Goal: Communication & Community: Answer question/provide support

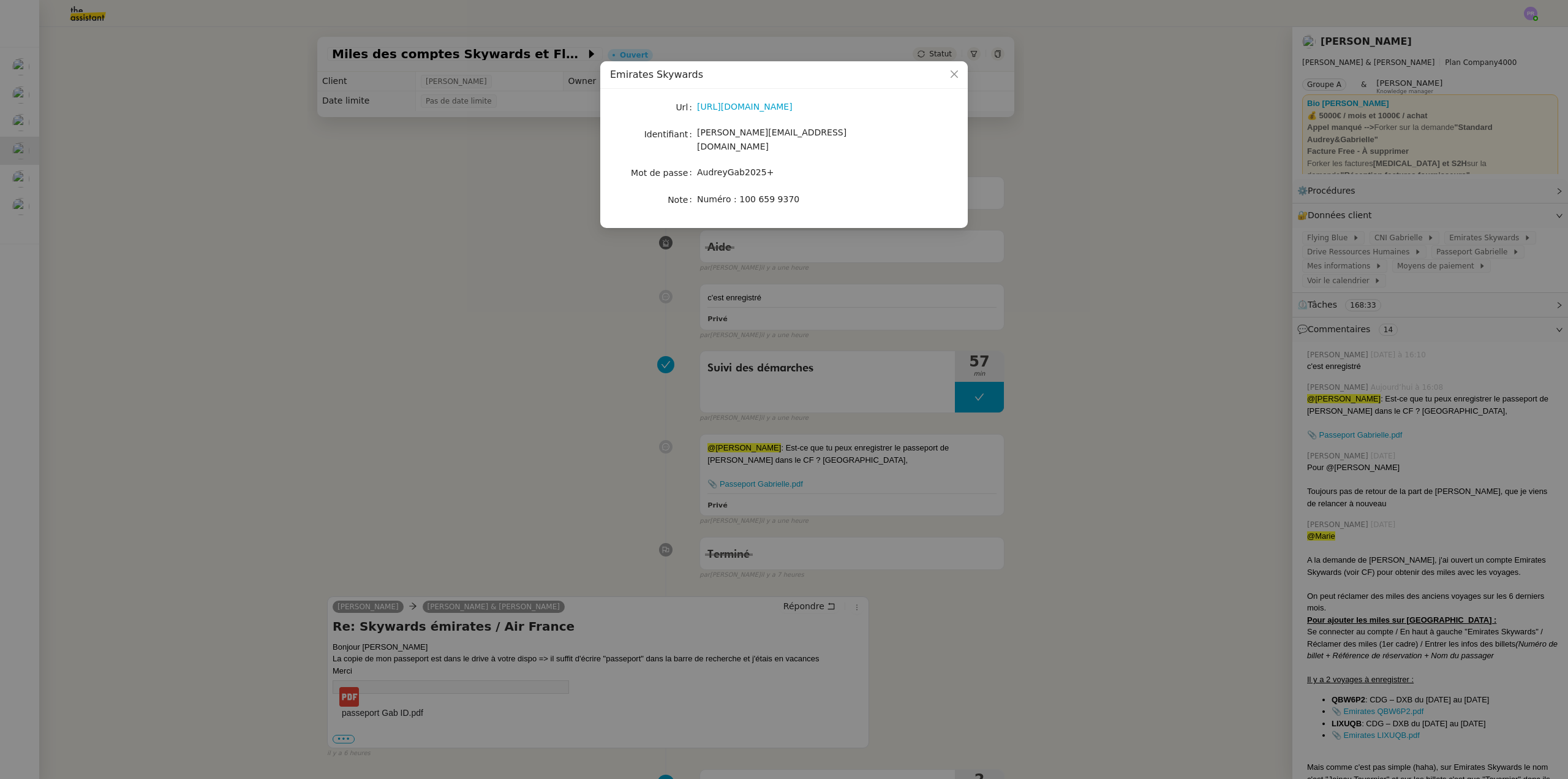
scroll to position [61, 0]
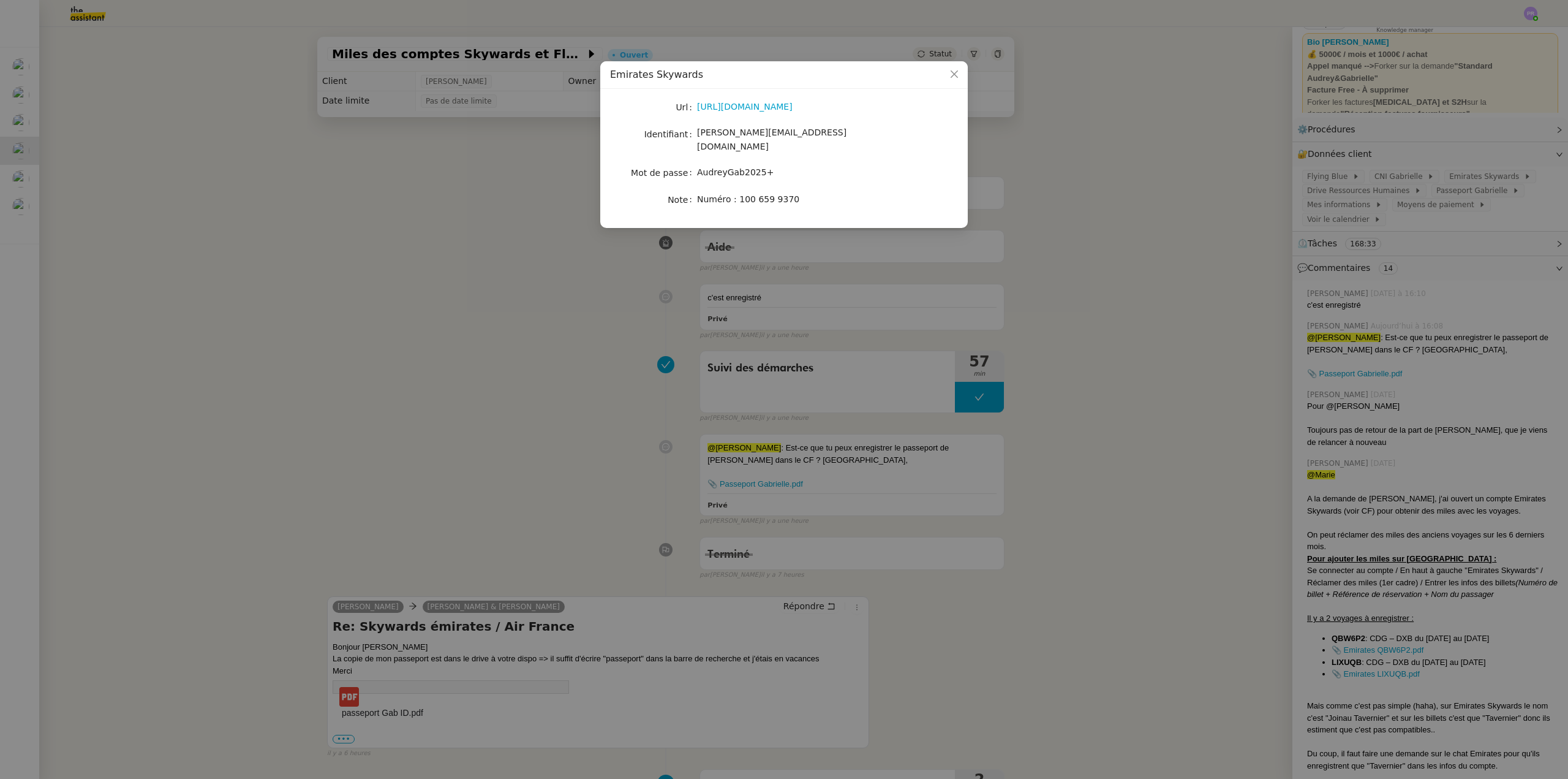
click at [192, 221] on nz-modal-container "Emirates Skywards Url [URL][DOMAIN_NAME] Identifiant [PERSON_NAME][EMAIL_ADDRES…" at bounding box center [784, 389] width 1568 height 779
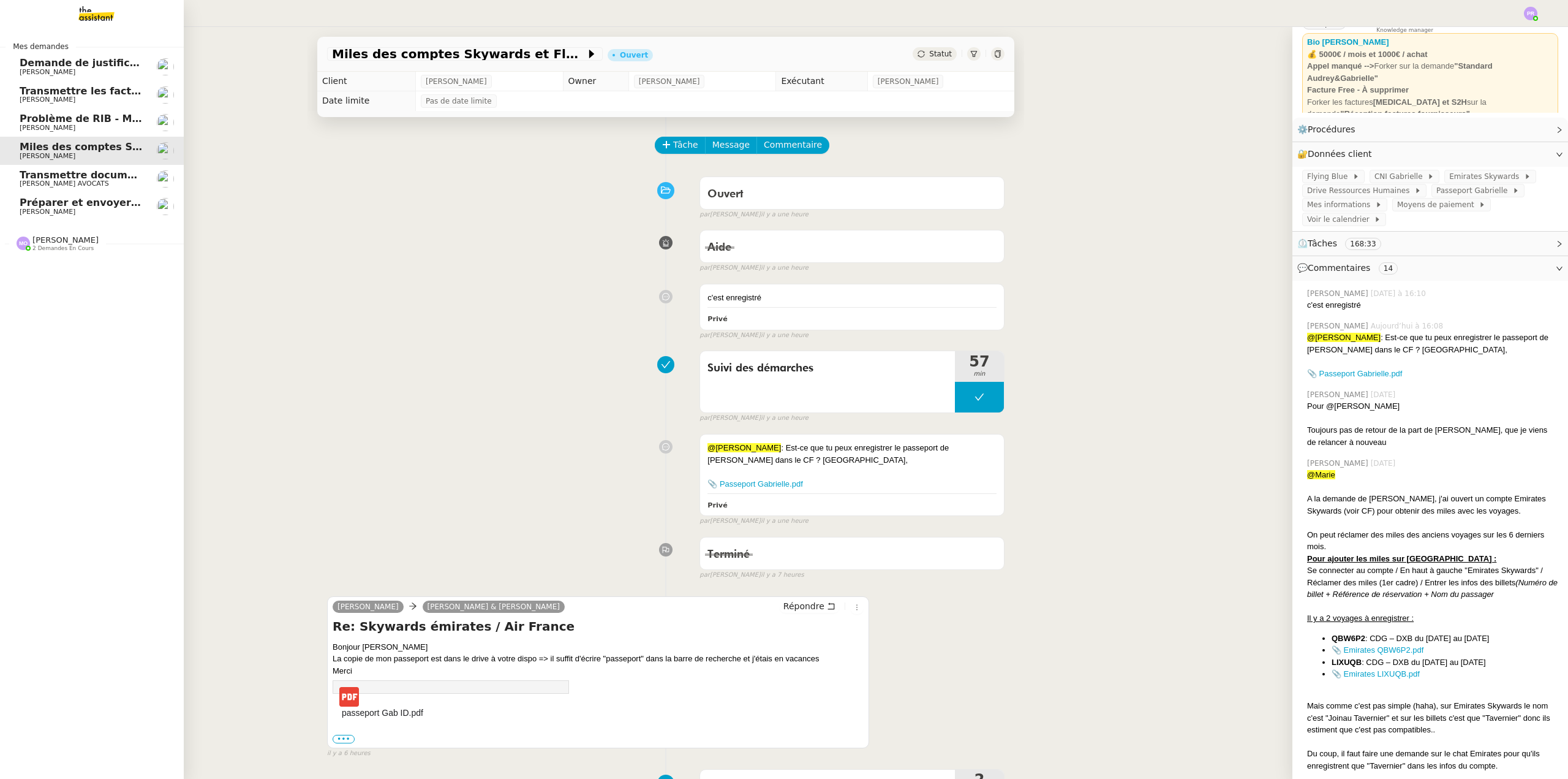
click at [99, 174] on span "Transmettre documents URSSAF au Cabinet Delery" at bounding box center [161, 174] width 281 height 12
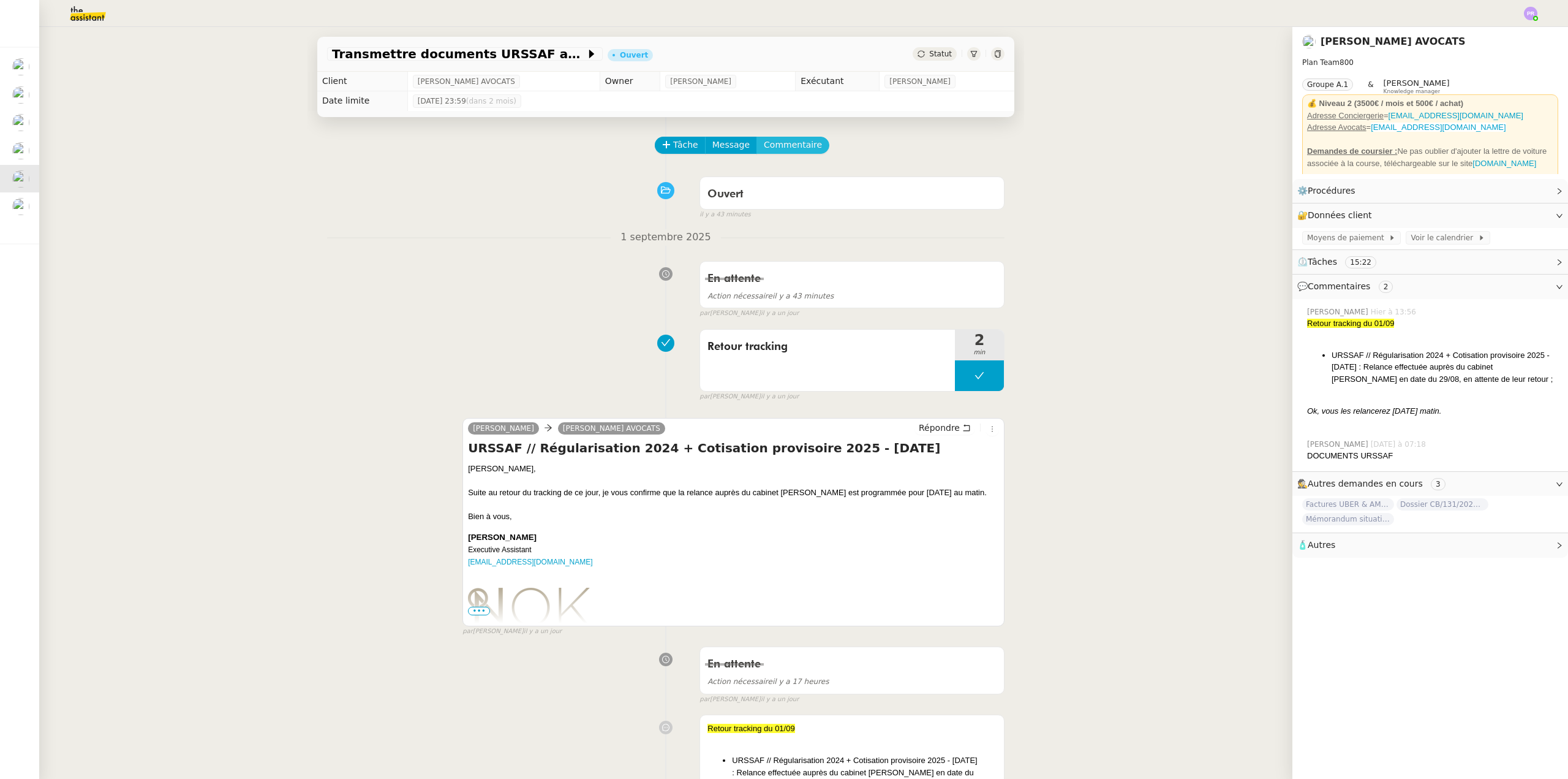
drag, startPoint x: 781, startPoint y: 150, endPoint x: 770, endPoint y: 154, distance: 11.7
click at [781, 150] on span "Commentaire" at bounding box center [793, 145] width 58 height 14
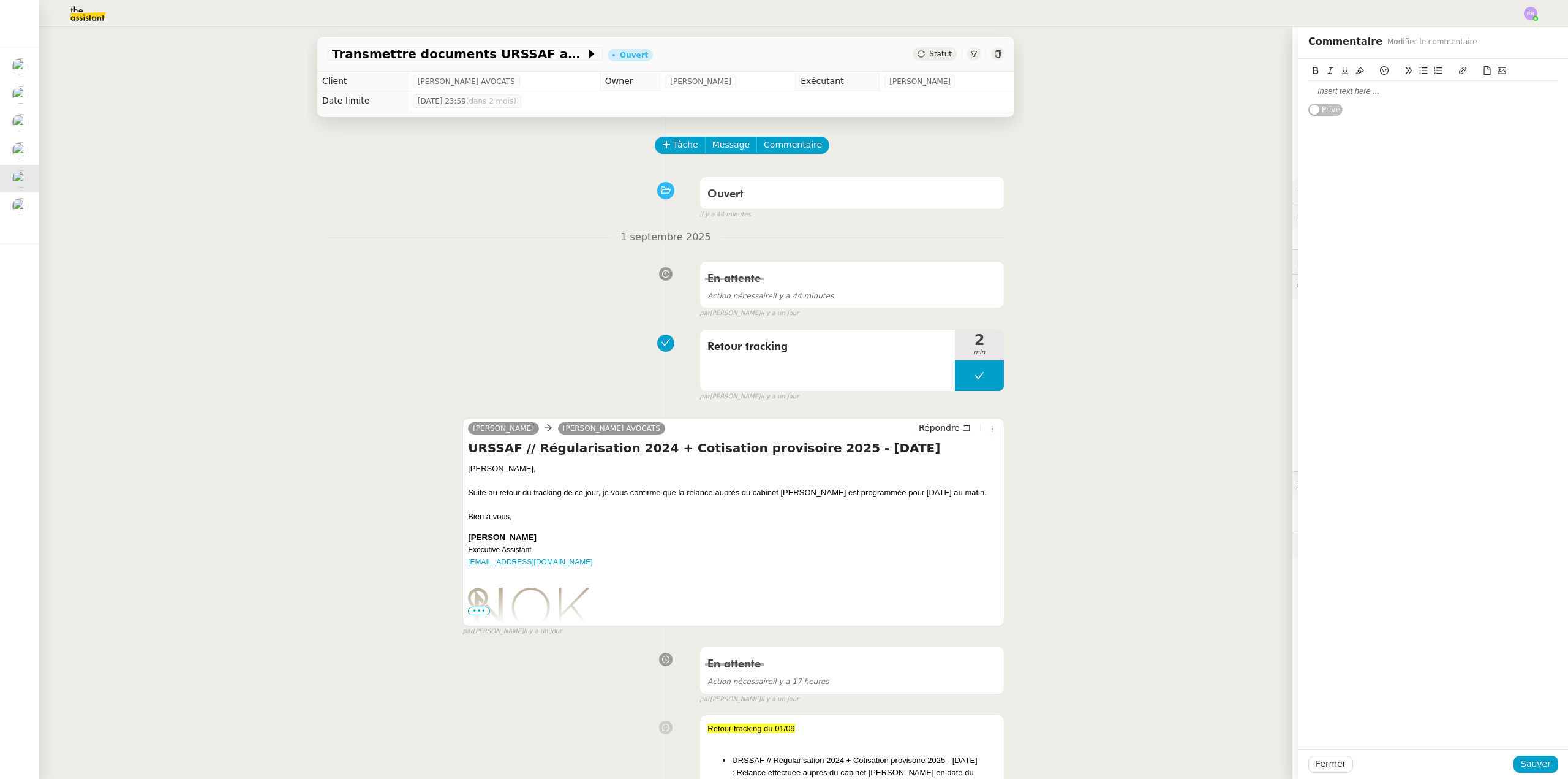
click at [1332, 91] on div at bounding box center [1434, 91] width 250 height 11
click at [1316, 90] on div "@MArie" at bounding box center [1434, 91] width 250 height 11
drag, startPoint x: 1335, startPoint y: 91, endPoint x: 1326, endPoint y: 82, distance: 12.7
click at [1298, 96] on div "@Marie Pour relance au cabinet dEelry [DATE] à la demande de [PERSON_NAME]. Peu…" at bounding box center [1433, 111] width 270 height 103
click at [1355, 67] on icon at bounding box center [1359, 70] width 9 height 9
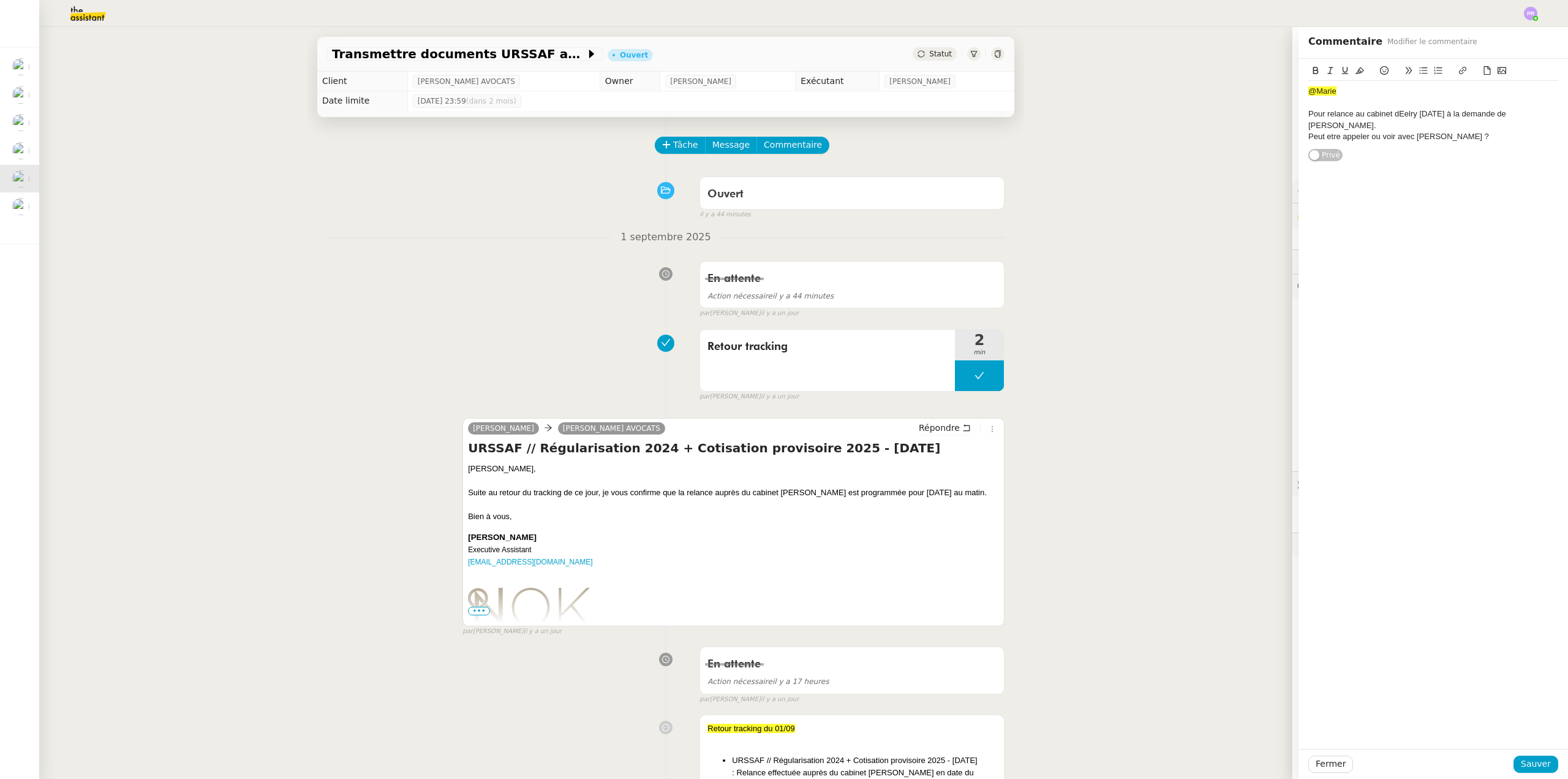
click at [1359, 90] on div "@Marie" at bounding box center [1434, 91] width 250 height 11
click at [1386, 113] on div "Pour relance au cabinet dEelry [DATE] à la demande de [PERSON_NAME]." at bounding box center [1434, 119] width 250 height 23
click at [1503, 112] on div "Pour relance au cabinet Delery [DATE] à la demande de [PERSON_NAME]." at bounding box center [1434, 119] width 250 height 23
click at [1324, 131] on div "Peut etre appeler ou voir avec [PERSON_NAME] ?" at bounding box center [1434, 137] width 250 height 11
click at [0, 0] on lt-em "Peut-être" at bounding box center [0, 0] width 0 height 0
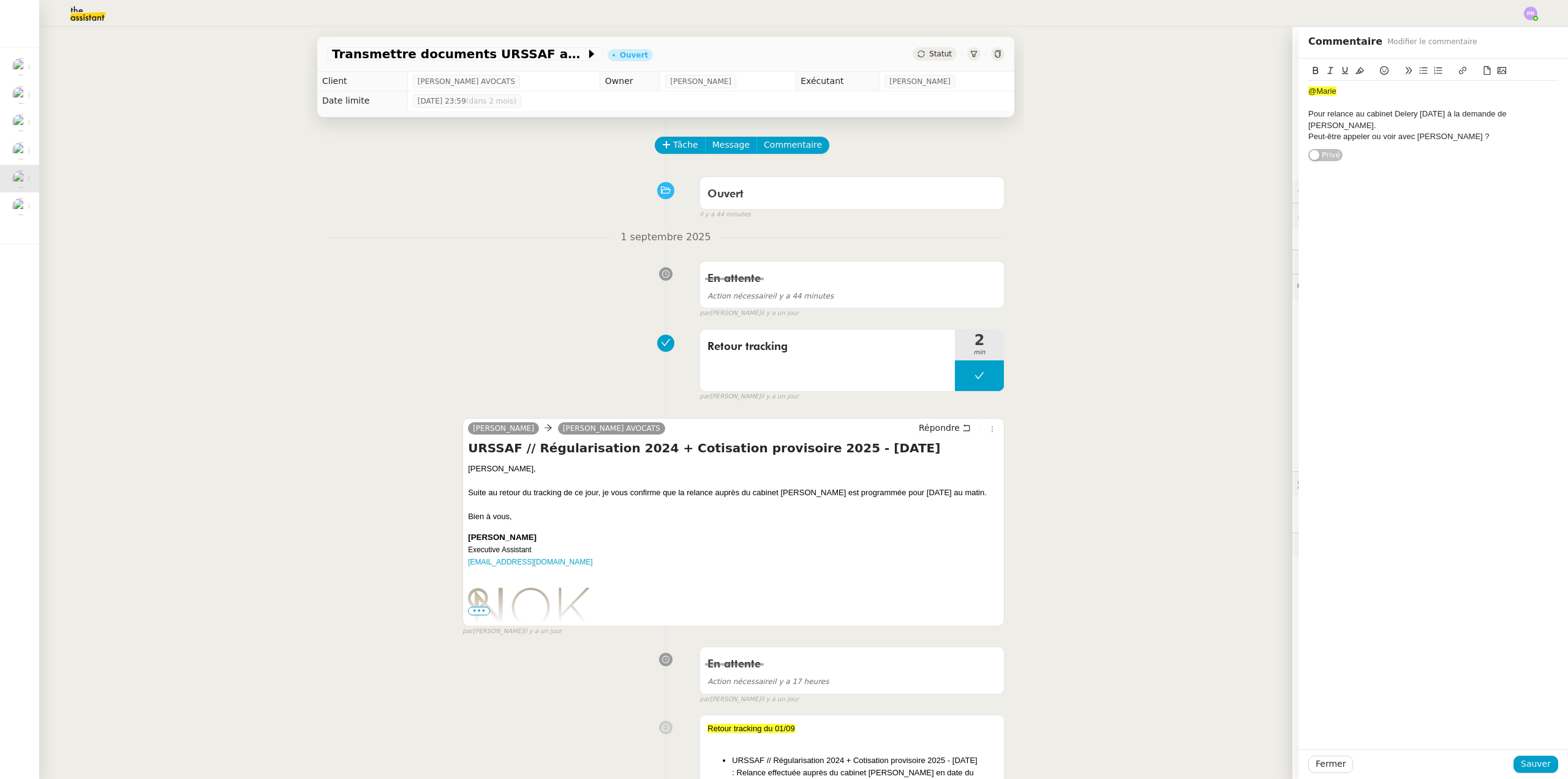
click at [1463, 119] on div "Pour relance au cabinet Delery [DATE] à la demande de [PERSON_NAME]." at bounding box center [1434, 119] width 250 height 23
click at [1460, 131] on div "Peut-être appeler ou voir avec [PERSON_NAME] ?" at bounding box center [1434, 137] width 250 height 11
click at [1456, 131] on div "Peut-être appeler ou voir avec [PERSON_NAME] ?" at bounding box center [1434, 137] width 250 height 11
click at [1532, 764] on span "Sauver" at bounding box center [1536, 764] width 30 height 14
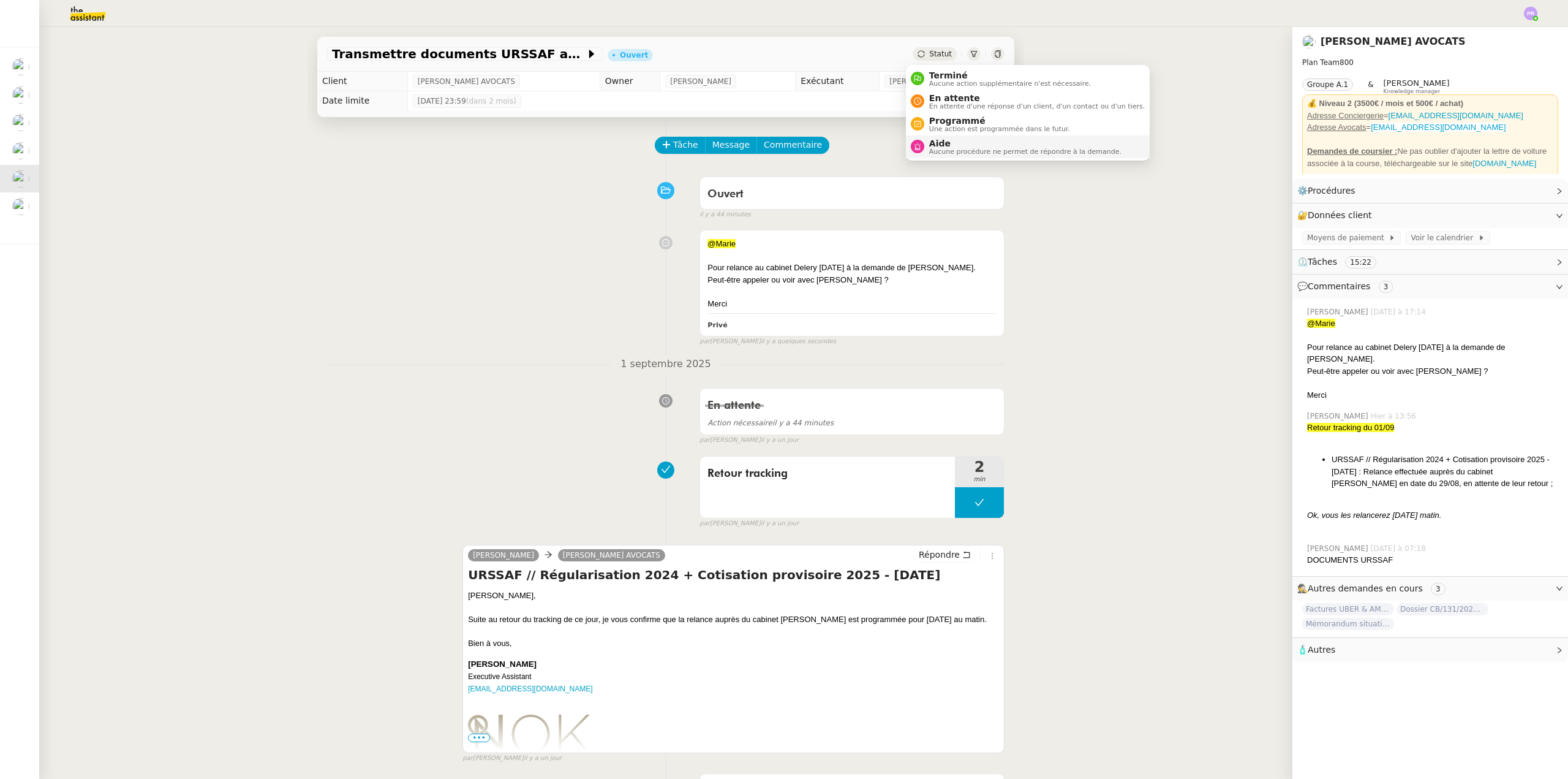
click at [949, 137] on li "Aide Aucune procédure ne permet de répondre à la demande." at bounding box center [1027, 146] width 243 height 23
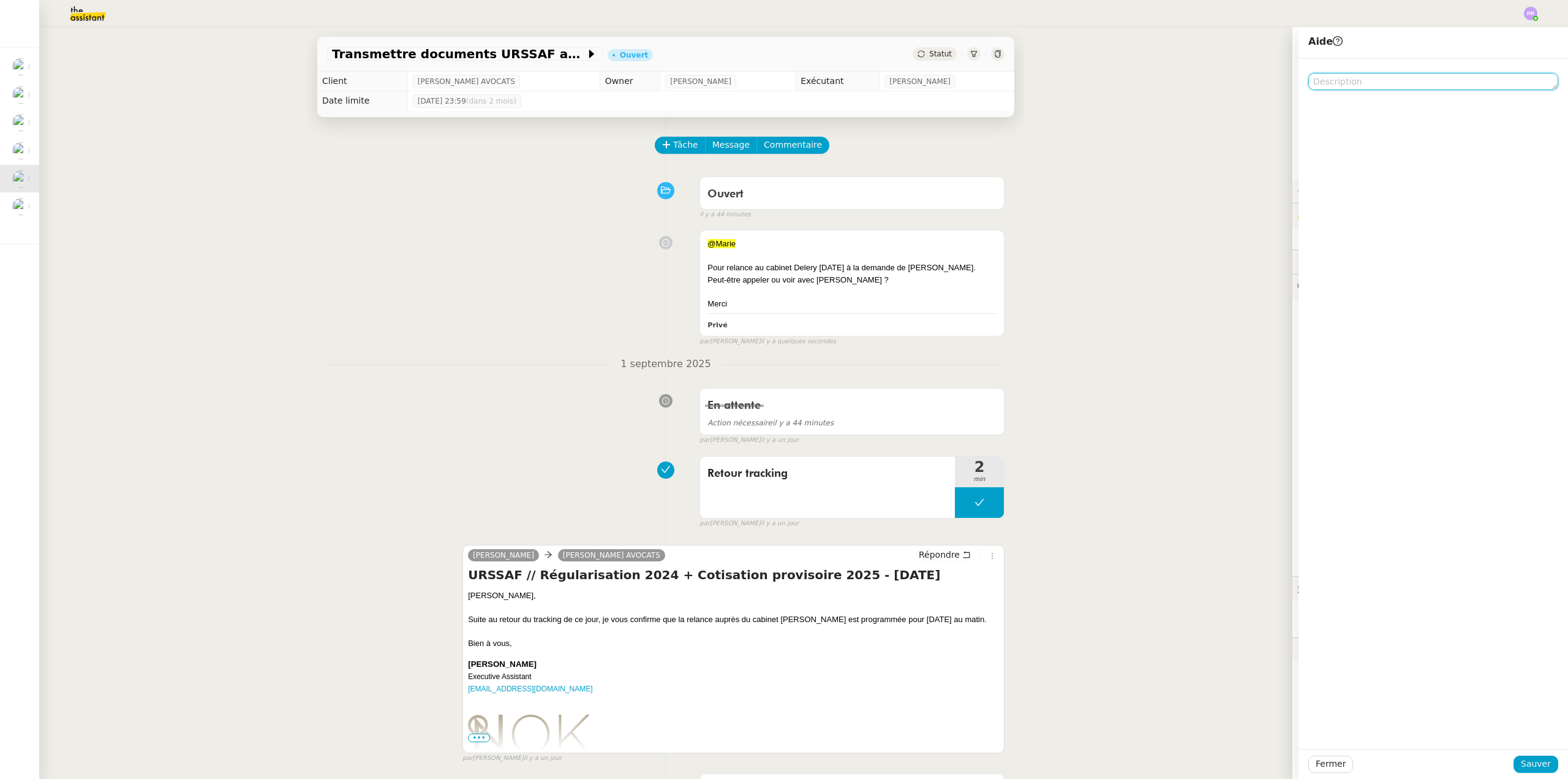
click at [1349, 86] on textarea at bounding box center [1434, 81] width 250 height 17
type textarea "Pour Marie merci"
click at [1542, 760] on button "Sauver" at bounding box center [1536, 764] width 45 height 17
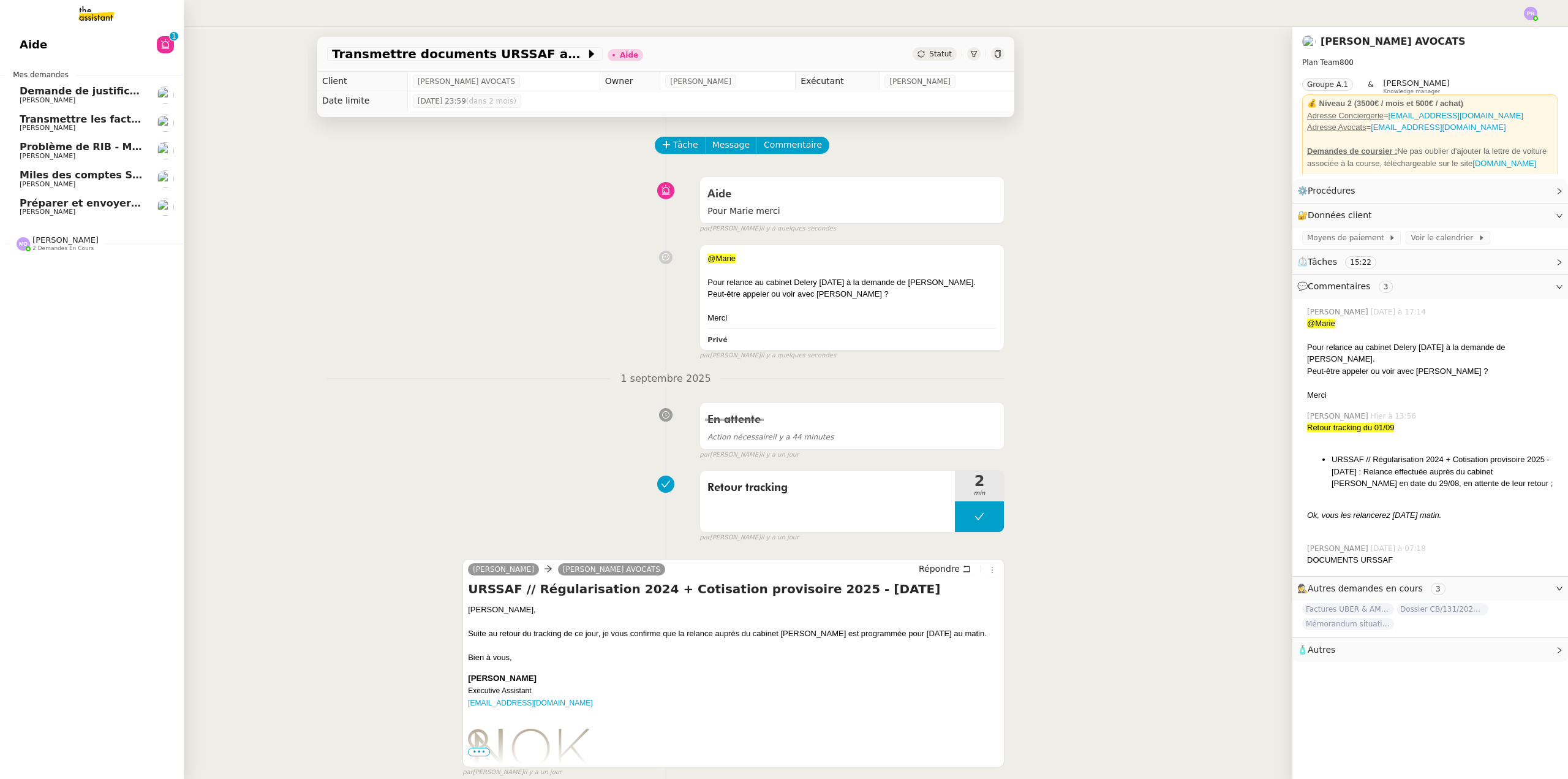
drag, startPoint x: 71, startPoint y: 203, endPoint x: 206, endPoint y: 213, distance: 135.4
click at [71, 203] on span "Préparer et envoyer les courriers de résiliation" at bounding box center [150, 203] width 261 height 12
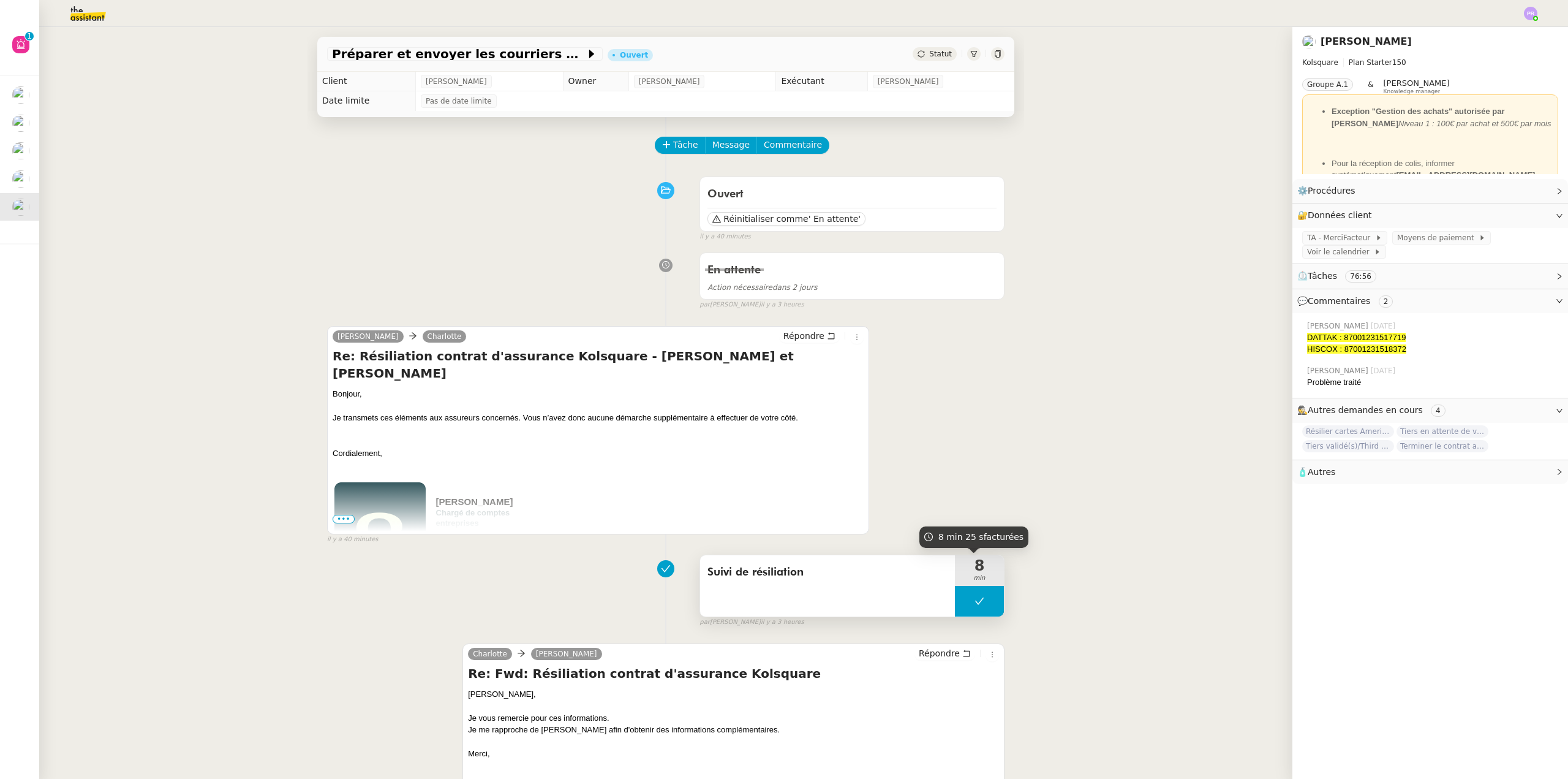
click at [955, 601] on button at bounding box center [979, 601] width 49 height 31
click at [962, 601] on icon at bounding box center [967, 601] width 10 height 10
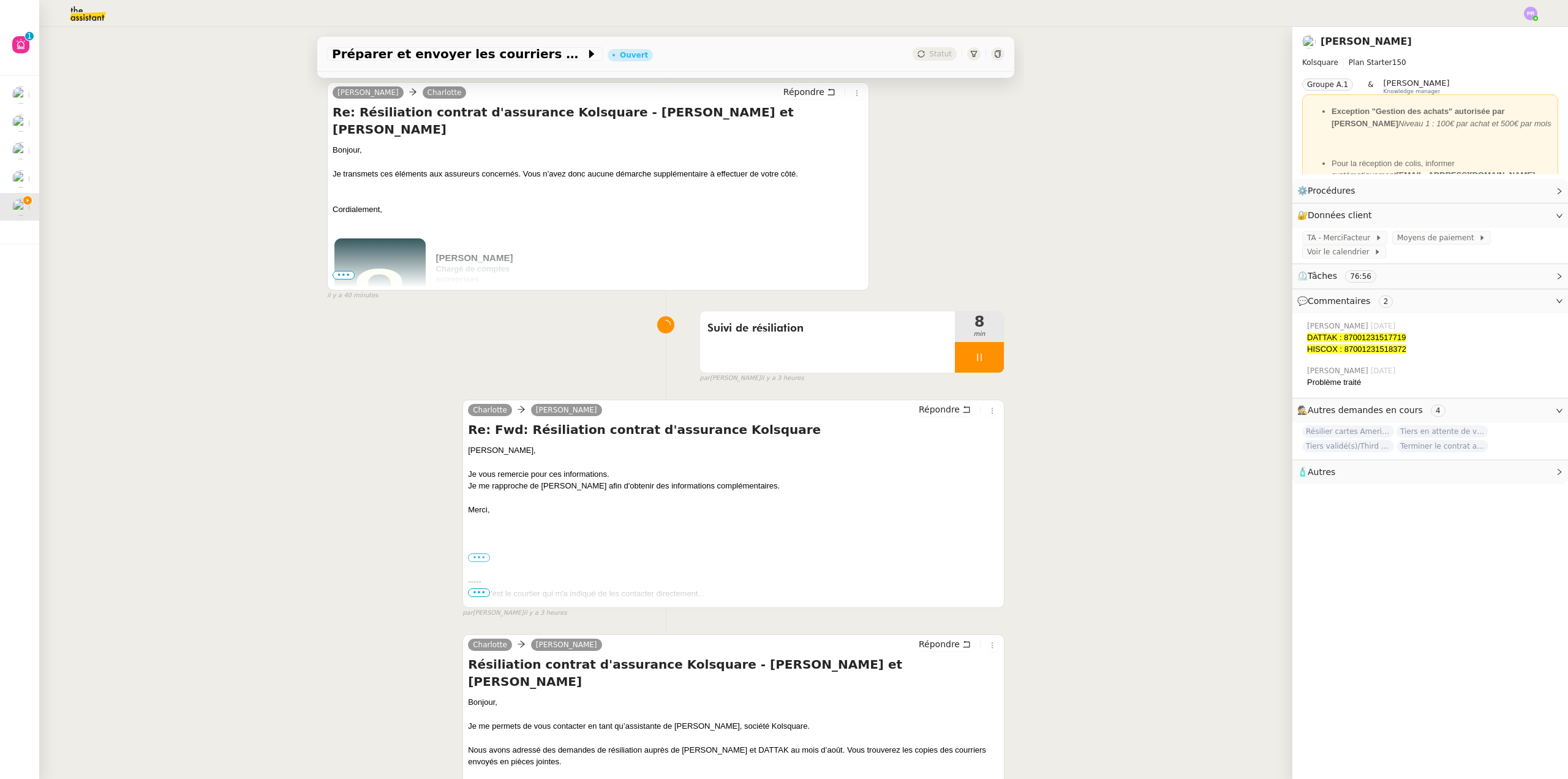
scroll to position [245, 0]
click at [925, 405] on span "Répondre" at bounding box center [940, 408] width 41 height 12
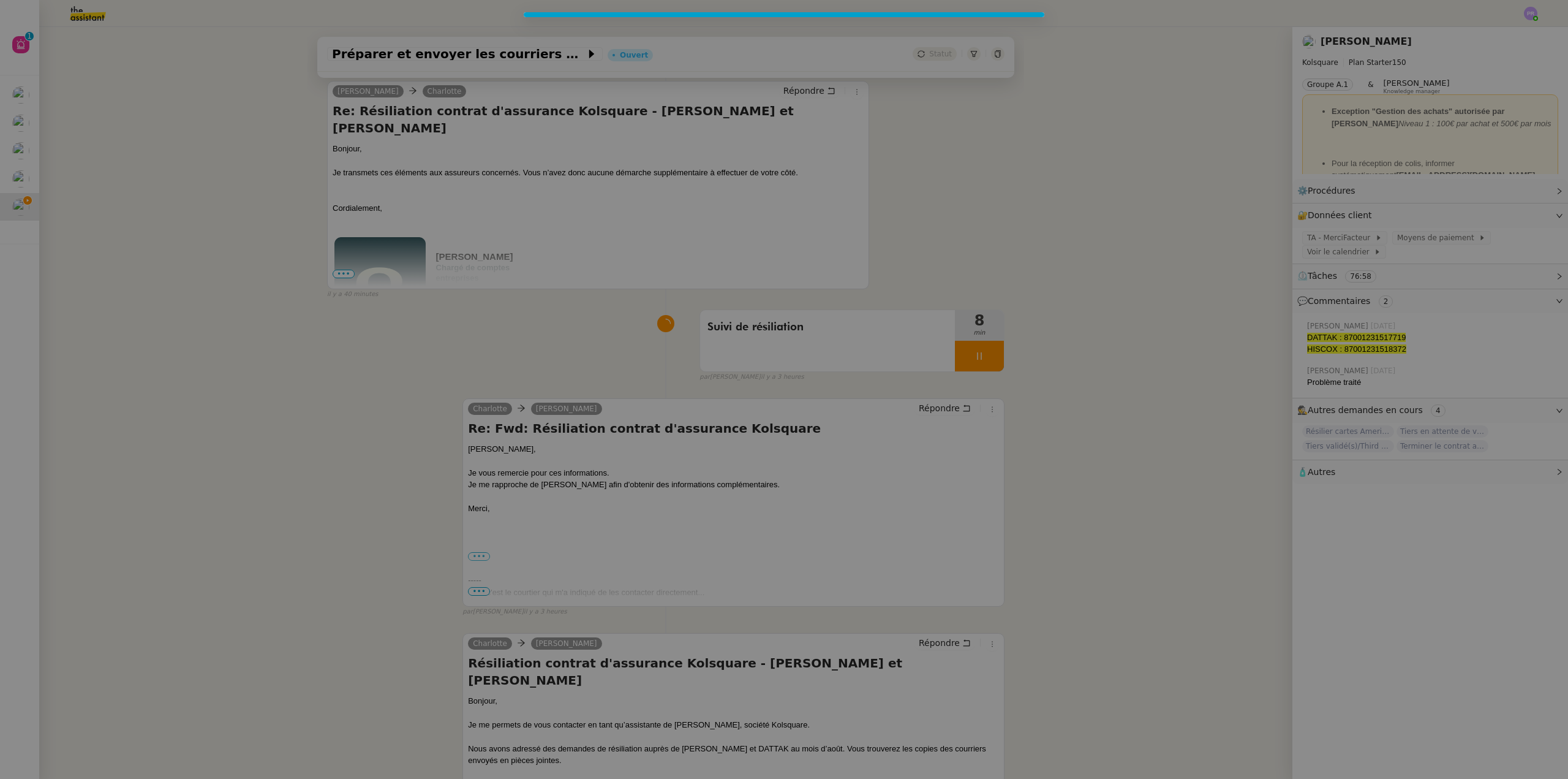
scroll to position [339, 0]
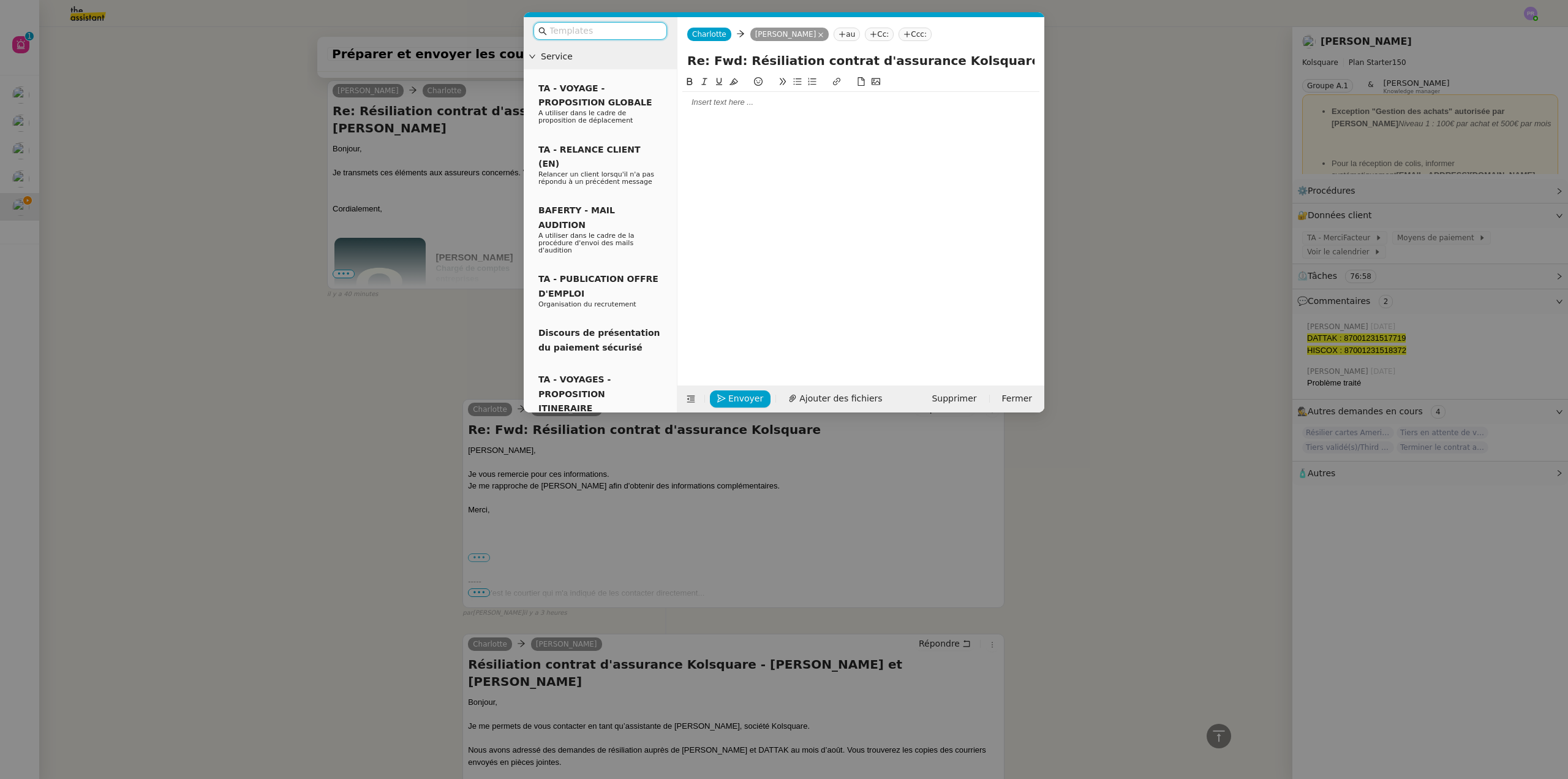
click at [715, 103] on div at bounding box center [861, 102] width 357 height 11
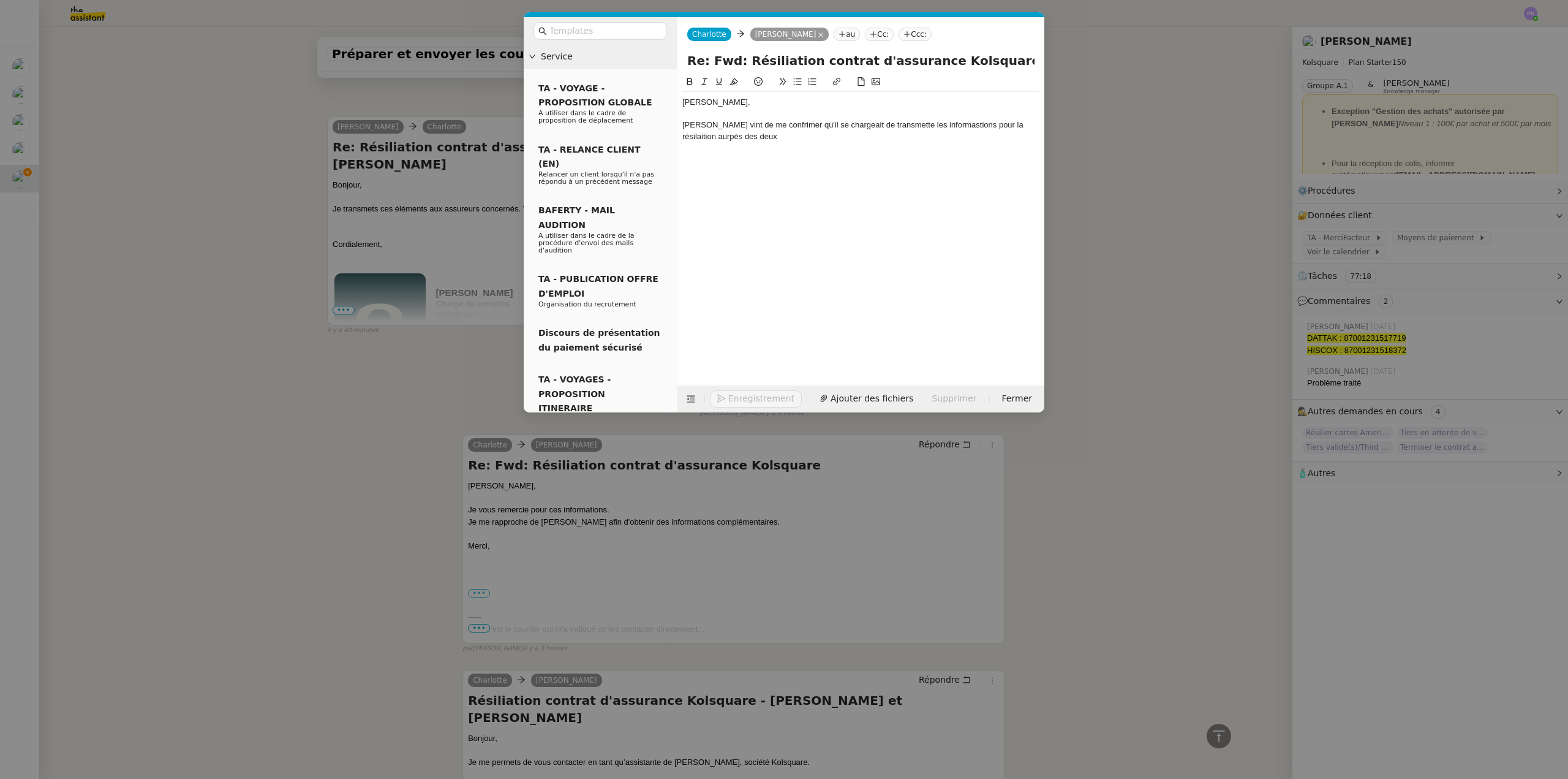
scroll to position [375, 0]
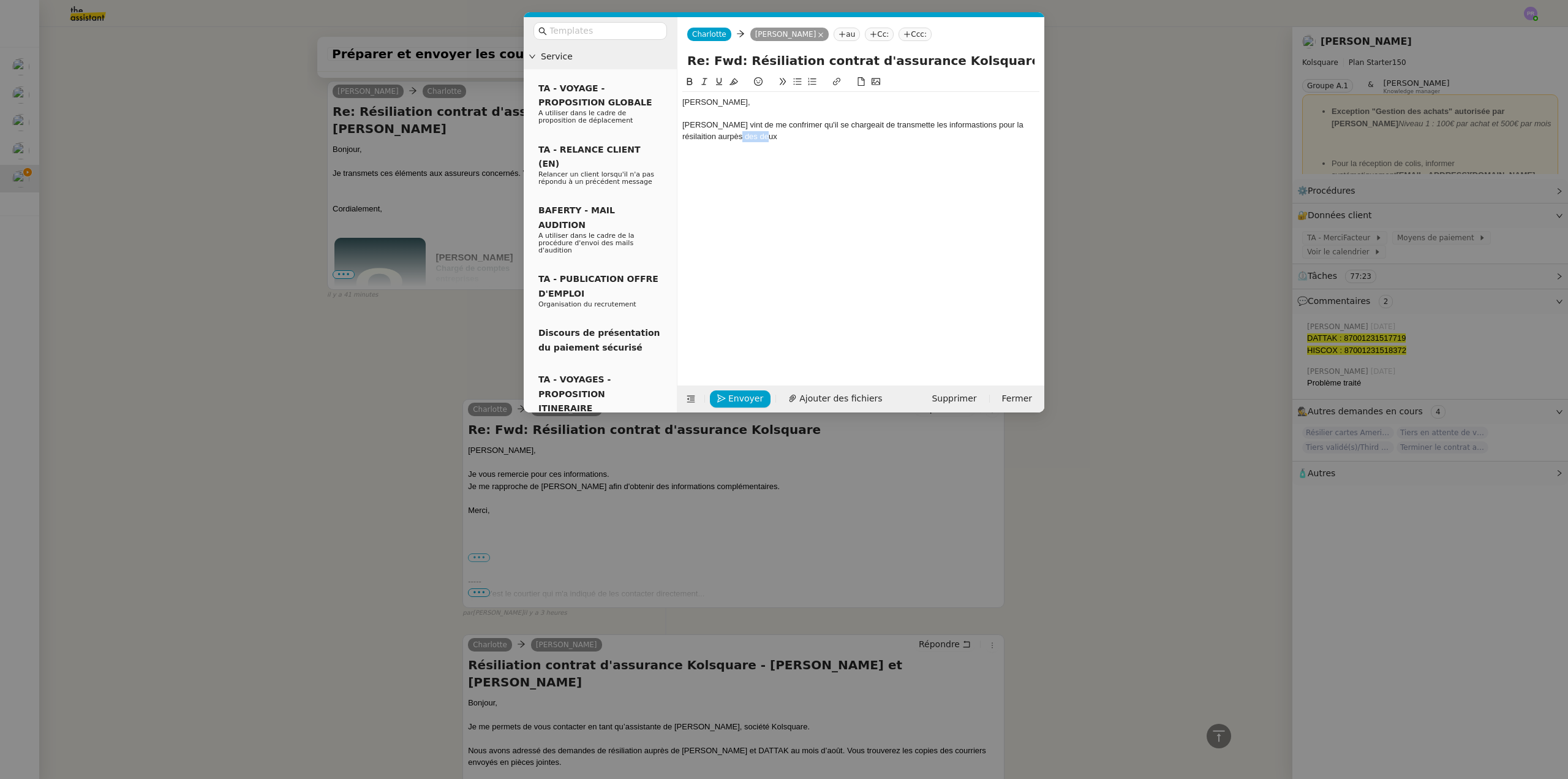
drag, startPoint x: 719, startPoint y: 137, endPoint x: 761, endPoint y: 141, distance: 42.2
click at [761, 141] on div "[PERSON_NAME] vint de me confrimer qu'il se chargeait de transmette les informa…" at bounding box center [861, 130] width 357 height 23
click at [765, 726] on nz-modal-container "Service TA - VOYAGE - PROPOSITION GLOBALE A utiliser dans le cadre de propositi…" at bounding box center [784, 389] width 1568 height 779
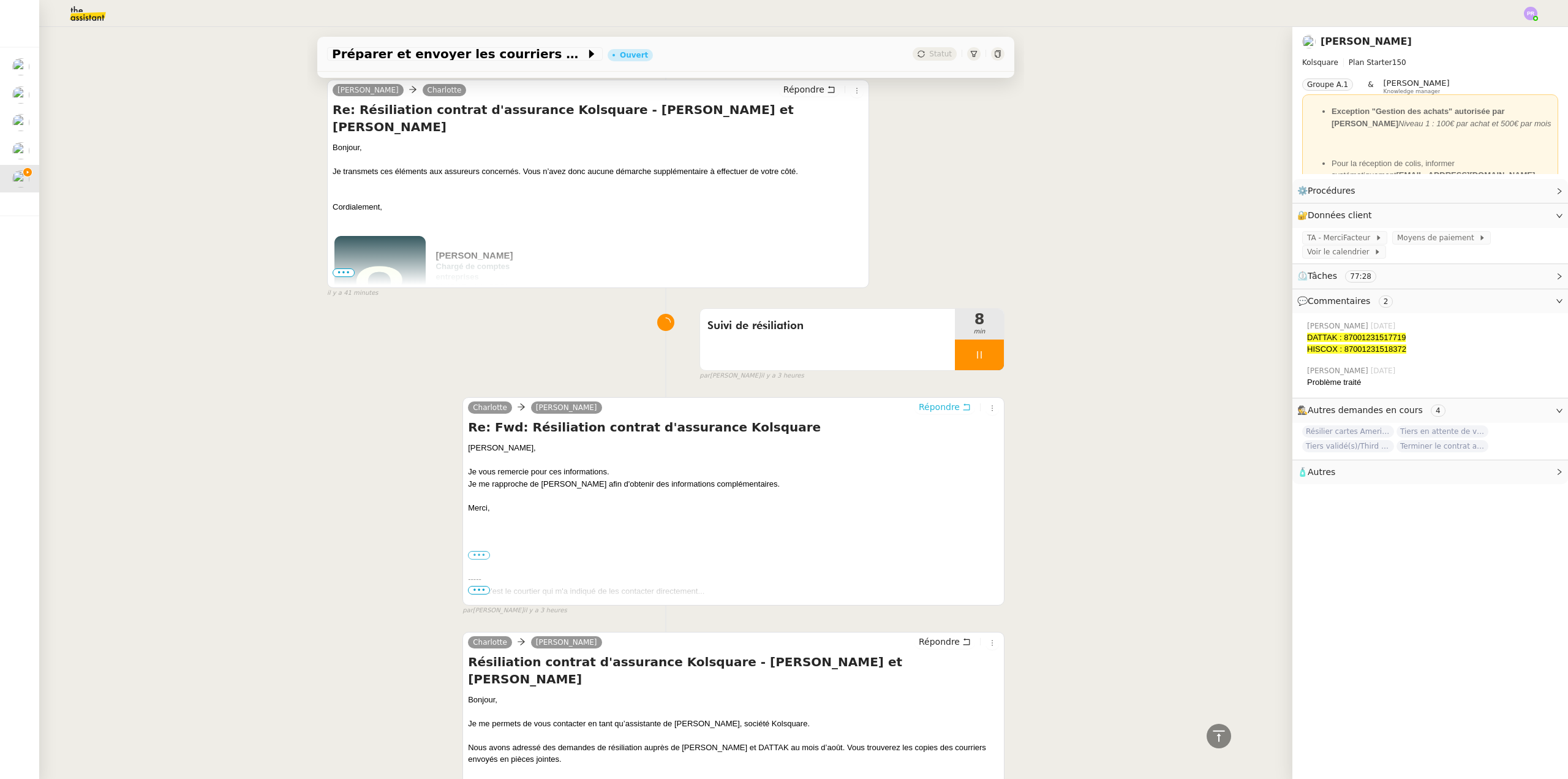
scroll to position [373, 0]
copy div "[PERSON_NAME] et [PERSON_NAME]"
drag, startPoint x: 747, startPoint y: 729, endPoint x: 678, endPoint y: 730, distance: 69.0
click at [678, 743] on div "Nous avons adressé des demandes de résiliation auprès de [PERSON_NAME] et DATTA…" at bounding box center [733, 754] width 531 height 24
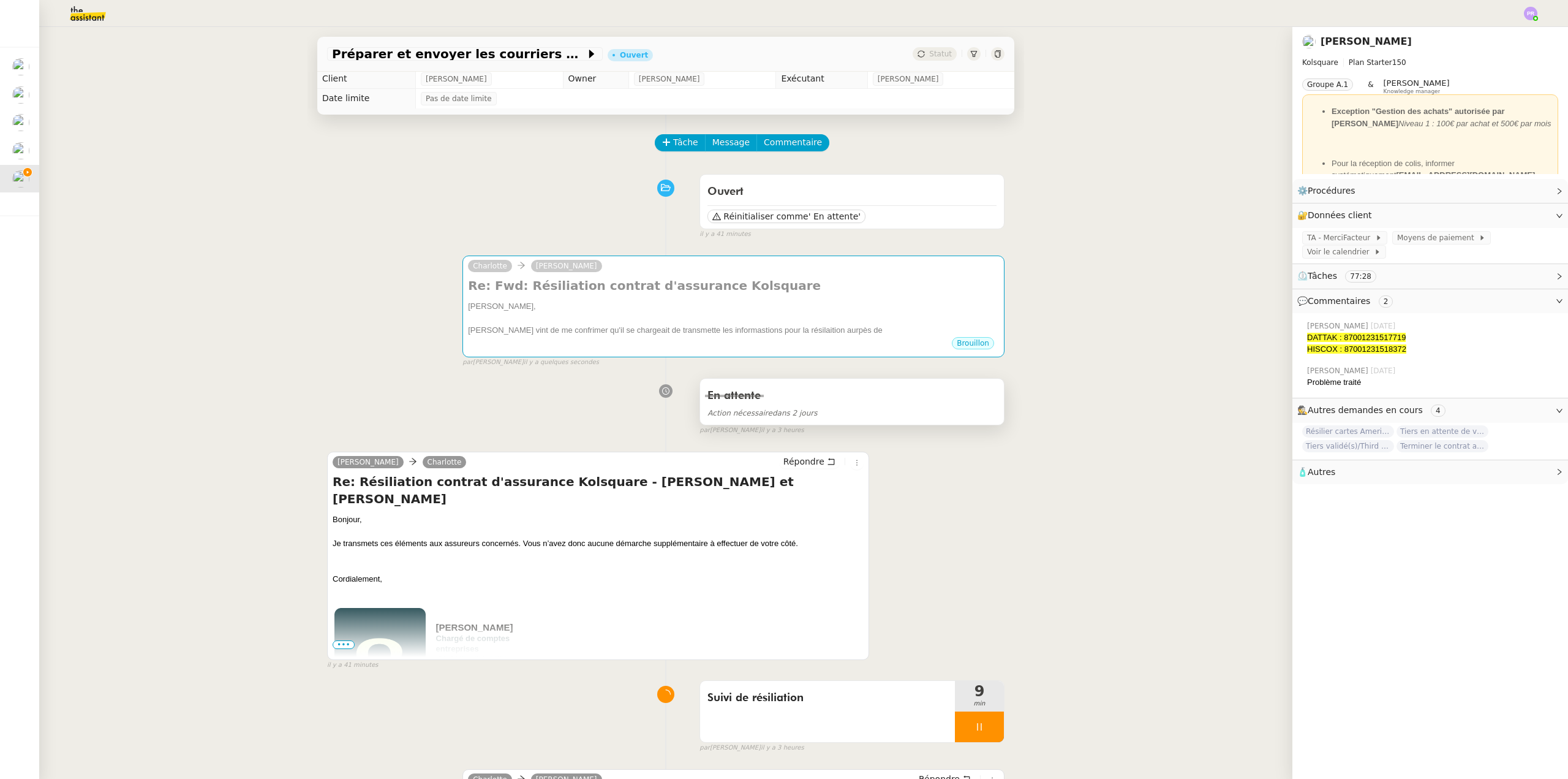
scroll to position [0, 0]
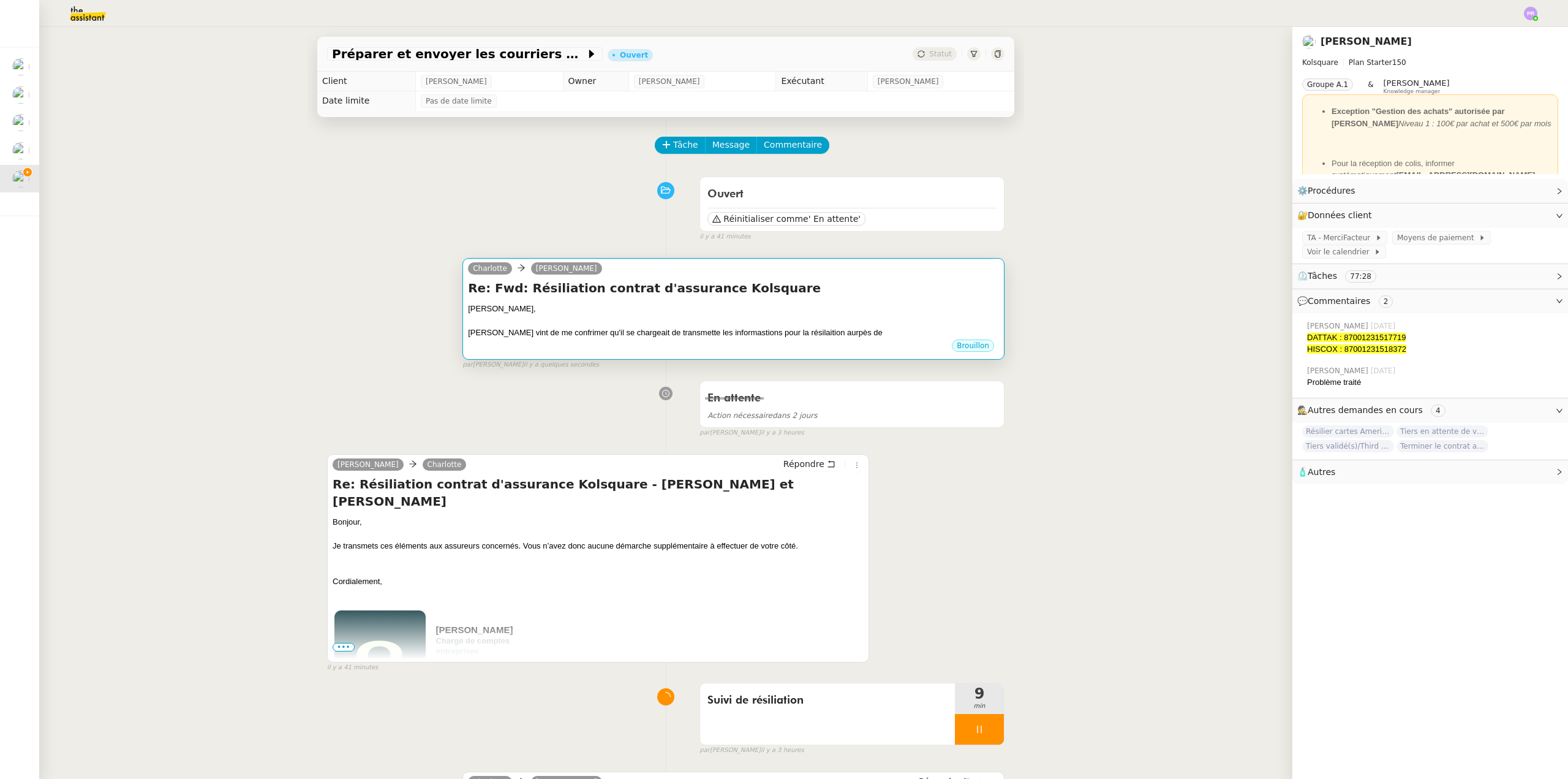
click at [789, 310] on div "[PERSON_NAME]," at bounding box center [733, 309] width 531 height 12
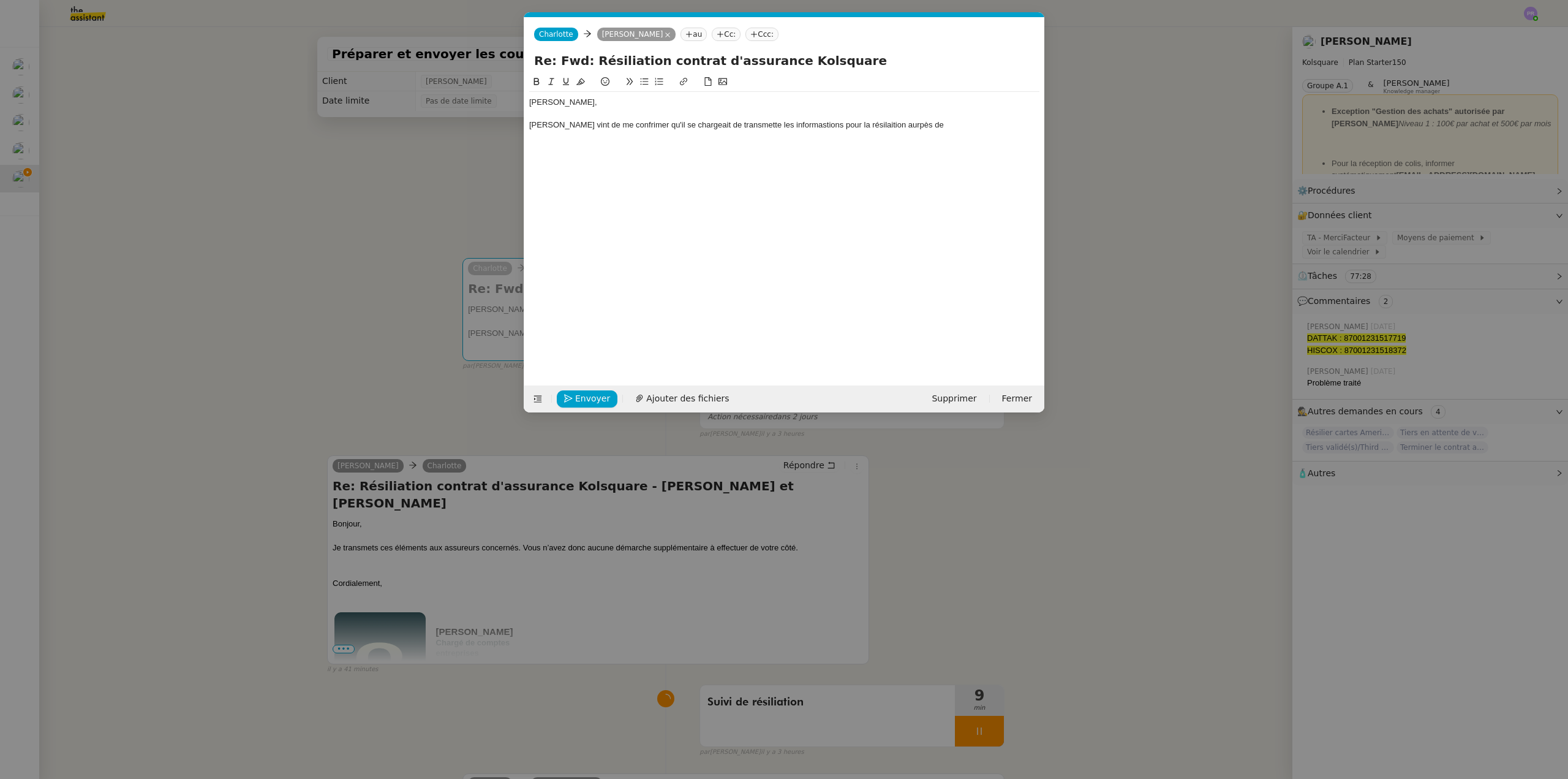
scroll to position [0, 26]
click at [944, 128] on div "[PERSON_NAME] vint de me confrimer qu'il se chargeait de transmette les informa…" at bounding box center [785, 125] width 510 height 11
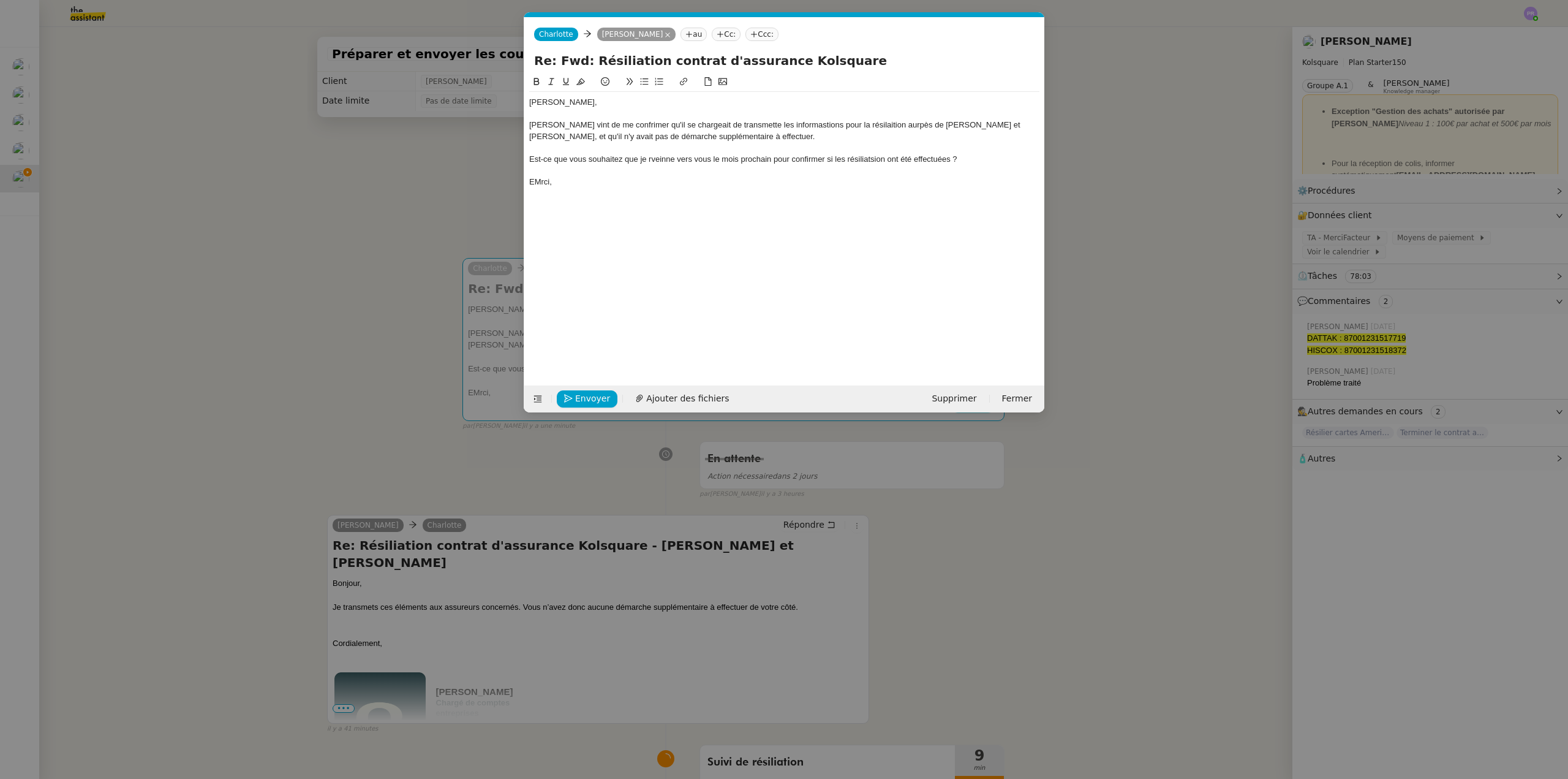
click at [667, 160] on div "Est-ce que vous souhaitez que je rveinne vers vous le mois prochain pour confir…" at bounding box center [785, 159] width 510 height 11
click at [645, 161] on div "Est-ce que vous souhaitez que je rveinne vers vous le mois prochain pour confir…" at bounding box center [785, 159] width 510 height 11
drag, startPoint x: 673, startPoint y: 160, endPoint x: 652, endPoint y: 161, distance: 21.0
click at [652, 161] on div "Est-ce que vous souhaitez que je rveinne vers vous le mois prochain pour confir…" at bounding box center [785, 159] width 510 height 11
click at [866, 157] on div "Est-ce que vous souhaitez que je revienne vers vous le mois prochain pour confi…" at bounding box center [785, 159] width 510 height 11
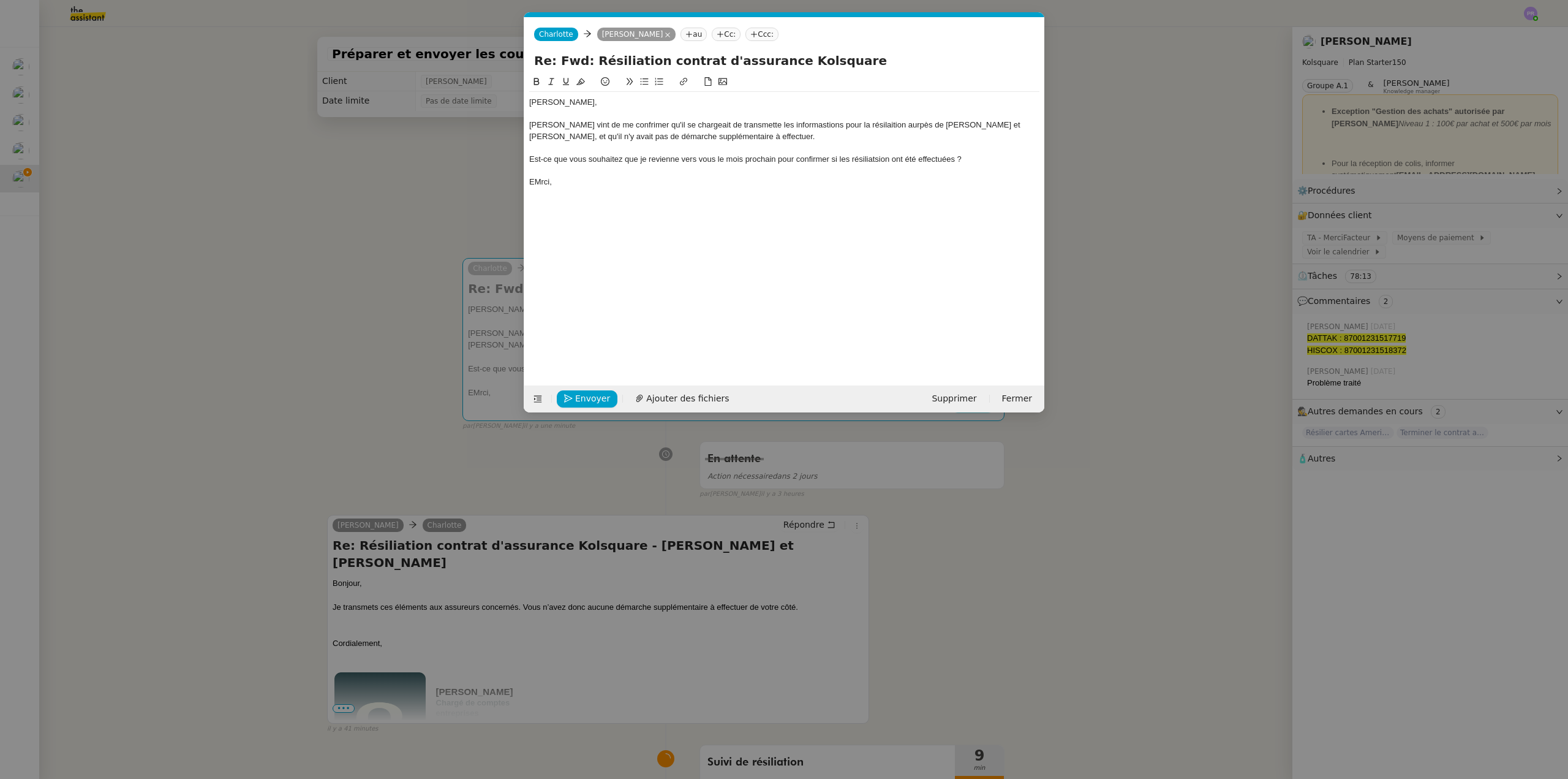
click at [0, 0] on lt-span "résilia ti on" at bounding box center [0, 0] width 0 height 0
drag, startPoint x: 539, startPoint y: 182, endPoint x: 521, endPoint y: 182, distance: 18.0
click at [521, 182] on nz-modal-container "Service TA - VOYAGE - PROPOSITION GLOBALE A utiliser dans le cadre de propositi…" at bounding box center [784, 389] width 1568 height 779
click at [619, 160] on div "Est-ce que vous souhaitez que je revienne vers vous le mois prochain pour confi…" at bounding box center [785, 159] width 510 height 11
click at [645, 81] on icon at bounding box center [644, 82] width 9 height 9
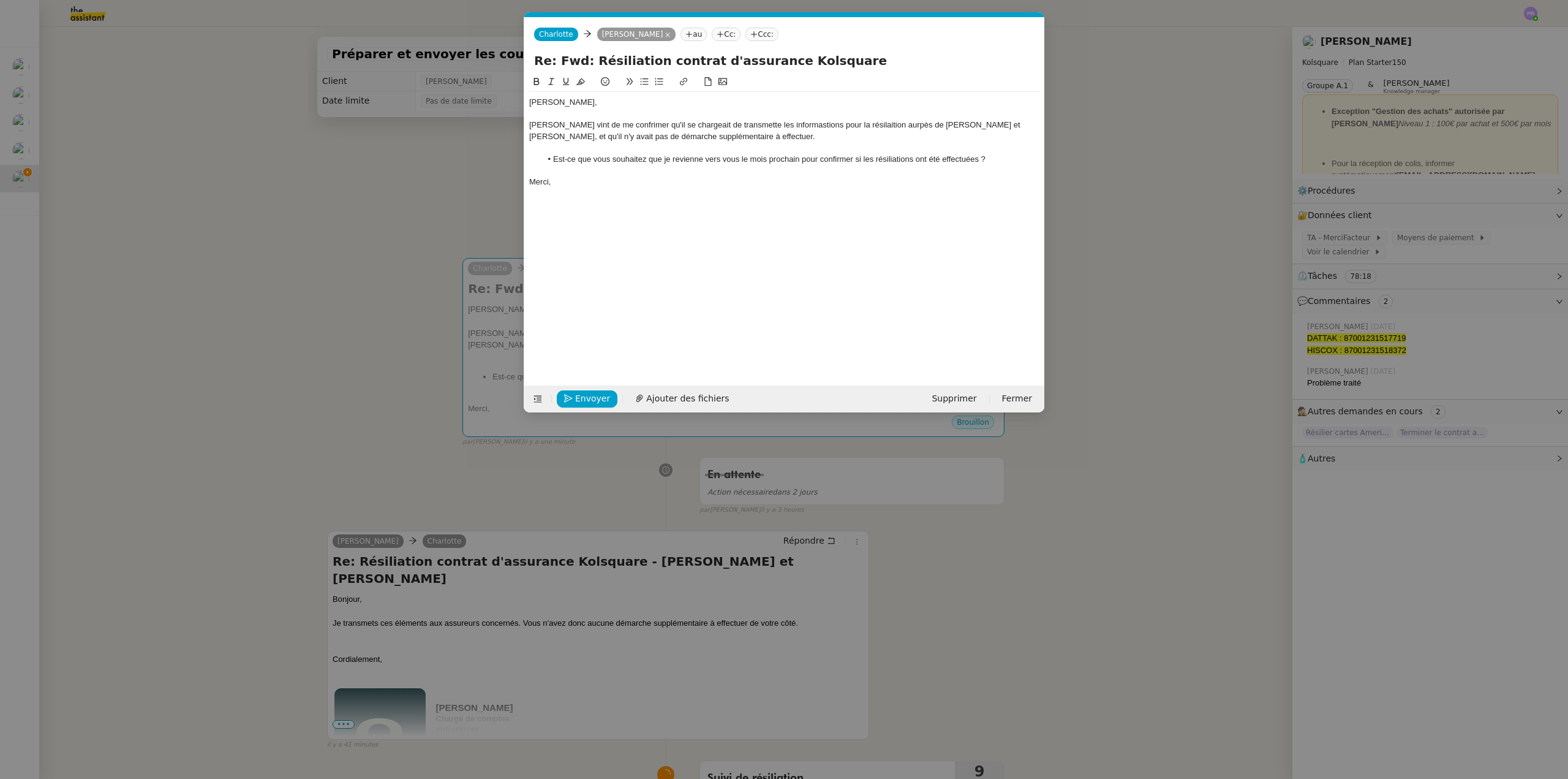
click at [632, 120] on div "[PERSON_NAME] vint de me confrimer qu'il se chargeait de transmette les informa…" at bounding box center [785, 130] width 510 height 23
click at [0, 0] on lt-span "conf ir mer" at bounding box center [0, 0] width 0 height 0
click at [544, 124] on div "[PERSON_NAME] vint de me confirmer qu'il se chargeait de transmette les informa…" at bounding box center [785, 130] width 510 height 23
click at [578, 123] on div "[PERSON_NAME] vint de me confirmer qu'il se chargeait de transmette les informa…" at bounding box center [785, 130] width 510 height 23
click at [738, 123] on div "[PERSON_NAME] vient de me confirmer qu'il se chargeait de transmette les inform…" at bounding box center [785, 130] width 510 height 23
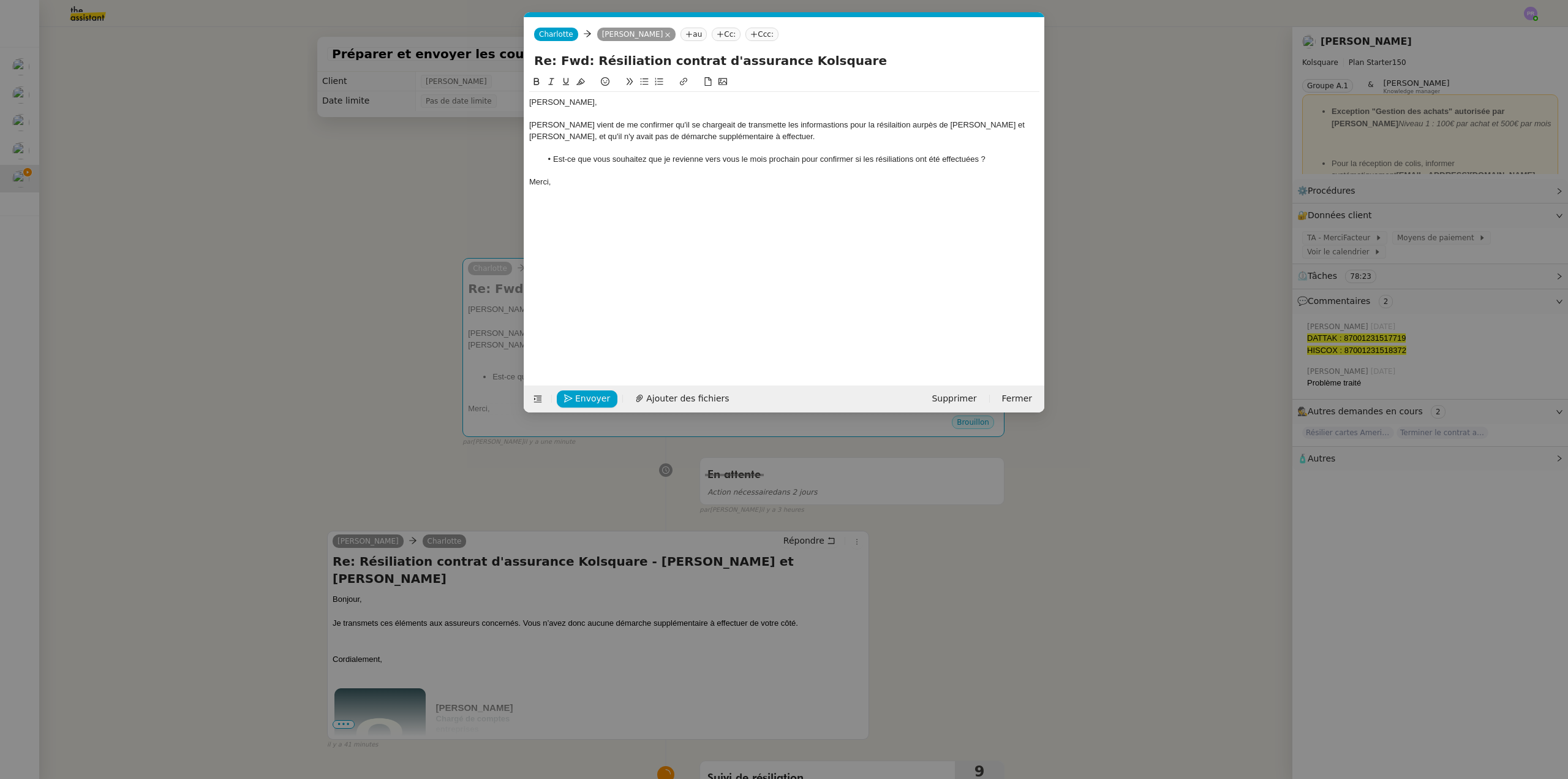
click at [0, 0] on lt-span "de transmett r e" at bounding box center [0, 0] width 0 height 0
click at [807, 125] on div "[PERSON_NAME] vient de me confirmer qu'il se chargeait de transmettre les infor…" at bounding box center [785, 130] width 510 height 23
click at [0, 0] on lt-strong "at" at bounding box center [0, 0] width 0 height 0
click at [874, 122] on div "[PERSON_NAME] vient de me confirmer qu'il se chargeait de transmettre les infor…" at bounding box center [785, 130] width 510 height 23
click at [0, 0] on lt-strong "ia" at bounding box center [0, 0] width 0 height 0
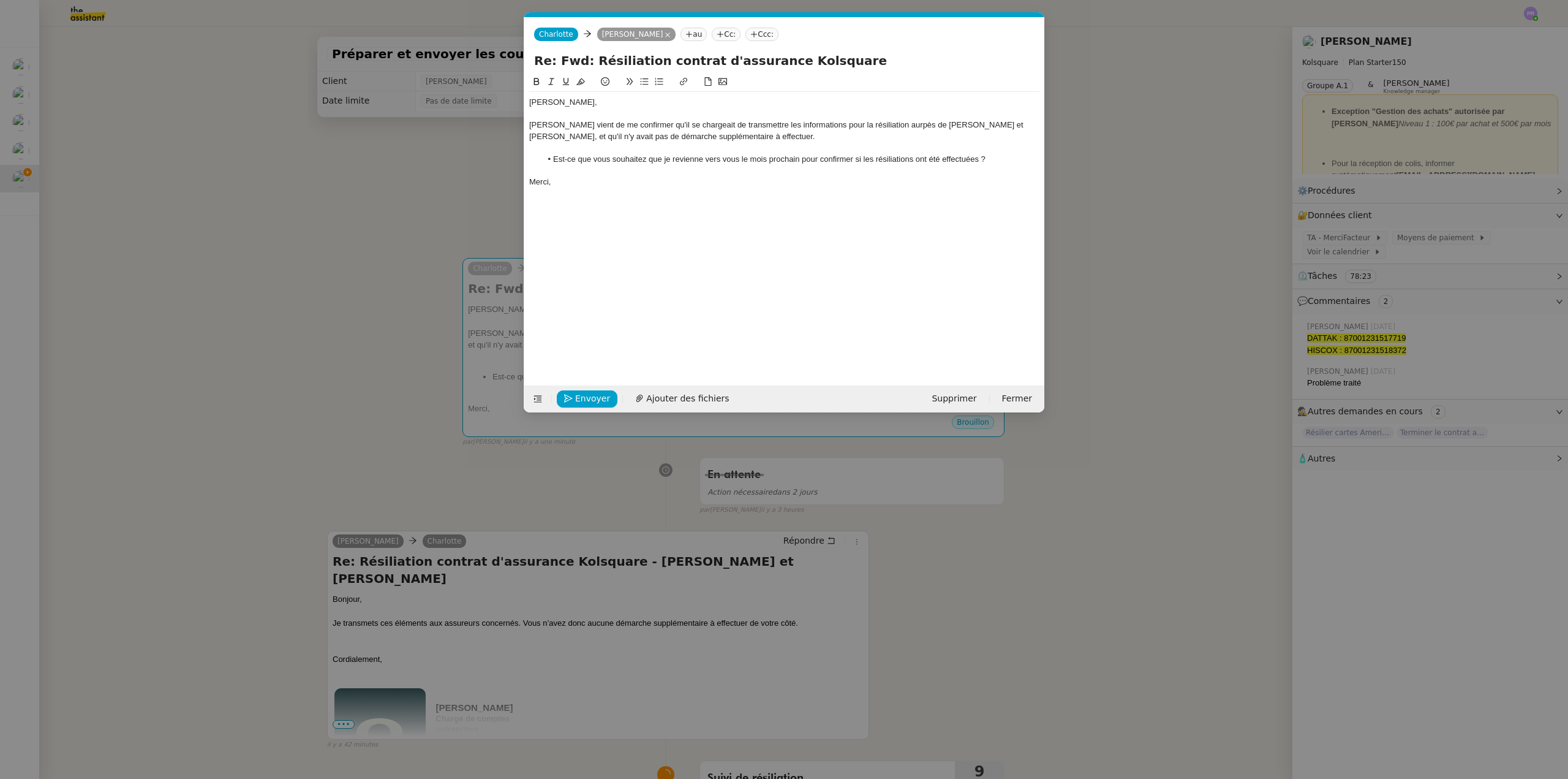
click at [901, 124] on div "[PERSON_NAME] vient de me confirmer qu'il se chargeait de transmettre les infor…" at bounding box center [785, 130] width 510 height 23
click at [0, 0] on lt-span "auprès" at bounding box center [0, 0] width 0 height 0
click at [586, 176] on div "Merci," at bounding box center [785, 182] width 510 height 11
click at [589, 397] on span "Envoyer" at bounding box center [593, 399] width 35 height 14
click at [589, 397] on span "Confirmer l'envoi" at bounding box center [612, 399] width 73 height 14
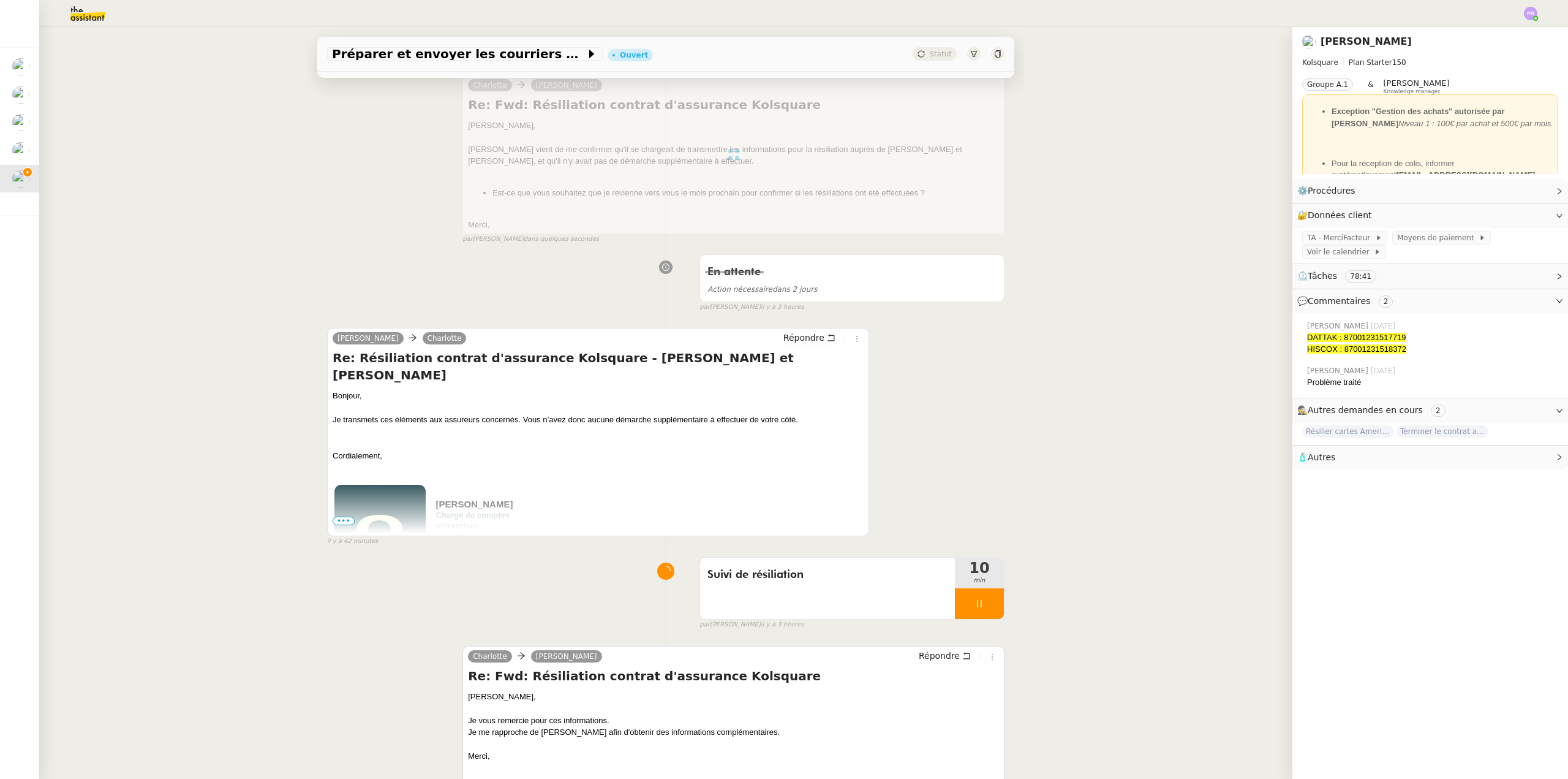
scroll to position [184, 0]
click at [807, 339] on span "Répondre" at bounding box center [804, 337] width 41 height 12
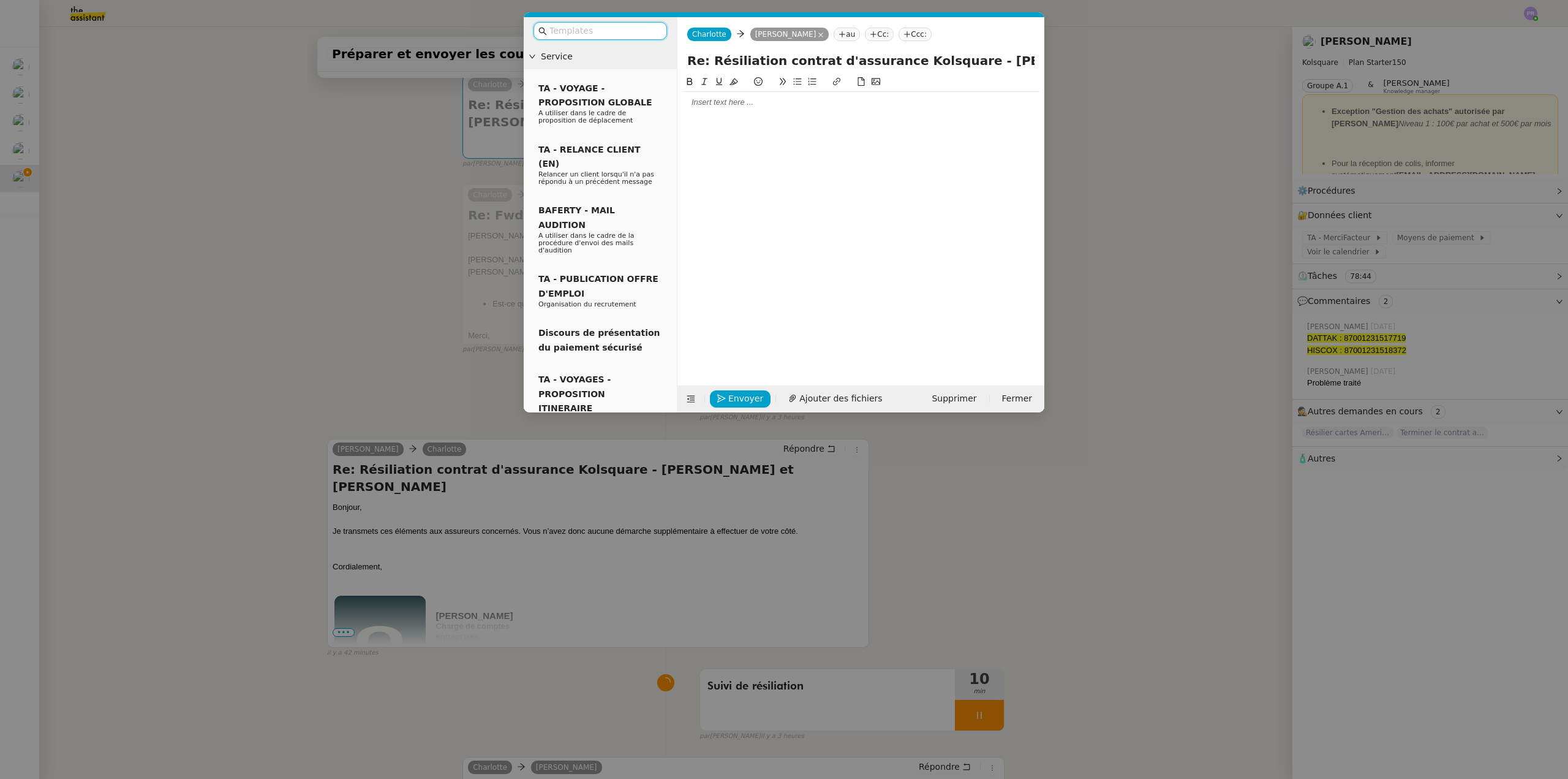
click at [730, 106] on div at bounding box center [861, 102] width 357 height 11
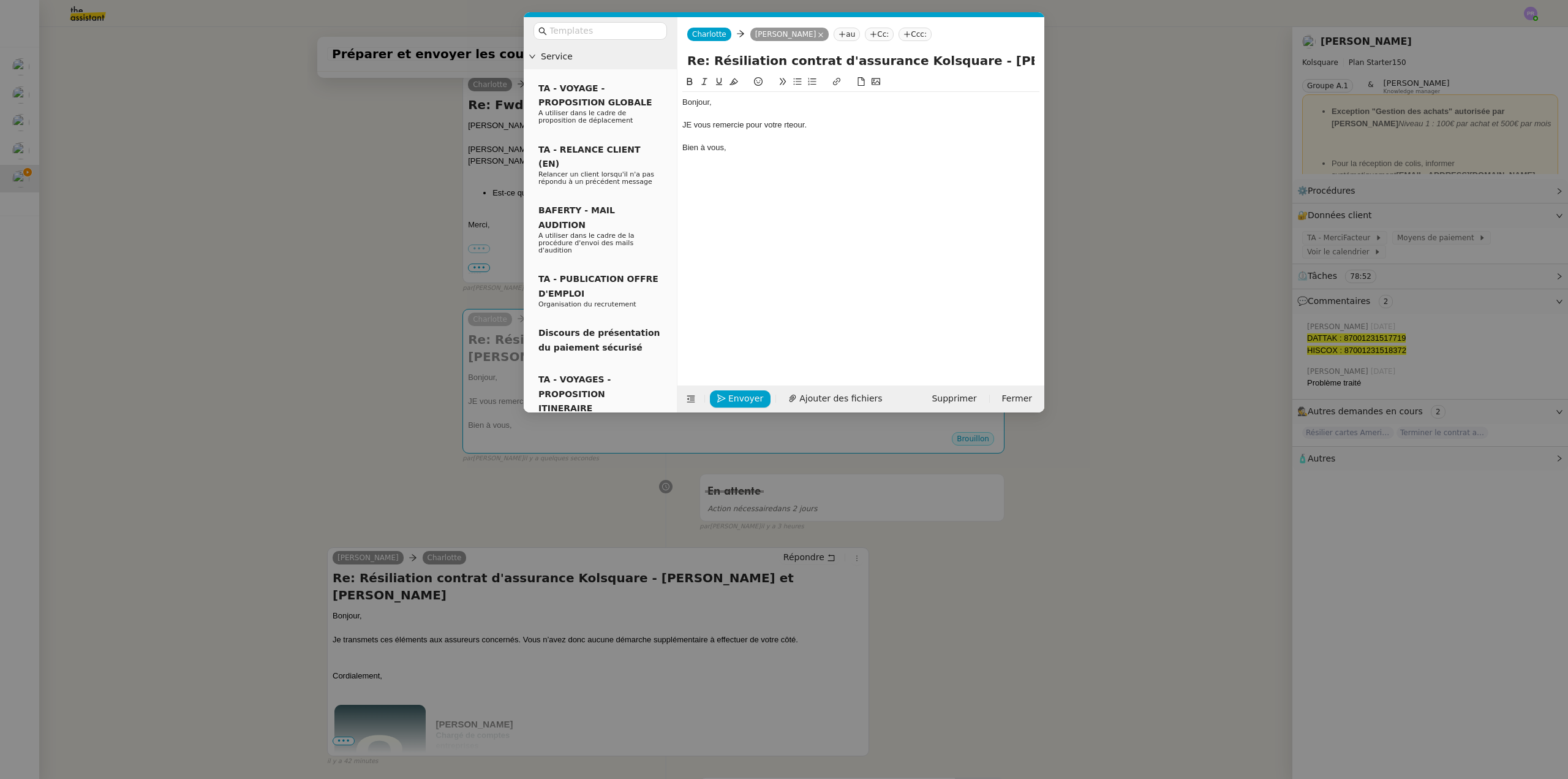
click at [696, 124] on div "JE vous remercie pour votre rteour." at bounding box center [861, 125] width 357 height 11
click at [799, 124] on div "Je vous remercie pour votre rteour." at bounding box center [861, 125] width 357 height 11
click at [0, 0] on lt-span "r et our" at bounding box center [0, 0] width 0 height 0
click at [765, 148] on div "Bien à vous," at bounding box center [861, 148] width 357 height 11
click at [741, 393] on span "Envoyer" at bounding box center [746, 399] width 35 height 14
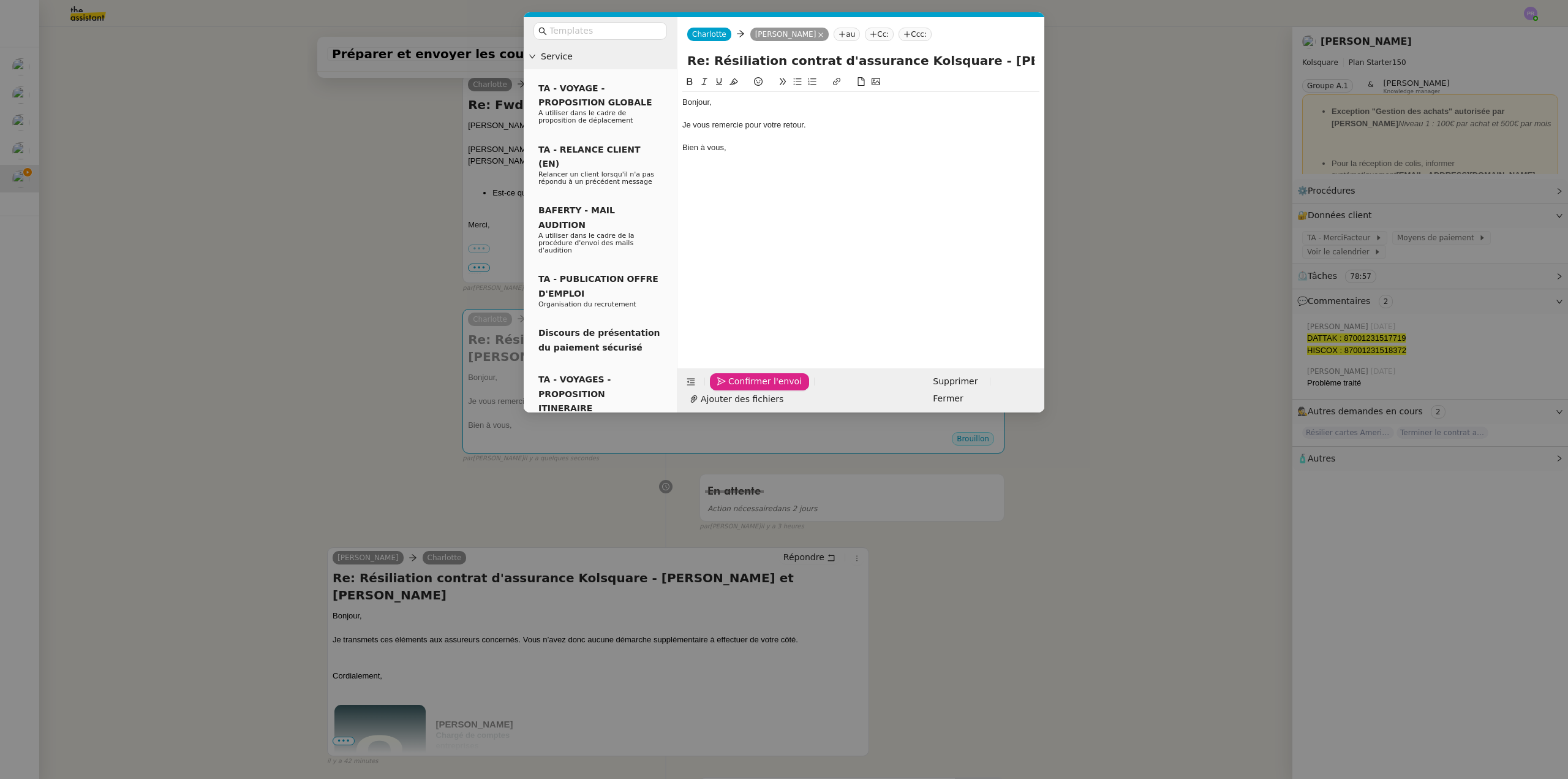
click at [741, 388] on span "Confirmer l'envoi" at bounding box center [765, 382] width 73 height 14
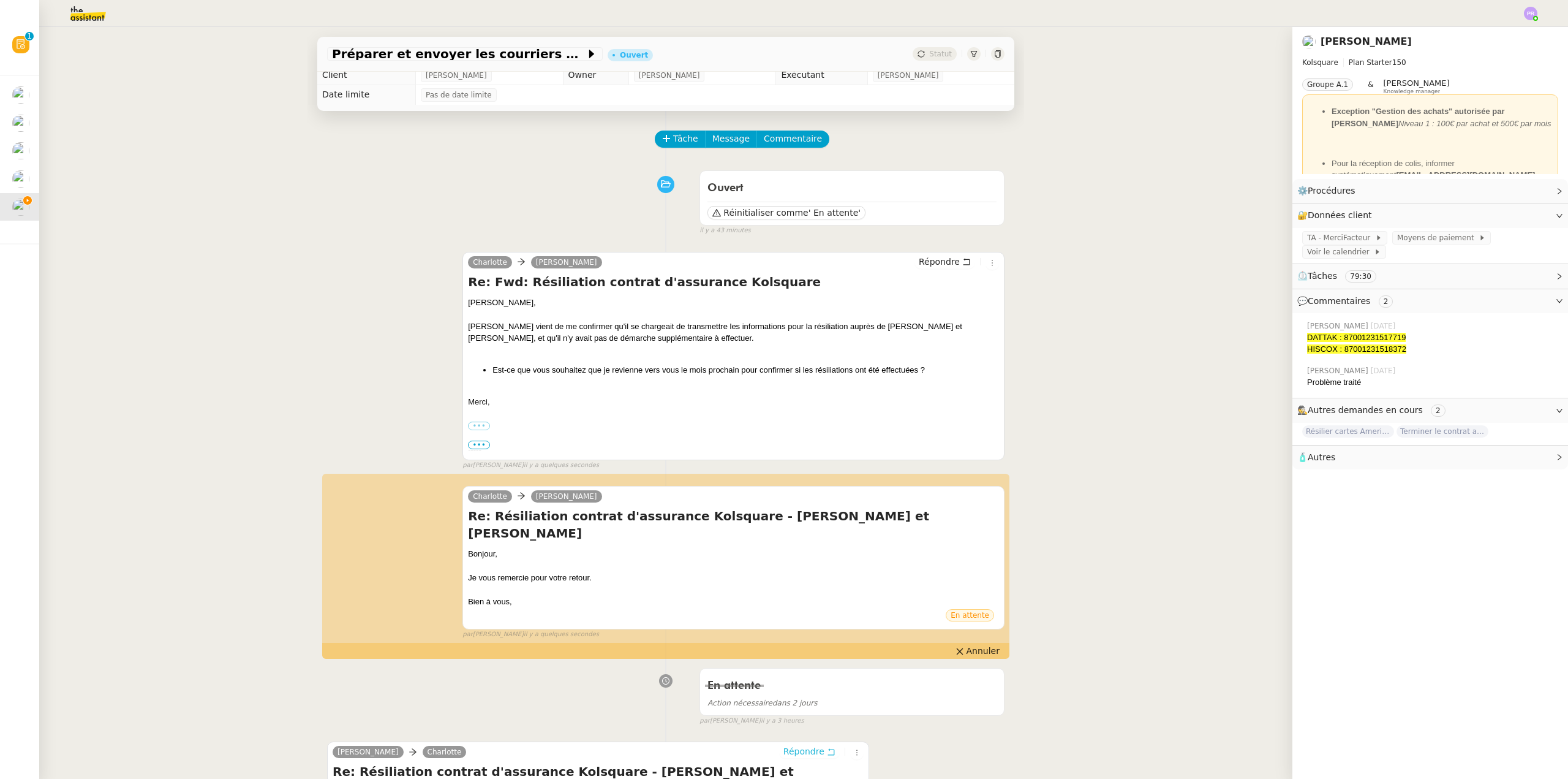
scroll to position [0, 0]
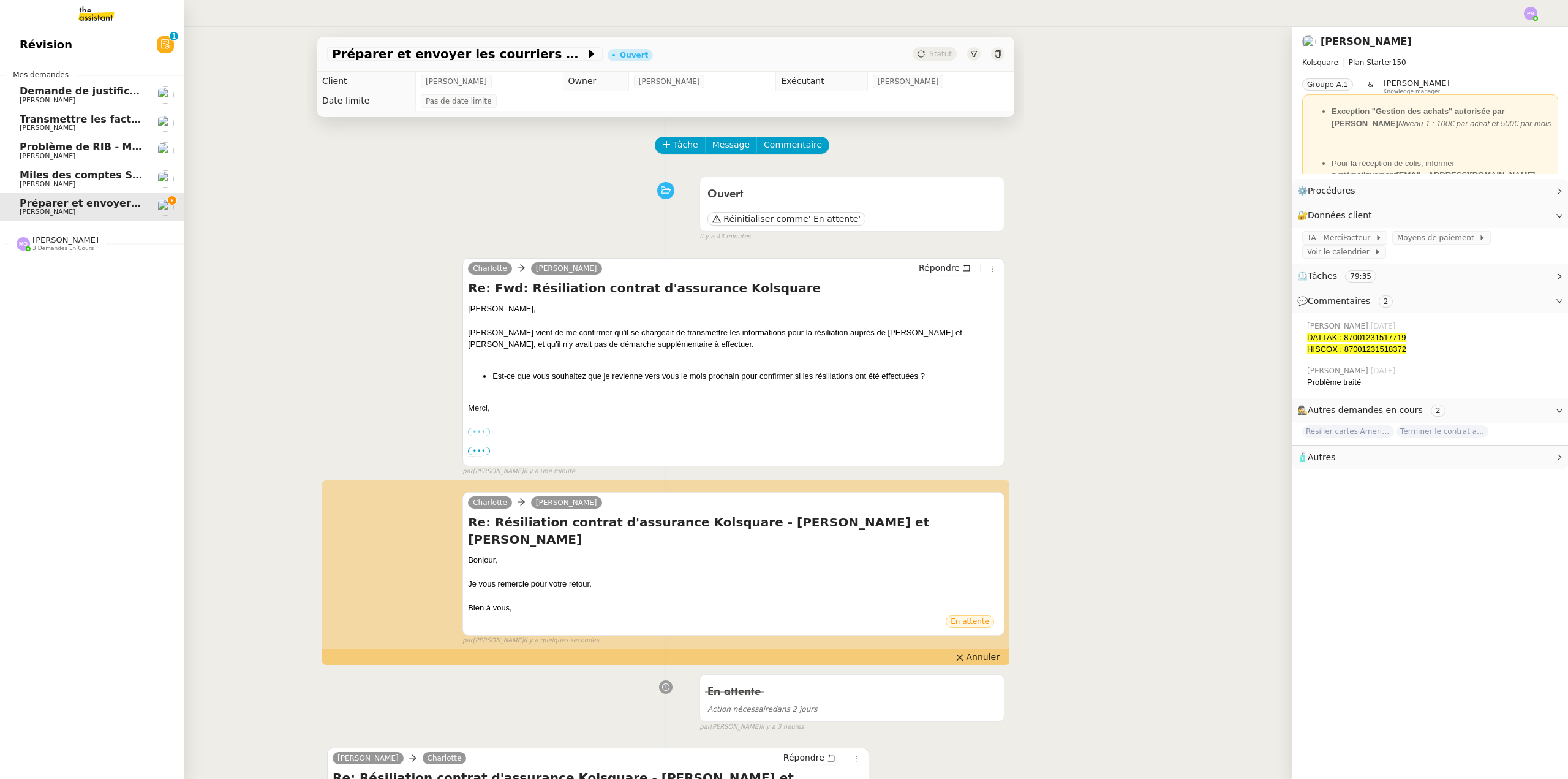
click at [115, 97] on span "[PERSON_NAME]" at bounding box center [82, 100] width 123 height 8
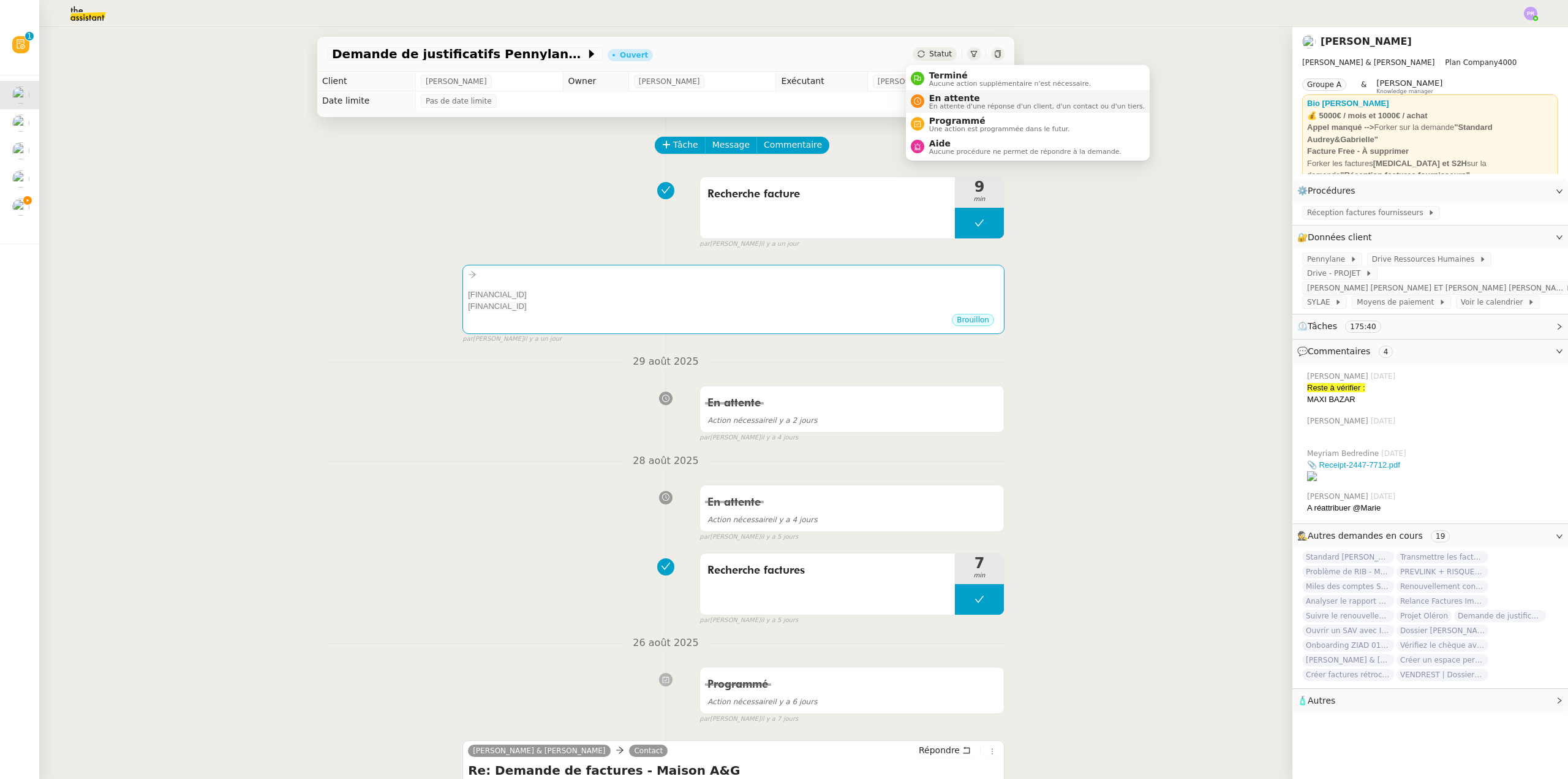
click at [957, 99] on span "En attente" at bounding box center [1037, 98] width 215 height 10
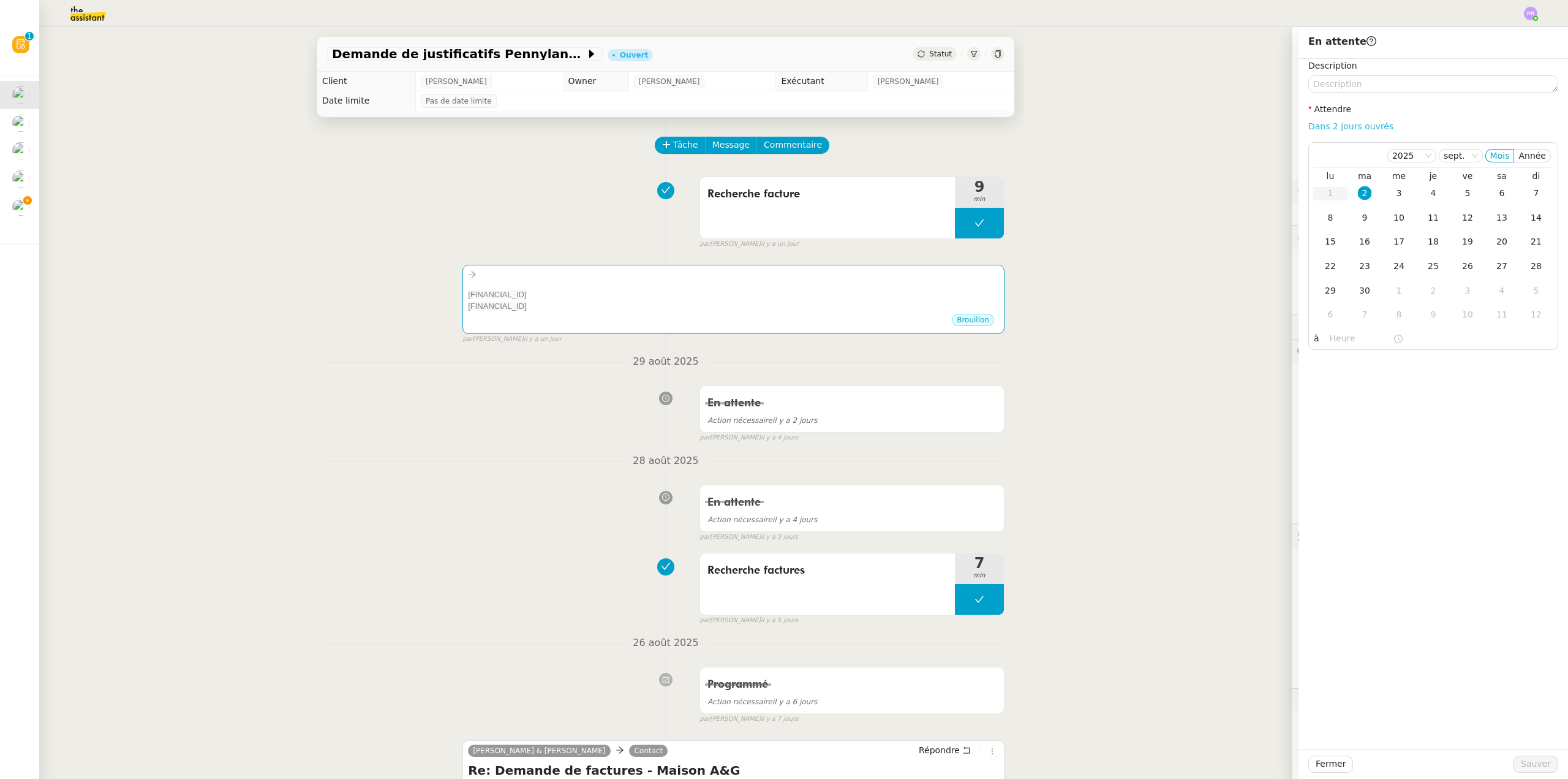
click at [1340, 128] on link "Dans 2 jours ouvrés" at bounding box center [1351, 126] width 85 height 10
type input "07:00"
click at [1529, 760] on span "Sauver" at bounding box center [1536, 764] width 30 height 14
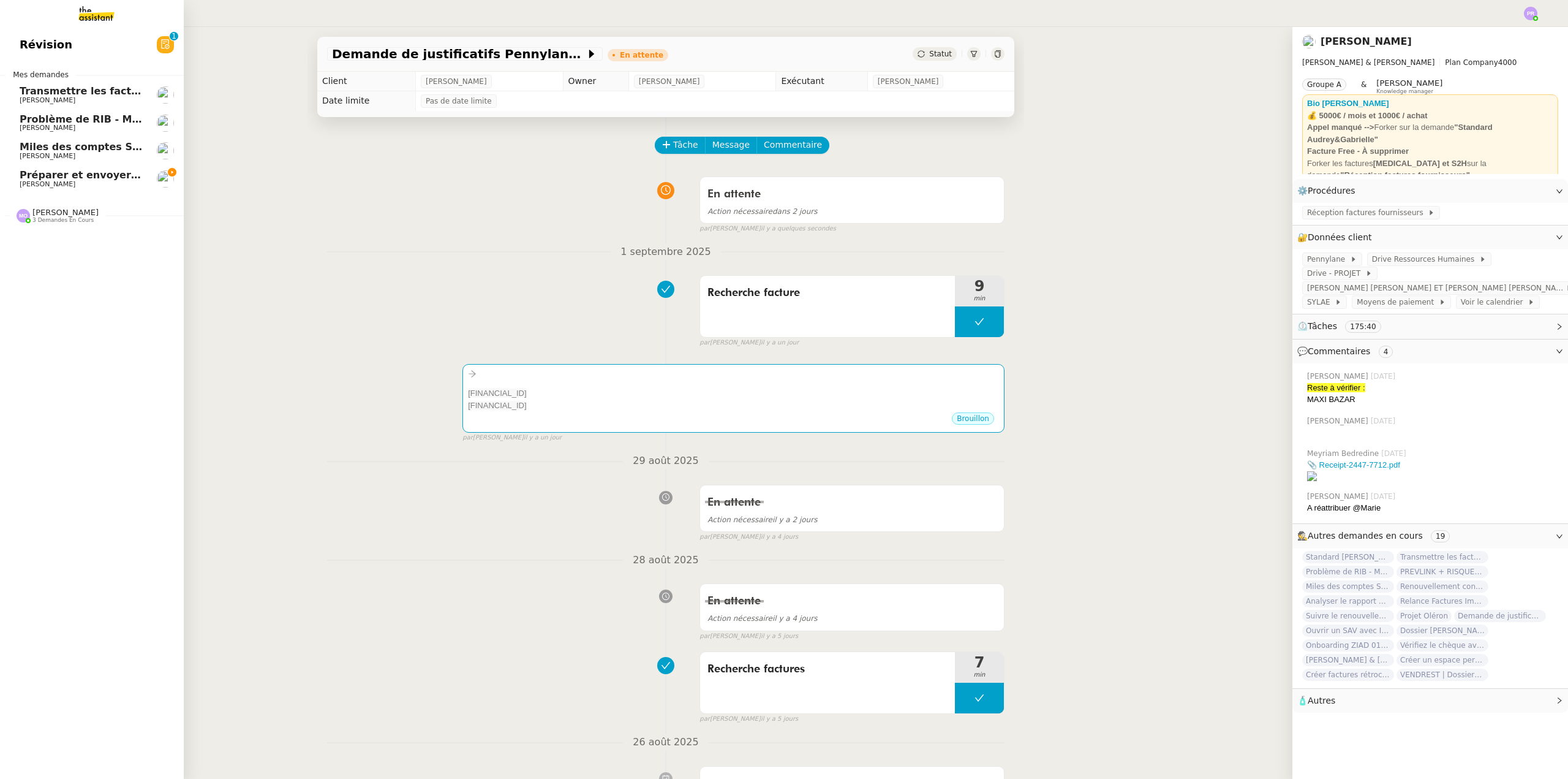
click at [74, 97] on span "[PERSON_NAME]" at bounding box center [82, 100] width 123 height 8
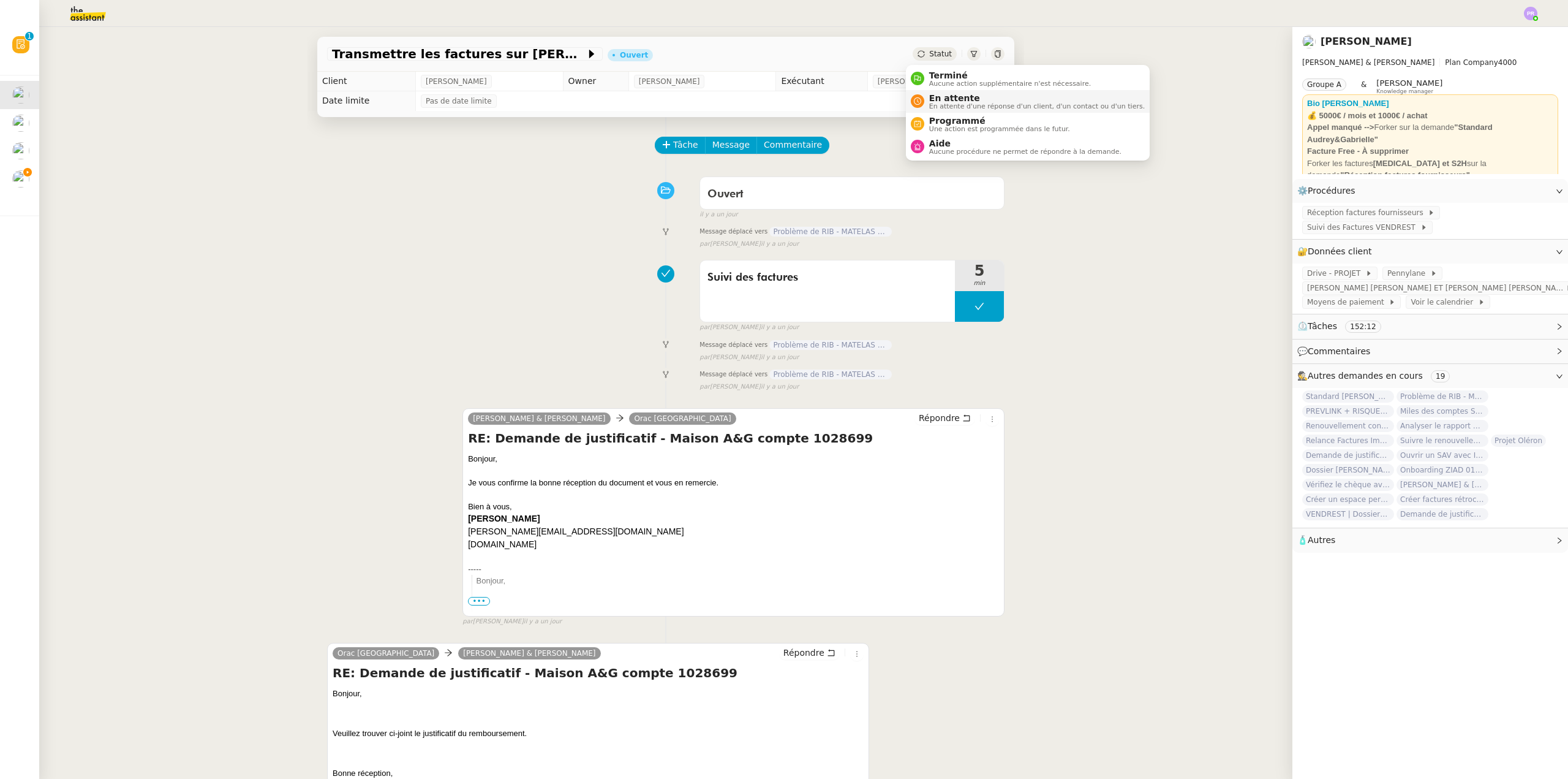
click at [959, 97] on span "En attente" at bounding box center [1037, 98] width 215 height 10
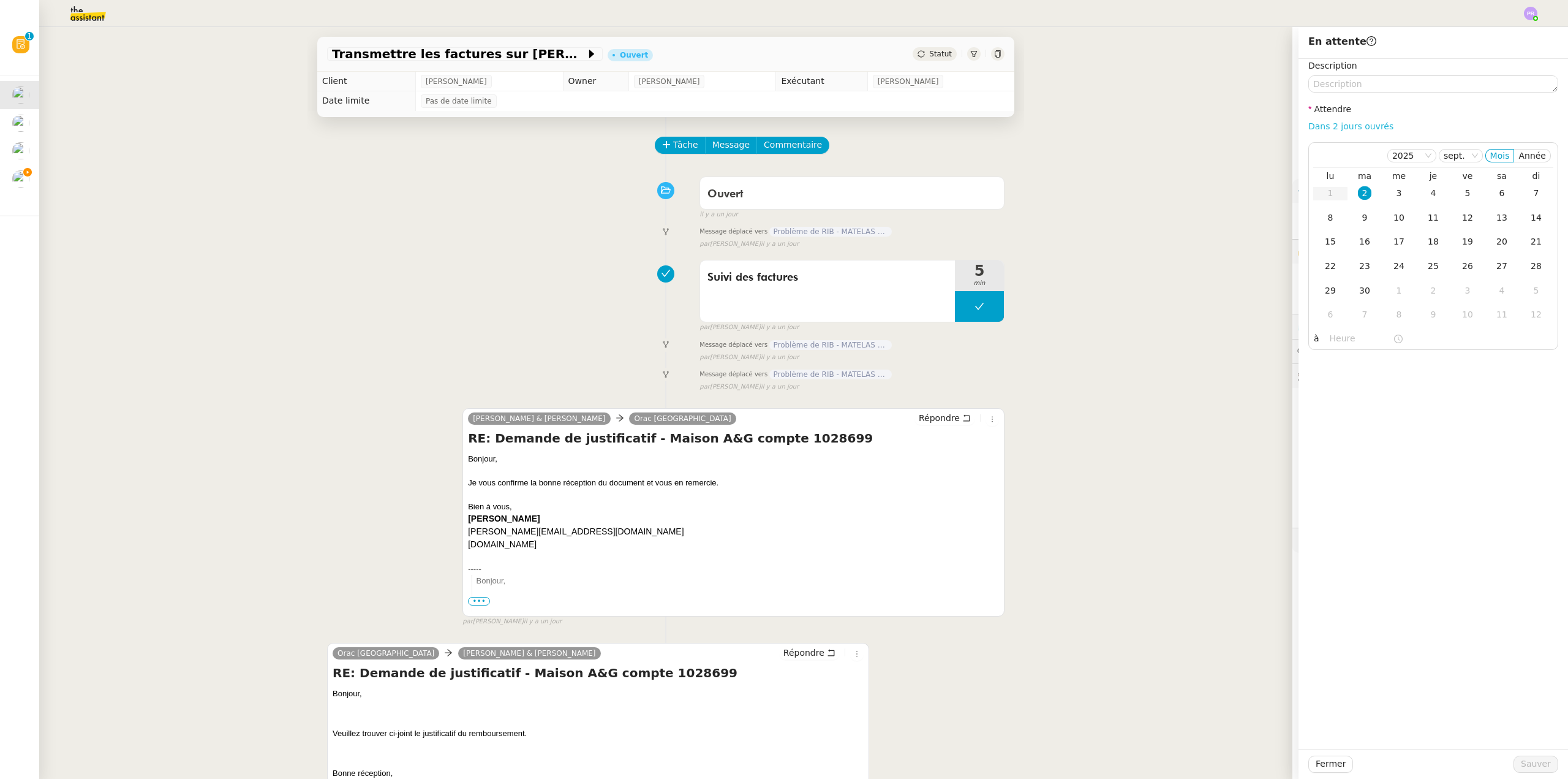
click at [1359, 128] on link "Dans 2 jours ouvrés" at bounding box center [1351, 126] width 85 height 10
type input "07:00"
click at [1521, 758] on span "Sauver" at bounding box center [1536, 764] width 30 height 14
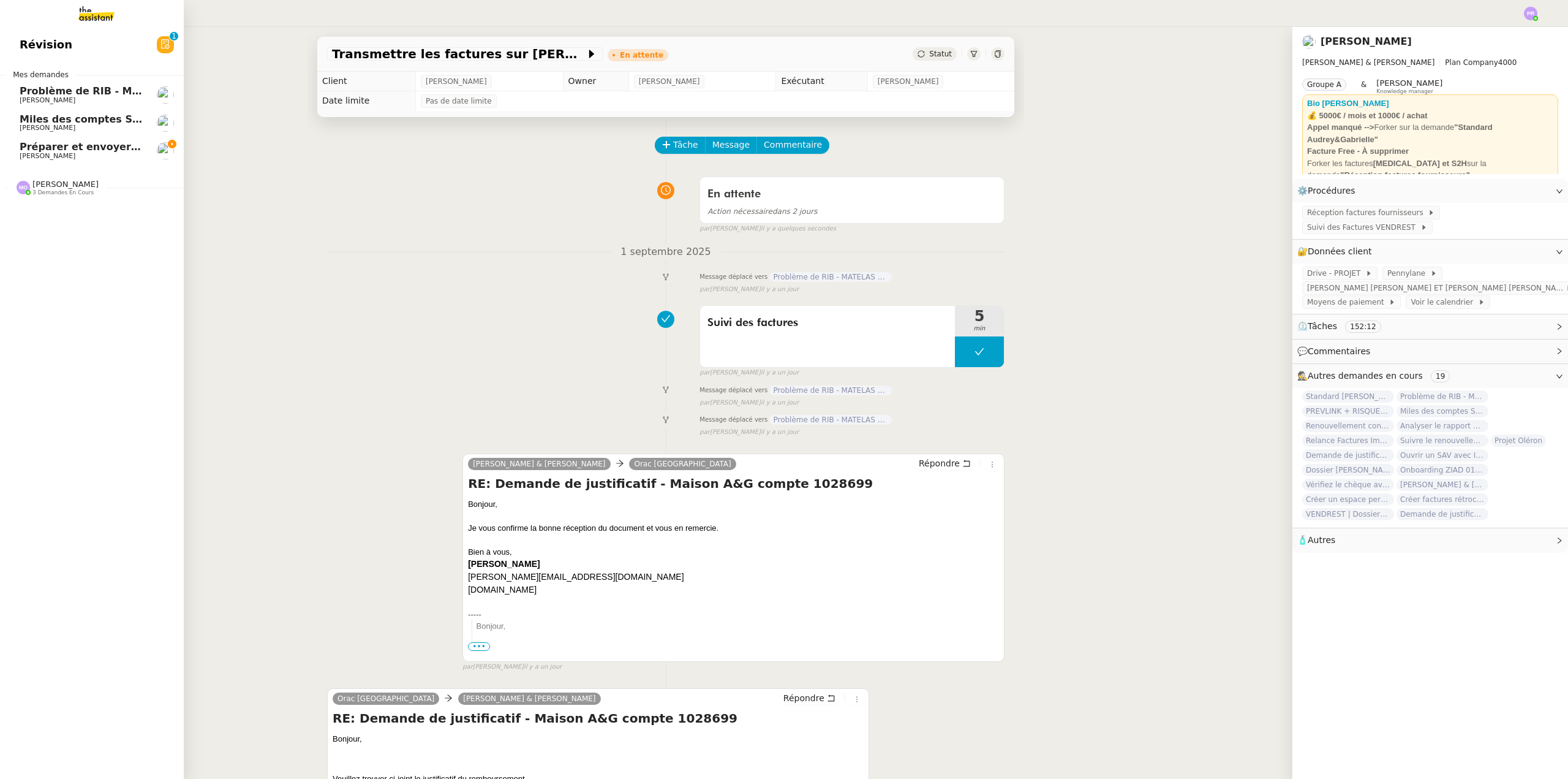
click at [91, 91] on span "Problème de RIB - MATELAS FRANCAIS" at bounding box center [126, 91] width 213 height 12
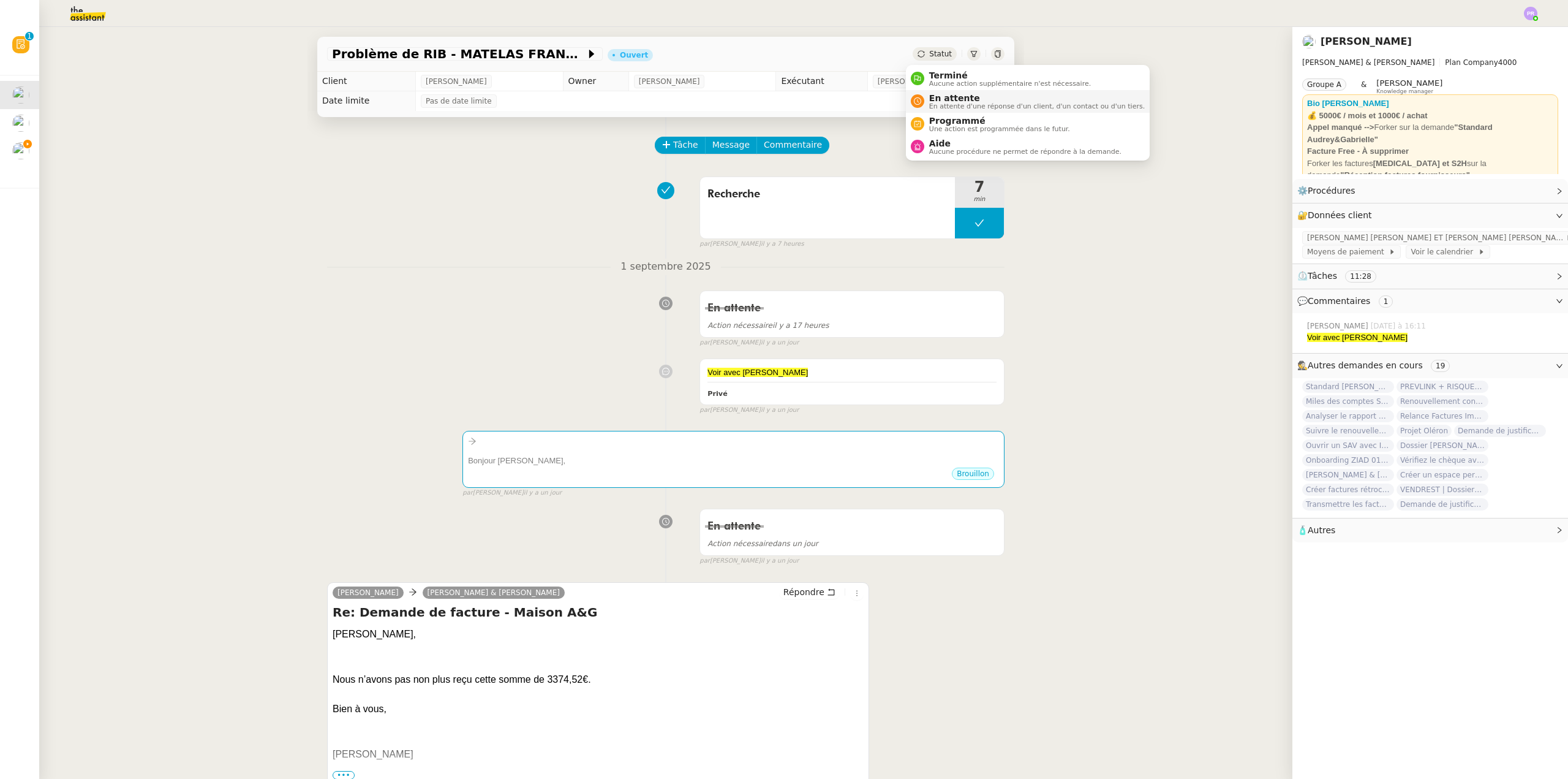
click at [962, 100] on span "En attente" at bounding box center [1037, 98] width 215 height 10
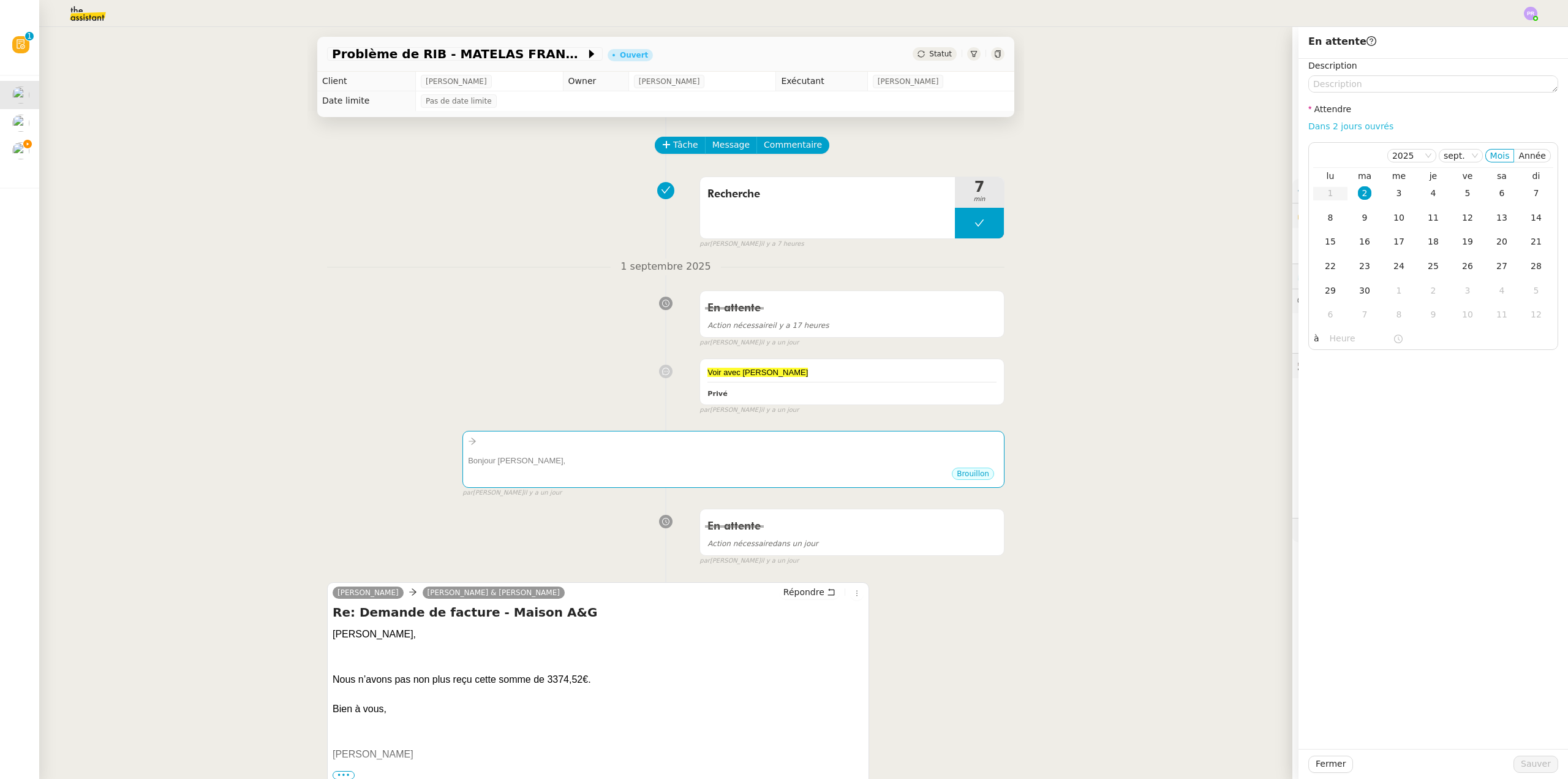
click at [1362, 126] on link "Dans 2 jours ouvrés" at bounding box center [1351, 126] width 85 height 10
type input "07:00"
click at [1525, 760] on span "Sauver" at bounding box center [1536, 764] width 30 height 14
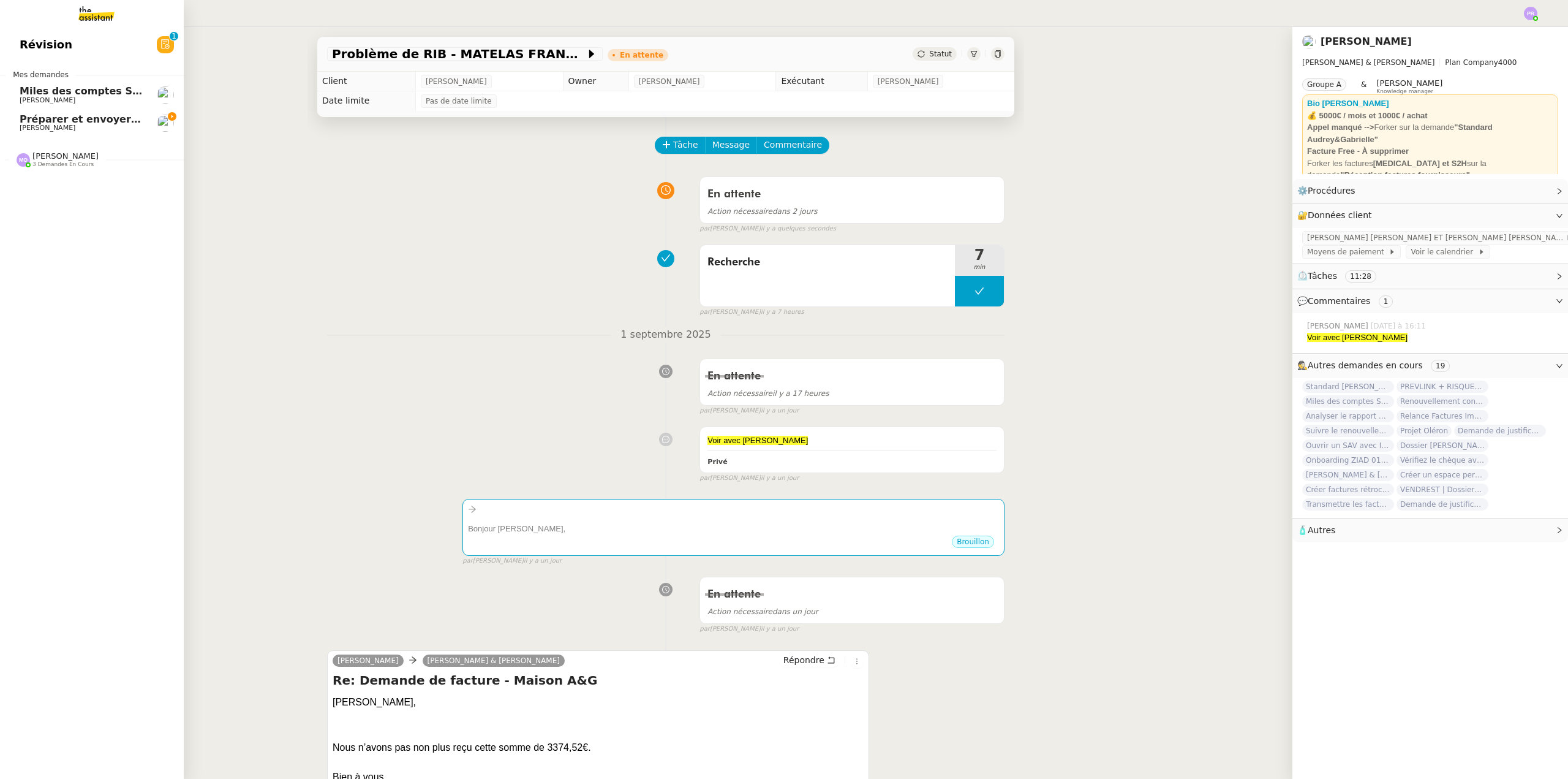
click at [90, 115] on span "Préparer et envoyer les courriers de résiliation" at bounding box center [150, 119] width 261 height 12
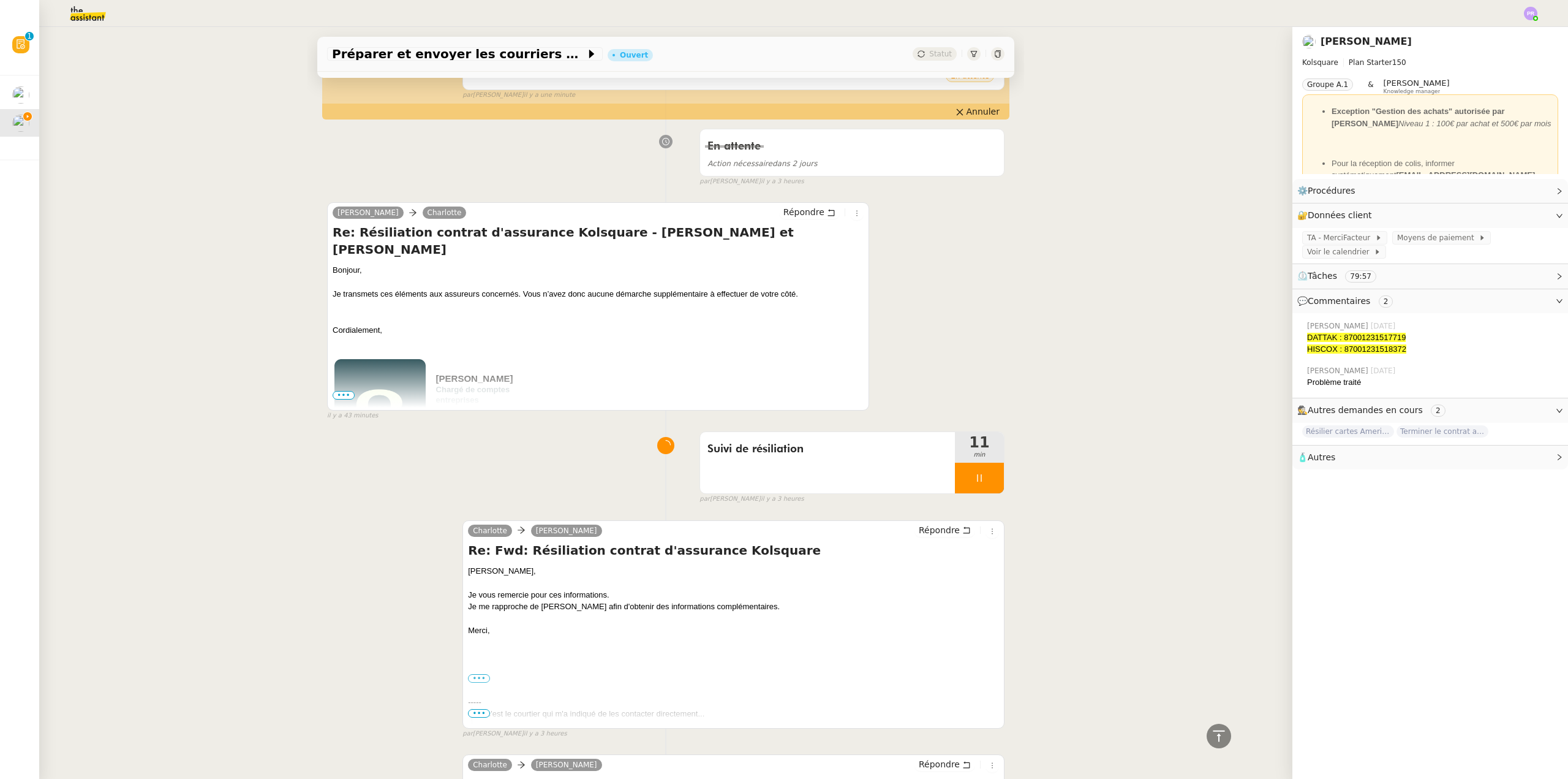
scroll to position [613, 0]
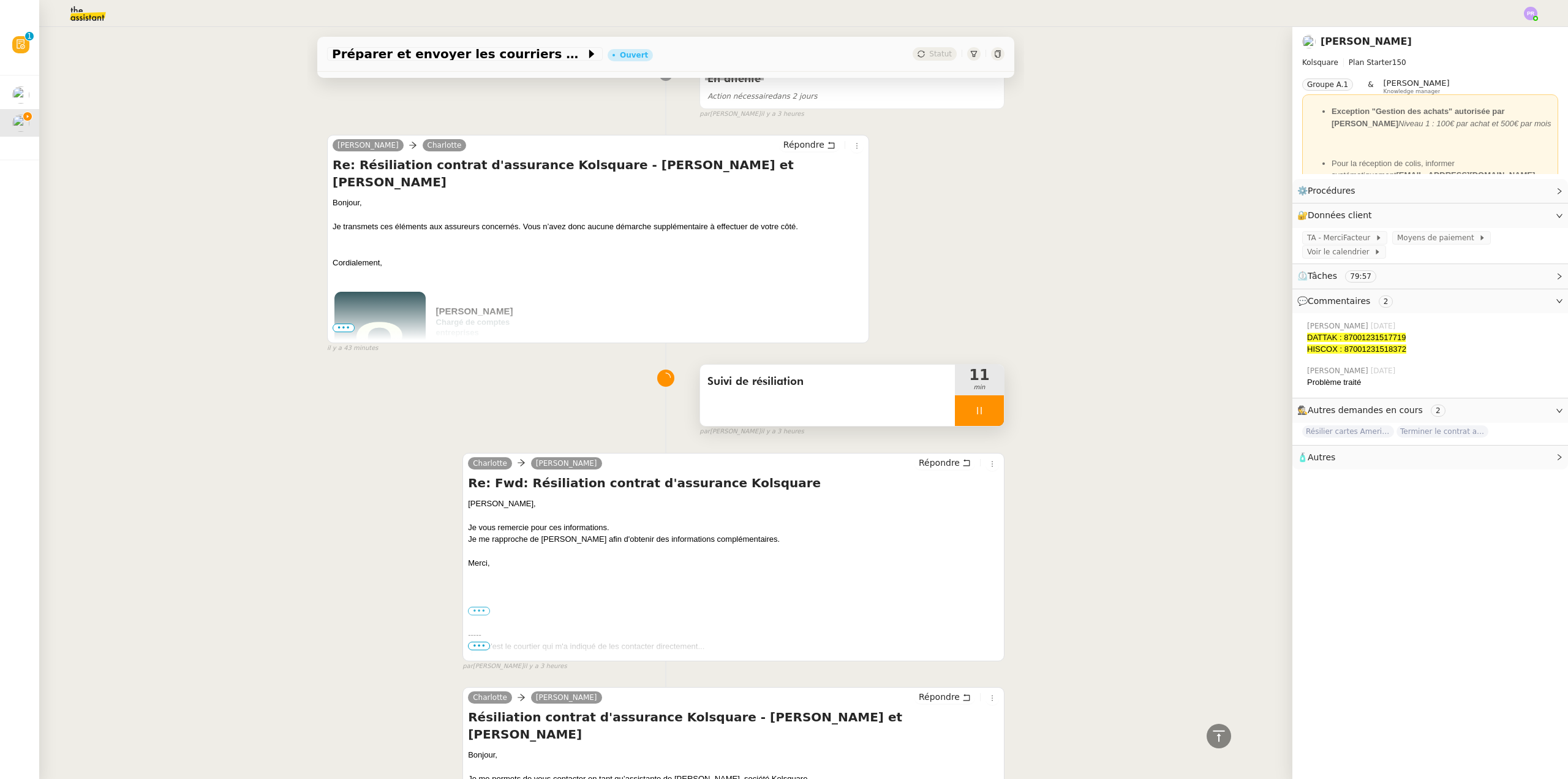
click at [984, 395] on div at bounding box center [979, 410] width 49 height 31
click at [987, 406] on icon at bounding box center [992, 410] width 10 height 10
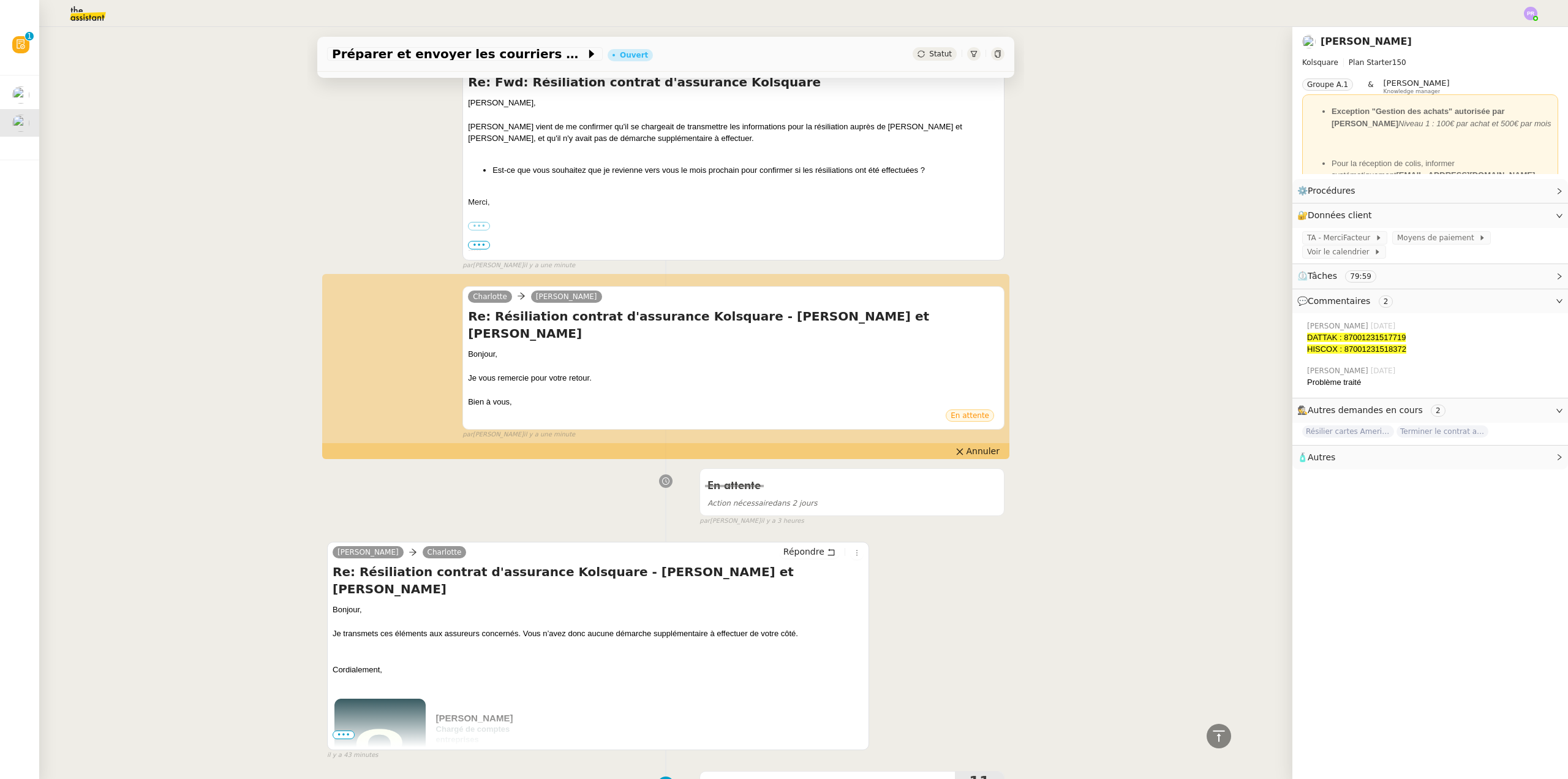
scroll to position [0, 0]
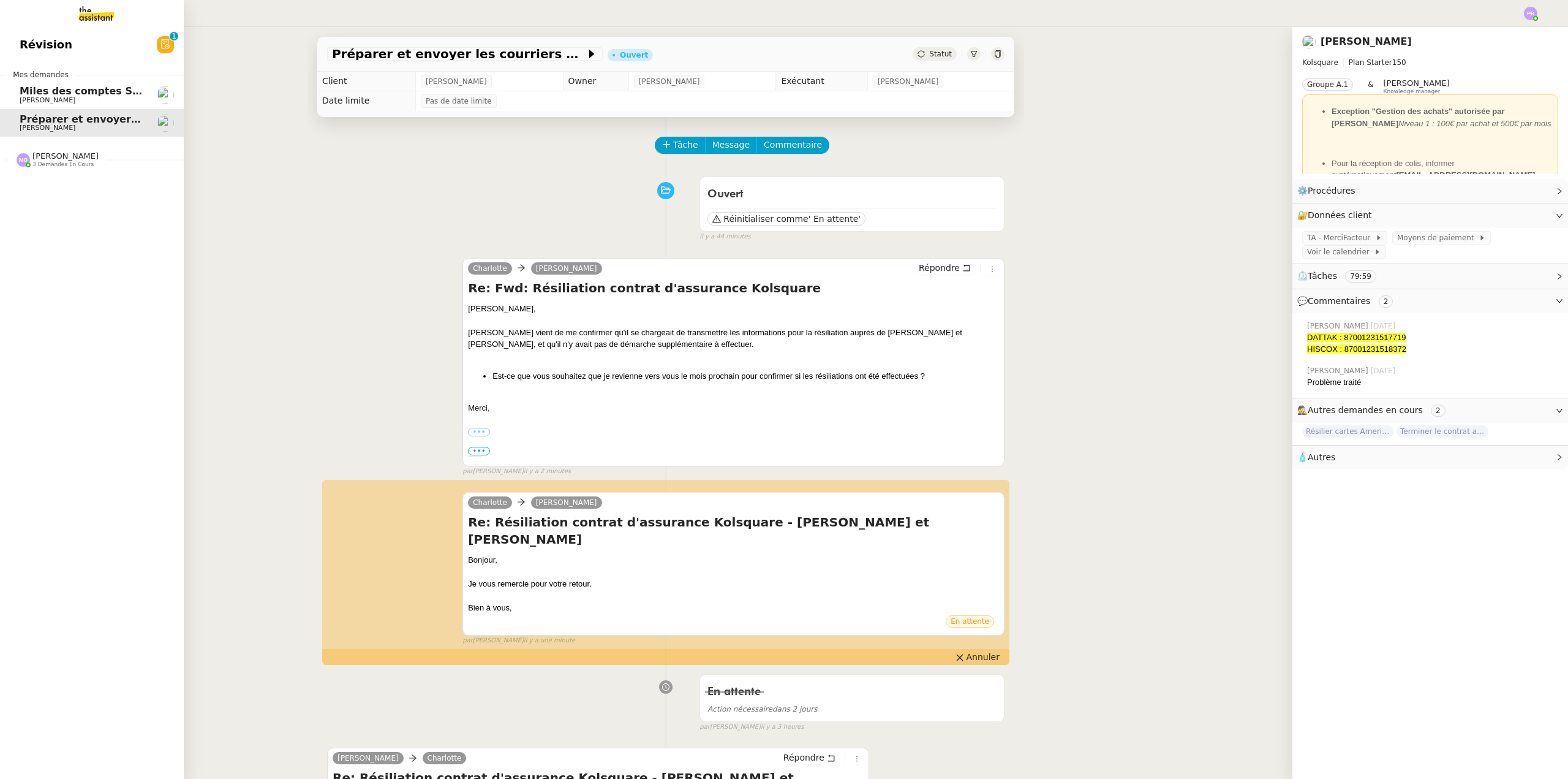
click at [88, 94] on span "Miles des comptes Skywards et Flying Blue" at bounding box center [139, 91] width 239 height 12
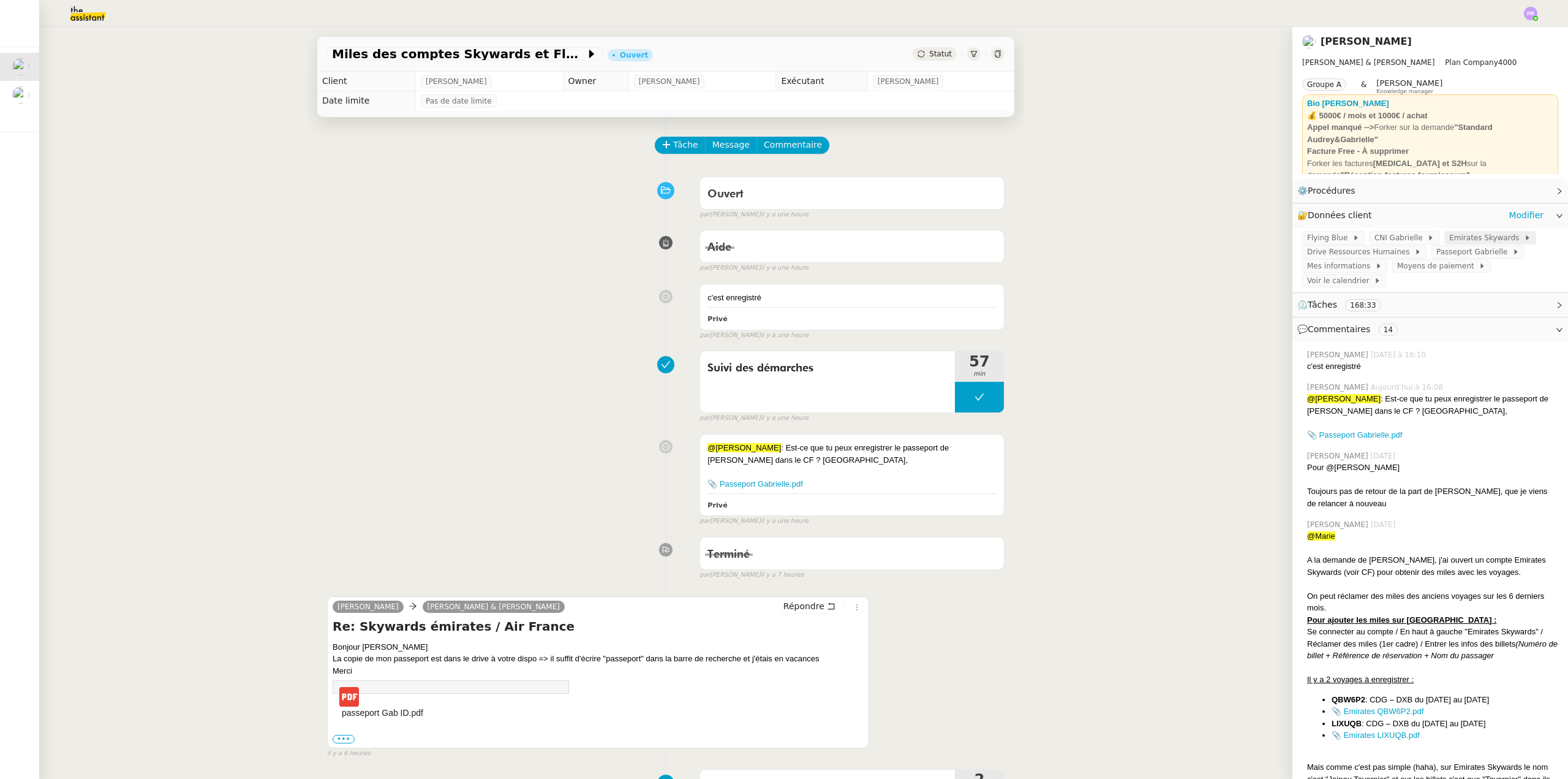
click at [1473, 237] on span "Emirates Skywards" at bounding box center [1486, 238] width 75 height 12
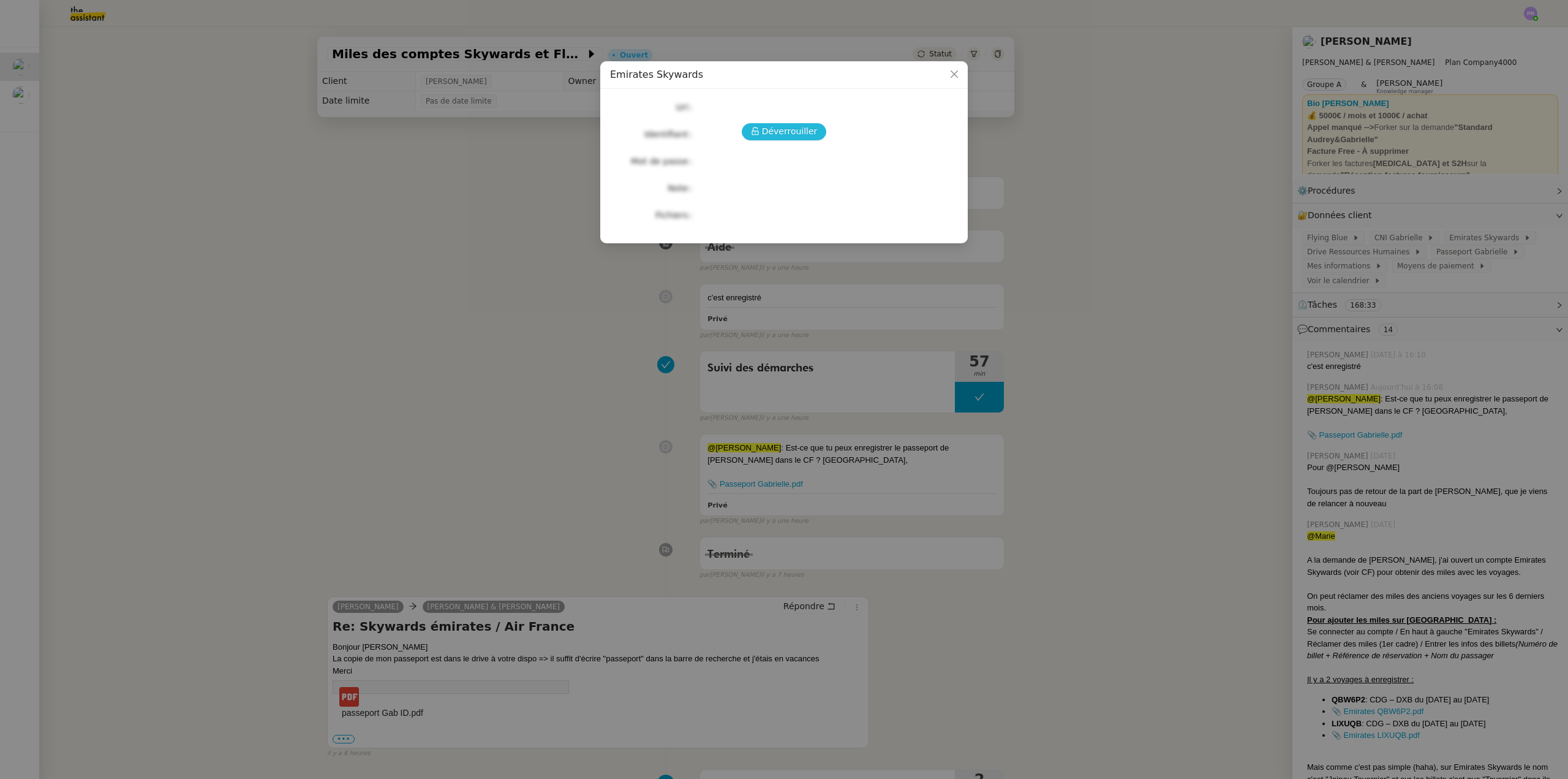
click at [781, 133] on span "Déverrouiller" at bounding box center [789, 131] width 56 height 14
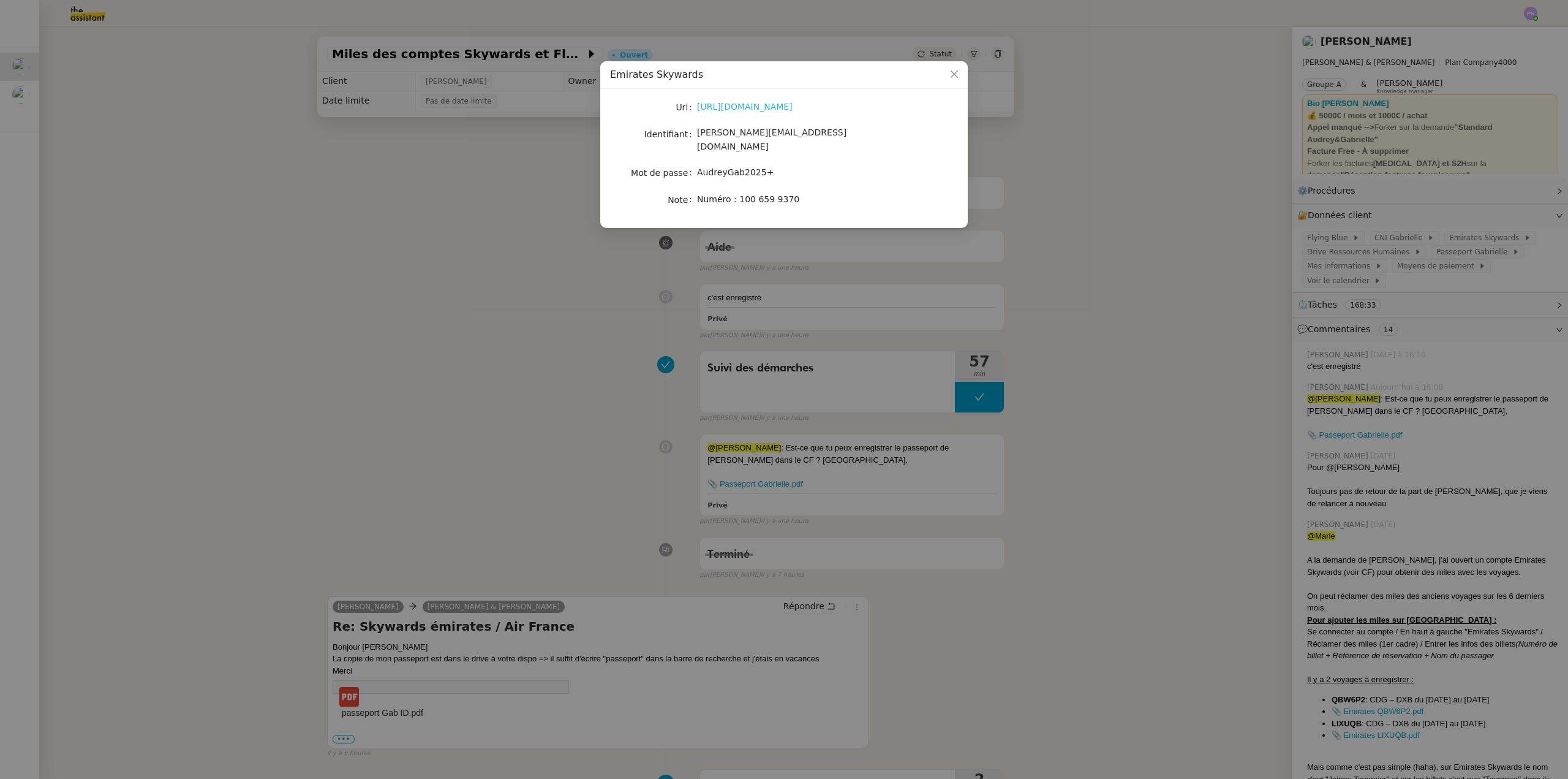
click at [779, 106] on link "[URL][DOMAIN_NAME]" at bounding box center [744, 106] width 95 height 10
drag, startPoint x: 786, startPoint y: 135, endPoint x: 696, endPoint y: 135, distance: 90.0
click at [696, 135] on nz-form-item "Identifiant [PERSON_NAME][EMAIL_ADDRESS][DOMAIN_NAME]" at bounding box center [783, 140] width 348 height 29
copy nz-form-item "[PERSON_NAME][EMAIL_ADDRESS][DOMAIN_NAME]"
drag, startPoint x: 763, startPoint y: 163, endPoint x: 730, endPoint y: 163, distance: 33.0
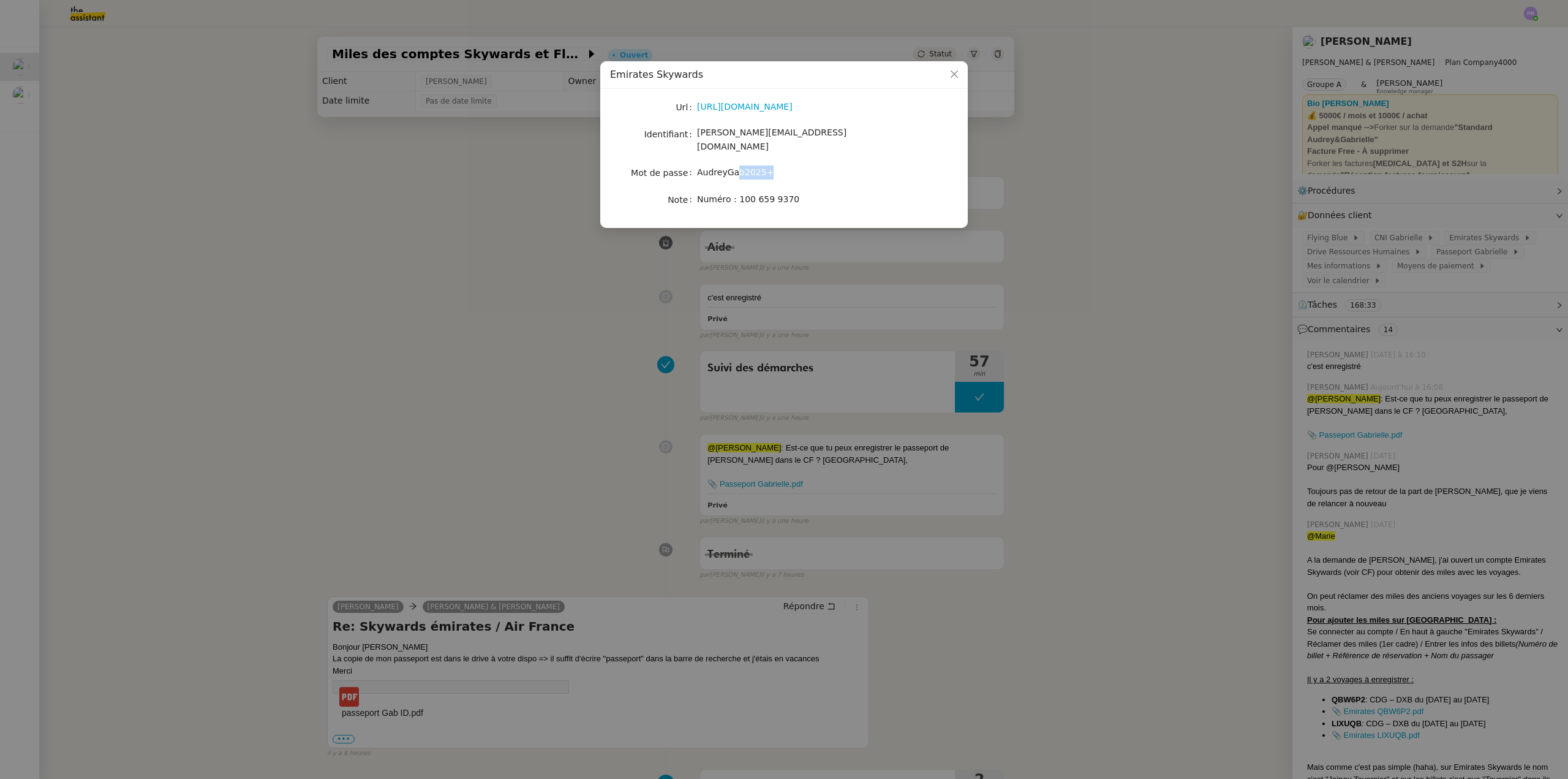
click at [733, 167] on span "AudreyGab2025+" at bounding box center [735, 172] width 77 height 10
copy span "AudreyGab2025+"
drag, startPoint x: 698, startPoint y: 161, endPoint x: 763, endPoint y: 163, distance: 65.0
click at [763, 167] on span "AudreyGab2025+" at bounding box center [735, 172] width 77 height 10
click at [554, 271] on nz-modal-container "Emirates Skywards Url [URL][DOMAIN_NAME] Identifiant [PERSON_NAME][EMAIL_ADDRES…" at bounding box center [784, 389] width 1568 height 779
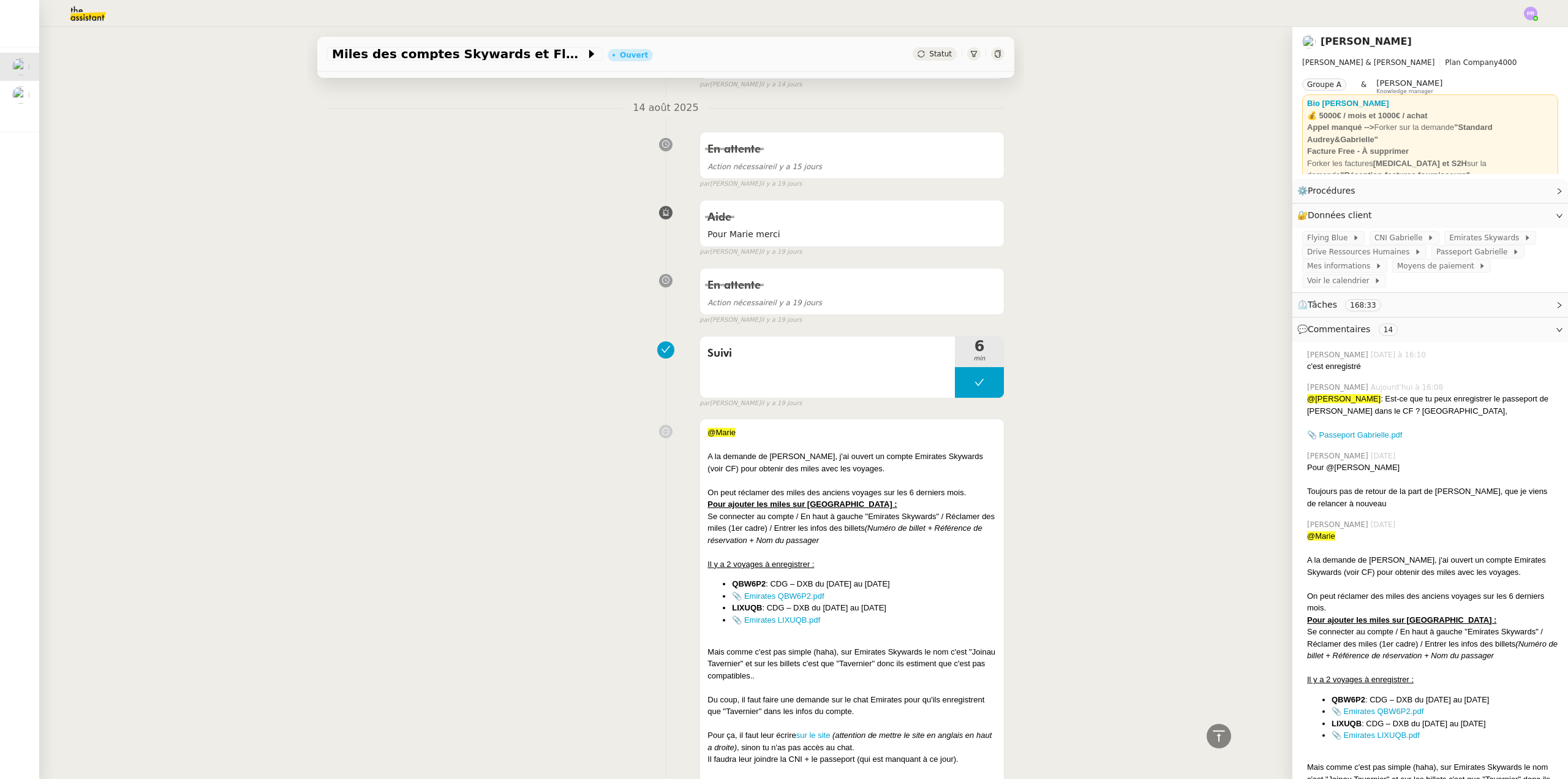
scroll to position [2636, 0]
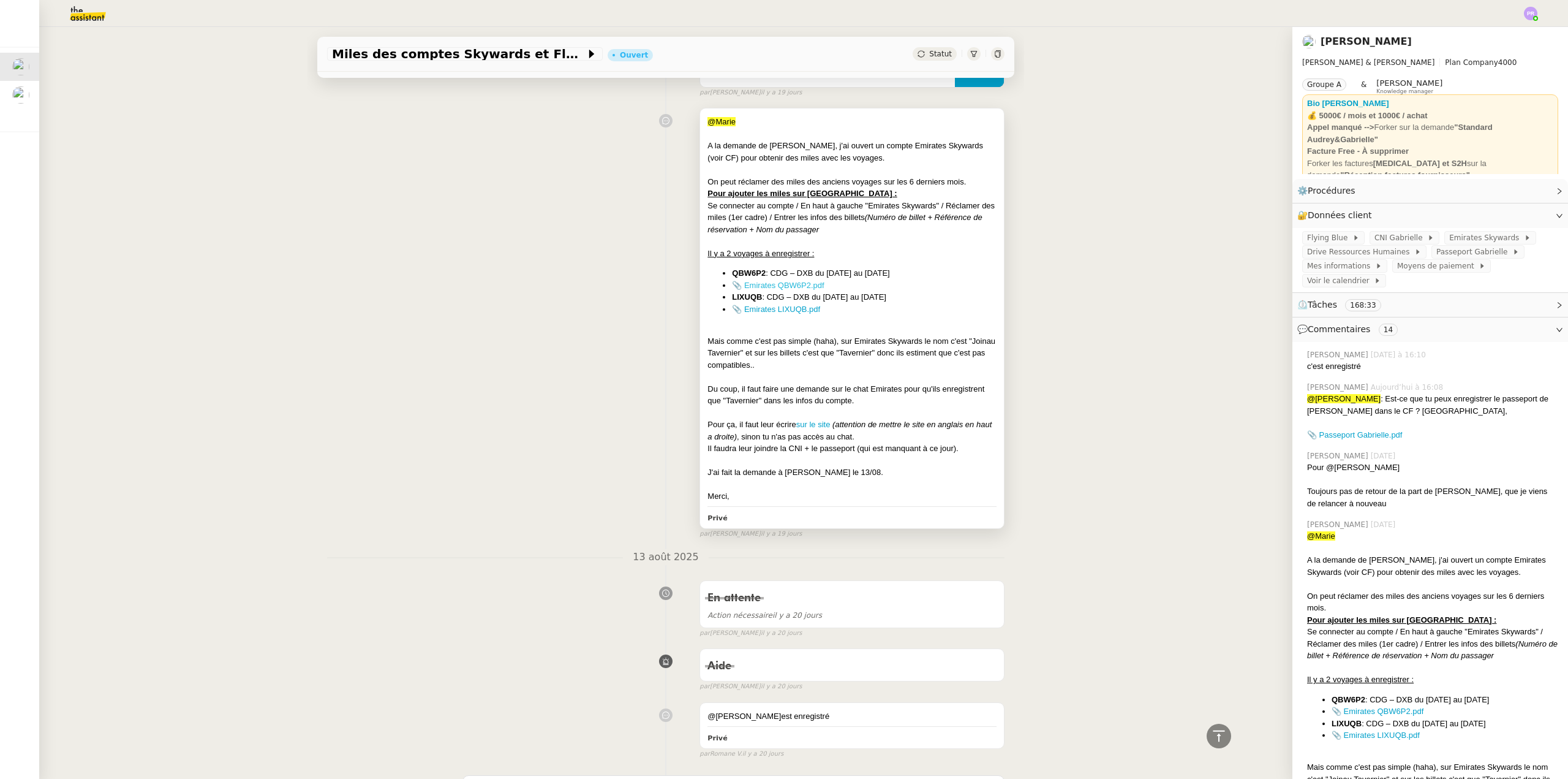
click at [773, 290] on link "📎 Emirates QBW6P2.pdf" at bounding box center [778, 285] width 92 height 9
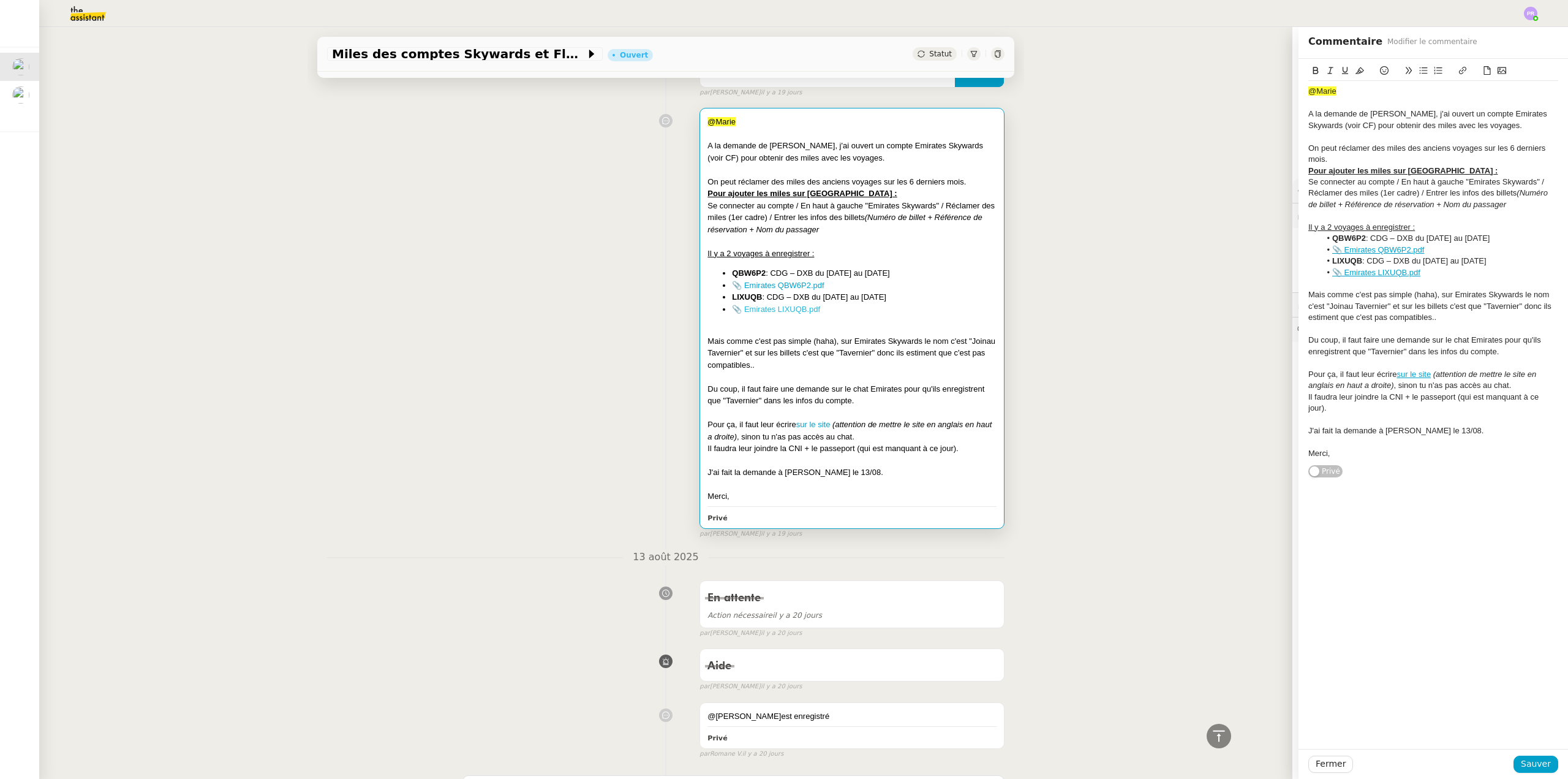
click at [783, 311] on link "📎 Emirates LIXUQB.pdf" at bounding box center [776, 309] width 88 height 9
click at [386, 175] on div "@[PERSON_NAME] A la demande de [PERSON_NAME], j'ai ouvert un compte Emirates Sk…" at bounding box center [666, 321] width 678 height 437
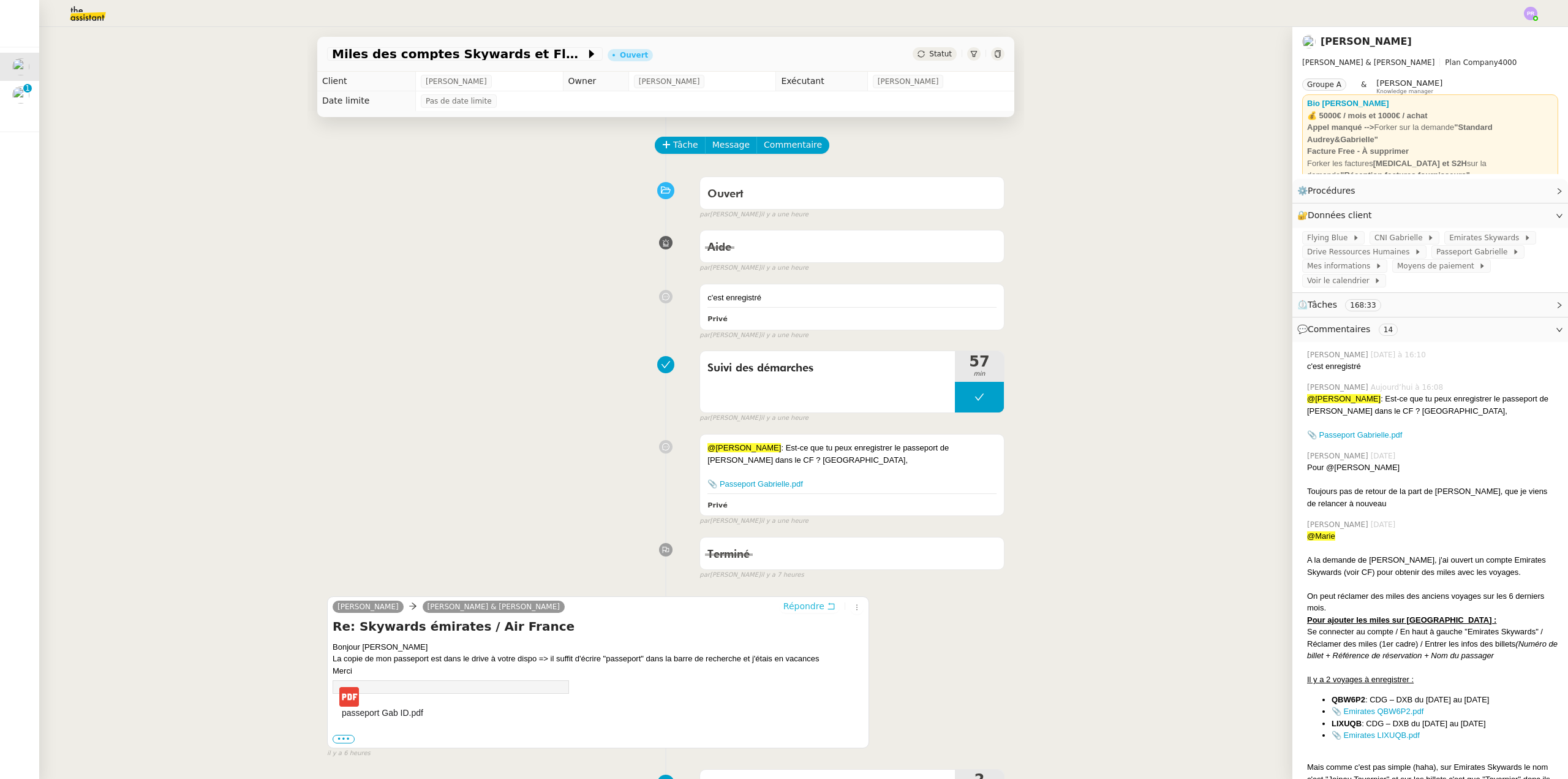
click at [794, 607] on span "Répondre" at bounding box center [804, 606] width 41 height 12
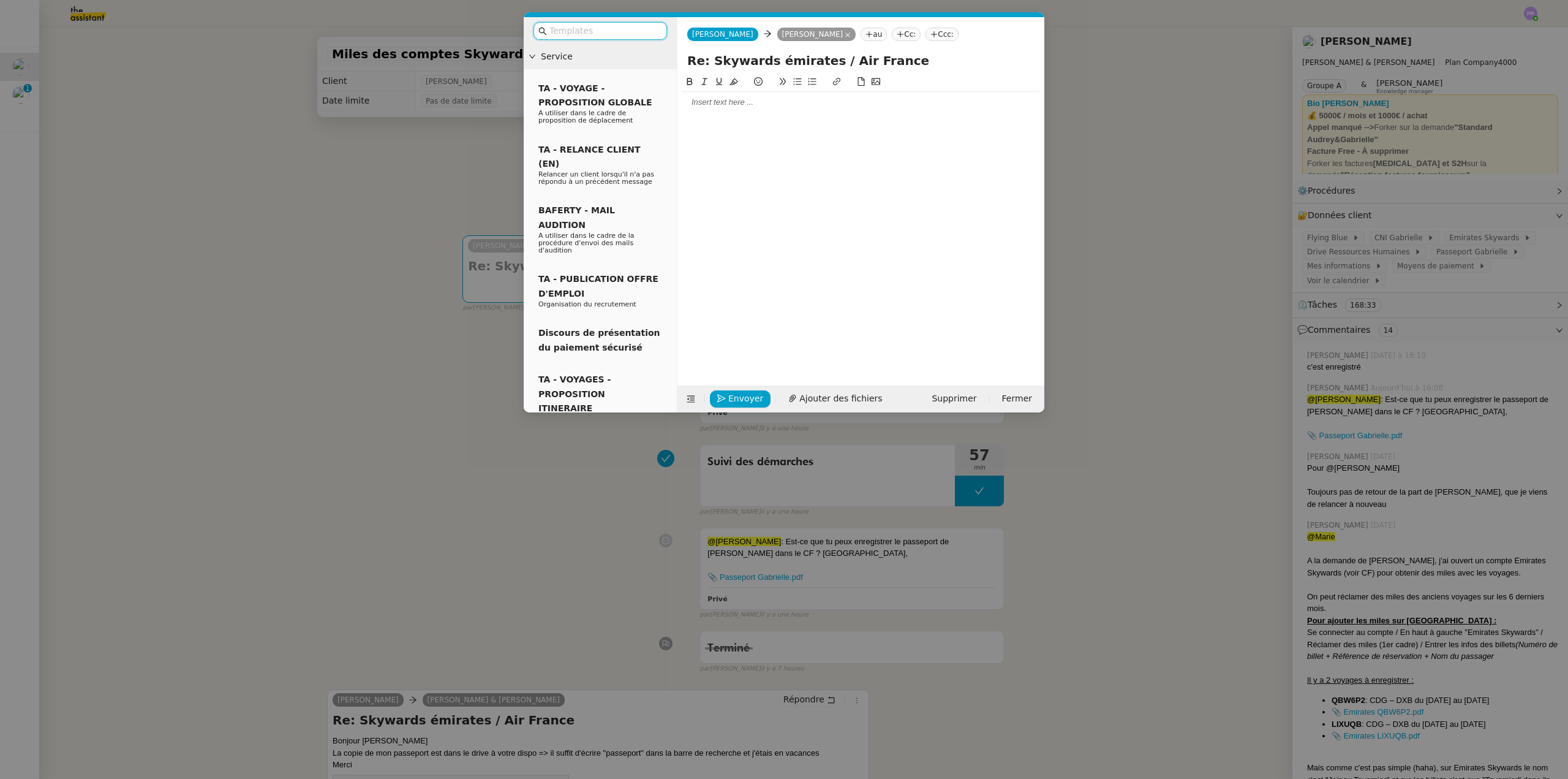
click at [724, 106] on div at bounding box center [861, 102] width 357 height 11
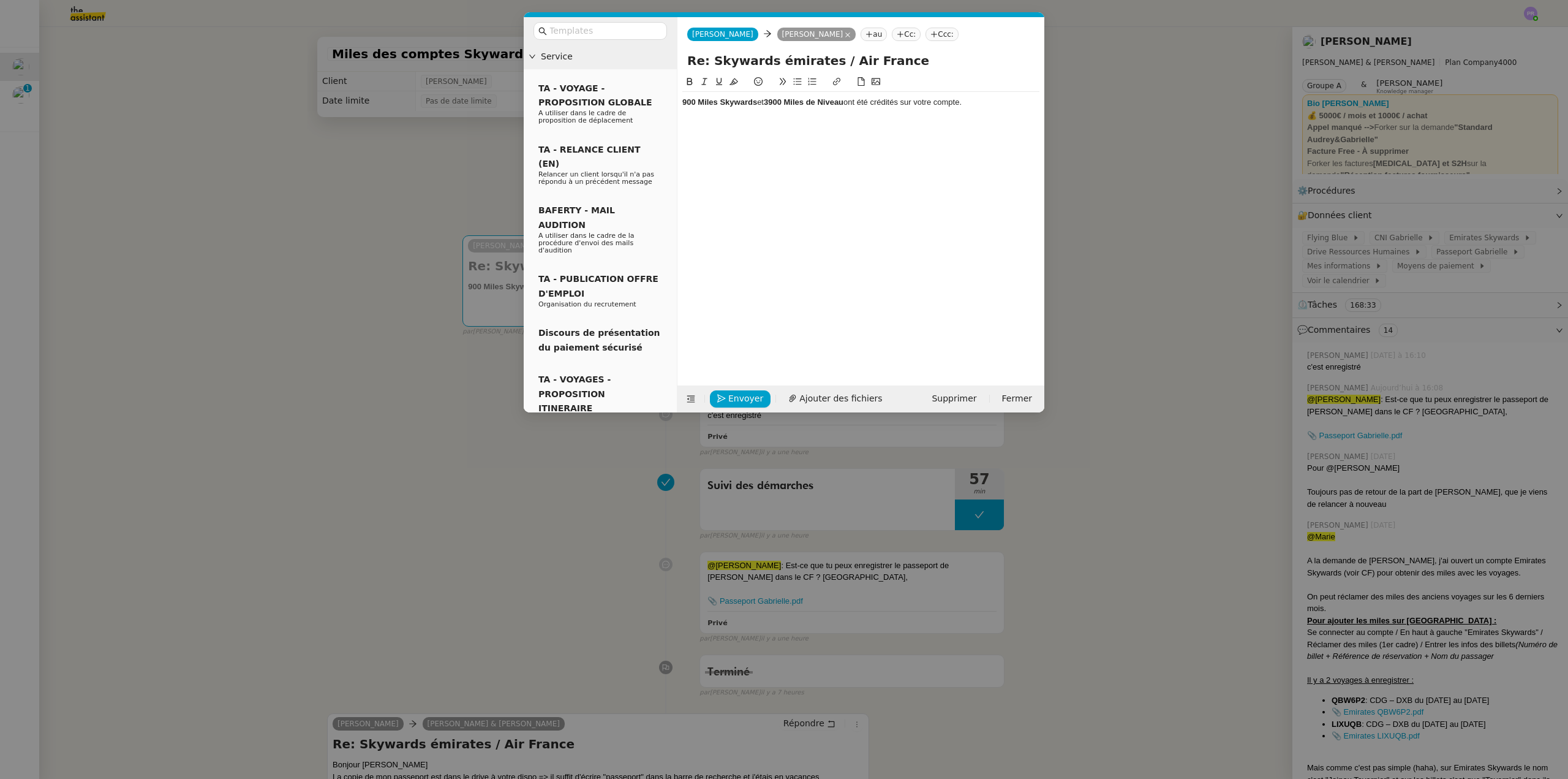
click at [685, 100] on strong "900 Miles Skywards" at bounding box center [720, 102] width 75 height 9
click at [996, 105] on div "3900 Miles Skywards et 3900 [PERSON_NAME] ont été crédités sur votre compte." at bounding box center [861, 102] width 357 height 11
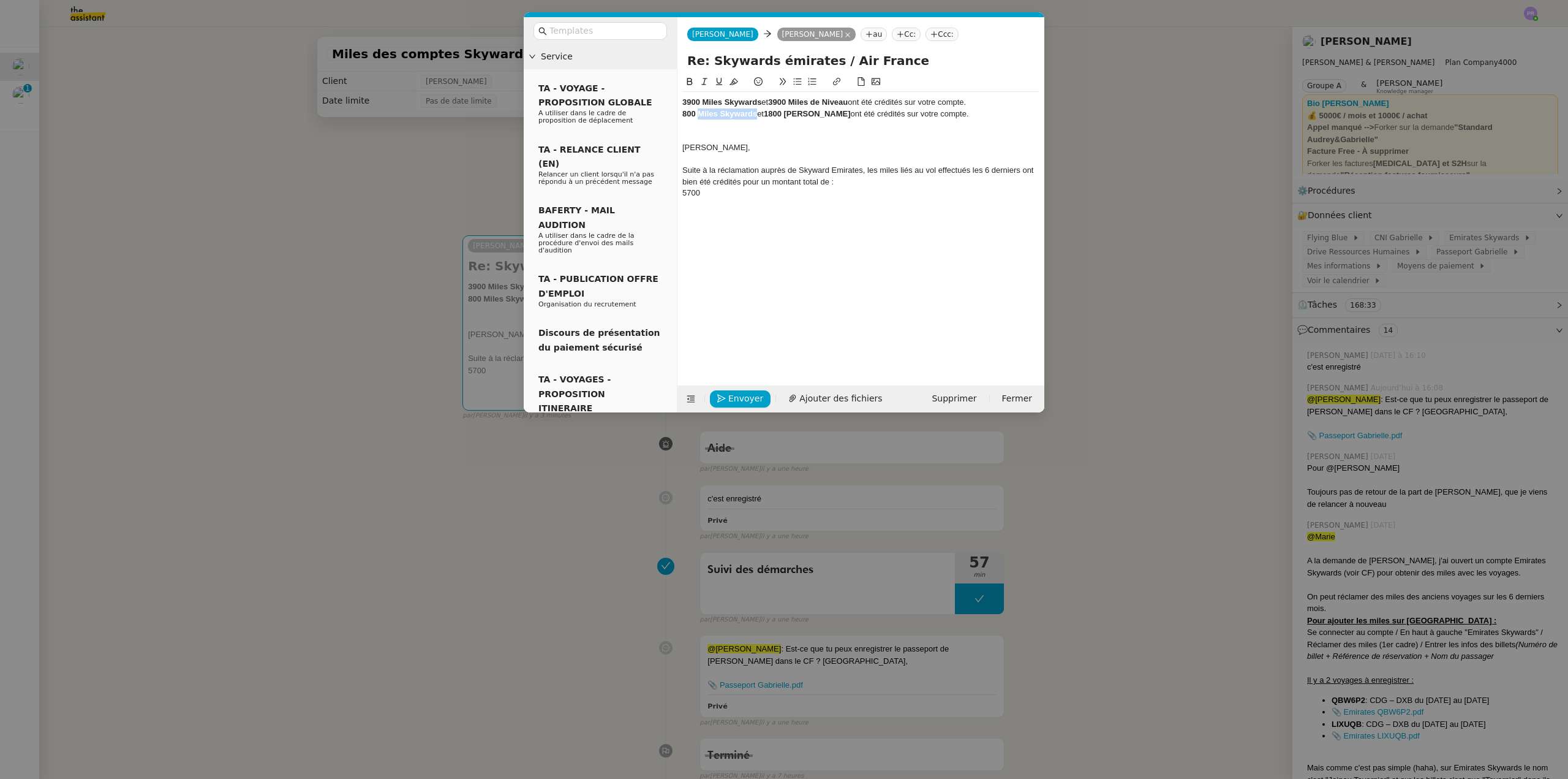
drag, startPoint x: 757, startPoint y: 112, endPoint x: 700, endPoint y: 112, distance: 57.0
click at [700, 112] on div "800 Miles Skywards et 1800 [PERSON_NAME] ont été crédités sur votre compte." at bounding box center [861, 114] width 357 height 11
copy strong "Miles Skywards"
click at [724, 194] on div "5700" at bounding box center [861, 193] width 357 height 11
click at [700, 192] on div "5700 Miles Skywards" at bounding box center [861, 193] width 357 height 11
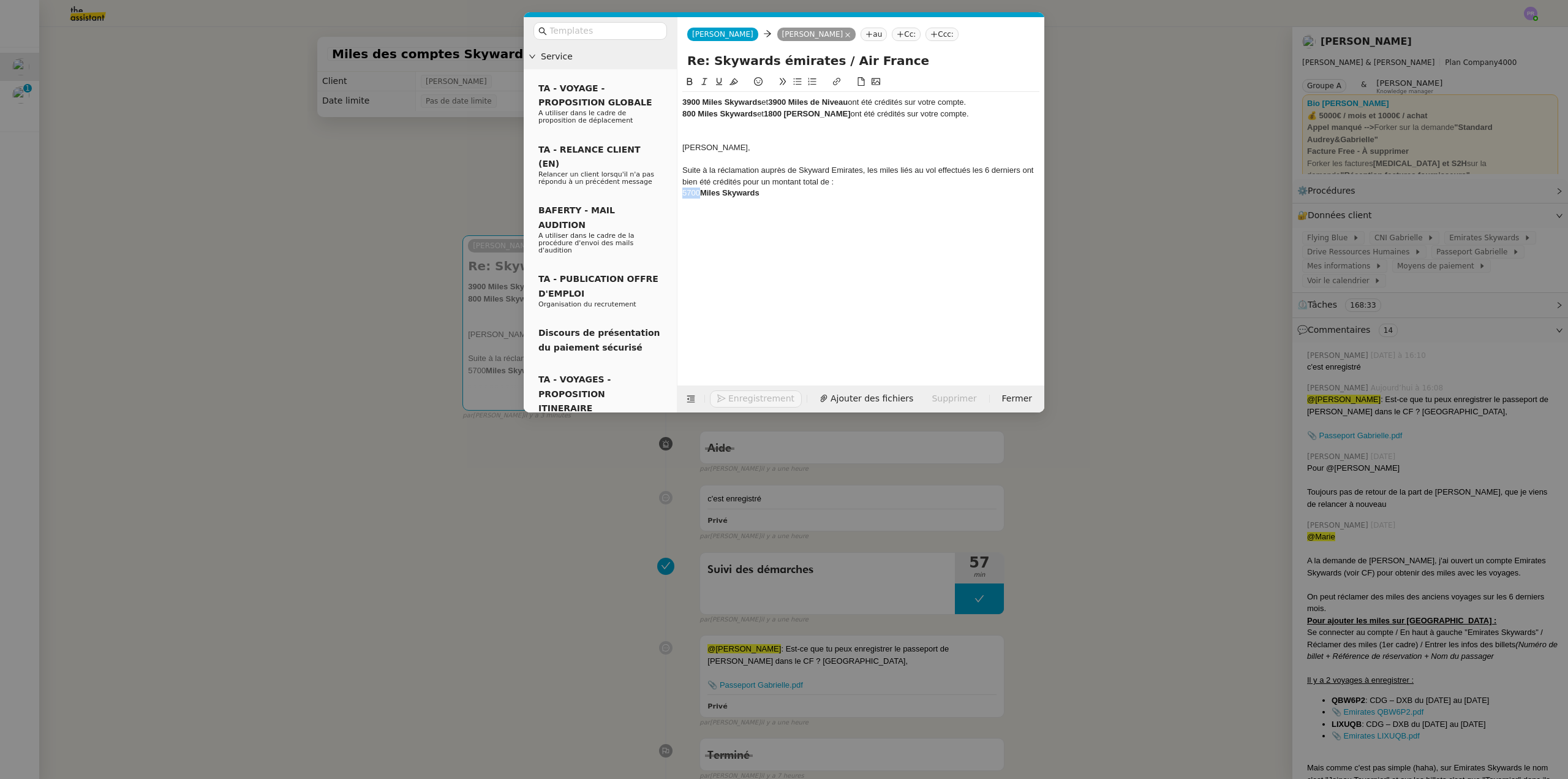
drag, startPoint x: 700, startPoint y: 191, endPoint x: 674, endPoint y: 191, distance: 26.0
click at [674, 191] on nz-layout "Service TA - VOYAGE - PROPOSITION GLOBALE A utiliser dans le cadre de propositi…" at bounding box center [784, 215] width 521 height 395
click at [690, 80] on icon at bounding box center [689, 82] width 9 height 9
click at [854, 184] on div "Suite à la réclamation auprès de Skyward Emirates, les miles liés au vol effect…" at bounding box center [861, 176] width 357 height 23
click at [915, 181] on div "Suite à la réclamation auprès de Skyward Emirates, les miles liés au vol effect…" at bounding box center [861, 176] width 357 height 23
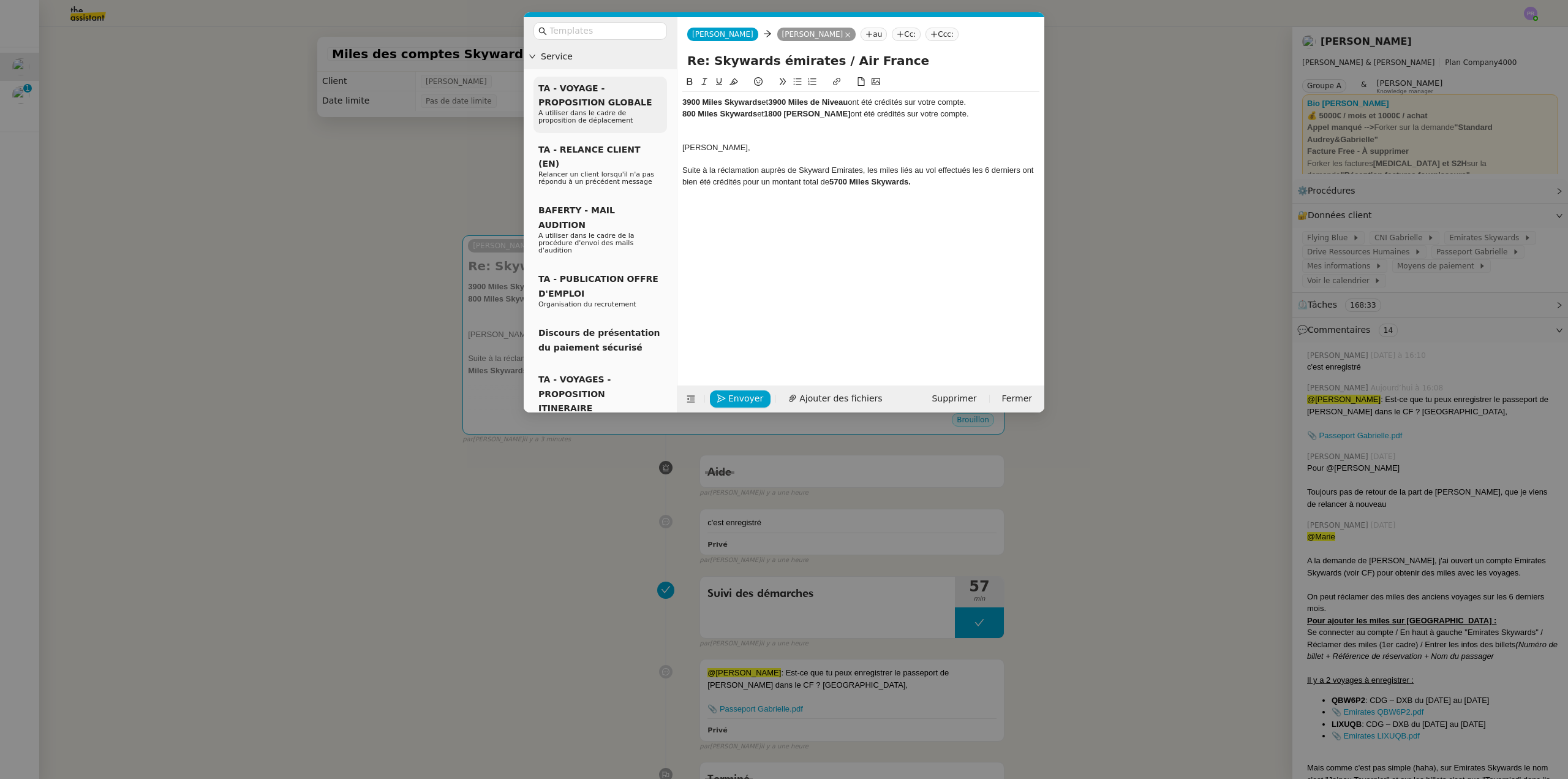
drag, startPoint x: 977, startPoint y: 117, endPoint x: 650, endPoint y: 91, distance: 328.0
click at [650, 91] on nz-layout "Service TA - VOYAGE - PROPOSITION GLOBALE A utiliser dans le cadre de propositi…" at bounding box center [784, 215] width 521 height 395
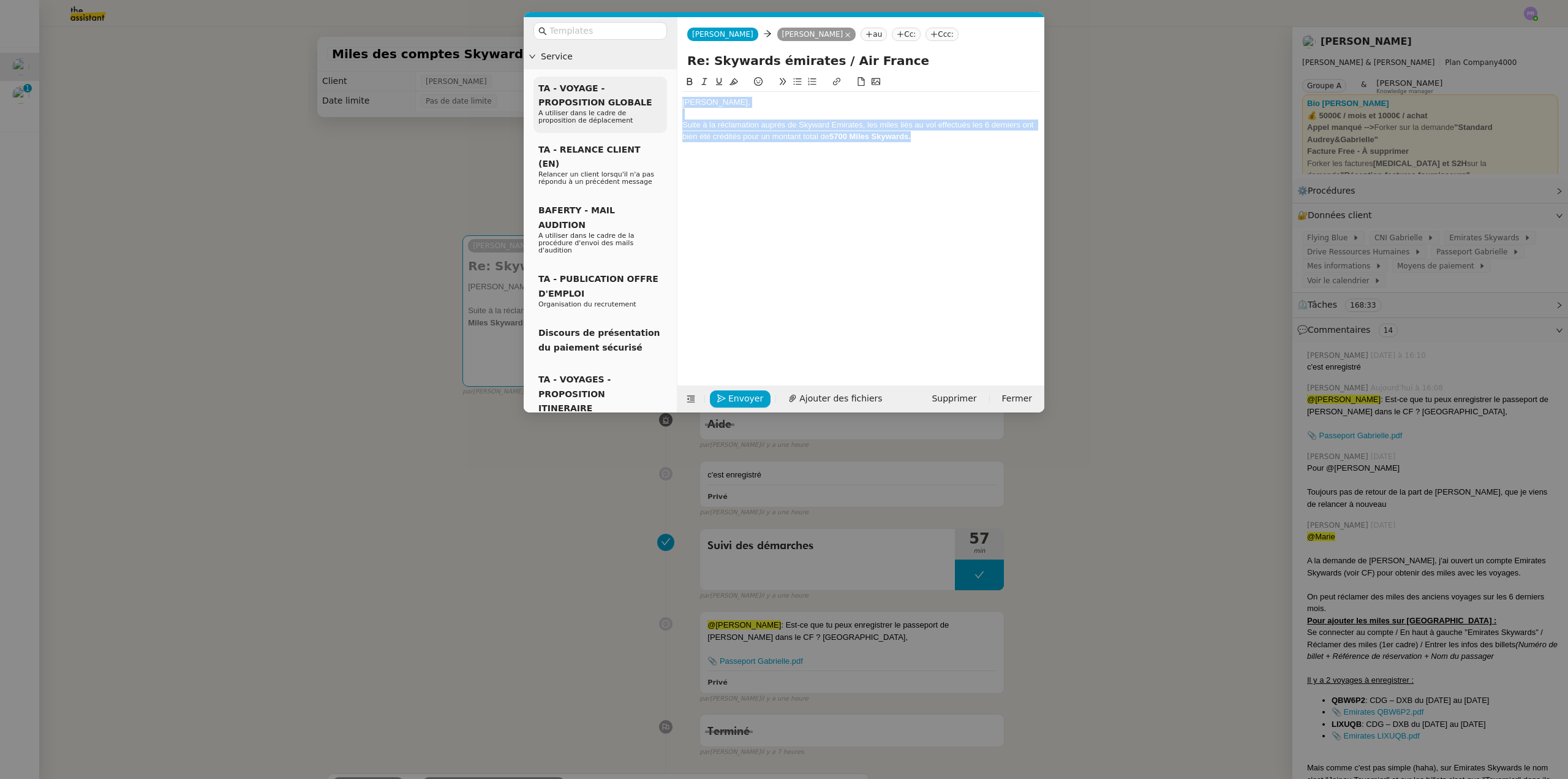
drag, startPoint x: 935, startPoint y: 134, endPoint x: 663, endPoint y: 99, distance: 274.2
click at [665, 100] on nz-layout "Service TA - VOYAGE - PROPOSITION GLOBALE A utiliser dans le cadre de propositi…" at bounding box center [784, 215] width 521 height 395
copy div "[PERSON_NAME], Suite à la réclamation auprès de Skyward Emirates, les miles lié…"
click at [577, 31] on input "text" at bounding box center [604, 31] width 110 height 14
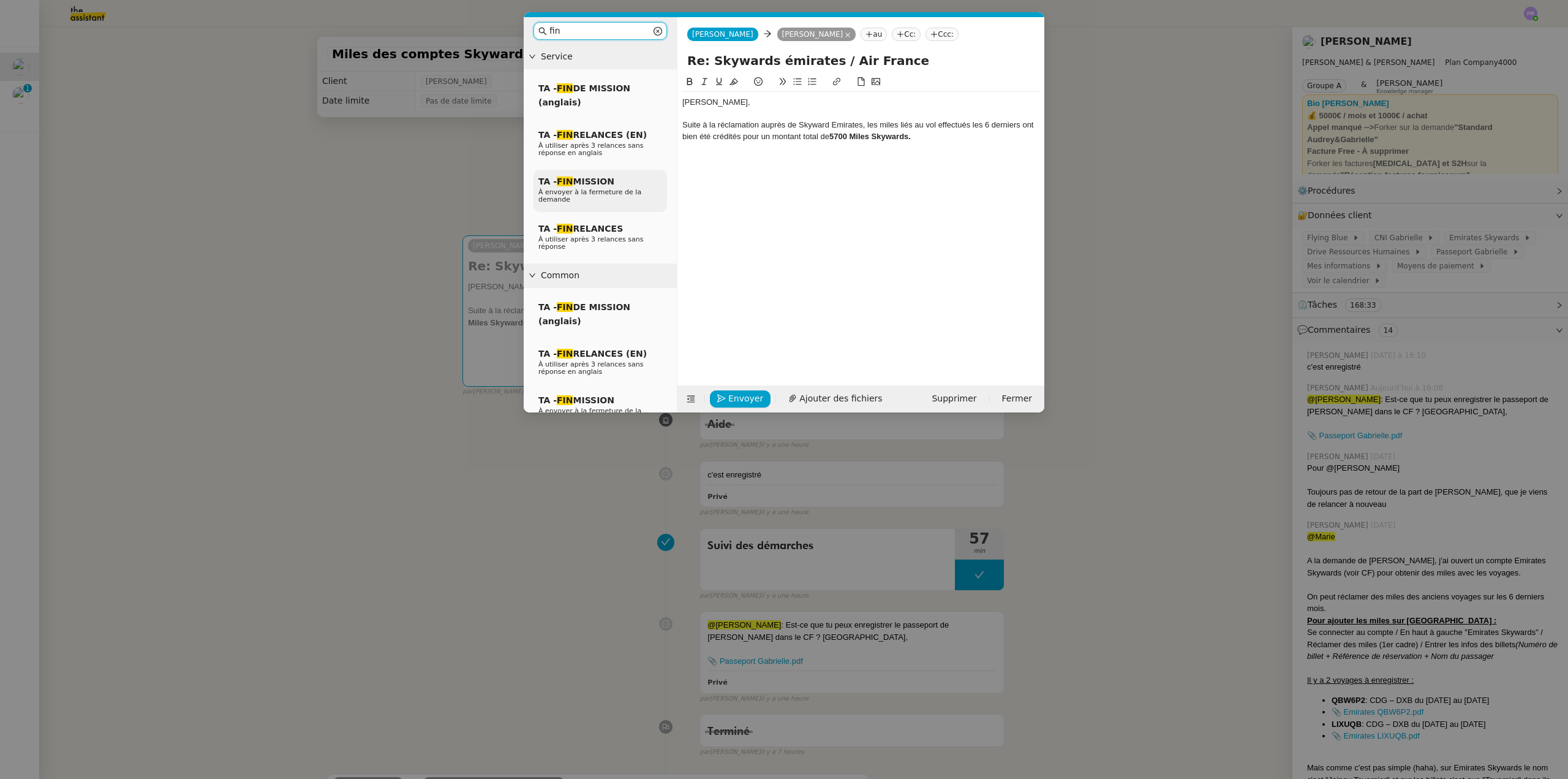
type input "fin"
click at [582, 186] on span "TA - FIN MISSION" at bounding box center [576, 181] width 76 height 10
drag, startPoint x: 679, startPoint y: 100, endPoint x: 643, endPoint y: 100, distance: 36.0
click at [643, 100] on nz-layout "fin Service TA - FIN DE MISSION (anglais) TA - FIN RELANCES (EN) À utiliser apr…" at bounding box center [784, 215] width 521 height 395
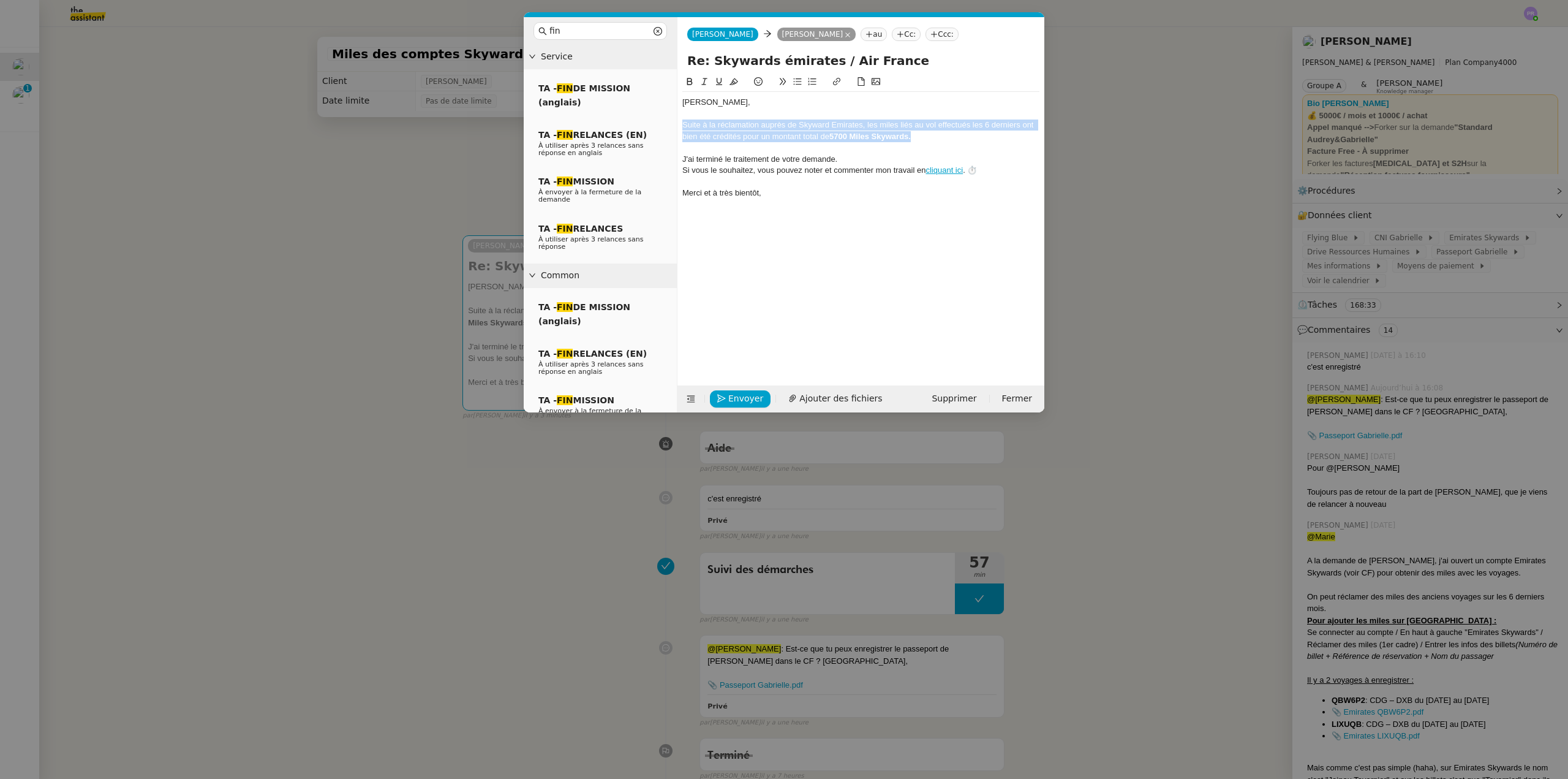
drag, startPoint x: 931, startPoint y: 136, endPoint x: 696, endPoint y: 92, distance: 239.1
click at [669, 126] on nz-layout "fin Service TA - FIN DE MISSION (anglais) TA - FIN RELANCES (EN) À utiliser apr…" at bounding box center [784, 215] width 521 height 395
click at [702, 80] on icon at bounding box center [704, 82] width 9 height 9
click at [962, 140] on div "Suite à la réclamation auprès de Skyward Emirates, les miles liés au vol effect…" at bounding box center [861, 130] width 357 height 23
click at [330, 211] on nz-modal-container "fin Service TA - FIN DE MISSION (anglais) TA - FIN RELANCES (EN) À utiliser apr…" at bounding box center [784, 389] width 1568 height 779
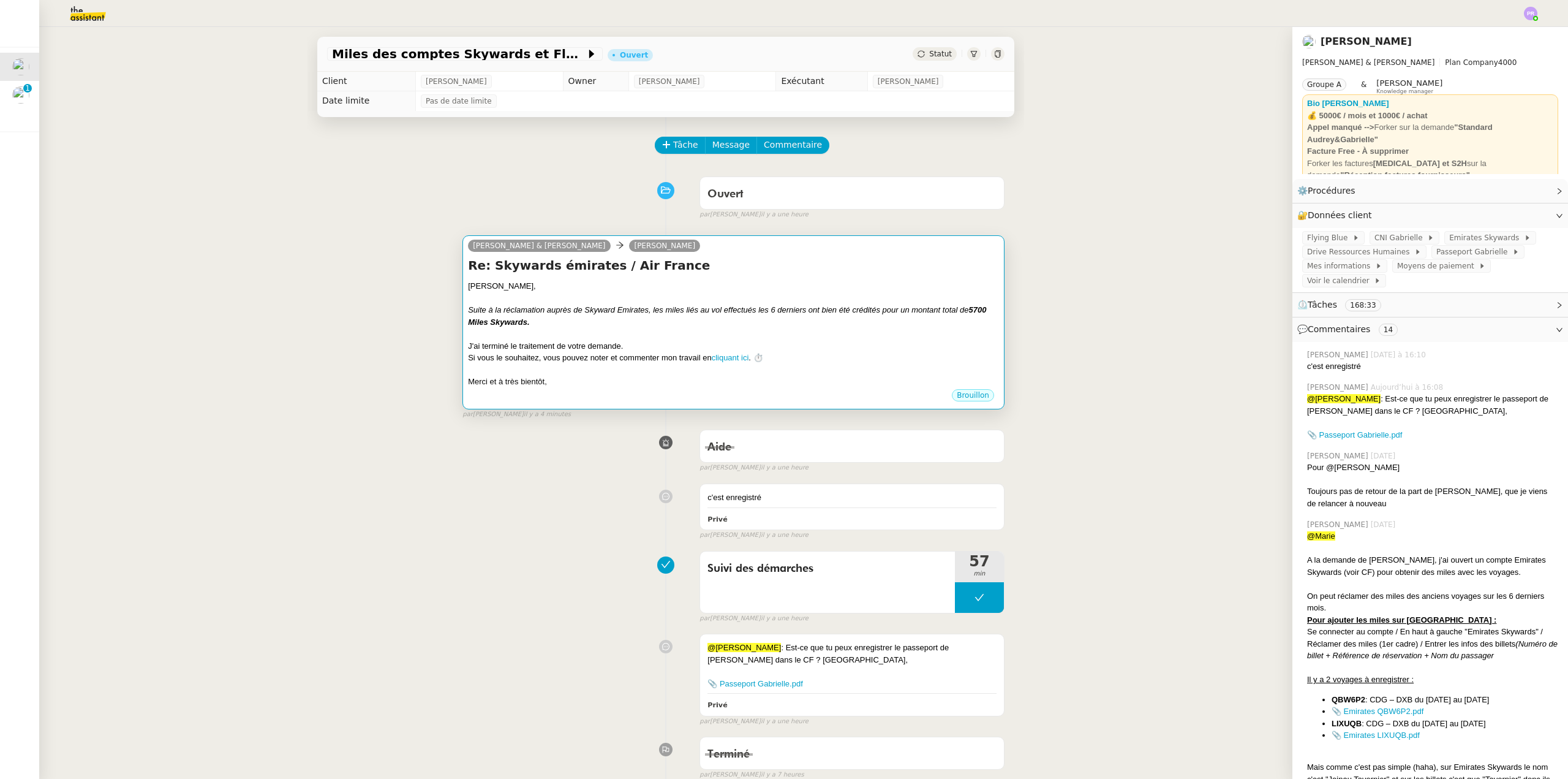
click at [768, 360] on div "Si vous le souhaitez, vous pouvez noter et commenter mon travail en cliquant ic…" at bounding box center [733, 358] width 531 height 12
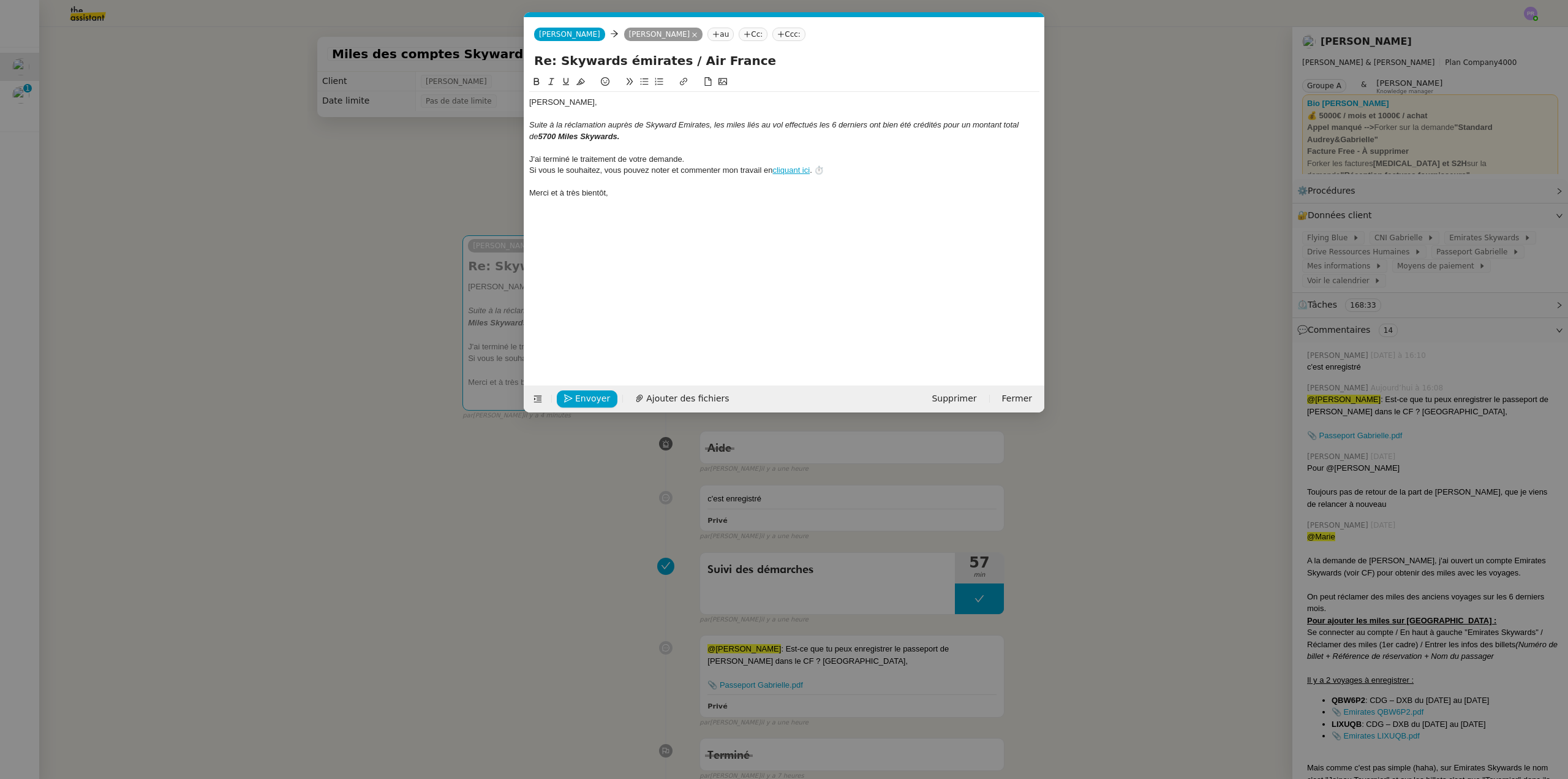
scroll to position [0, 35]
drag, startPoint x: 582, startPoint y: 189, endPoint x: 480, endPoint y: 149, distance: 109.6
click at [480, 149] on nz-modal-container "fin Service TA - FIN DE MISSION (anglais) TA - FIN RELANCES (EN) À utiliser apr…" at bounding box center [784, 389] width 1568 height 779
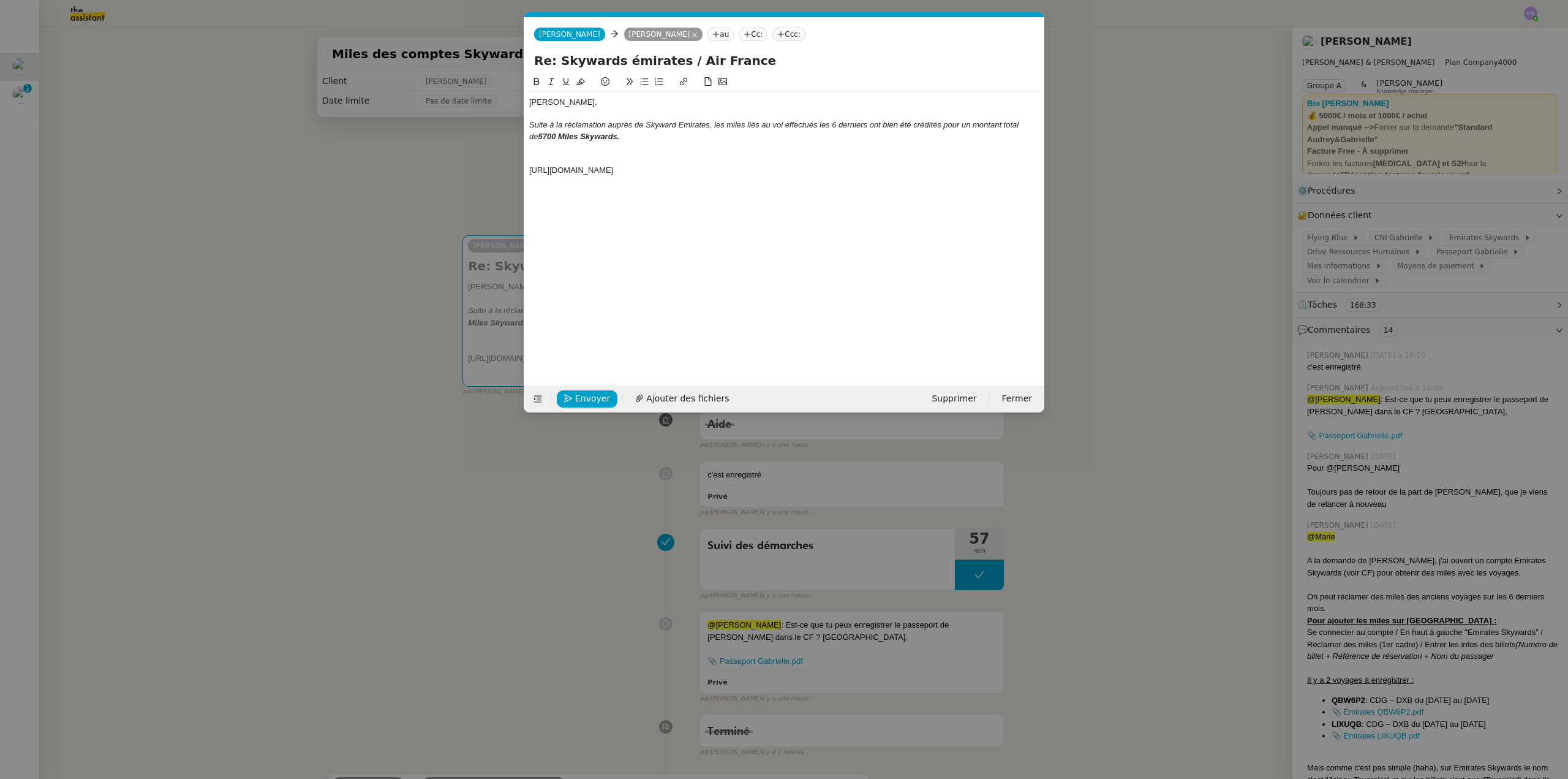
drag, startPoint x: 662, startPoint y: 135, endPoint x: 666, endPoint y: 124, distance: 11.7
click at [662, 135] on div "Suite à la réclamation auprès de Skyward Emirates, les miles liés au vol effect…" at bounding box center [785, 130] width 510 height 23
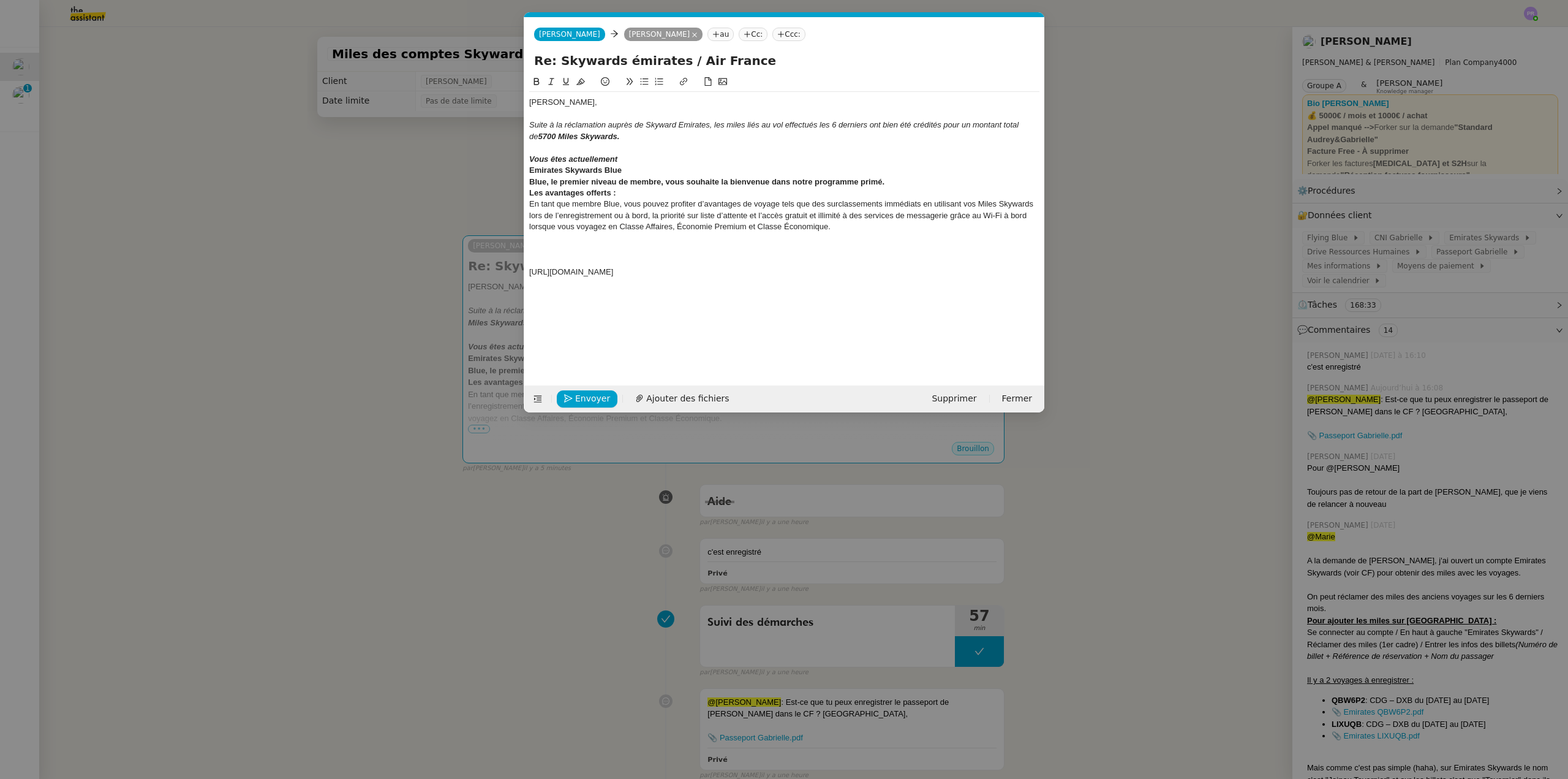
click at [637, 156] on div "Vous êtes actuellement" at bounding box center [785, 159] width 510 height 11
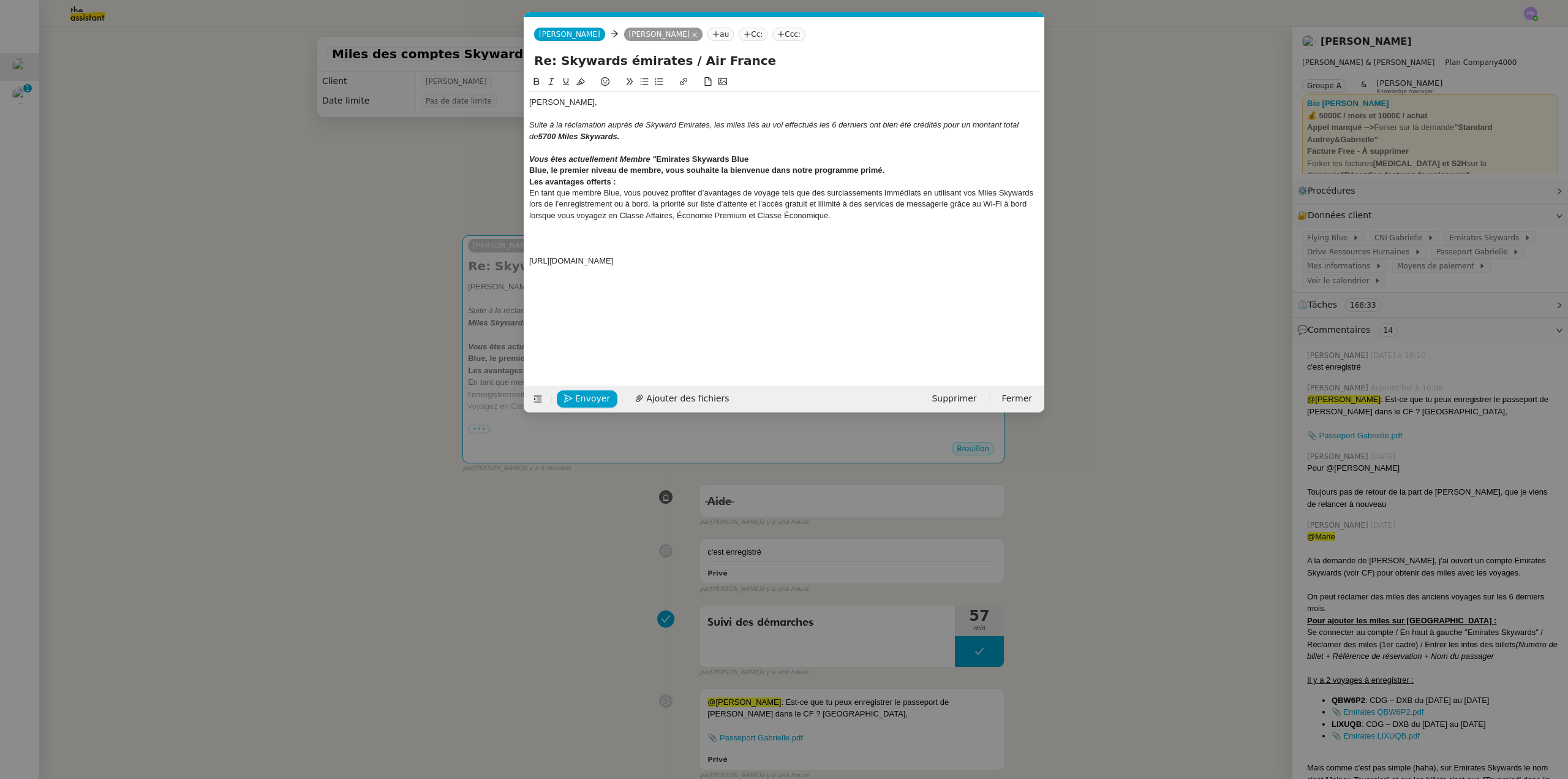
click at [750, 158] on div "Vous êtes actuellement Membre " Emirates Skywards Blue" at bounding box center [785, 159] width 510 height 11
drag, startPoint x: 895, startPoint y: 160, endPoint x: 915, endPoint y: 173, distance: 23.9
click at [915, 173] on div "Vous êtes actuellement Membre " Emirates Skywards Blue", qui est le premier niv…" at bounding box center [785, 165] width 510 height 23
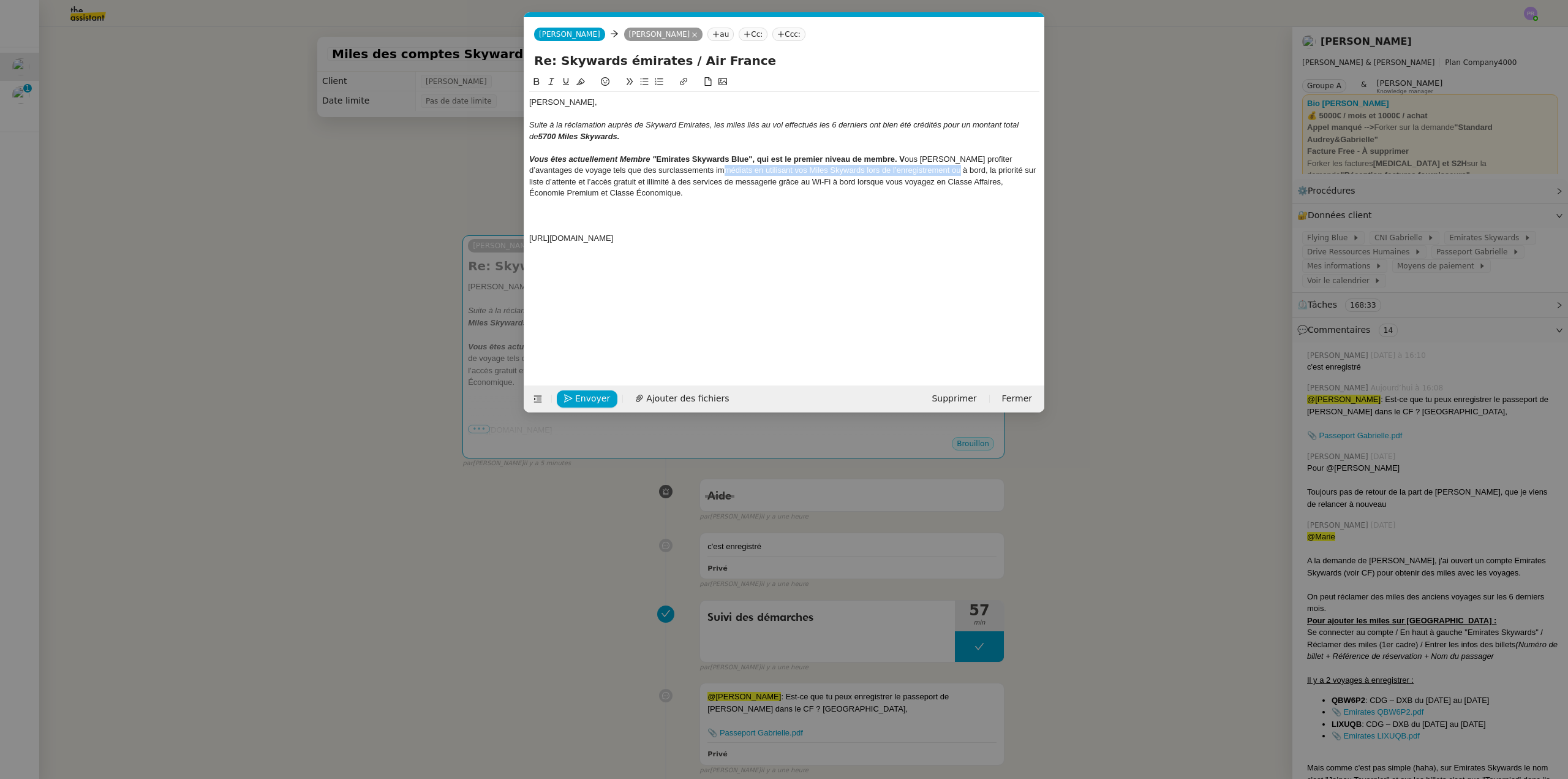
drag, startPoint x: 698, startPoint y: 168, endPoint x: 930, endPoint y: 170, distance: 232.0
click at [930, 170] on div "Vous êtes actuellement Membre " Emirates Skywards Blue", qui est le premier niv…" at bounding box center [785, 176] width 510 height 45
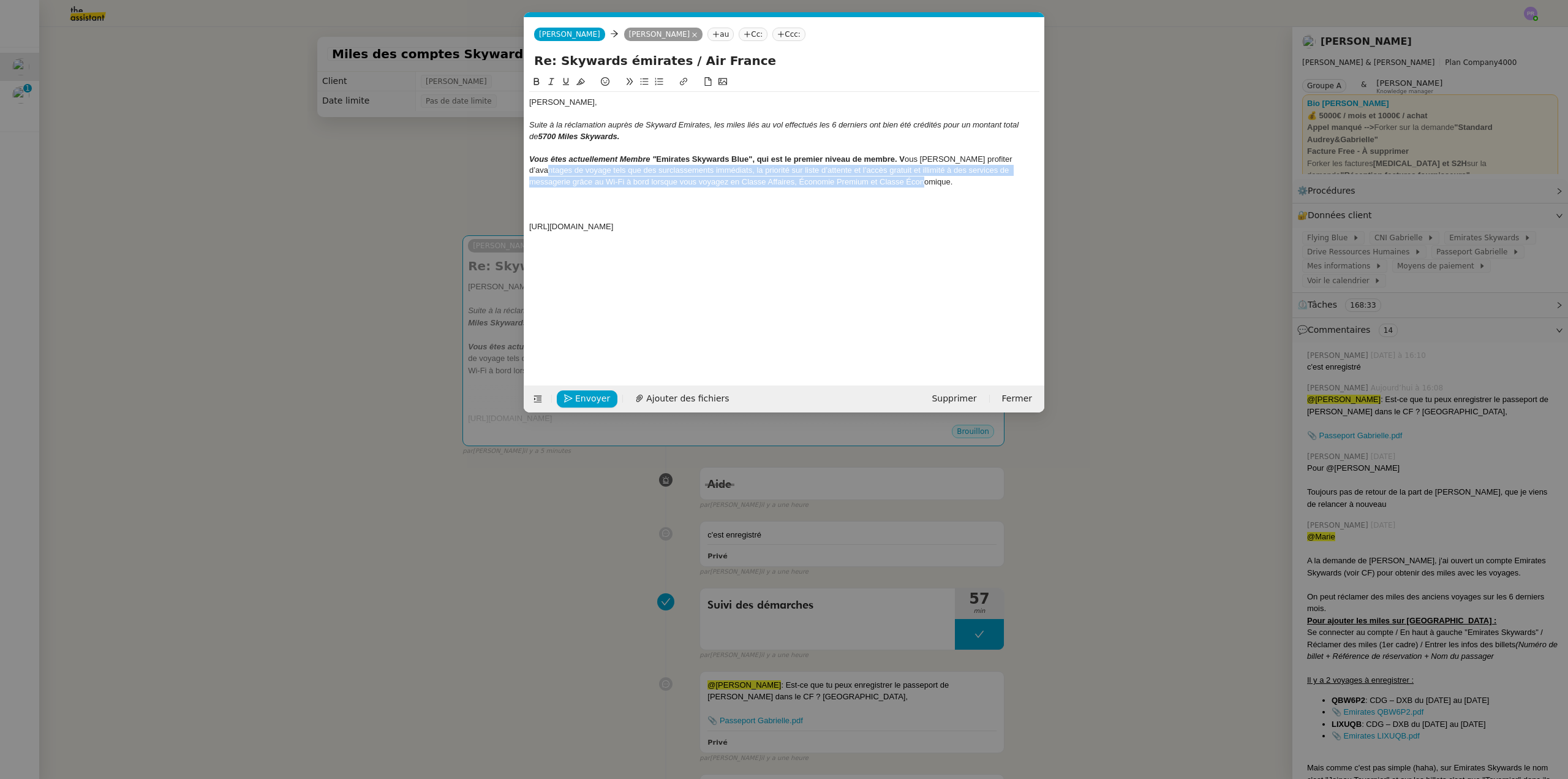
drag, startPoint x: 1021, startPoint y: 162, endPoint x: 1029, endPoint y: 176, distance: 16.1
click at [1029, 176] on div "Vous êtes actuellement Membre " Emirates Skywards Blue", qui est le premier niv…" at bounding box center [785, 170] width 510 height 34
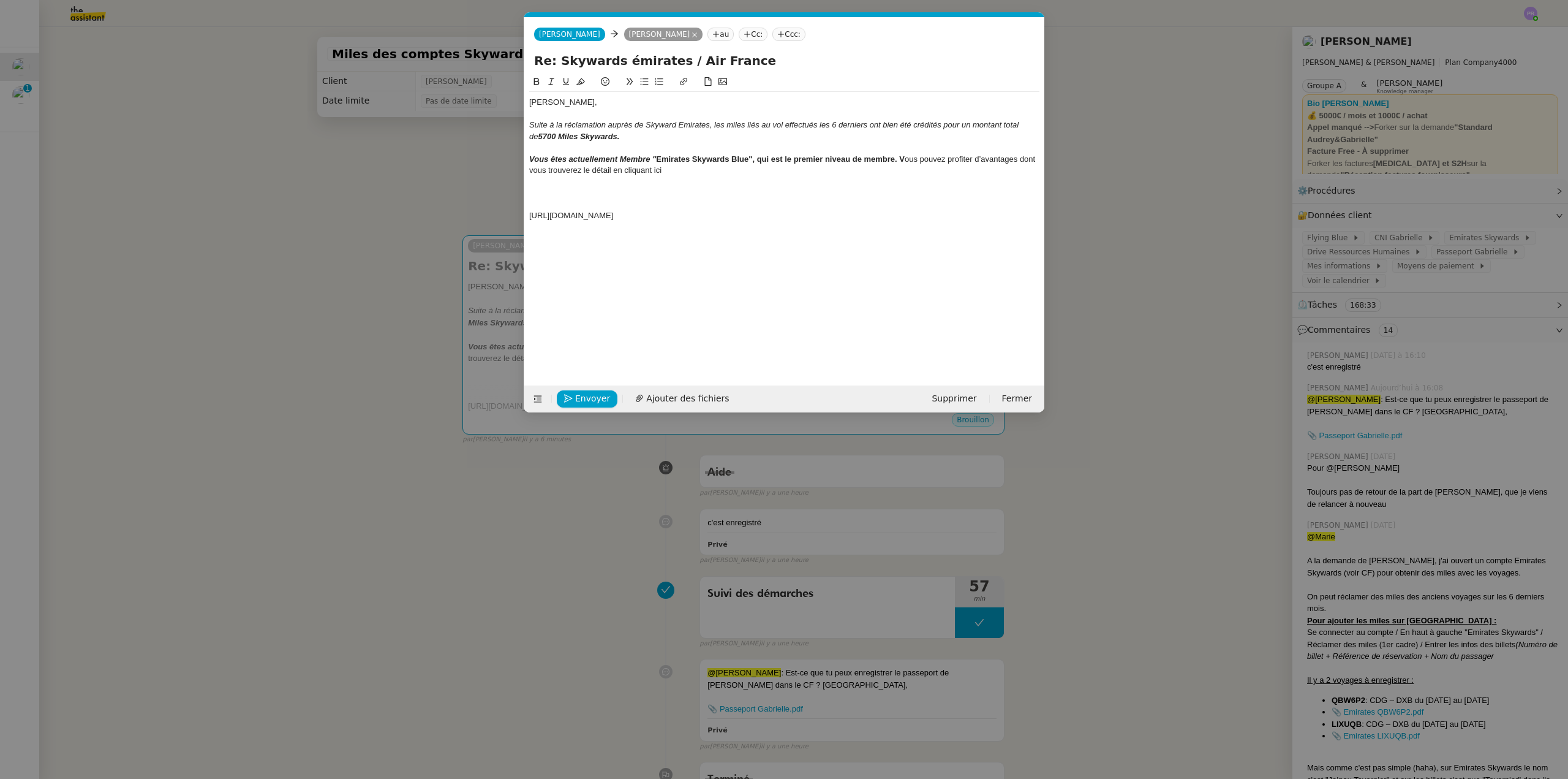
drag, startPoint x: 748, startPoint y: 216, endPoint x: 523, endPoint y: 214, distance: 225.0
click at [523, 214] on nz-modal-container "fin Service TA - FIN DE MISSION (anglais) TA - FIN RELANCES (EN) À utiliser apr…" at bounding box center [784, 389] width 1568 height 779
drag, startPoint x: 665, startPoint y: 169, endPoint x: 615, endPoint y: 169, distance: 50.0
click at [615, 169] on div "Vous êtes actuellement Membre " Emirates Skywards Blue", qui est le premier niv…" at bounding box center [785, 165] width 510 height 23
click at [685, 80] on icon at bounding box center [683, 82] width 9 height 9
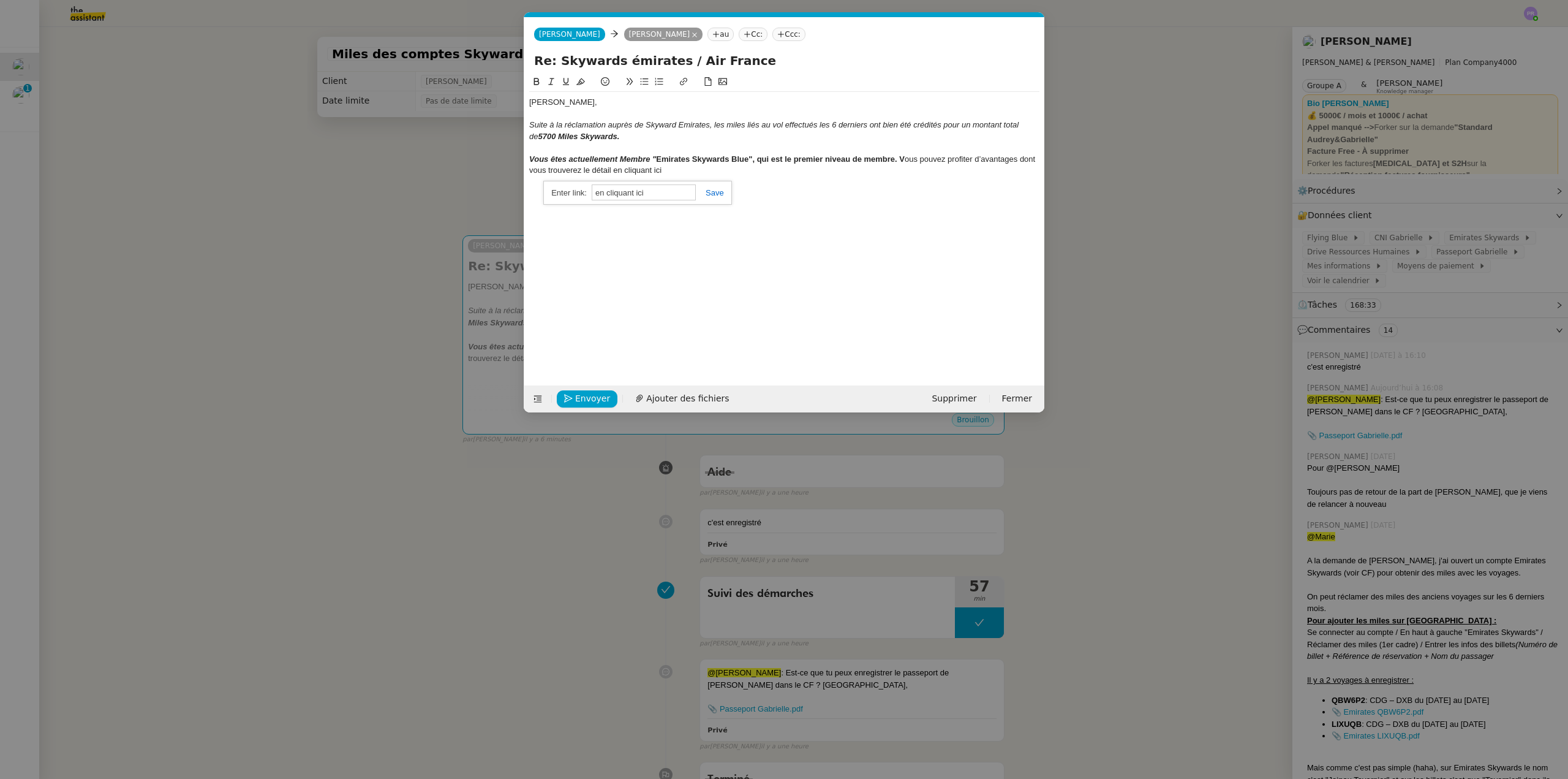
paste input "[URL][DOMAIN_NAME]"
type input "[URL][DOMAIN_NAME]"
click at [718, 193] on link at bounding box center [710, 192] width 28 height 9
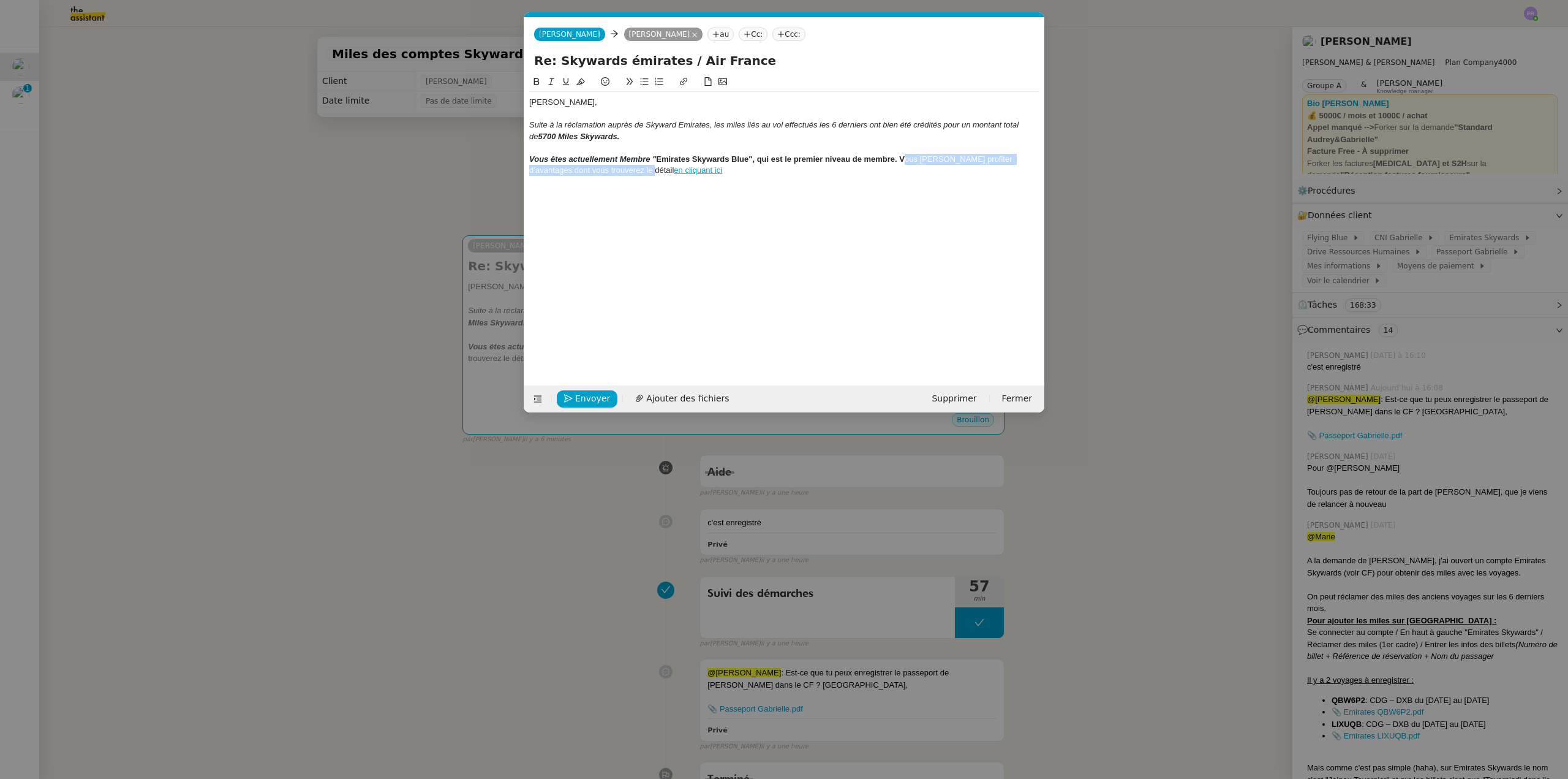
click at [680, 169] on div "Vous êtes actuellement Membre " Emirates Skywards Blue", qui est le premier niv…" at bounding box center [785, 165] width 510 height 23
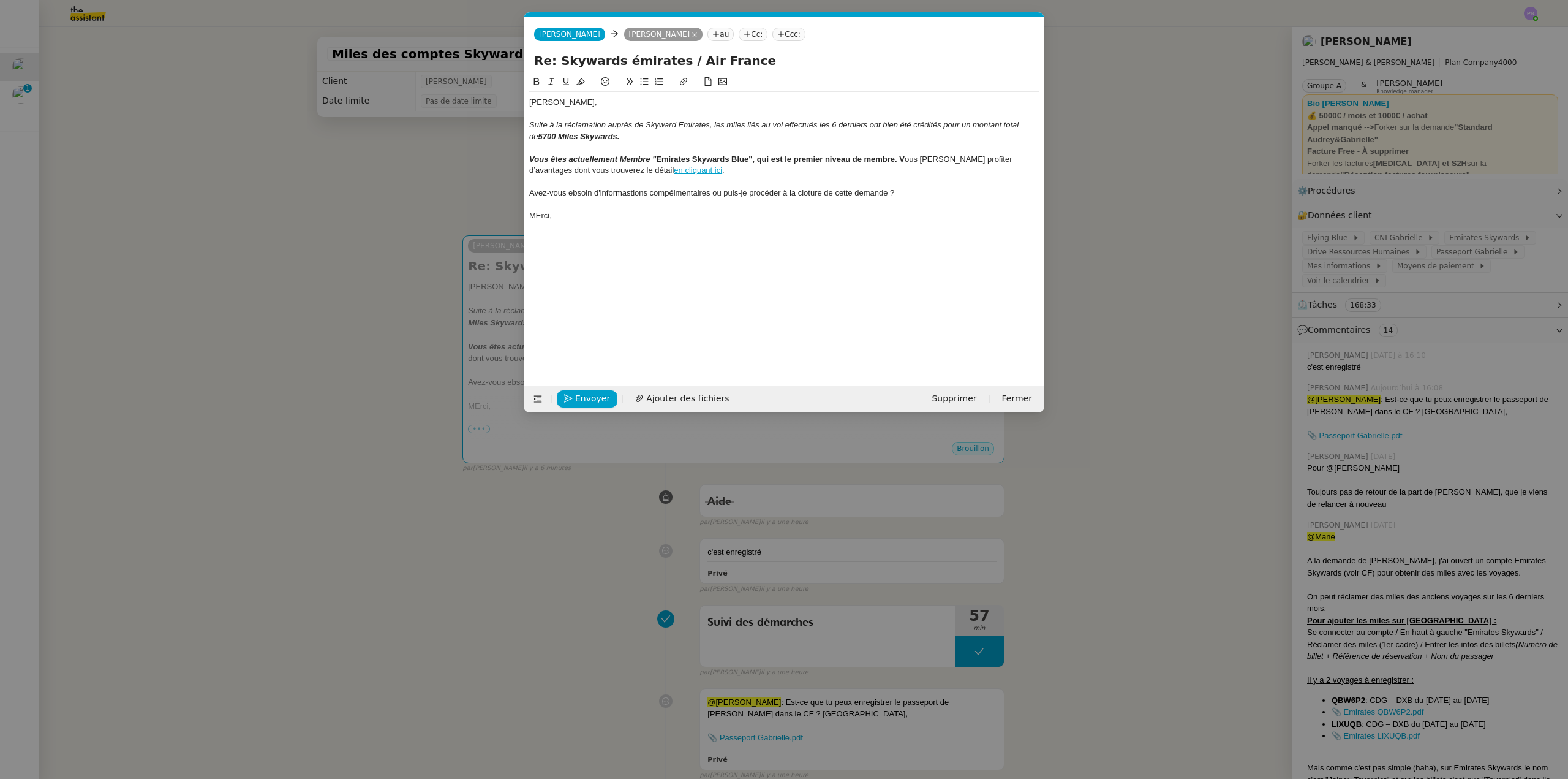
click at [559, 194] on div "Avez-vous ebsoin d'informastions compélmentaires ou puis-je procéder à la clotu…" at bounding box center [785, 193] width 510 height 11
click at [641, 83] on icon at bounding box center [644, 82] width 9 height 9
click at [542, 213] on div "MErci," at bounding box center [785, 216] width 510 height 11
click at [604, 194] on li "Avez-vous ebsoin d'informastions compélmentaires ou puis-je procéder à la clotu…" at bounding box center [790, 193] width 499 height 11
click at [0, 0] on lt-span "be soin" at bounding box center [0, 0] width 0 height 0
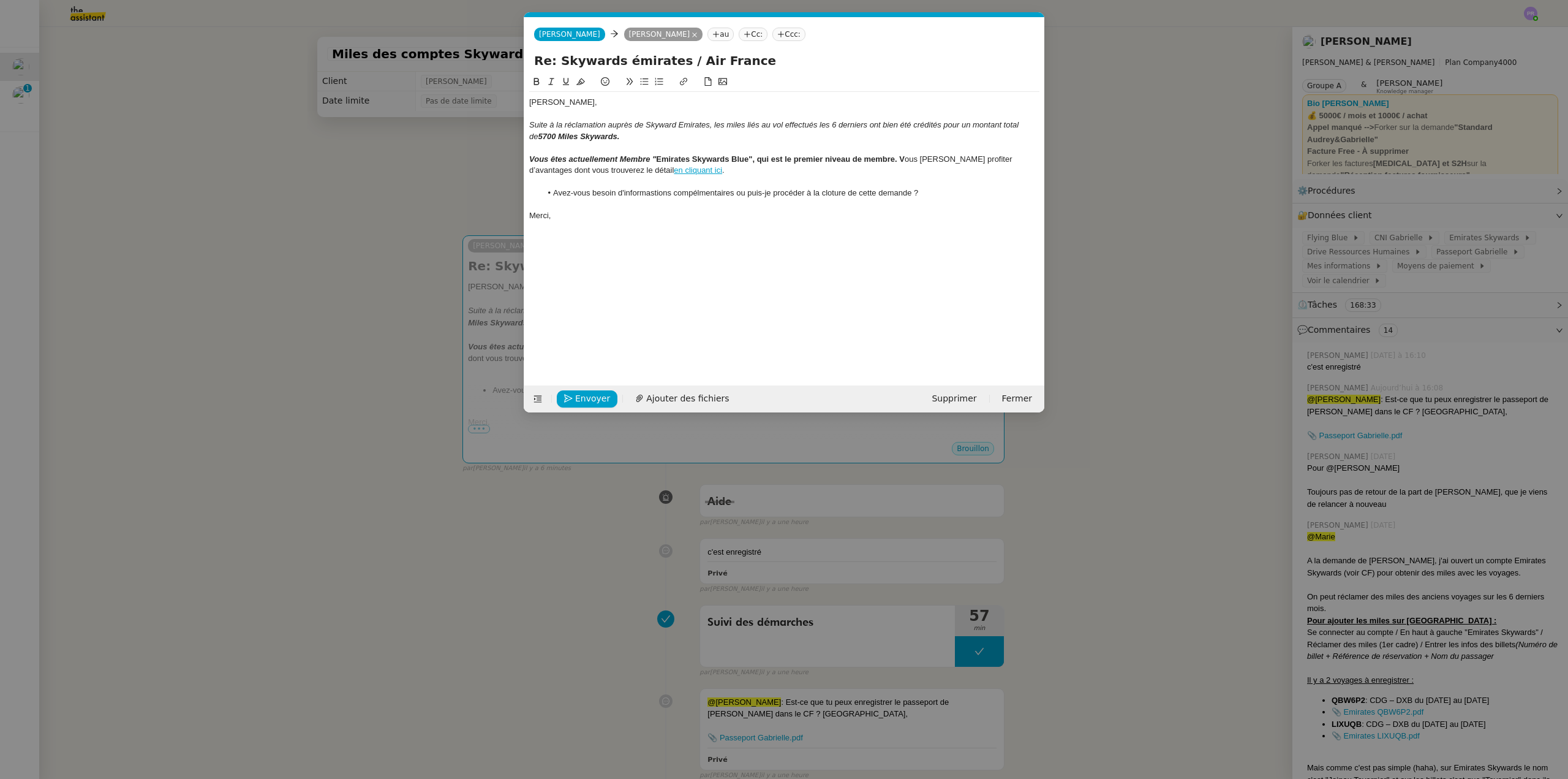
click at [585, 104] on div "[PERSON_NAME]," at bounding box center [785, 102] width 510 height 11
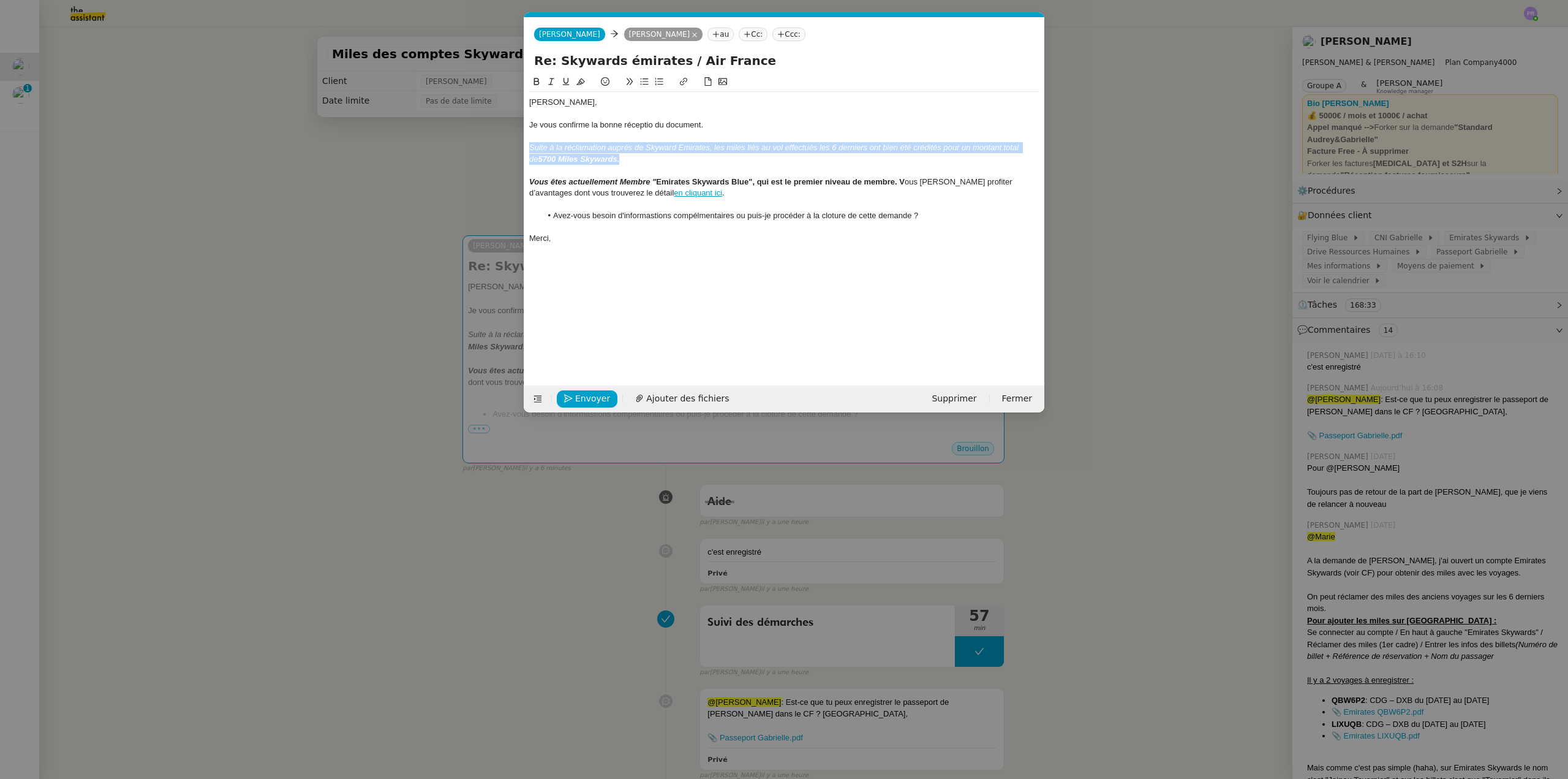
drag, startPoint x: 615, startPoint y: 160, endPoint x: 527, endPoint y: 149, distance: 88.7
click at [527, 149] on nz-spin "[PERSON_NAME], Je vous confirme la bonne réceptio du document. Suite à la récla…" at bounding box center [784, 223] width 520 height 297
click at [552, 83] on icon at bounding box center [551, 82] width 9 height 9
click at [610, 113] on div at bounding box center [785, 114] width 510 height 11
click at [648, 215] on li "Avez-vous besoin d'informastions compélmentaires ou puis-je procéder à la clotu…" at bounding box center [790, 216] width 499 height 11
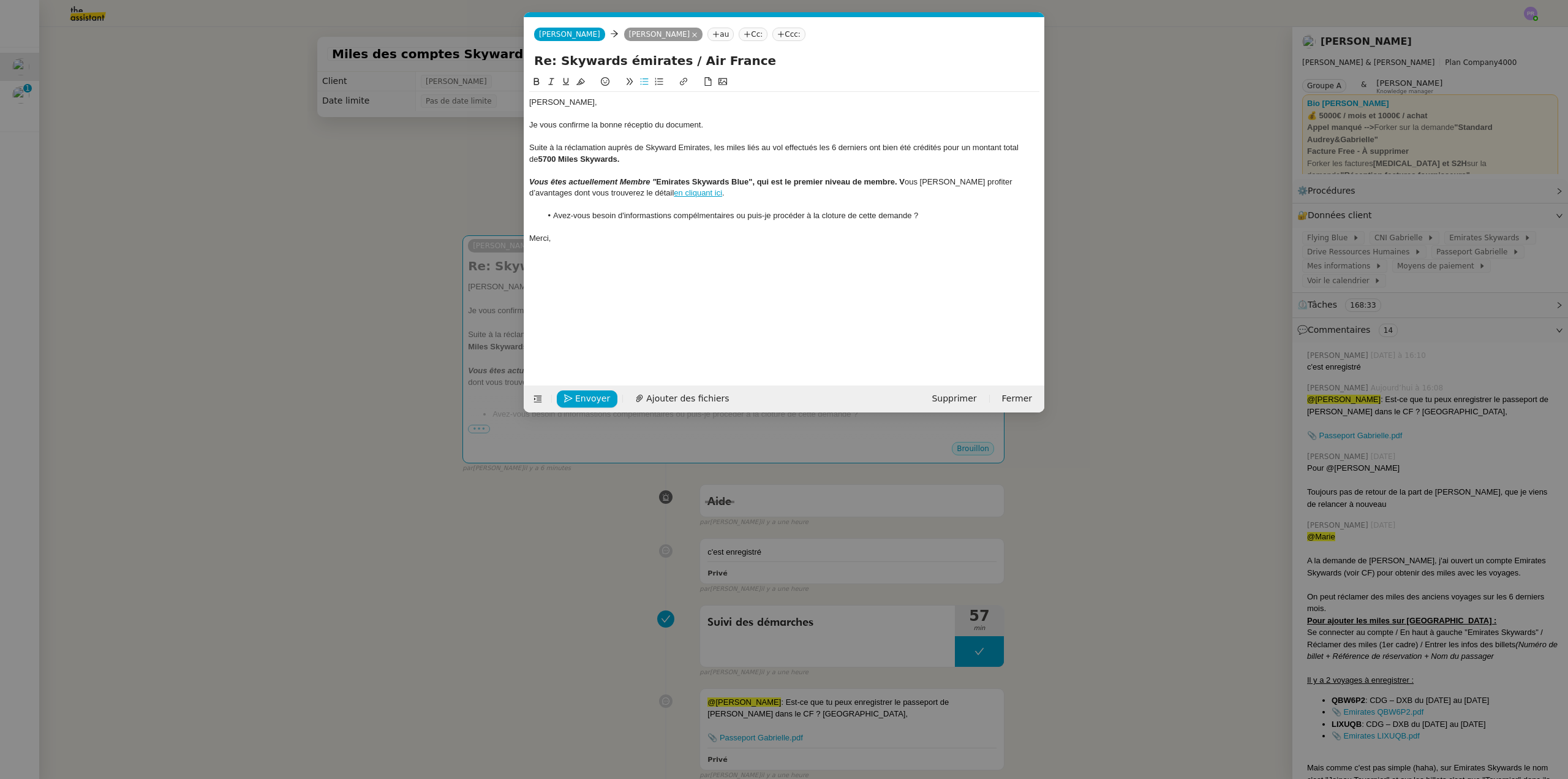
click at [0, 0] on lt-span "inform at ions" at bounding box center [0, 0] width 0 height 0
click at [704, 218] on li "Avez-vous besoin d'informations compélmentaires ou puis-je procéder à la clotur…" at bounding box center [790, 216] width 499 height 11
click at [0, 0] on lt-span "comp lé mentaires" at bounding box center [0, 0] width 0 height 0
click at [830, 217] on li "Avez-vous besoin d'informations complémentaires ou puis-je procéder à la clotur…" at bounding box center [790, 216] width 499 height 11
click at [0, 0] on lt-span "clôture" at bounding box center [0, 0] width 0 height 0
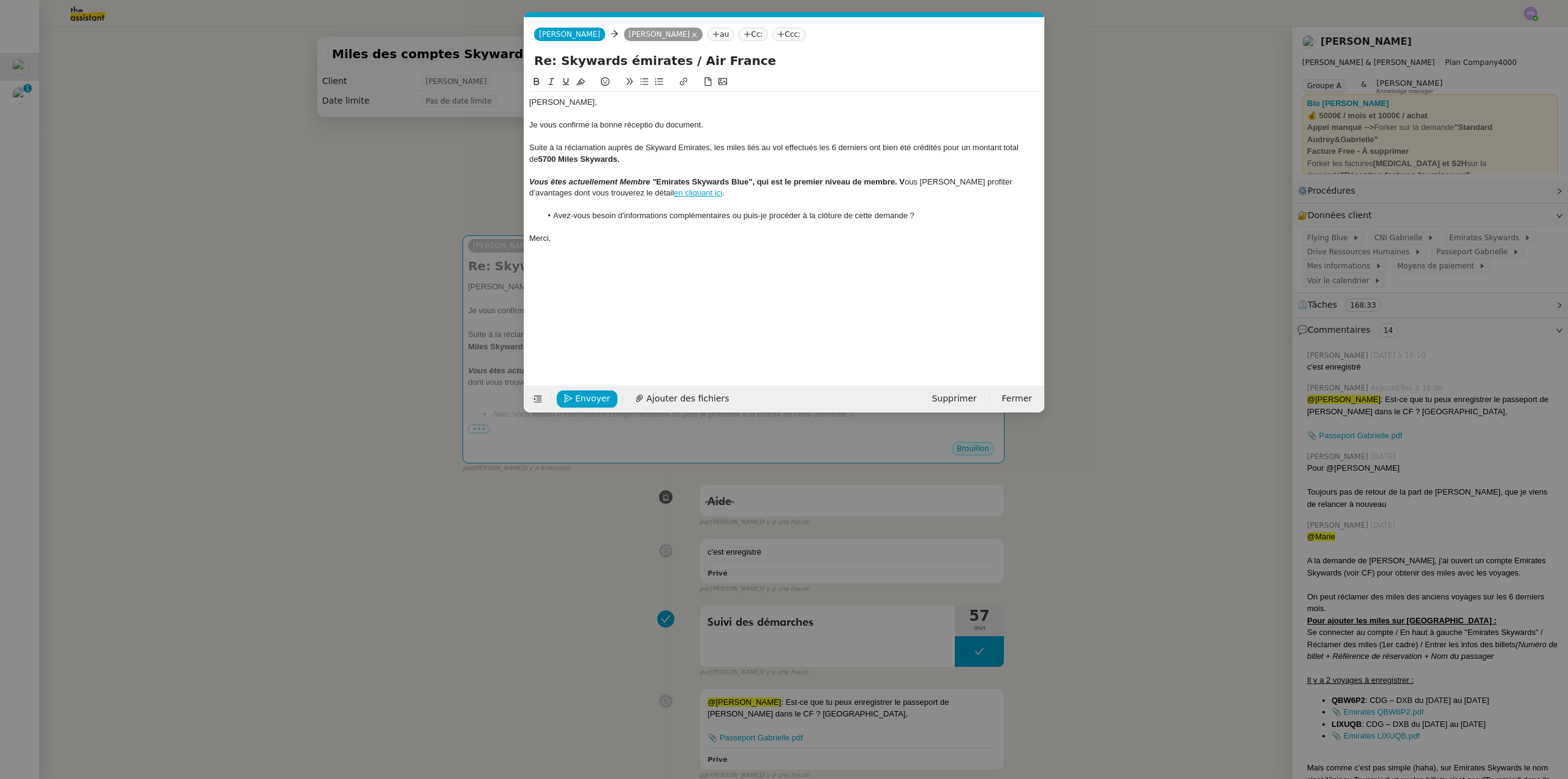
click at [995, 184] on div "Vous êtes actuellement Membre " Emirates Skywards Blue", qui est le premier niv…" at bounding box center [785, 187] width 510 height 23
click at [0, 0] on lt-em "davantage" at bounding box center [0, 0] width 0 height 0
click at [979, 182] on div "Vous êtes actuellement Membre " Emirates Skywards Blue", qui est le premier niv…" at bounding box center [785, 187] width 510 height 23
drag, startPoint x: 570, startPoint y: 242, endPoint x: 518, endPoint y: 99, distance: 152.2
click at [517, 100] on nz-modal-container "fin Service TA - FIN DE MISSION (anglais) TA - FIN RELANCES (EN) À utiliser apr…" at bounding box center [784, 389] width 1568 height 779
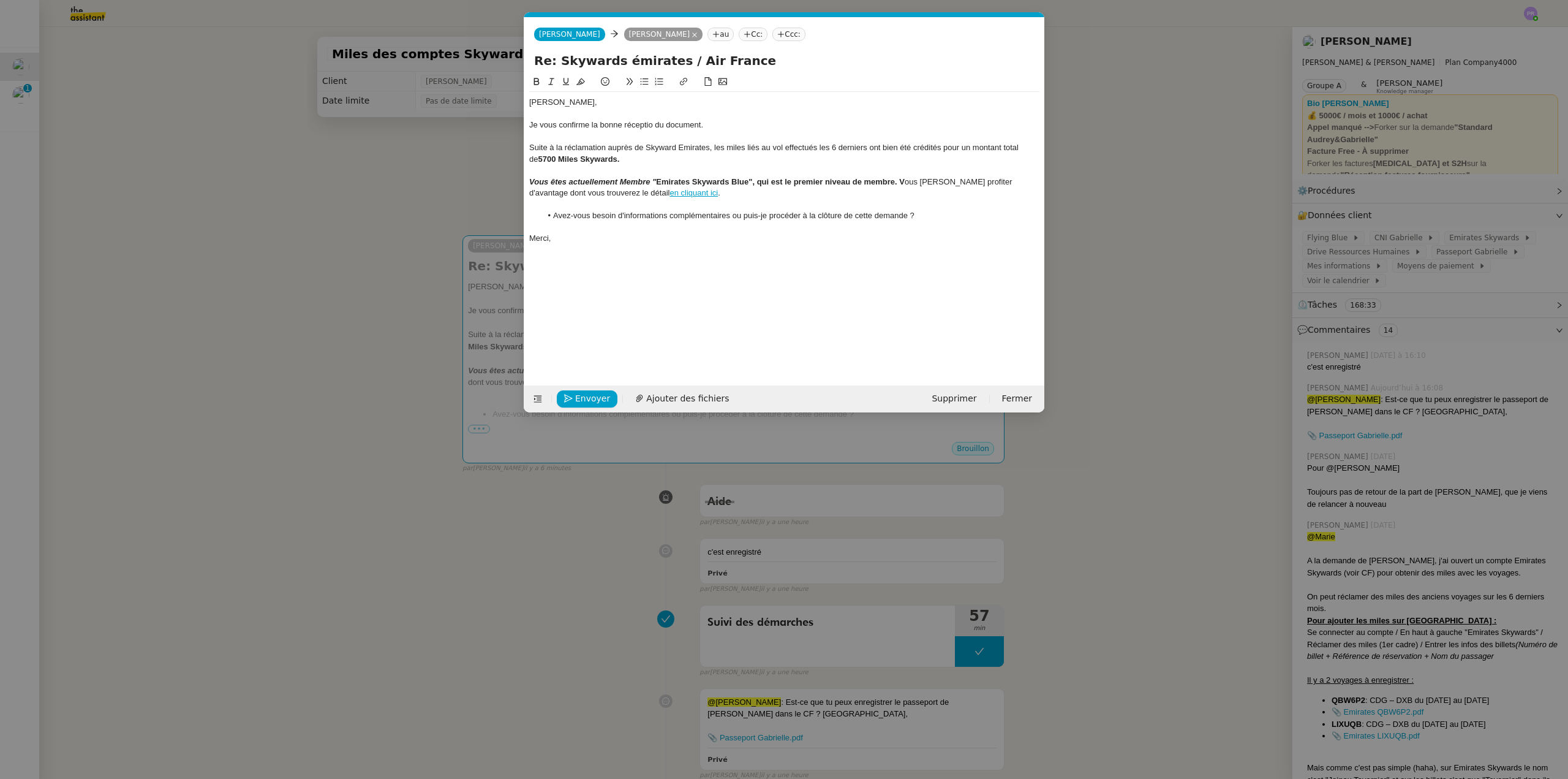
click at [535, 78] on icon at bounding box center [536, 82] width 9 height 9
click at [586, 99] on div "[PERSON_NAME]," at bounding box center [785, 102] width 510 height 11
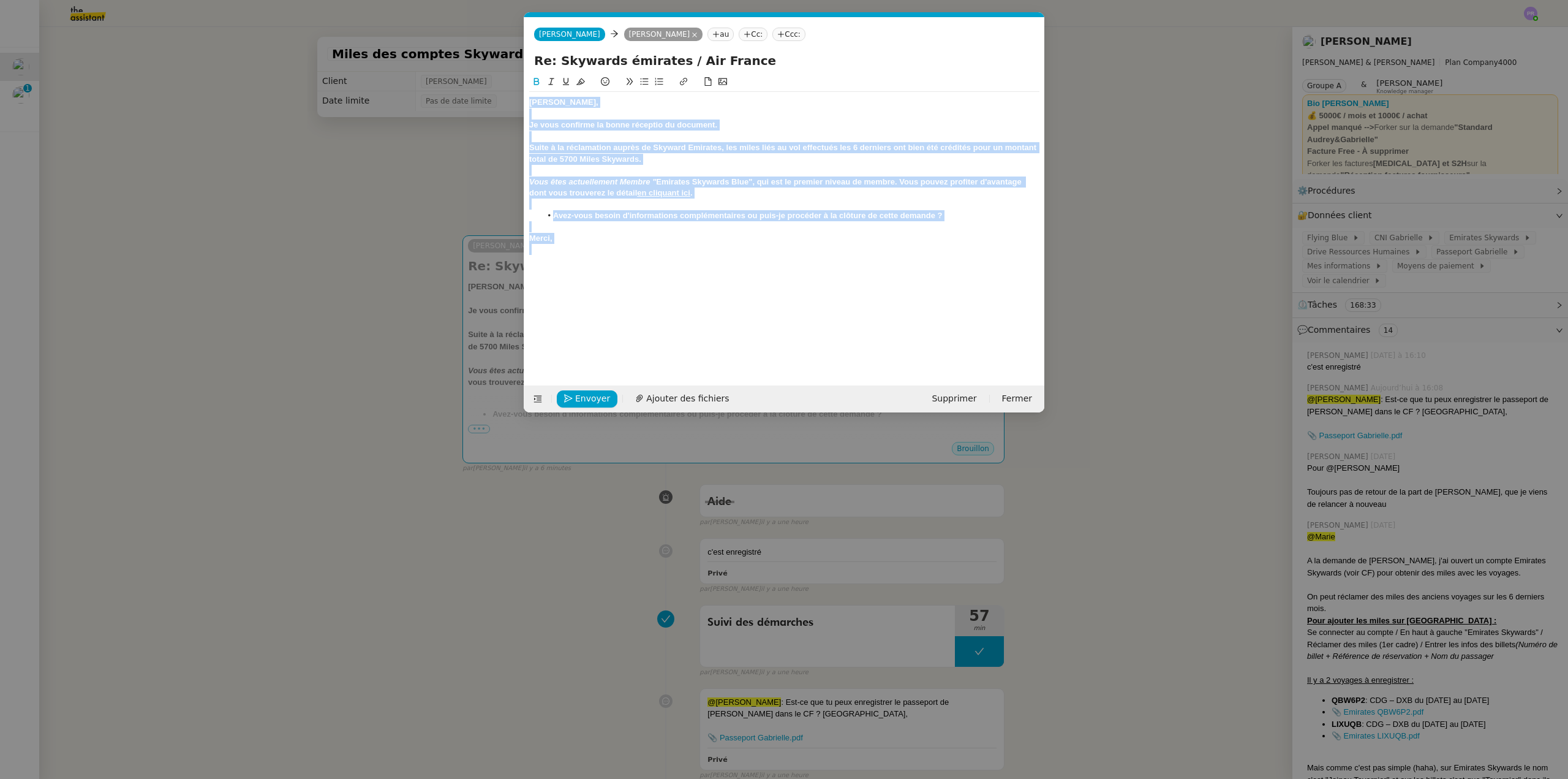
drag, startPoint x: 564, startPoint y: 247, endPoint x: 512, endPoint y: 101, distance: 155.0
click at [512, 101] on nz-modal-container "fin Service TA - FIN DE MISSION (anglais) TA - FIN RELANCES (EN) À utiliser apr…" at bounding box center [784, 389] width 1568 height 779
click at [547, 80] on icon at bounding box center [551, 82] width 9 height 9
click at [593, 101] on div "[PERSON_NAME]," at bounding box center [785, 102] width 510 height 11
drag, startPoint x: 549, startPoint y: 236, endPoint x: 509, endPoint y: 95, distance: 146.6
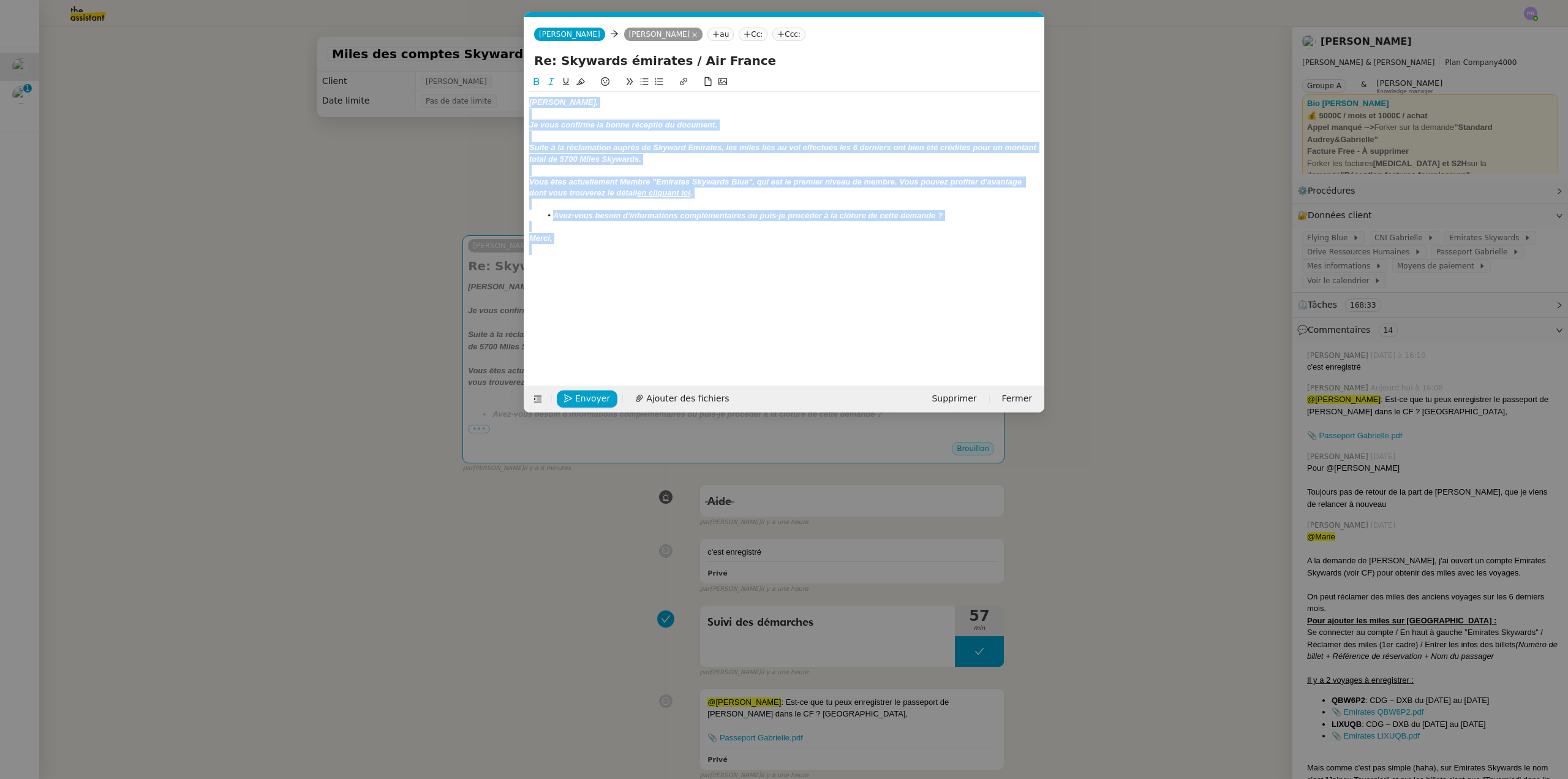
click at [509, 96] on nz-modal-container "fin Service TA - FIN DE MISSION (anglais) TA - FIN RELANCES (EN) À utiliser apr…" at bounding box center [784, 389] width 1568 height 779
click at [553, 82] on icon at bounding box center [551, 82] width 9 height 9
click at [589, 96] on div "[PERSON_NAME], Je vous confirme la bonne réceptio du document. Suite à la récla…" at bounding box center [785, 193] width 510 height 202
drag, startPoint x: 542, startPoint y: 225, endPoint x: 536, endPoint y: 84, distance: 141.1
click at [515, 103] on nz-modal-container "fin Service TA - FIN DE MISSION (anglais) TA - FIN RELANCES (EN) À utiliser apr…" at bounding box center [784, 389] width 1568 height 779
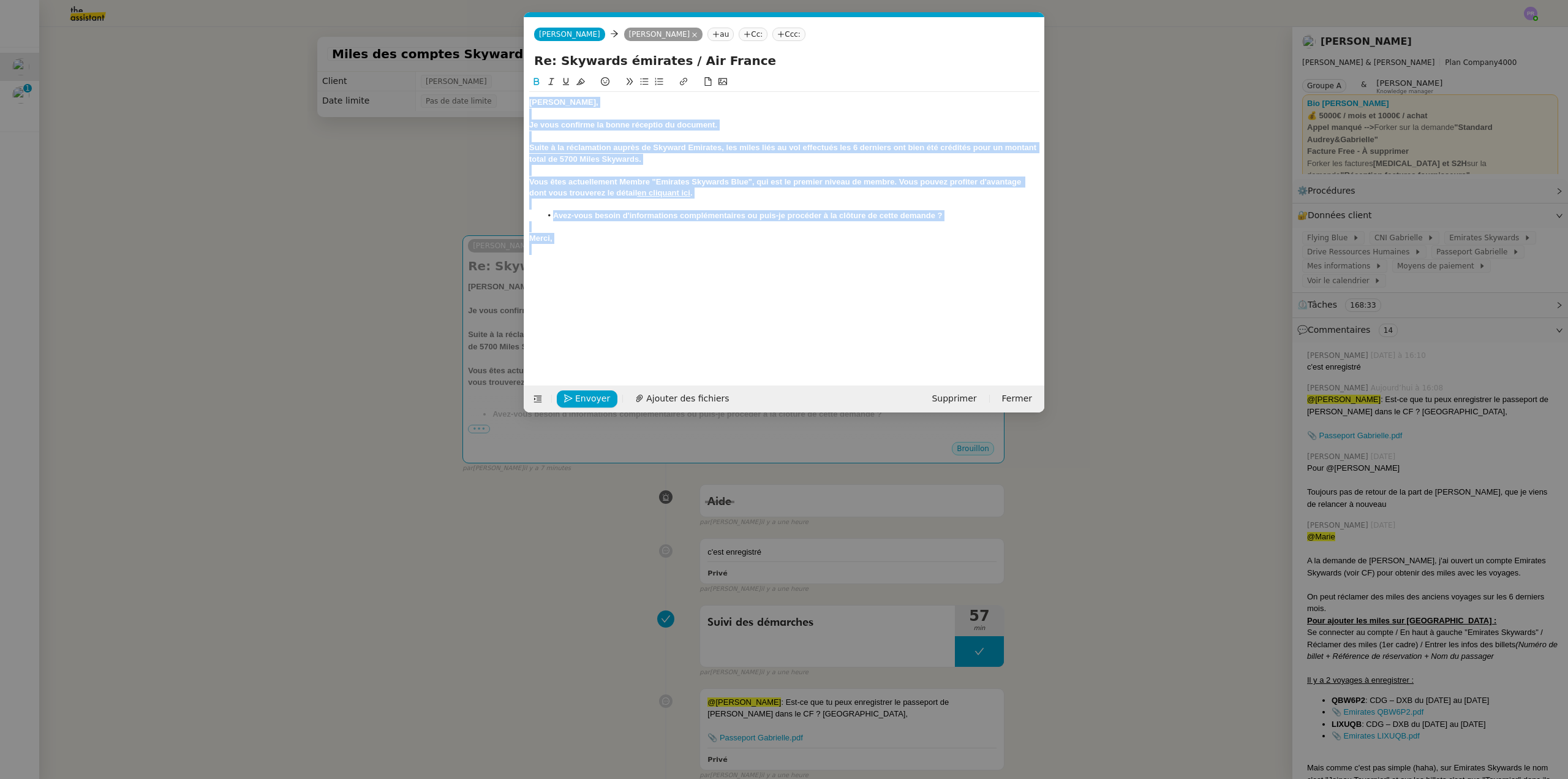
click at [536, 82] on icon at bounding box center [536, 82] width 9 height 9
click at [591, 100] on div "[PERSON_NAME]," at bounding box center [785, 102] width 510 height 11
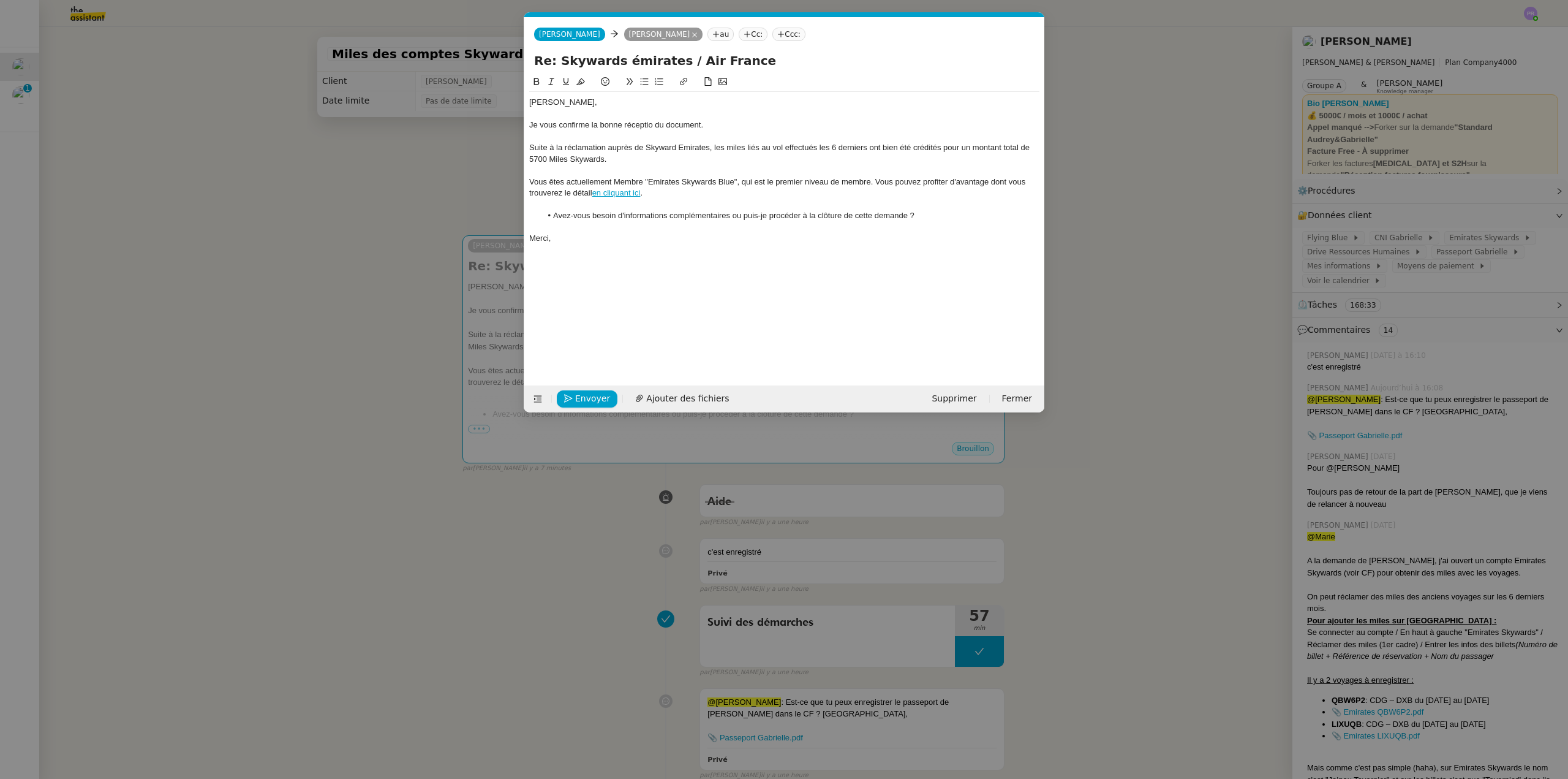
click at [641, 124] on div "Je vous confirme la bonne réceptio du document." at bounding box center [785, 125] width 510 height 11
click at [0, 0] on lt-span "réceptio n" at bounding box center [0, 0] width 0 height 0
click at [717, 121] on div "Je vous confirme la bonne réception du document." at bounding box center [785, 125] width 510 height 11
click at [575, 135] on div at bounding box center [785, 137] width 510 height 11
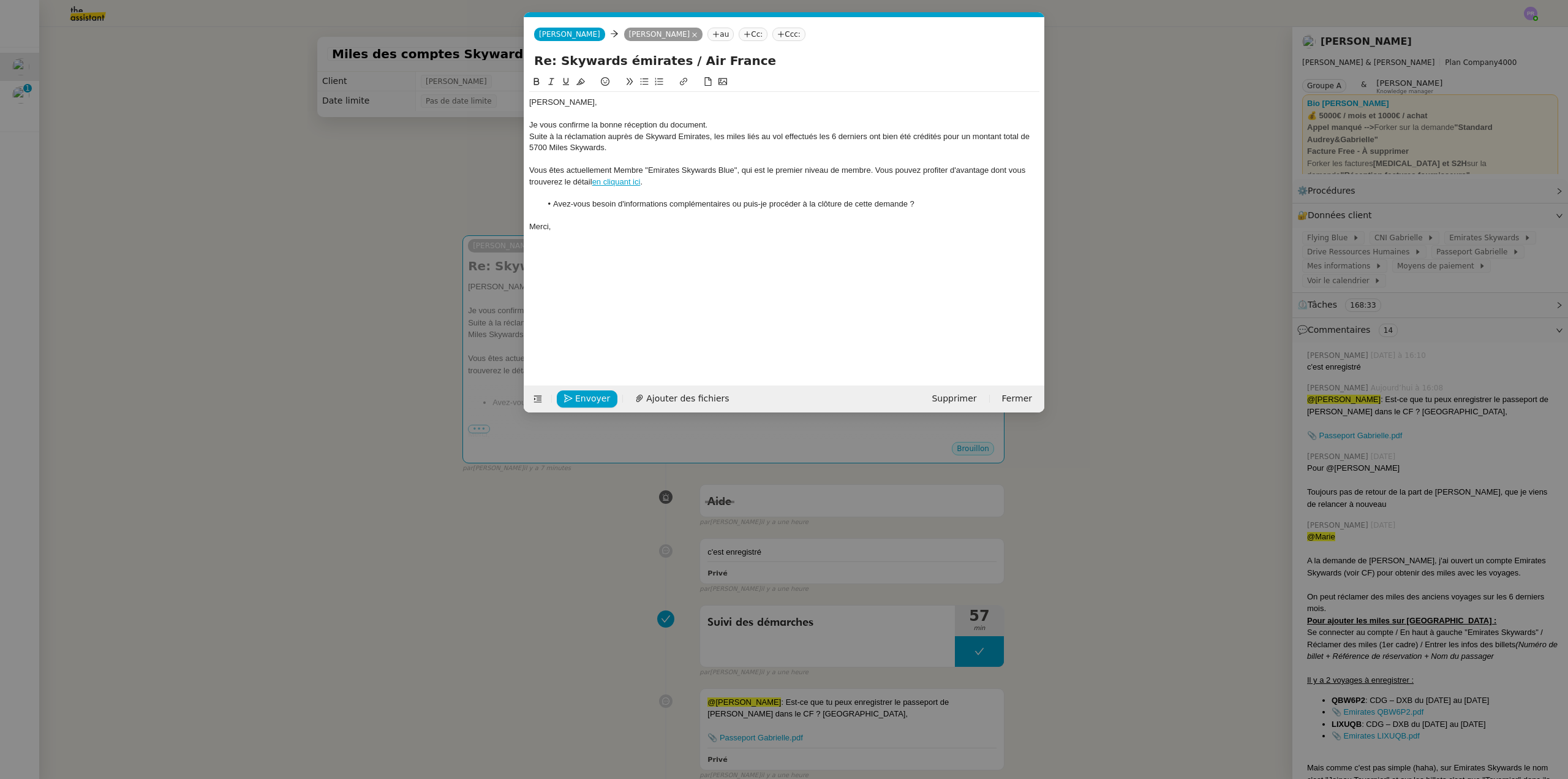
click at [820, 135] on div "Suite à la réclamation auprès de Skyward Emirates, les miles liés au vol effect…" at bounding box center [785, 142] width 510 height 23
drag, startPoint x: 615, startPoint y: 148, endPoint x: 539, endPoint y: 124, distance: 79.7
click at [541, 147] on div "Suite à la réclamation auprès de Skyward Emirates, les miles liés au vol effect…" at bounding box center [785, 142] width 510 height 23
click at [540, 82] on icon at bounding box center [536, 82] width 9 height 9
click at [565, 78] on button at bounding box center [565, 82] width 14 height 14
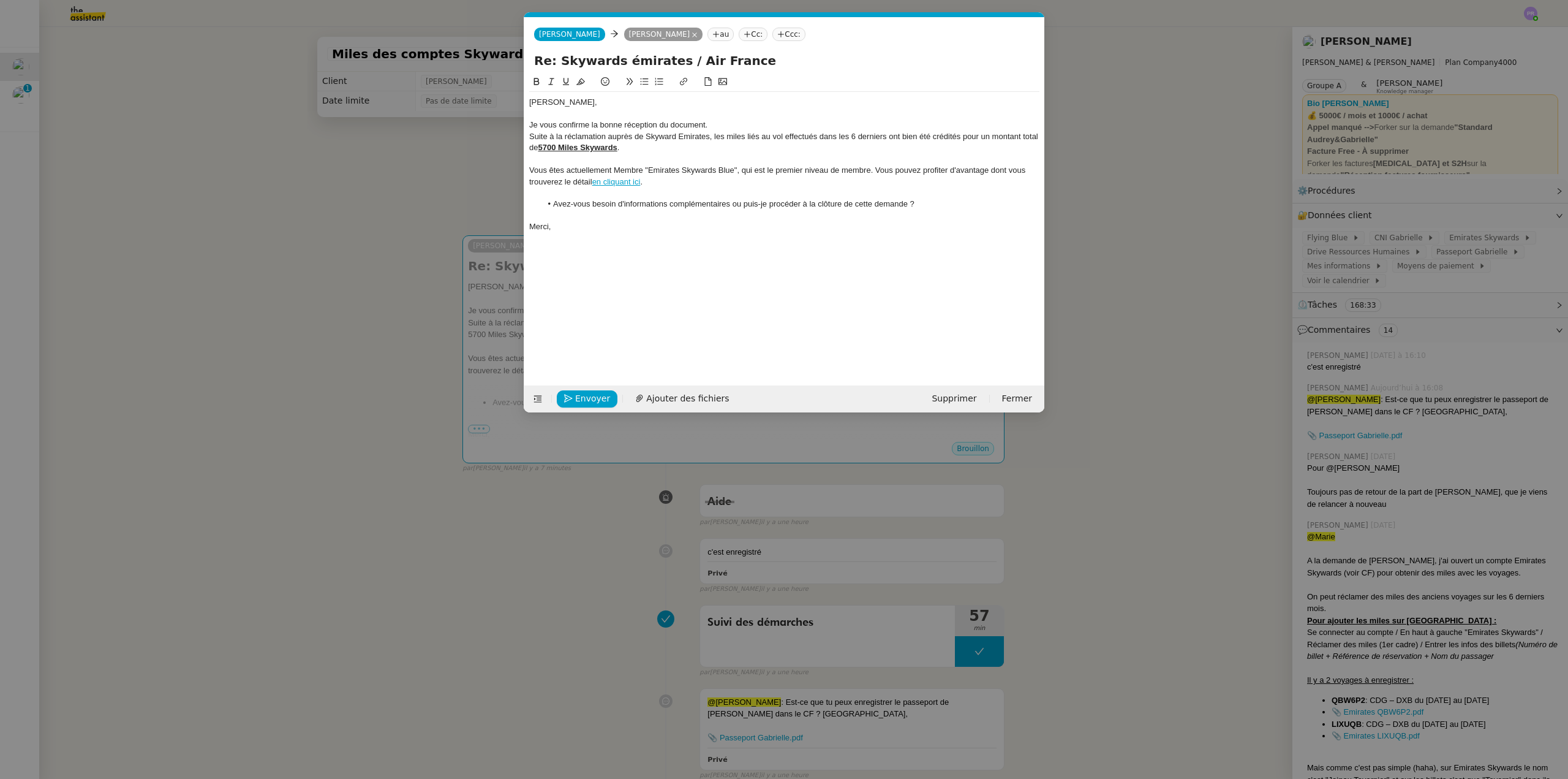
click at [641, 146] on div "Suite à la réclamation auprès de Skyward Emirates, les miles liés au vol effect…" at bounding box center [785, 142] width 510 height 23
click at [982, 172] on div "Vous êtes actuellement Membre "Emirates Skywards Blue", qui est le premier nive…" at bounding box center [785, 176] width 510 height 23
click at [896, 181] on div "Vous êtes actuellement Membre "Emirates Skywards Blue", qui est le premier nive…" at bounding box center [785, 176] width 510 height 23
drag, startPoint x: 600, startPoint y: 175, endPoint x: 513, endPoint y: 174, distance: 87.0
click at [513, 174] on nz-modal-container "fin Service TA - FIN DE MISSION (anglais) TA - FIN RELANCES (EN) À utiliser apr…" at bounding box center [784, 389] width 1568 height 779
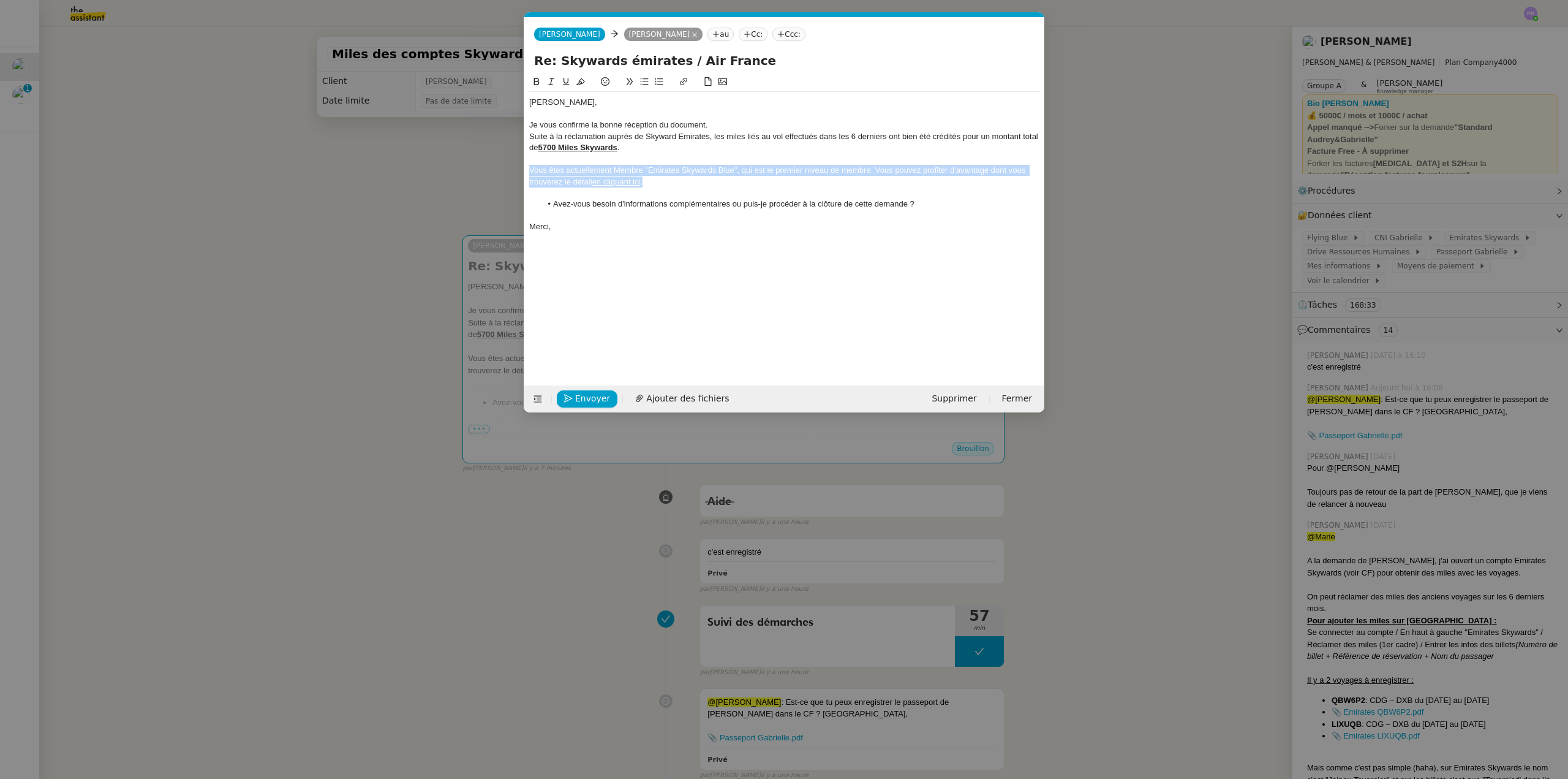
click at [675, 185] on div "Vous êtes actuellement Membre "Emirates Skywards Blue", qui est le premier nive…" at bounding box center [785, 176] width 510 height 23
click at [672, 182] on div "Vous êtes actuellement Membre "Emirates Skywards Blue", qui est le premier nive…" at bounding box center [785, 176] width 510 height 23
drag, startPoint x: 739, startPoint y: 165, endPoint x: 646, endPoint y: 165, distance: 93.0
click at [646, 165] on div "Vous êtes actuellement Membre "Emirates Skywards Blue", qui est le premier nive…" at bounding box center [785, 176] width 510 height 23
drag, startPoint x: 551, startPoint y: 83, endPoint x: 626, endPoint y: 122, distance: 84.5
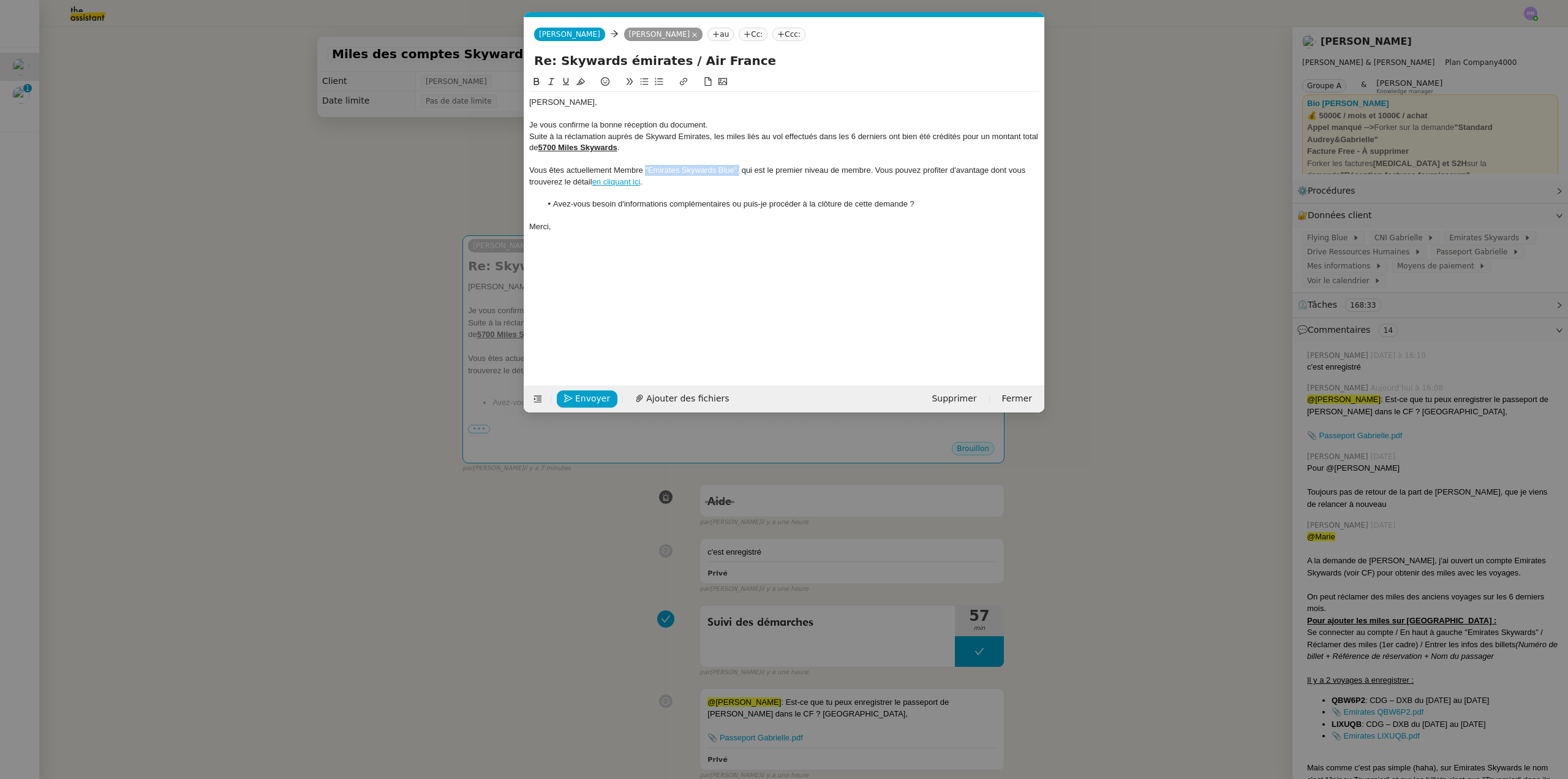
click at [552, 84] on icon at bounding box center [551, 82] width 9 height 9
click at [644, 155] on div at bounding box center [785, 159] width 510 height 11
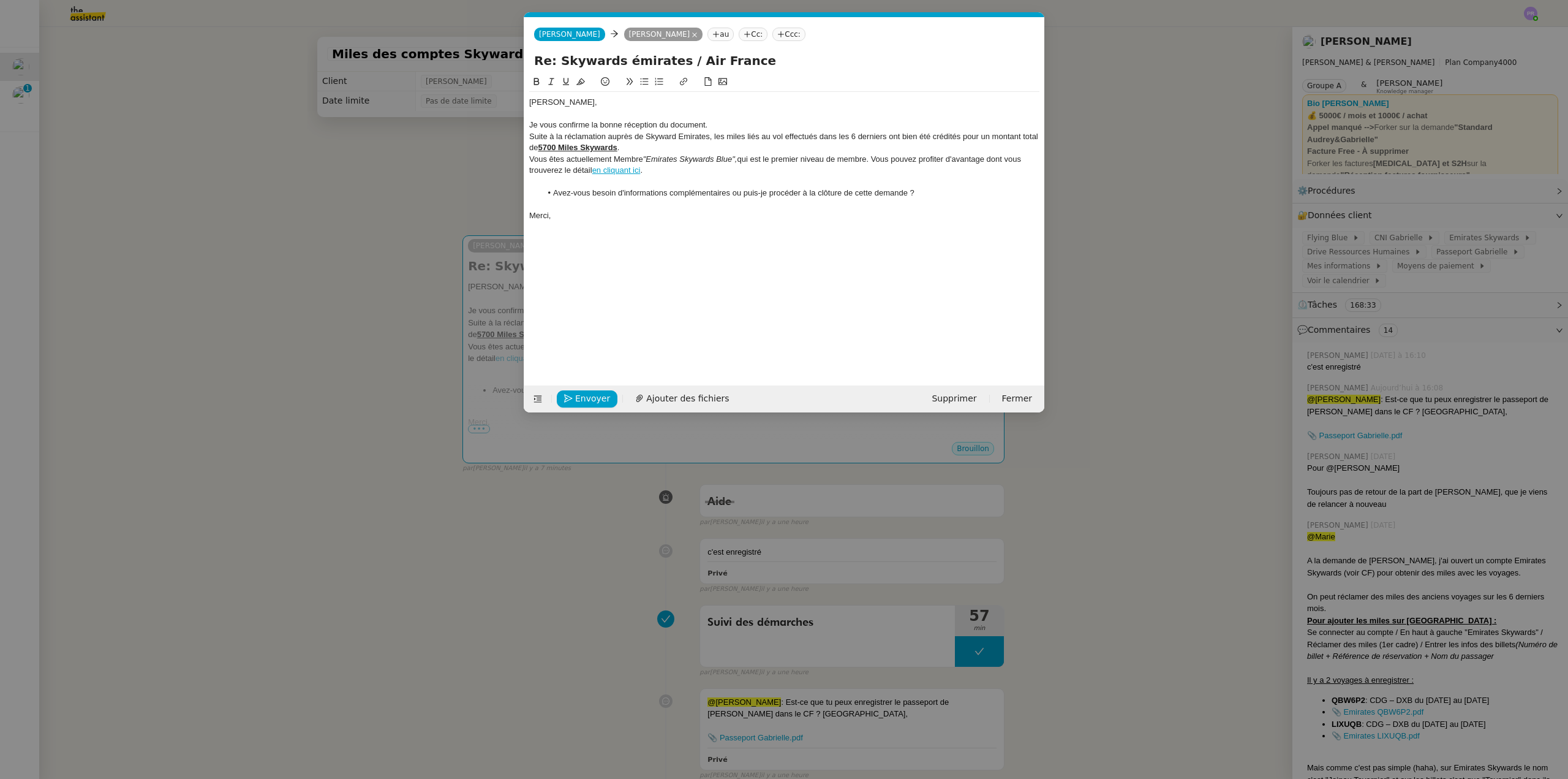
click at [1288, 531] on nz-modal-container "fin Service TA - FIN DE MISSION (anglais) TA - FIN RELANCES (EN) À utiliser apr…" at bounding box center [784, 389] width 1568 height 779
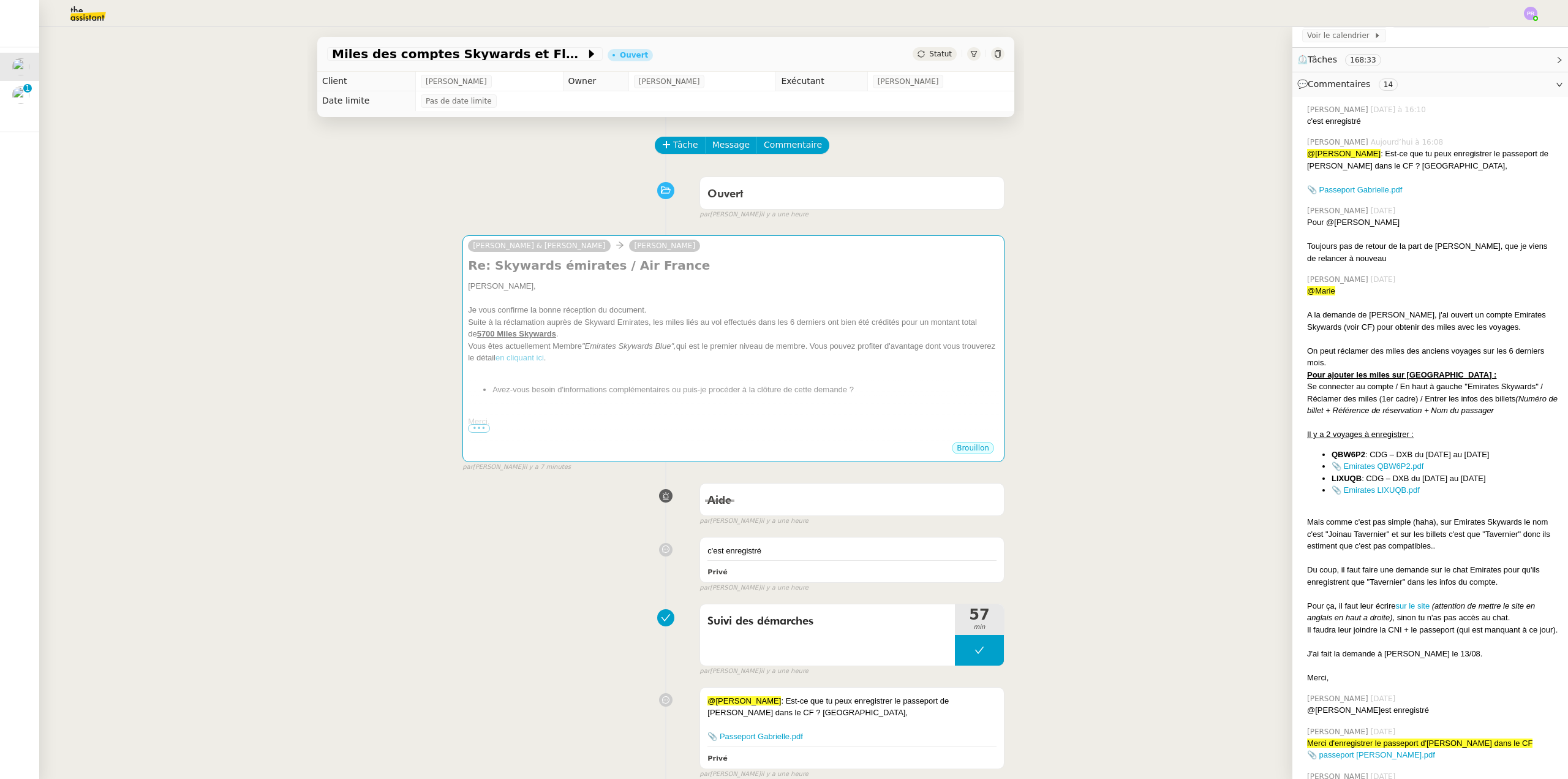
scroll to position [307, 0]
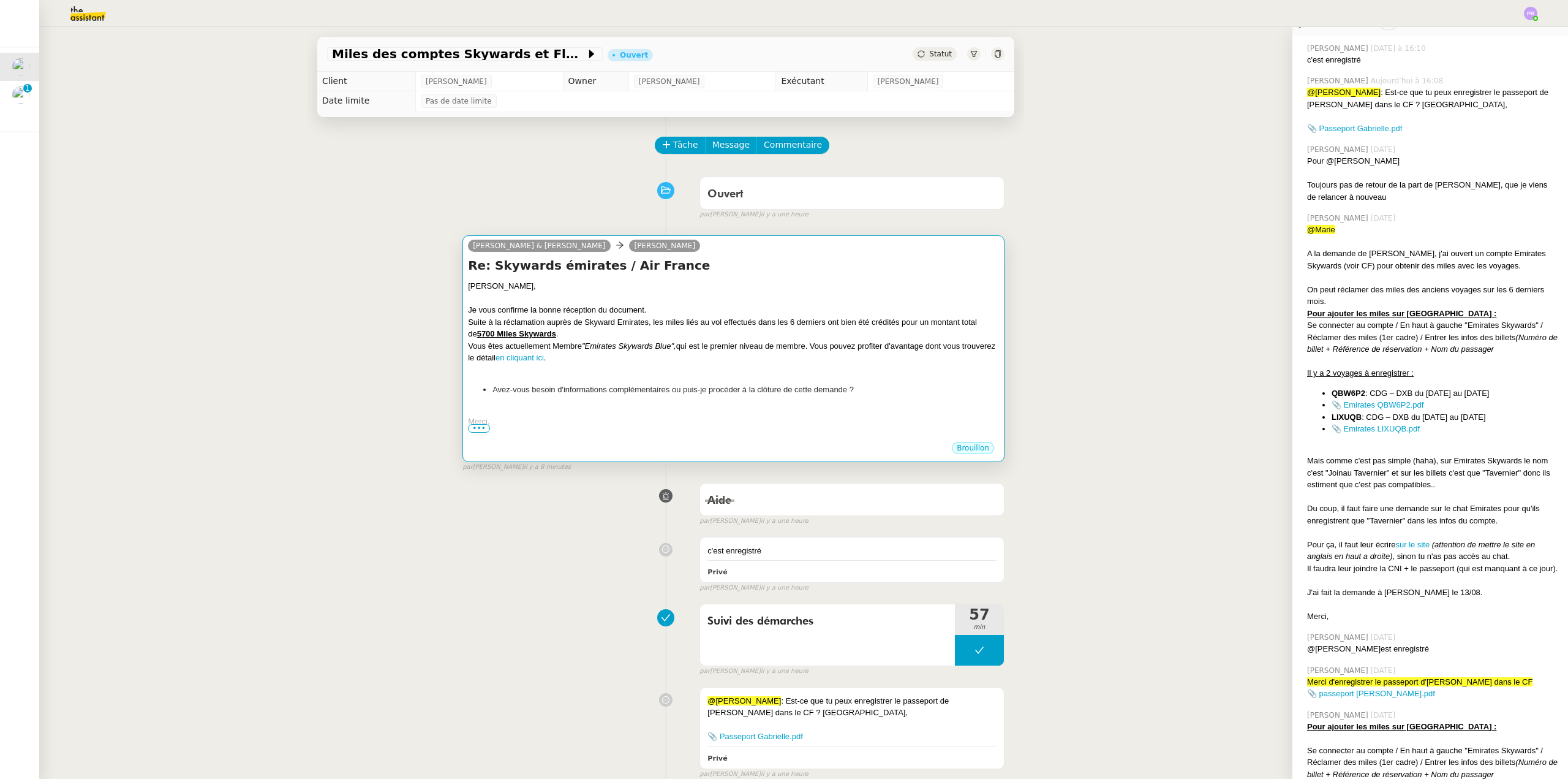
click at [641, 360] on div "Vous êtes actuellement Membre "Emirates Skywards Blue", qui est le premier nive…" at bounding box center [733, 352] width 531 height 24
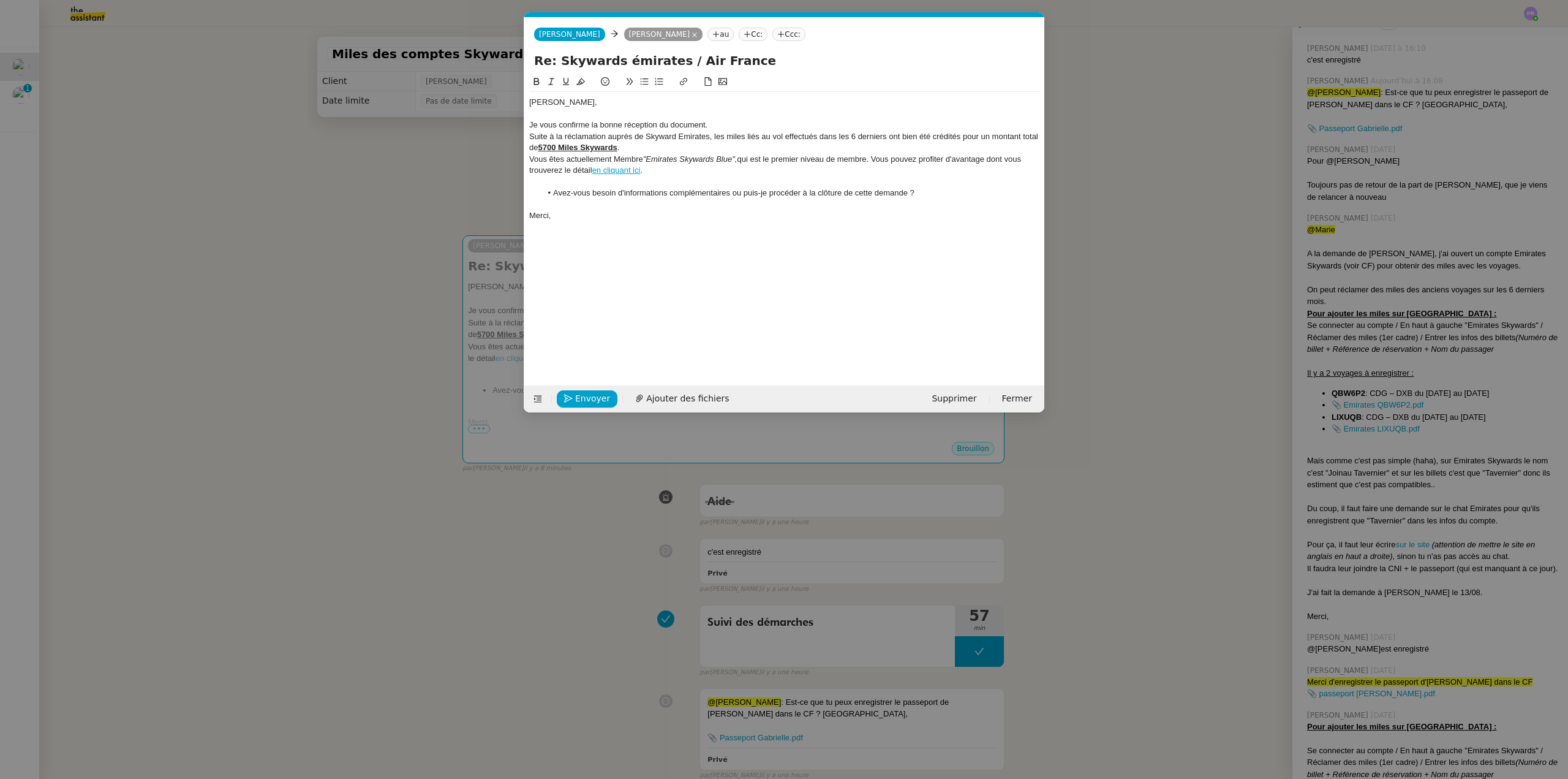
scroll to position [0, 35]
drag, startPoint x: 756, startPoint y: 159, endPoint x: 765, endPoint y: 160, distance: 9.1
click at [765, 160] on div "Vous êtes actuellement Membre "Emirates Skywards Blue", qui est le premier nive…" at bounding box center [785, 165] width 510 height 23
drag, startPoint x: 906, startPoint y: 158, endPoint x: 859, endPoint y: 157, distance: 47.0
click at [859, 157] on div "Vous êtes actuellement Membre "Emirates Skywards Blue", qui correspond au premi…" at bounding box center [785, 165] width 510 height 23
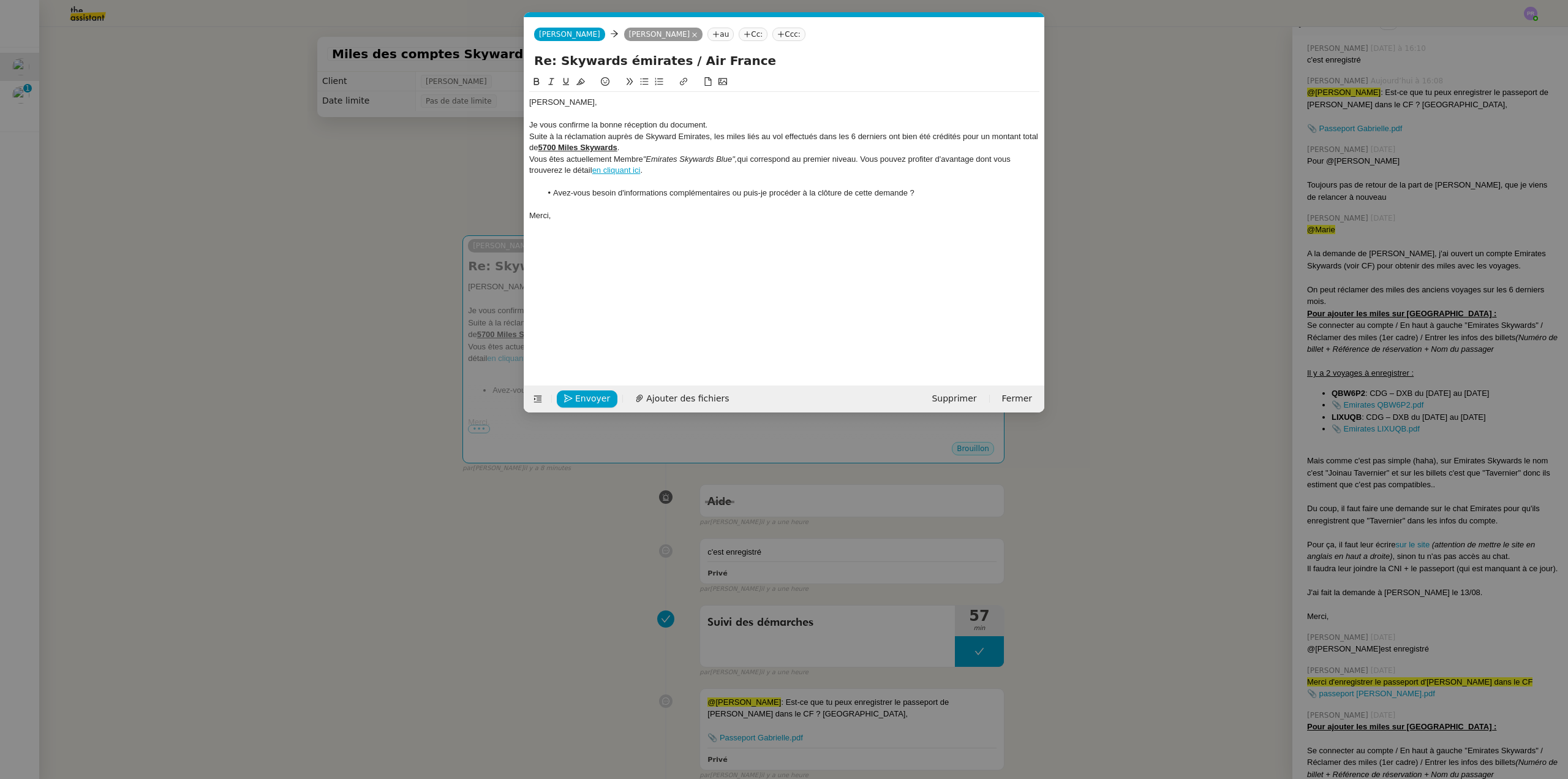
click at [619, 158] on div "Vous êtes actuellement Membre "Emirates Skywards Blue", qui correspond au premi…" at bounding box center [785, 165] width 510 height 23
click at [977, 159] on div "Vous êtes actuellement membre "Emirates Skywards Blue", qui correspond au premi…" at bounding box center [785, 165] width 510 height 23
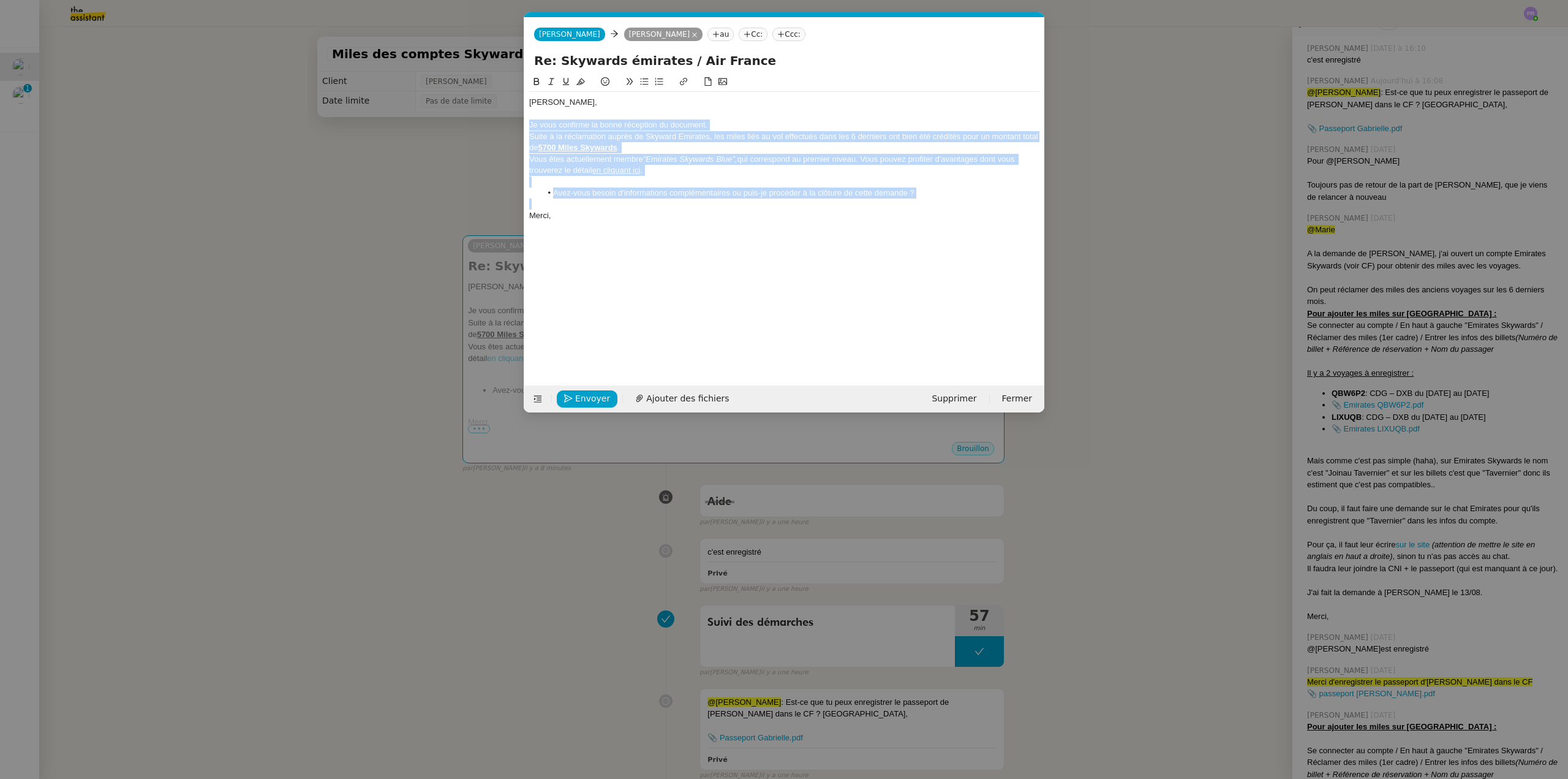
drag, startPoint x: 862, startPoint y: 202, endPoint x: 522, endPoint y: 125, distance: 348.6
click at [522, 125] on nz-modal-container "fin Service TA - FIN DE MISSION (anglais) TA - FIN RELANCES (EN) À utiliser apr…" at bounding box center [784, 389] width 1568 height 779
copy div "Je vous confirme la bonne réception du document. Suite à la réclamation auprès …"
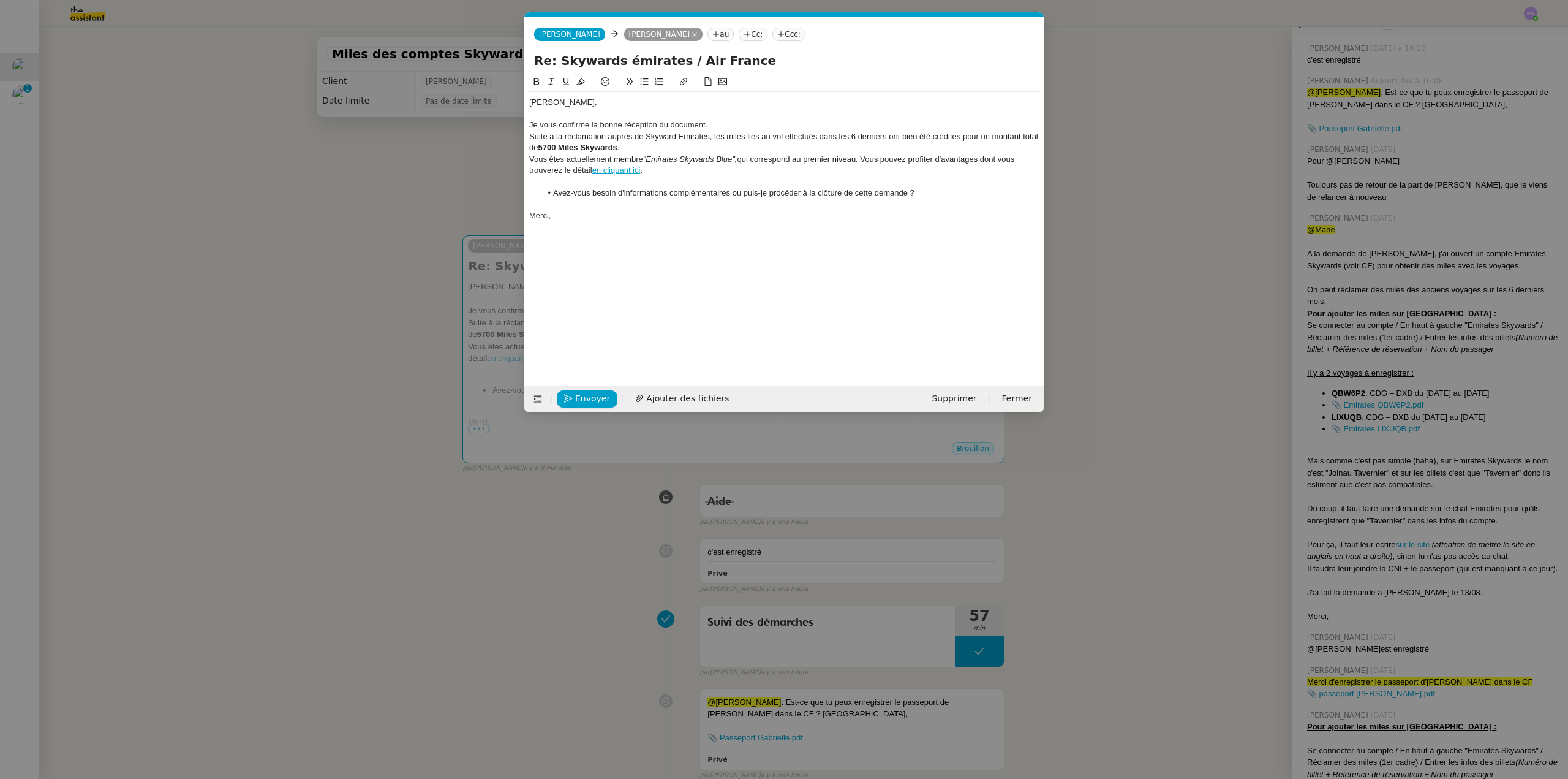
click at [123, 130] on nz-modal-container "fin Service TA - FIN DE MISSION (anglais) TA - FIN RELANCES (EN) À utiliser apr…" at bounding box center [784, 389] width 1568 height 779
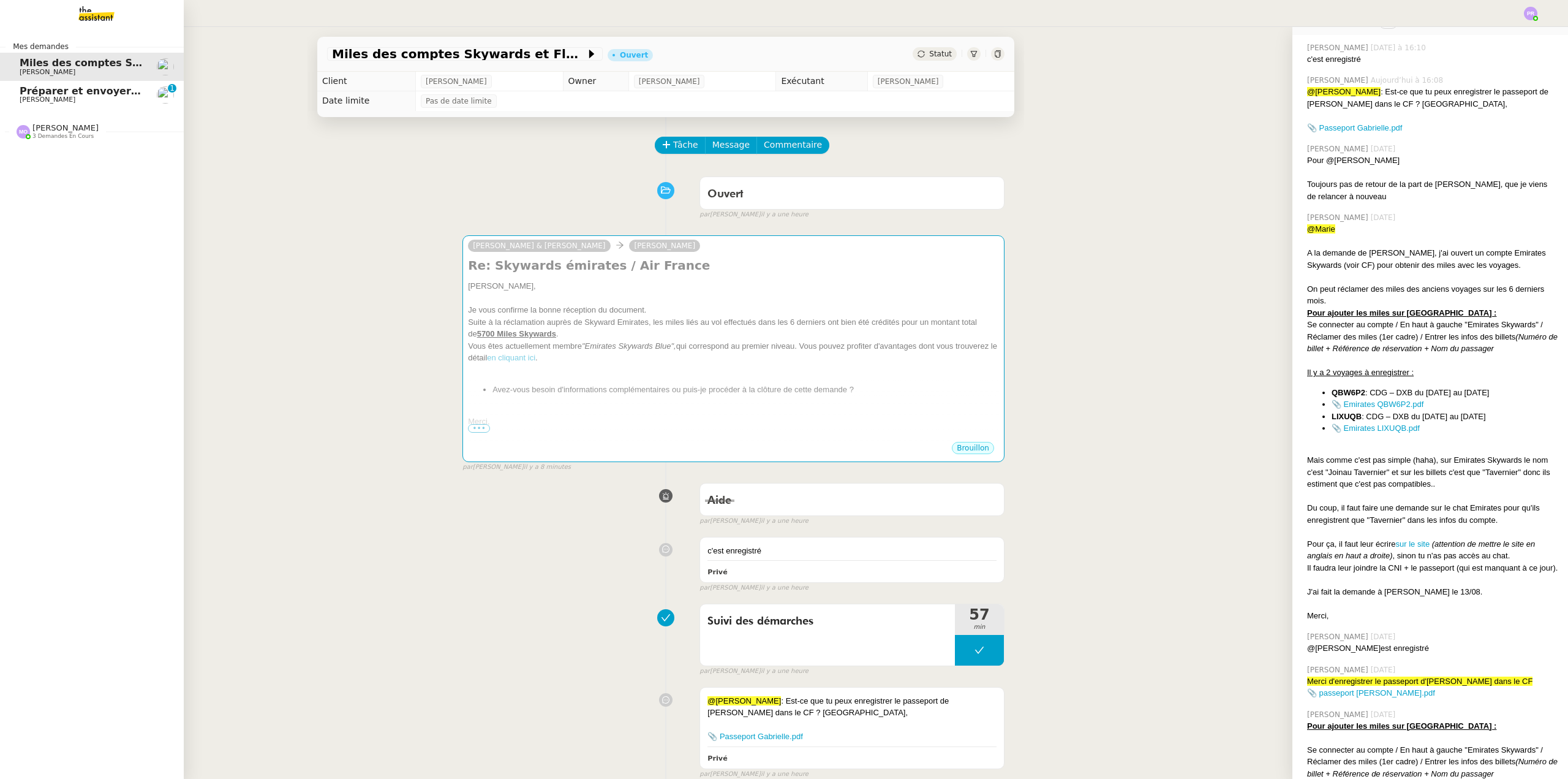
scroll to position [307, 0]
click at [21, 88] on span "Préparer et envoyer les courriers de résiliation" at bounding box center [150, 91] width 261 height 12
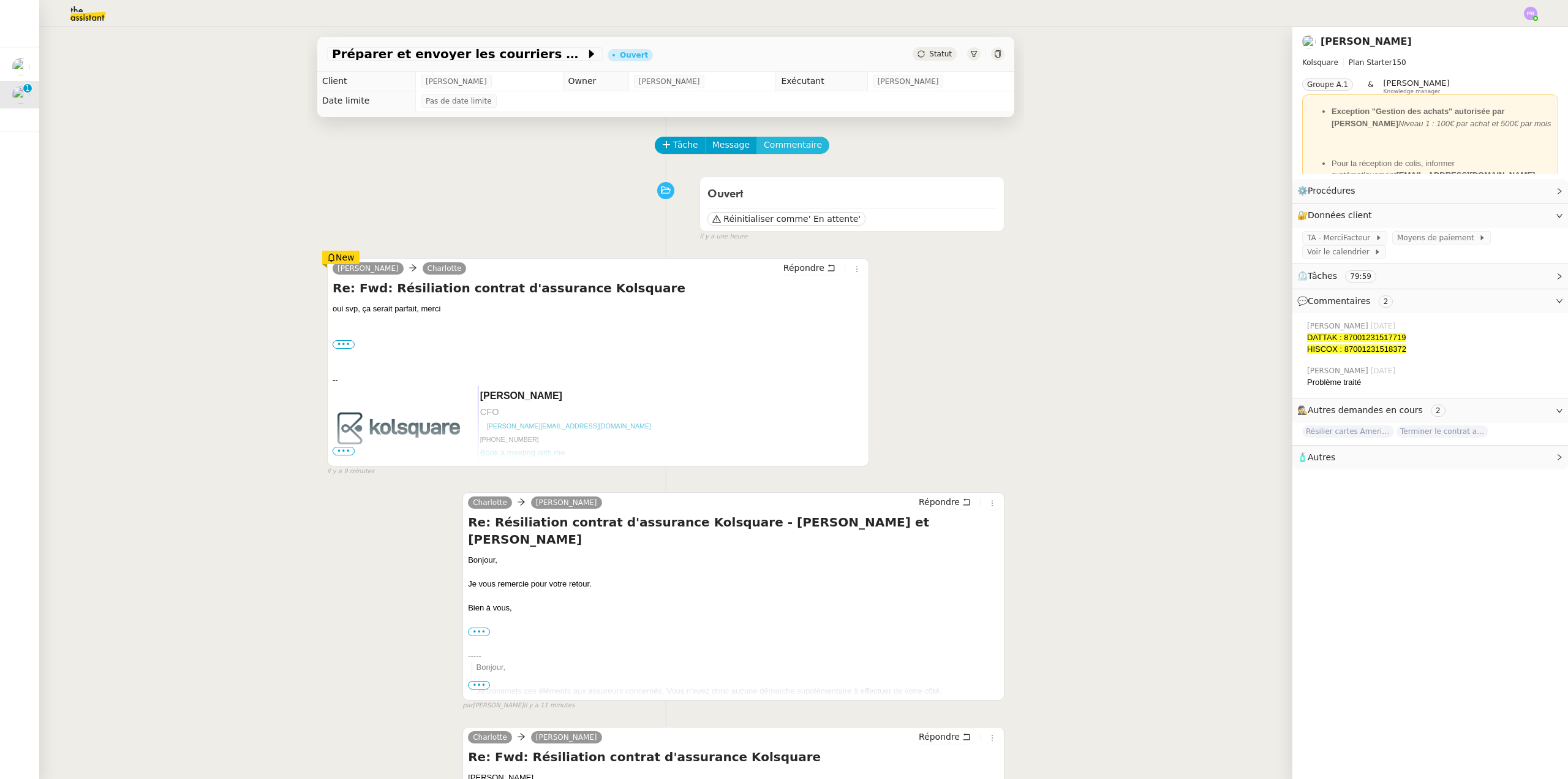
click at [781, 141] on span "Commentaire" at bounding box center [793, 145] width 58 height 14
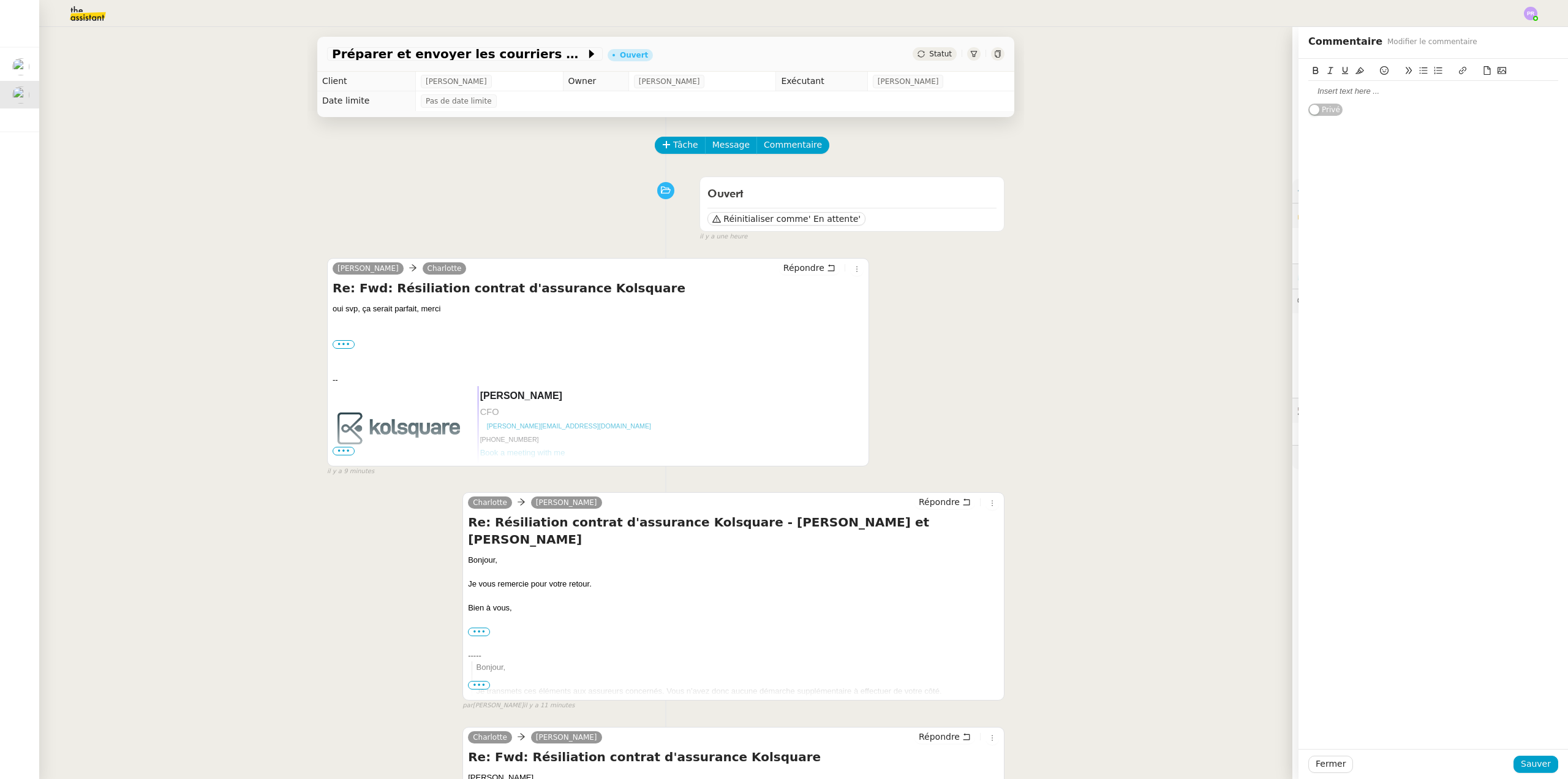
click at [1338, 94] on div at bounding box center [1434, 91] width 250 height 11
drag, startPoint x: 1406, startPoint y: 100, endPoint x: 1279, endPoint y: 91, distance: 127.3
click at [1257, 100] on app-ticket "Préparer et envoyer les courriers de résiliation Ouvert Statut Client [PERSON_N…" at bounding box center [803, 403] width 1529 height 752
click at [1355, 73] on icon at bounding box center [1359, 71] width 9 height 7
click at [1452, 92] on div "Vérifier en octobre si résiliation OK" at bounding box center [1434, 91] width 250 height 11
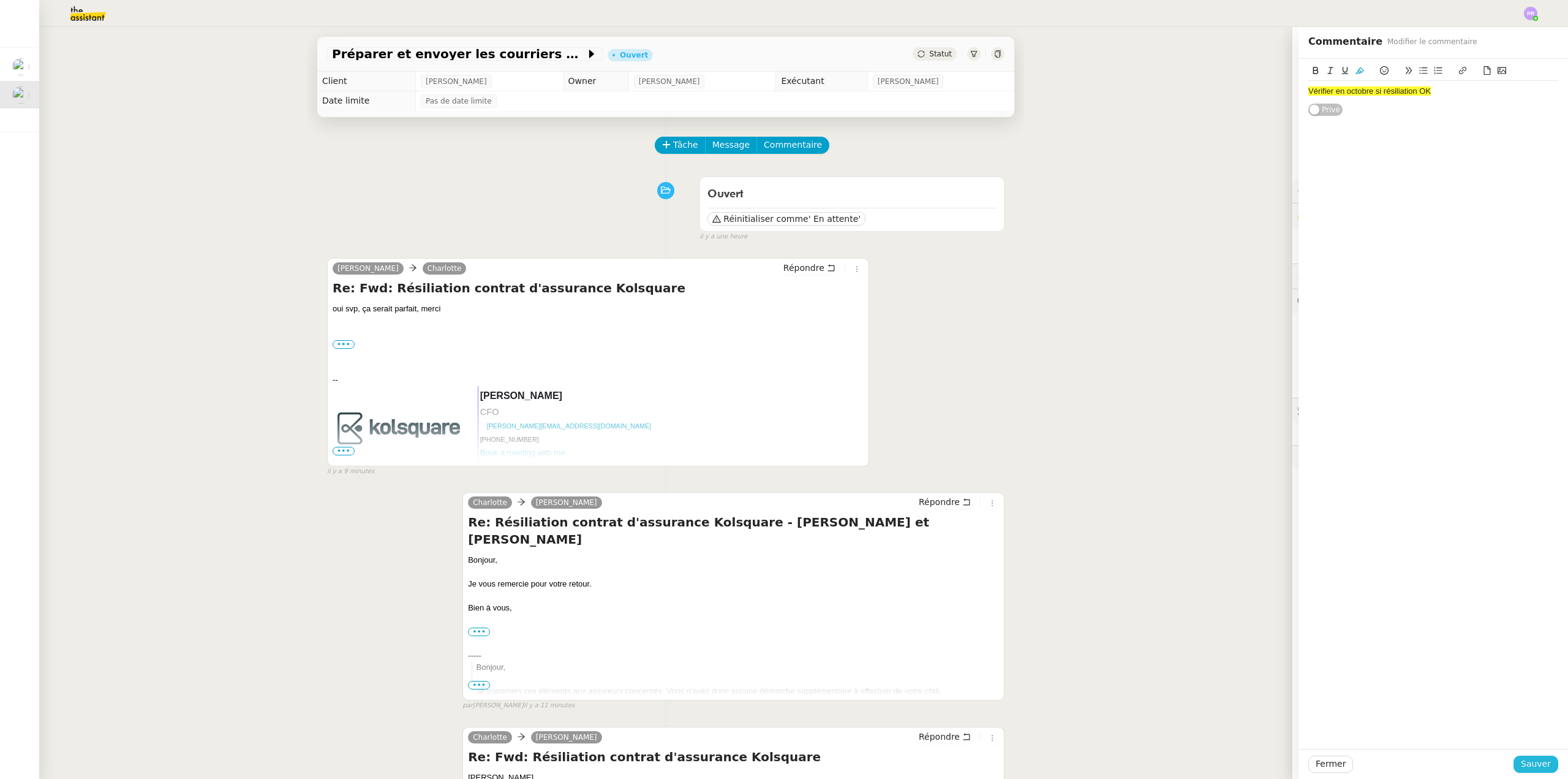
click at [1523, 764] on span "Sauver" at bounding box center [1536, 764] width 30 height 14
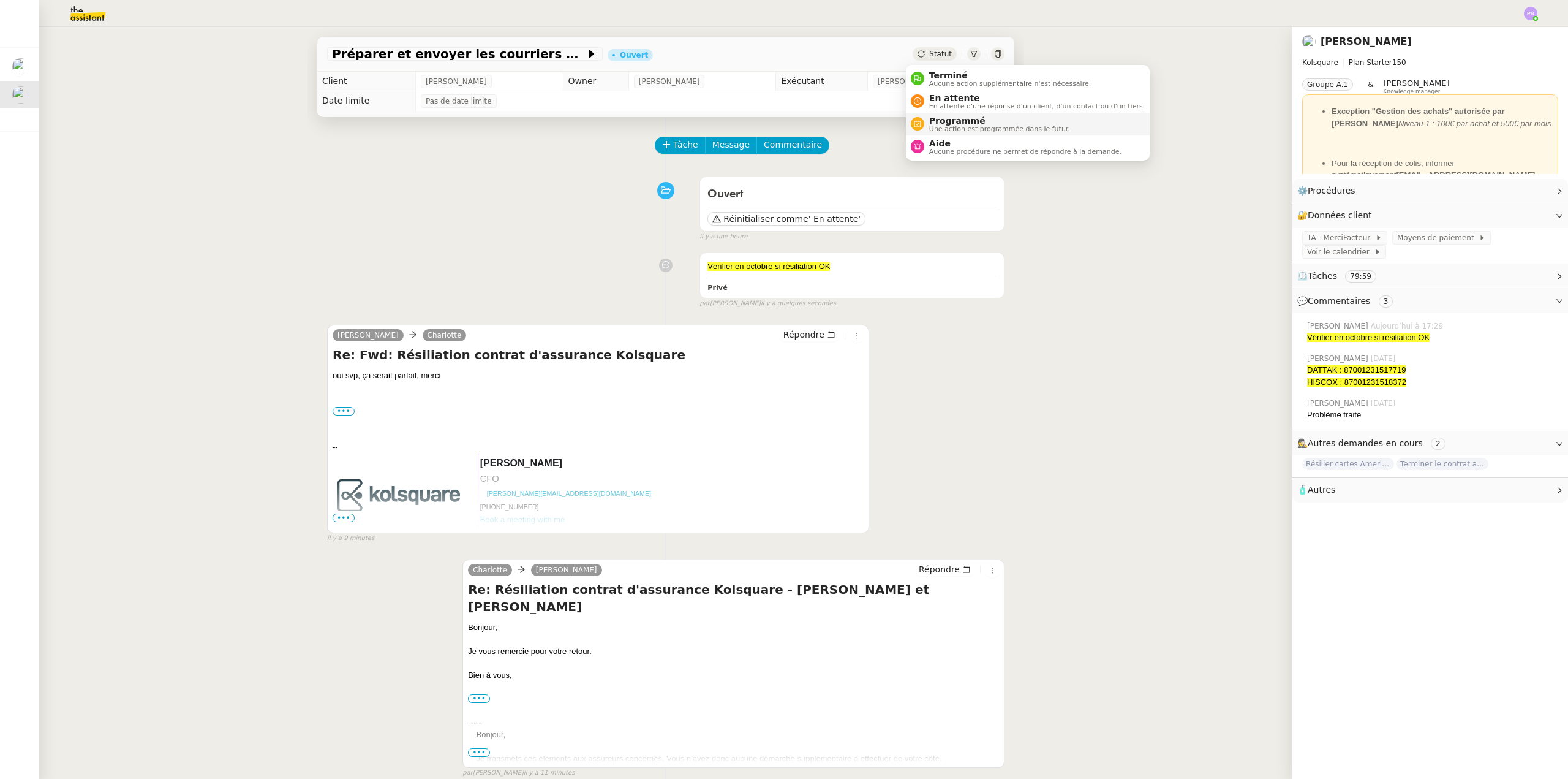
click at [957, 119] on span "Programmé" at bounding box center [999, 121] width 141 height 10
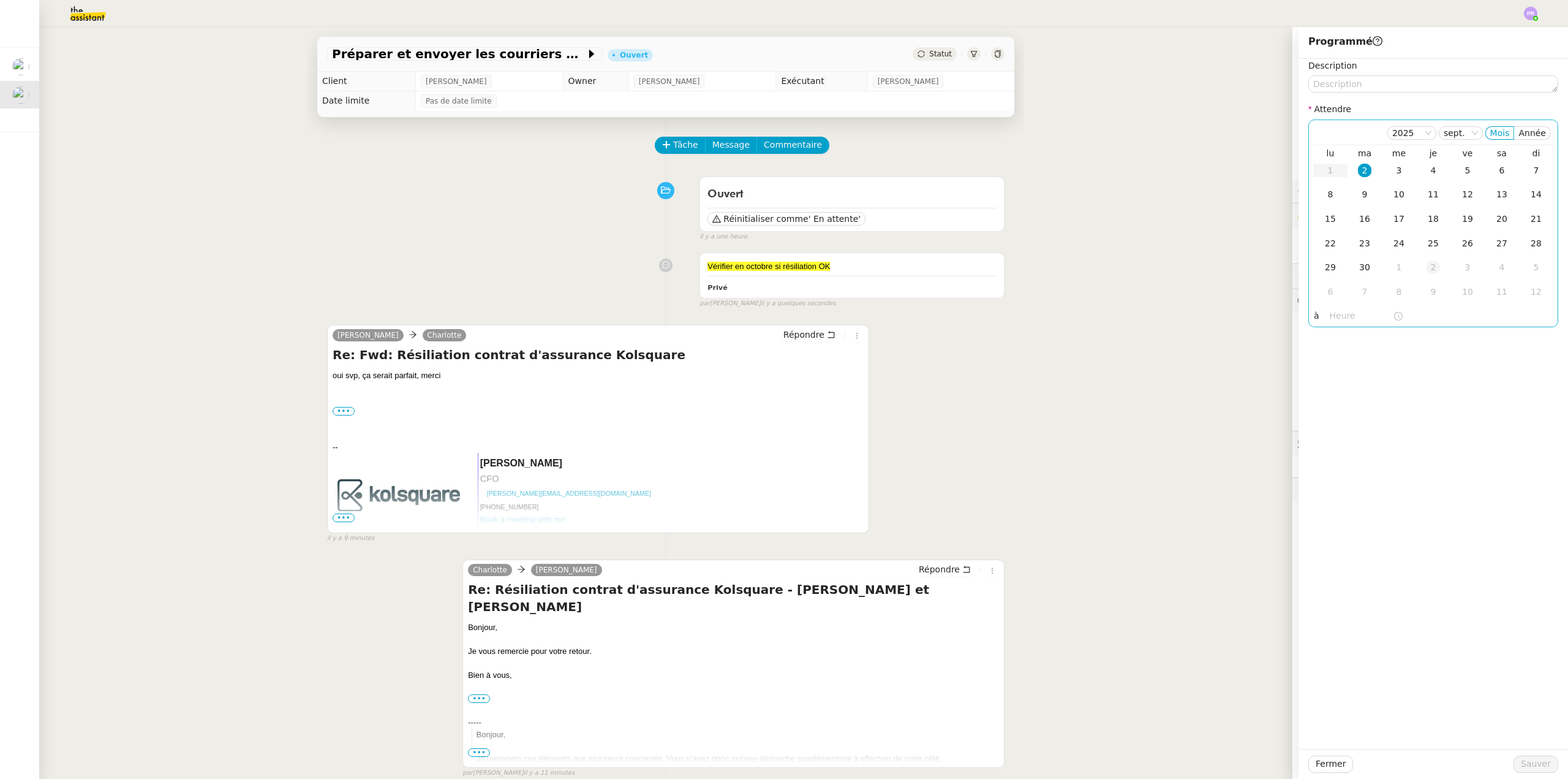
click at [1427, 266] on div "2" at bounding box center [1434, 268] width 14 height 14
click at [1527, 765] on span "Sauver" at bounding box center [1536, 764] width 30 height 14
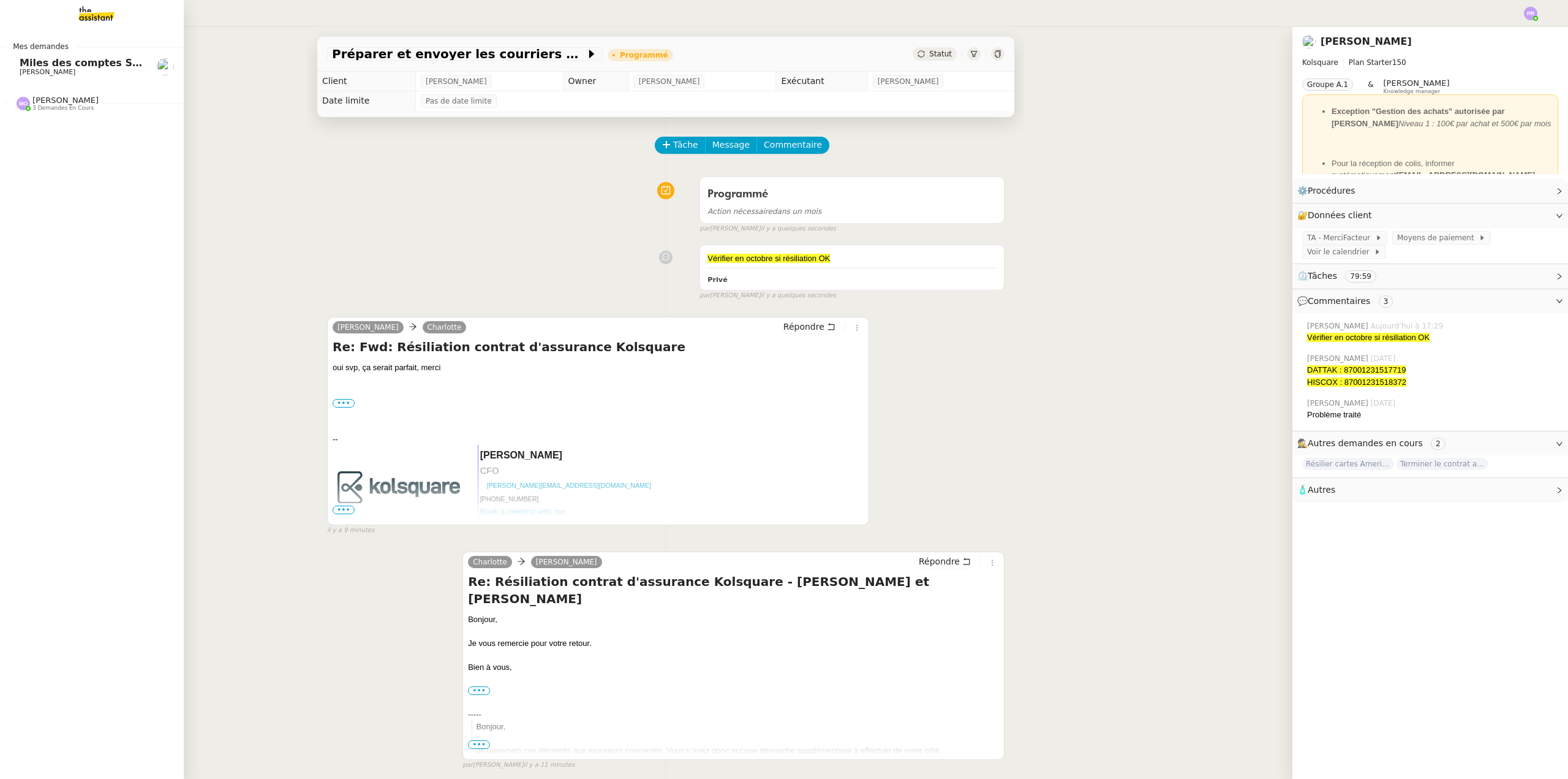
click at [95, 64] on span "Miles des comptes Skywards et Flying Blue" at bounding box center [139, 62] width 239 height 12
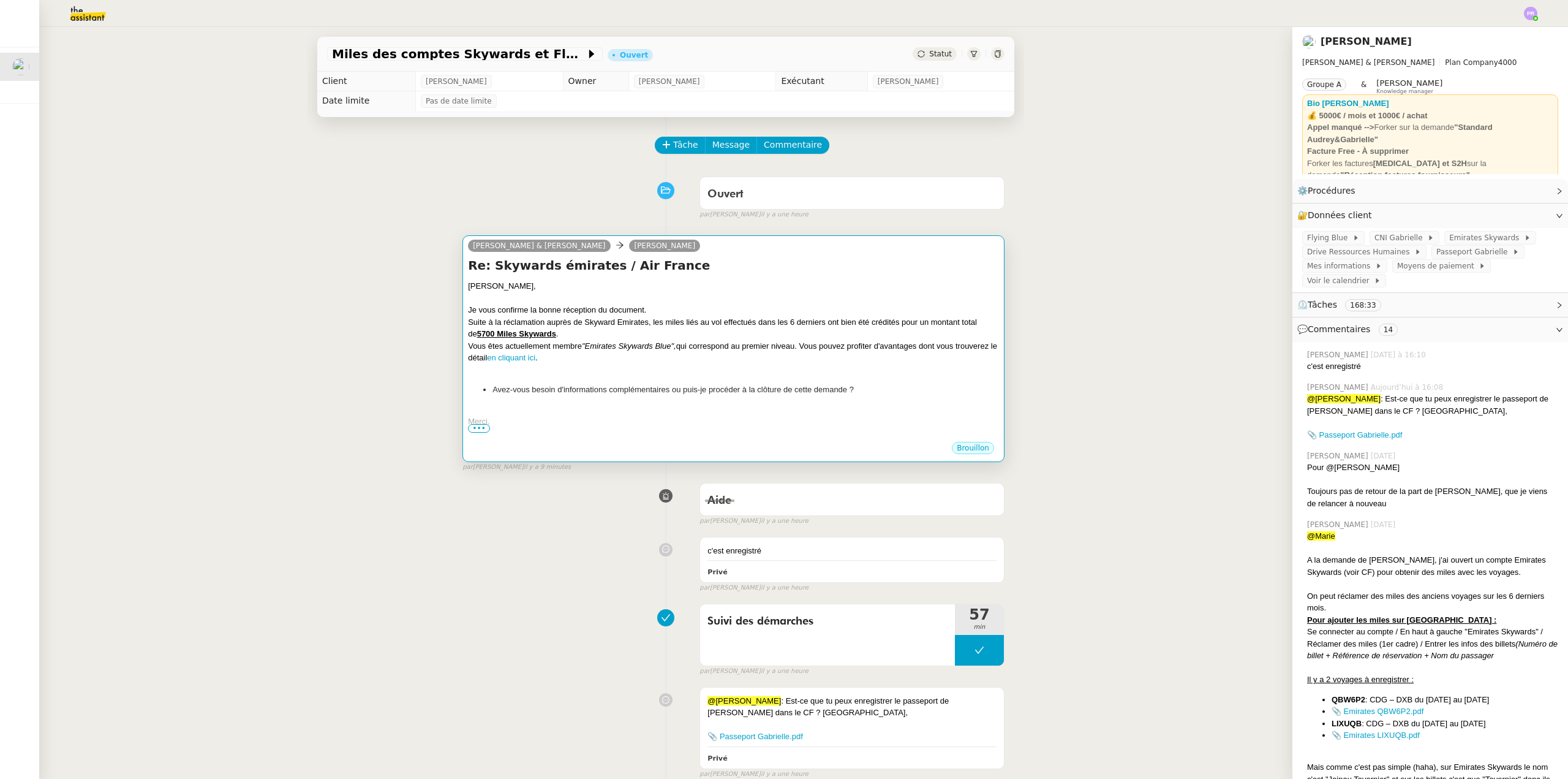
click at [568, 336] on div "Suite à la réclamation auprès de Skyward Emirates, les miles liés au vol effect…" at bounding box center [733, 328] width 531 height 24
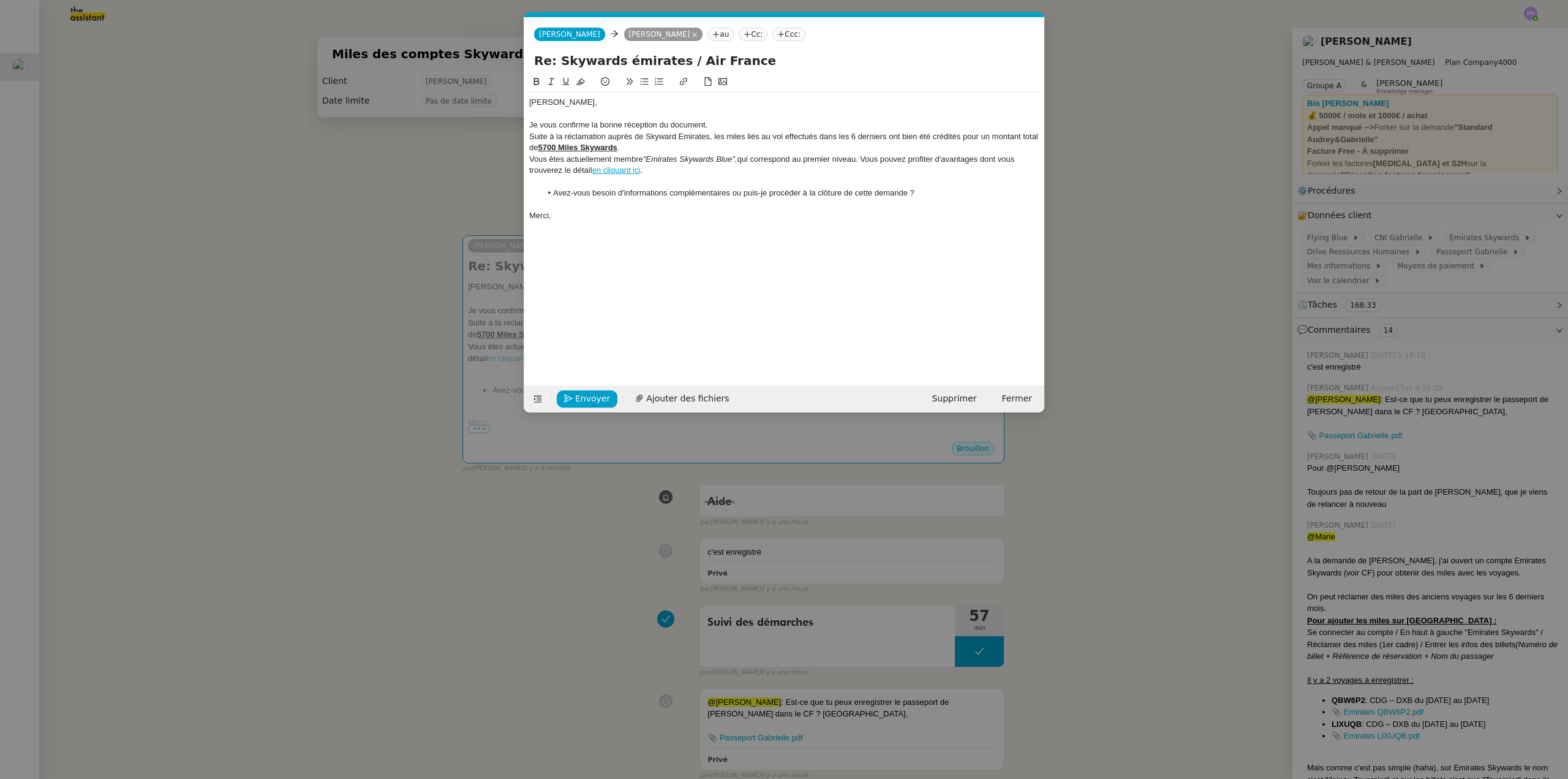
scroll to position [0, 26]
click at [715, 123] on div "Je vous confirme la bonne réception du document." at bounding box center [785, 125] width 510 height 11
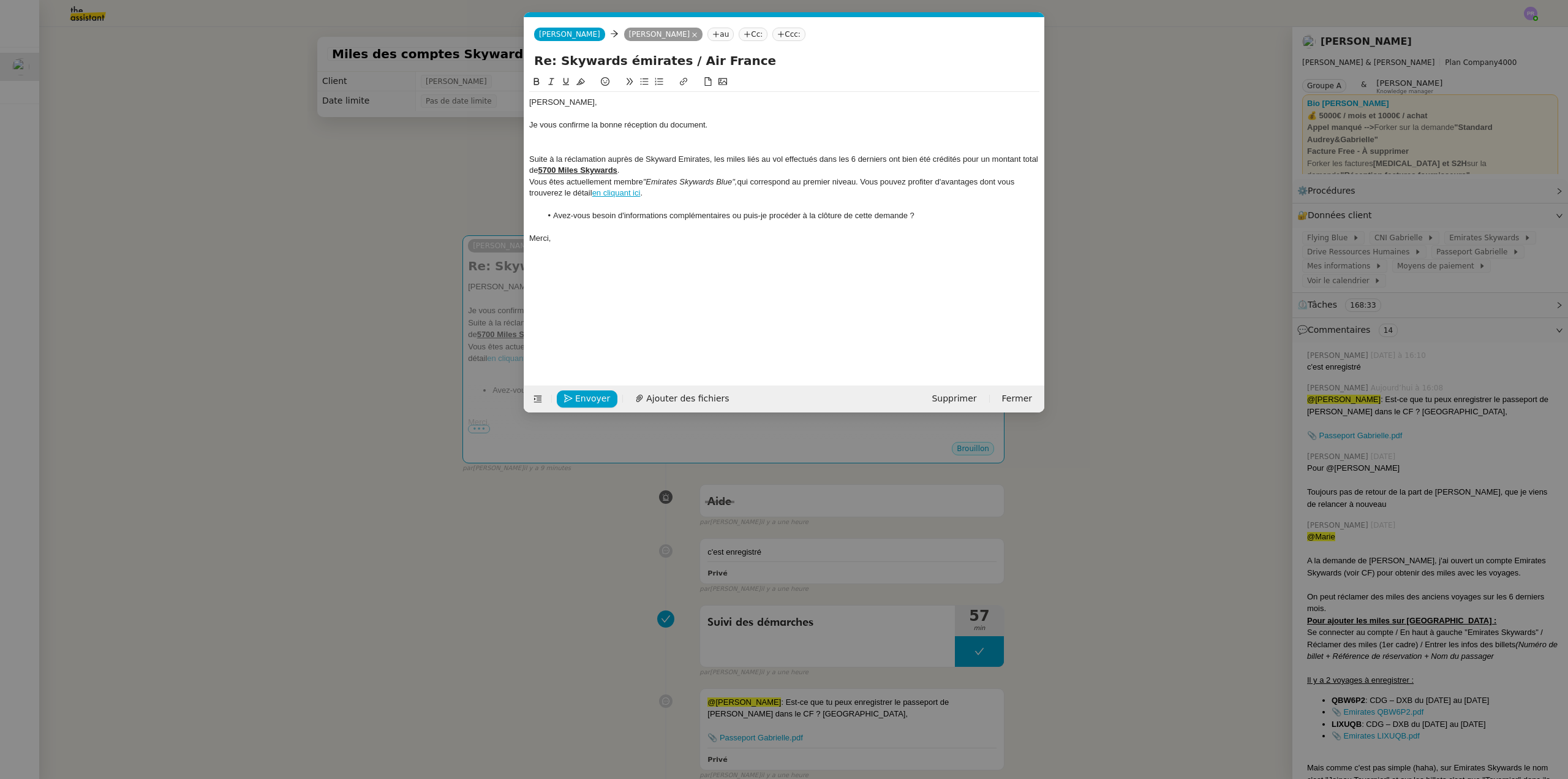
paste div
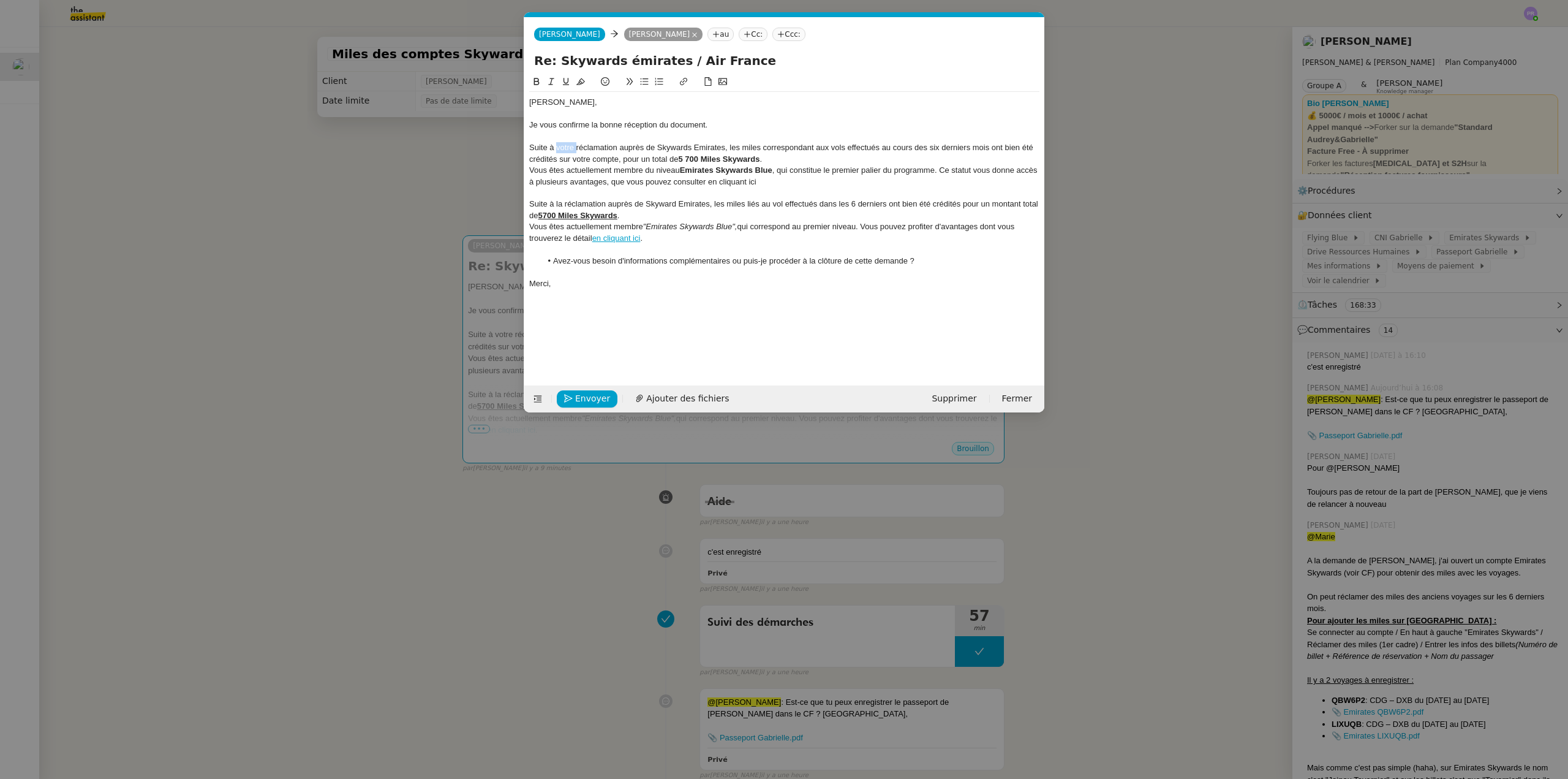
drag, startPoint x: 577, startPoint y: 147, endPoint x: 556, endPoint y: 146, distance: 21.0
click at [556, 146] on div "Suite à votre réclamation auprès de Skywards Emirates, les miles correspondant …" at bounding box center [785, 153] width 510 height 23
drag, startPoint x: 752, startPoint y: 147, endPoint x: 977, endPoint y: 144, distance: 225.0
click at [977, 144] on div "Suite à la réclamation auprès de Skywards Emirates, les miles correspondant aux…" at bounding box center [785, 153] width 510 height 23
copy div "correspondant aux vols effectués au cours des six derniers mois"
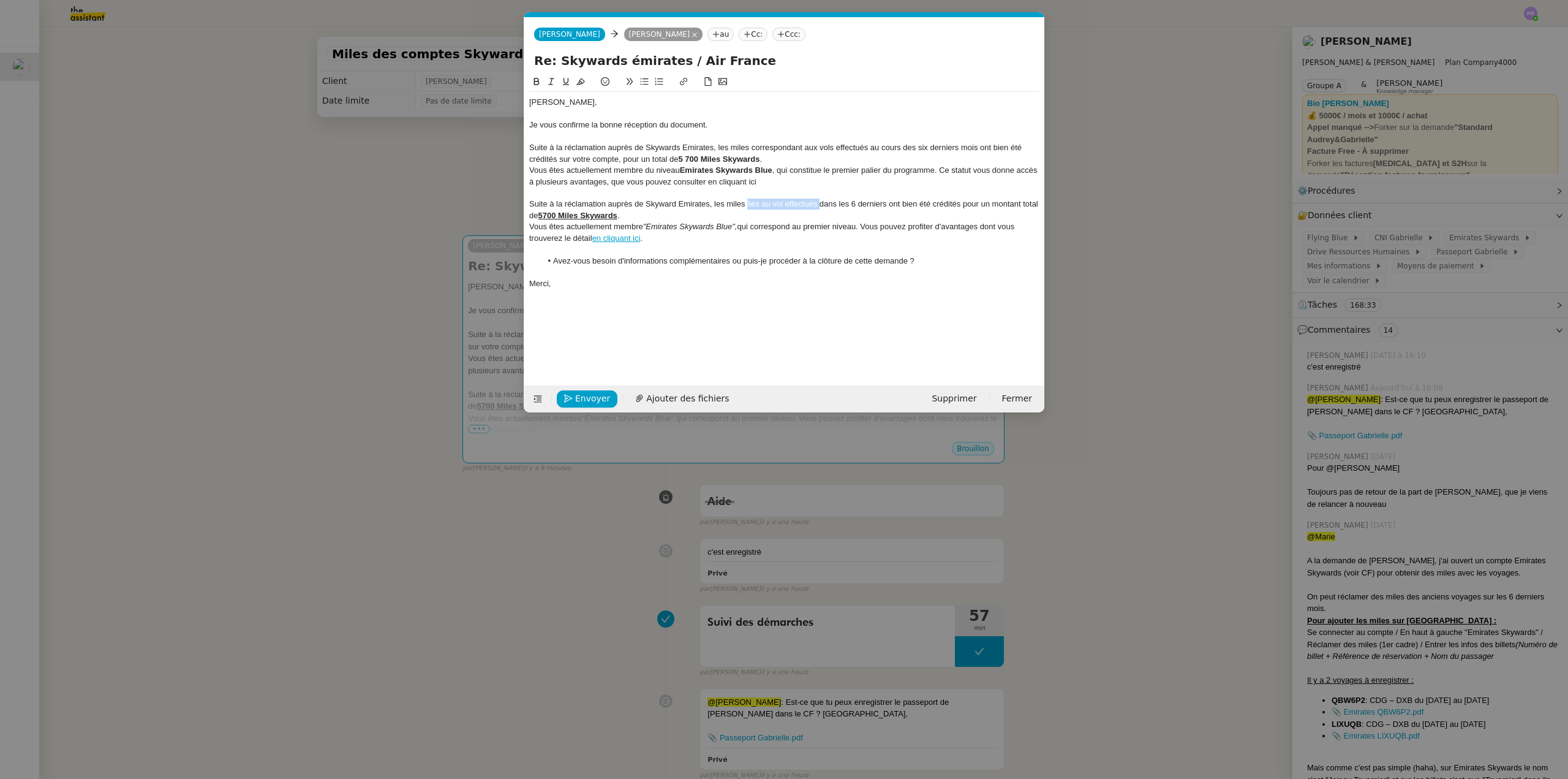
drag, startPoint x: 748, startPoint y: 202, endPoint x: 820, endPoint y: 203, distance: 72.0
click at [820, 203] on div "Suite à la réclamation auprès de Skyward Emirates, les miles liés au vol effect…" at bounding box center [785, 209] width 510 height 23
drag, startPoint x: 901, startPoint y: 203, endPoint x: 1003, endPoint y: 204, distance: 102.0
click at [1003, 204] on div "Suite à la réclamation auprès de Skyward Emirates, les miles correspondant aux …" at bounding box center [785, 209] width 510 height 23
drag, startPoint x: 560, startPoint y: 159, endPoint x: 765, endPoint y: 161, distance: 205.0
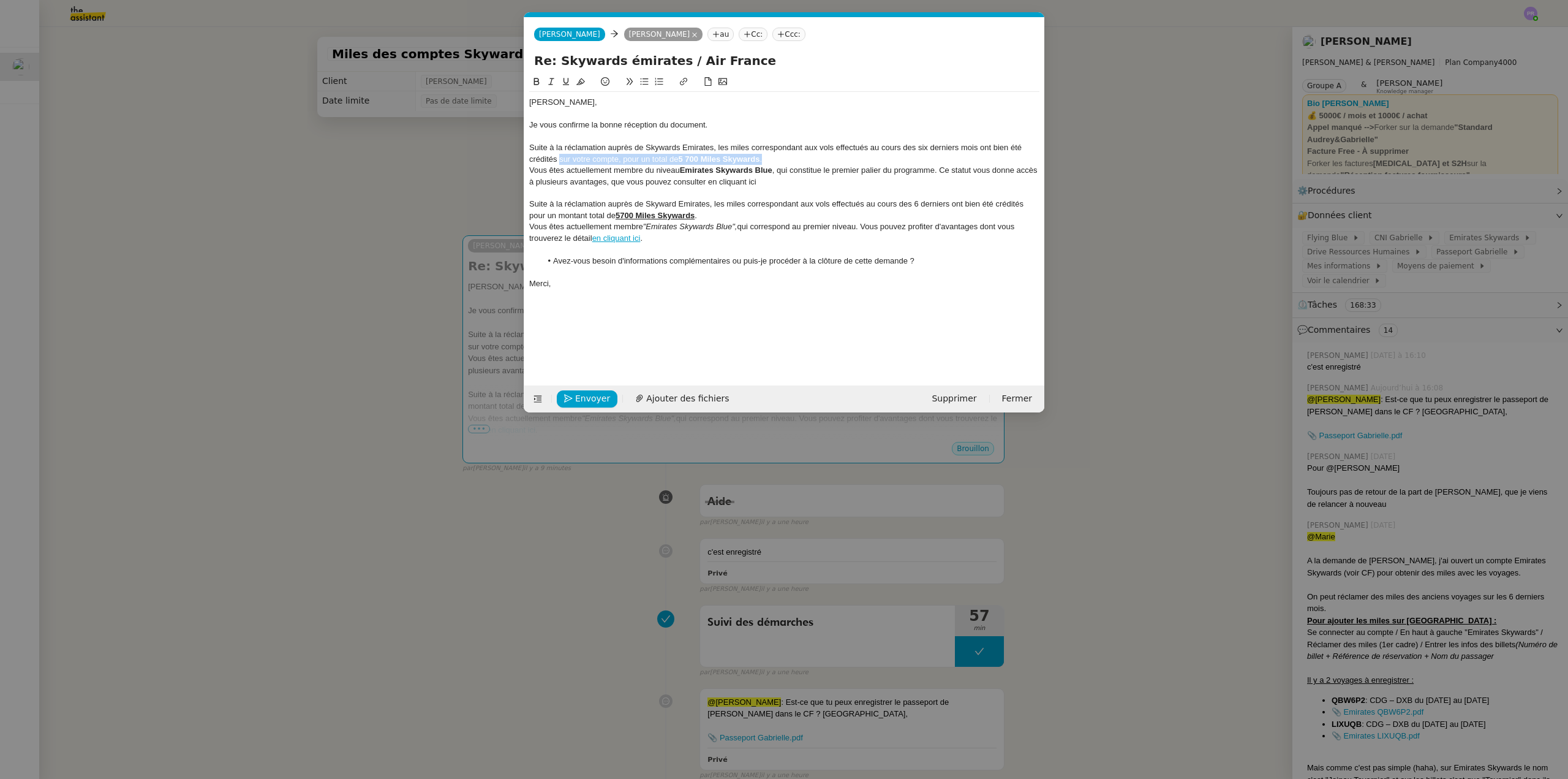
click at [765, 161] on div "Suite à la réclamation auprès de Skywards Emirates, les miles correspondant aux…" at bounding box center [785, 153] width 510 height 23
drag, startPoint x: 925, startPoint y: 146, endPoint x: 919, endPoint y: 146, distance: 6.0
click at [919, 146] on div "Suite à la réclamation auprès de Skywards Emirates, les miles correspondant aux…" at bounding box center [785, 153] width 510 height 23
click at [776, 160] on div "Suite à la réclamation auprès de Skywards Emirates, les miles correspondant aux…" at bounding box center [785, 153] width 510 height 23
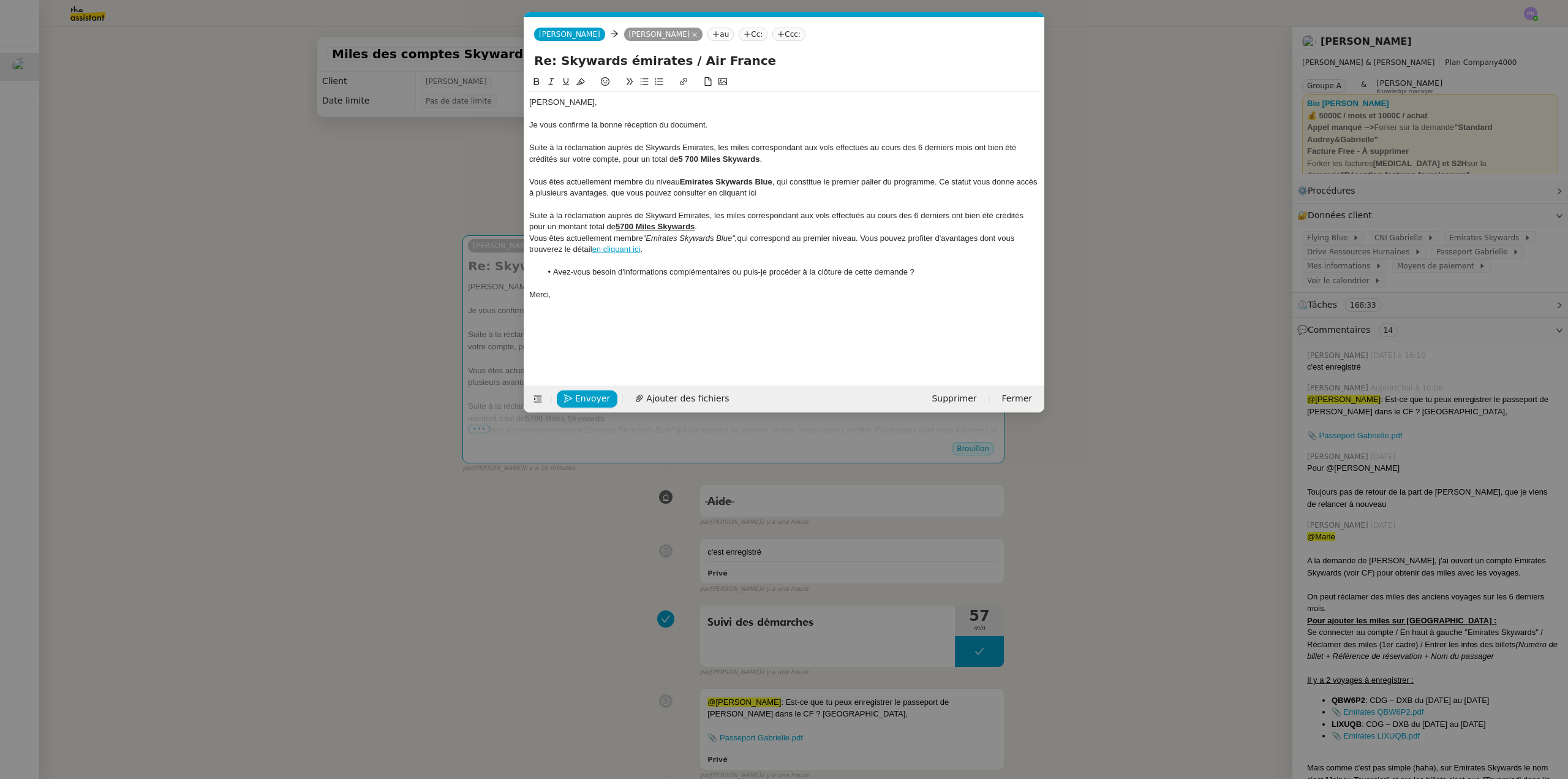
drag, startPoint x: 682, startPoint y: 181, endPoint x: 646, endPoint y: 182, distance: 36.0
click at [646, 182] on div "Vous êtes actuellement membre du niveau Emirates Skywards Blue , qui constitue …" at bounding box center [785, 187] width 510 height 23
click at [741, 181] on div "Vous êtes actuellement membre " Emirates Skywards Blue , qui constitue le premi…" at bounding box center [785, 187] width 510 height 23
drag, startPoint x: 942, startPoint y: 181, endPoint x: 920, endPoint y: 182, distance: 22.0
click at [920, 182] on div "Vous êtes actuellement membre " Emirates Skywards Blue" , qui constitue le prem…" at bounding box center [785, 187] width 510 height 23
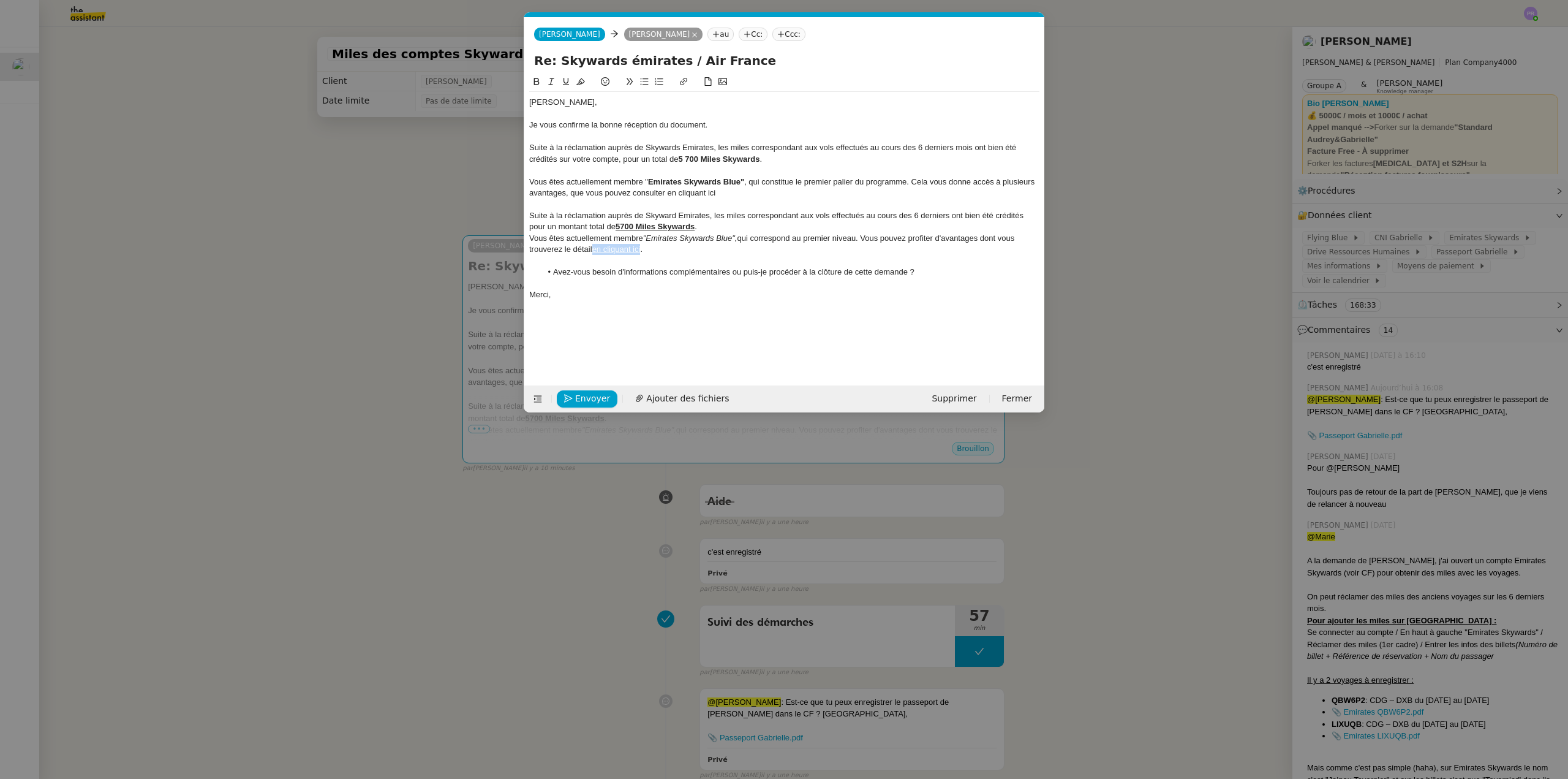
copy link "en cliquant ici"
drag, startPoint x: 643, startPoint y: 249, endPoint x: 595, endPoint y: 249, distance: 48.0
click at [595, 249] on div "Vous êtes actuellement membre "Emirates Skywards Blue", qui correspond au premi…" at bounding box center [785, 244] width 510 height 23
drag, startPoint x: 719, startPoint y: 194, endPoint x: 667, endPoint y: 192, distance: 52.0
click at [667, 192] on div "Vous êtes actuellement membre " Emirates Skywards Blue" , qui constitue le prem…" at bounding box center [785, 187] width 510 height 23
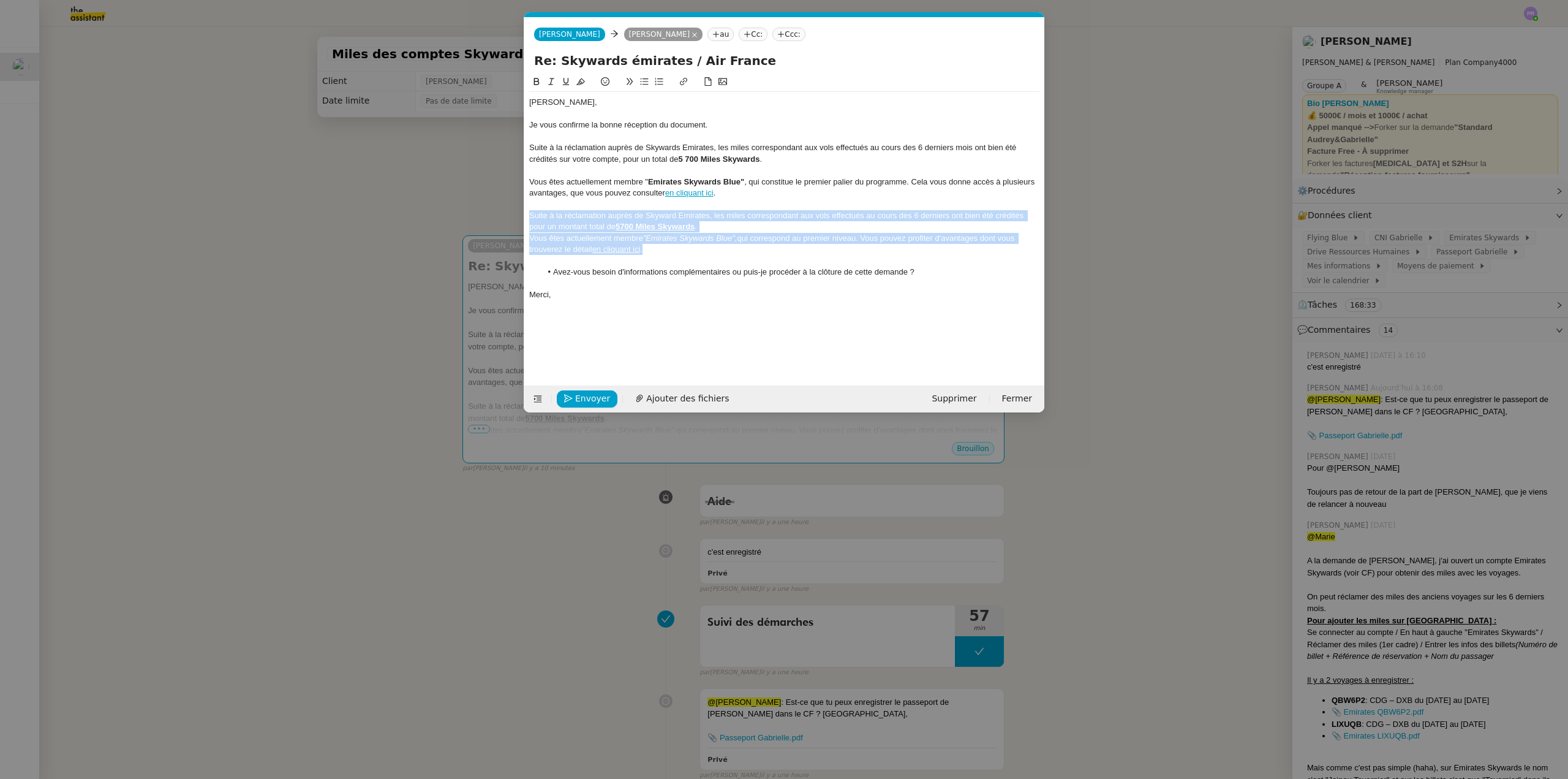
drag, startPoint x: 670, startPoint y: 251, endPoint x: 519, endPoint y: 212, distance: 156.0
click at [519, 212] on nz-modal-container "Service TA - VOYAGE - PROPOSITION GLOBALE A utiliser dans le cadre de propositi…" at bounding box center [784, 389] width 1568 height 779
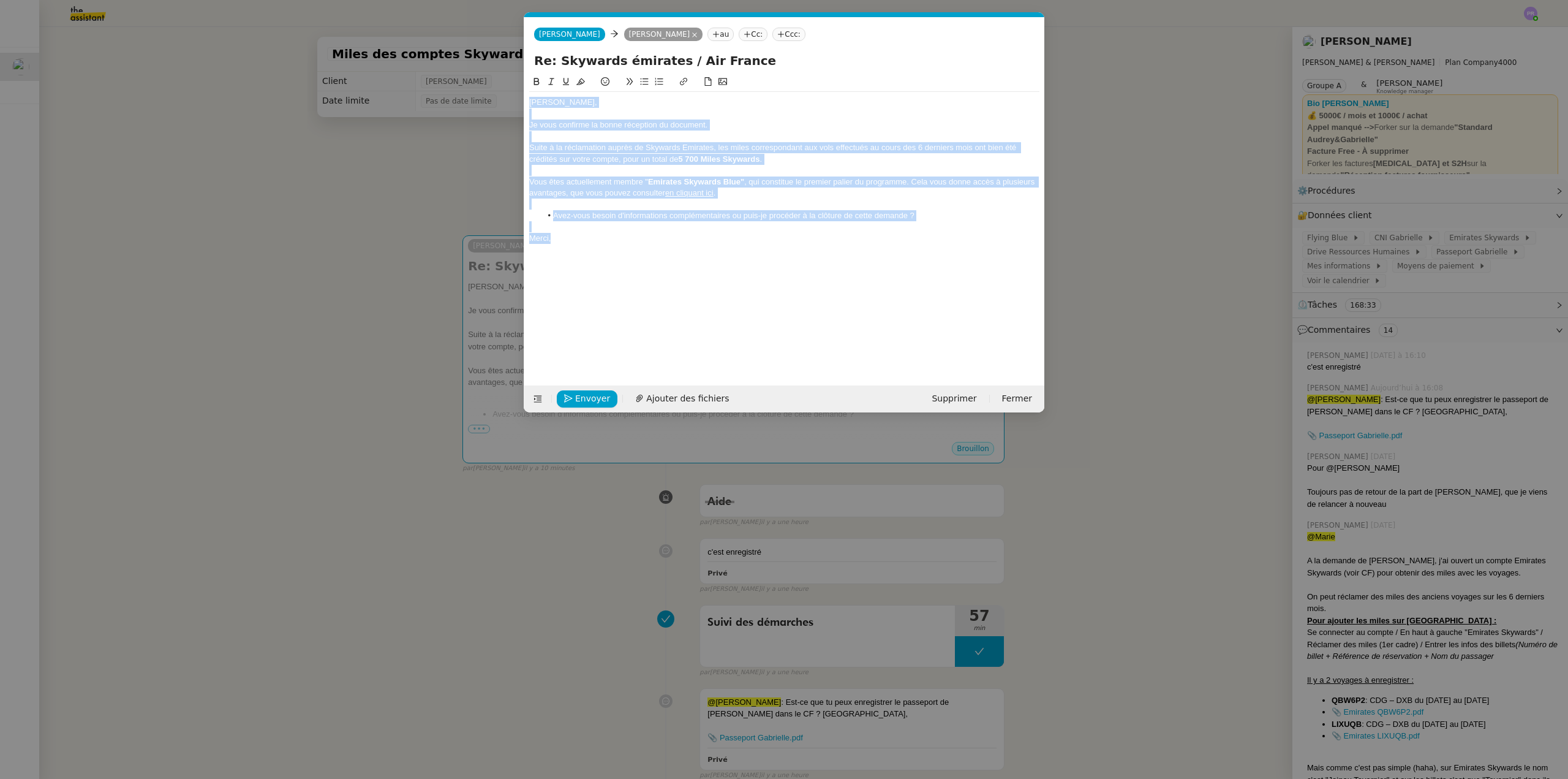
drag, startPoint x: 569, startPoint y: 240, endPoint x: 516, endPoint y: 98, distance: 151.6
click at [495, 101] on nz-modal-container "Service TA - VOYAGE - PROPOSITION GLOBALE A utiliser dans le cadre de propositi…" at bounding box center [784, 389] width 1568 height 779
click at [580, 80] on icon at bounding box center [580, 82] width 9 height 9
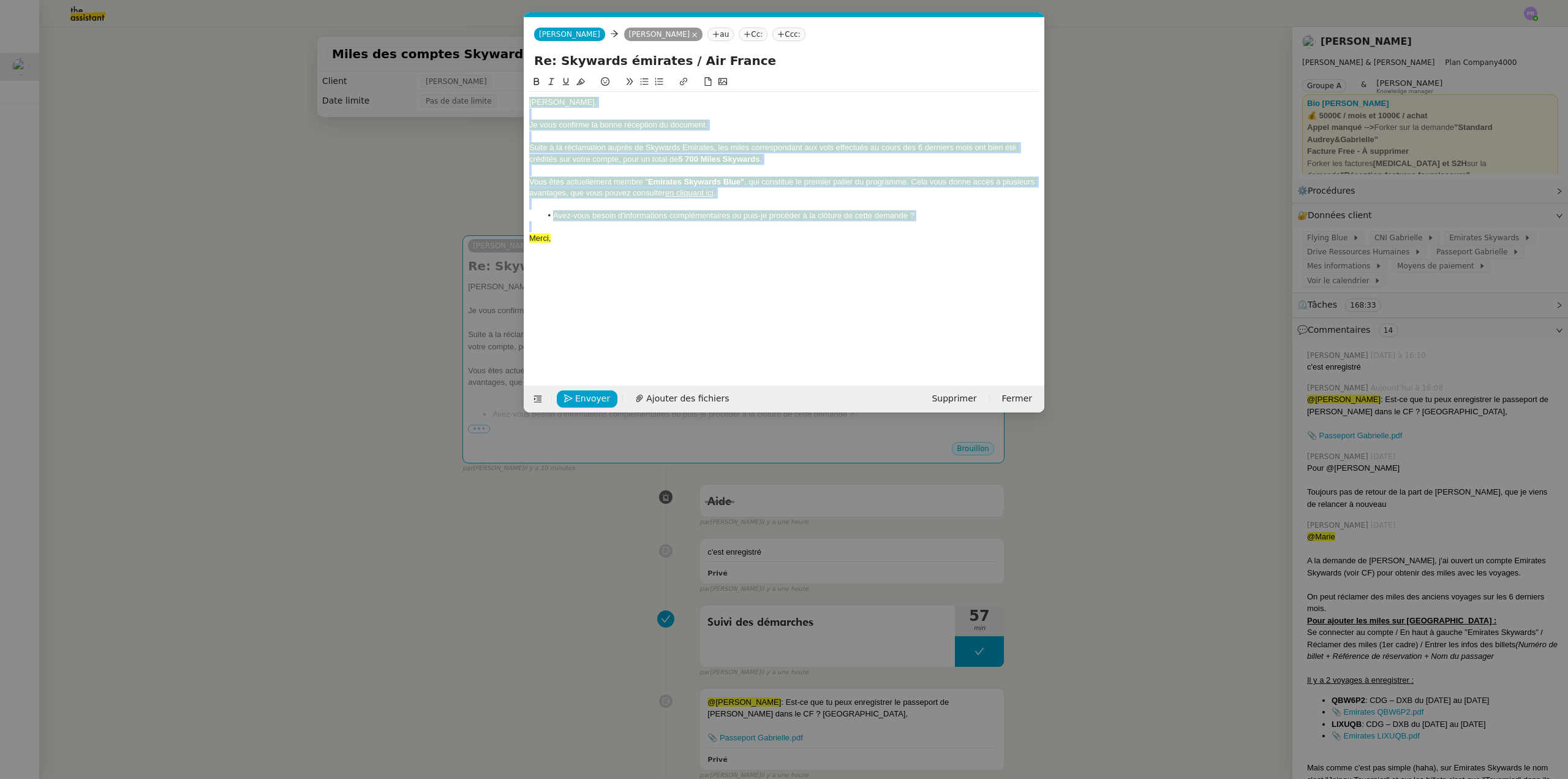
click at [584, 98] on div "[PERSON_NAME]," at bounding box center [785, 102] width 510 height 11
drag, startPoint x: 554, startPoint y: 236, endPoint x: 587, endPoint y: 89, distance: 150.7
click at [505, 104] on nz-modal-container "Service TA - VOYAGE - PROPOSITION GLOBALE A utiliser dans le cadre de propositi…" at bounding box center [784, 389] width 1568 height 779
click at [585, 82] on button at bounding box center [580, 82] width 14 height 14
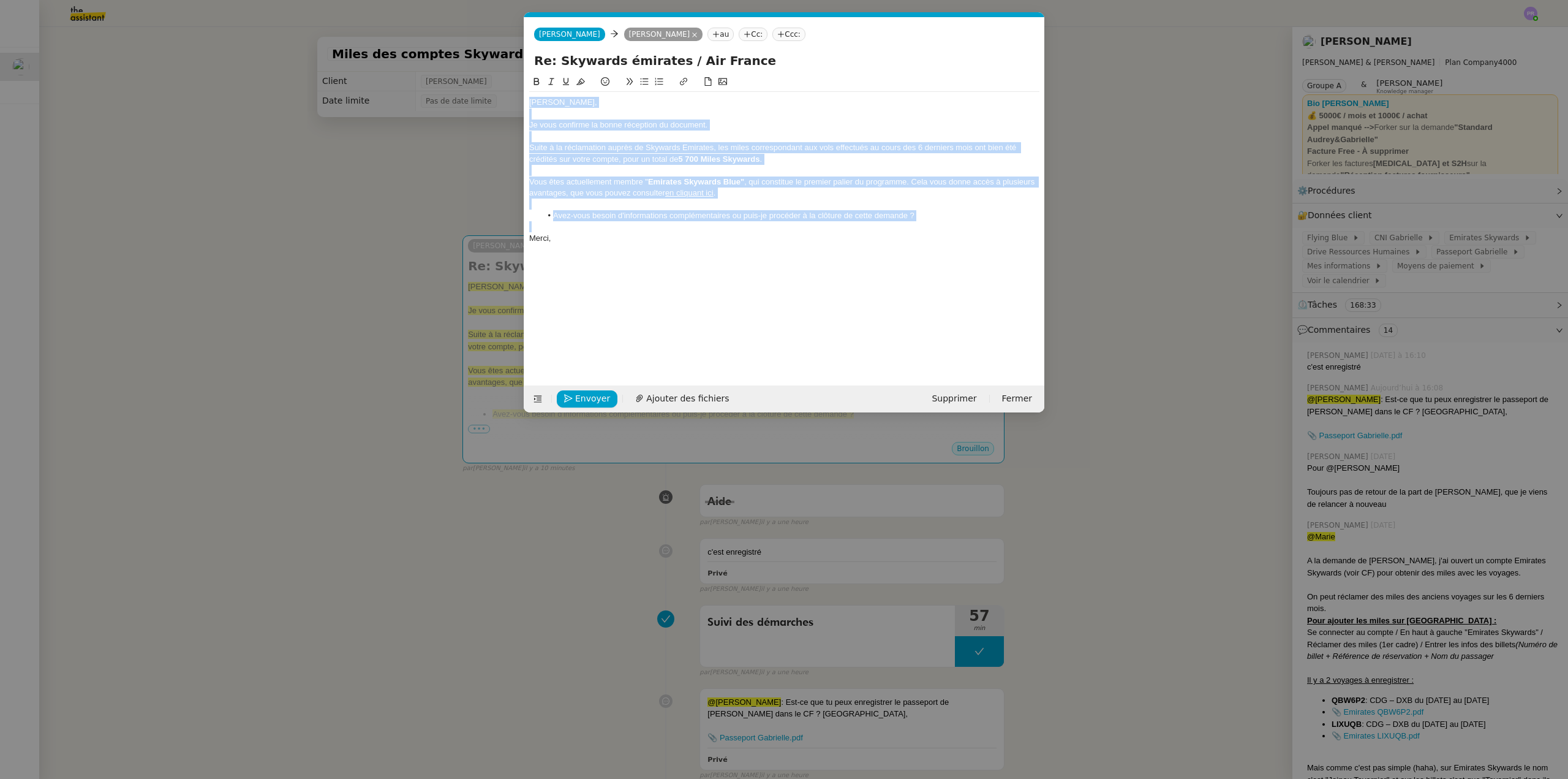
click at [604, 106] on div "[PERSON_NAME]," at bounding box center [785, 102] width 510 height 11
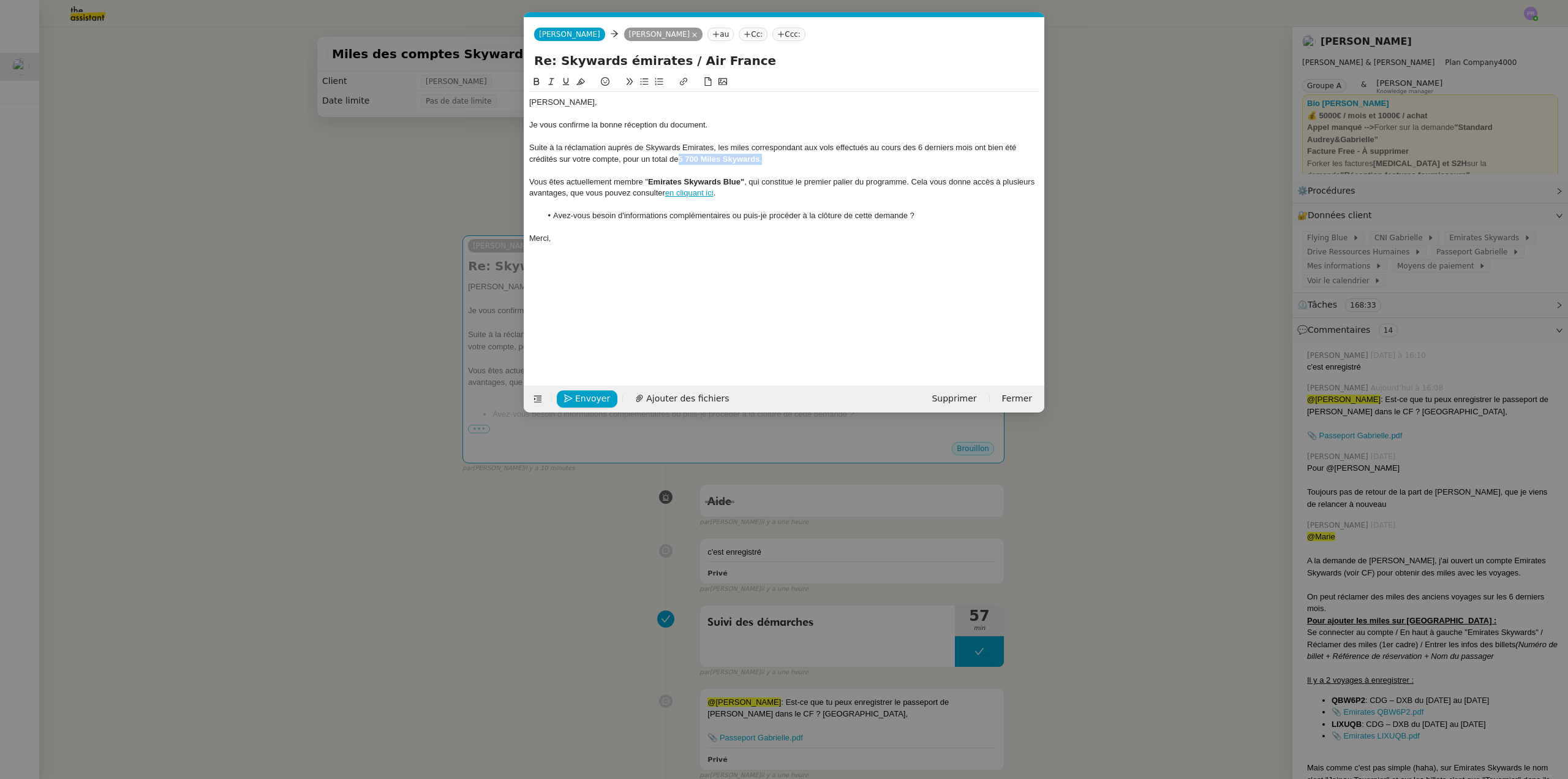
drag, startPoint x: 765, startPoint y: 160, endPoint x: 681, endPoint y: 158, distance: 84.0
click at [681, 158] on div "Suite à la réclamation auprès de Skywards Emirates, les miles correspondant aux…" at bounding box center [785, 153] width 510 height 23
click at [566, 80] on icon at bounding box center [566, 82] width 9 height 9
click at [585, 99] on div "[PERSON_NAME]," at bounding box center [785, 102] width 510 height 11
click at [575, 397] on button "Envoyer" at bounding box center [587, 399] width 60 height 17
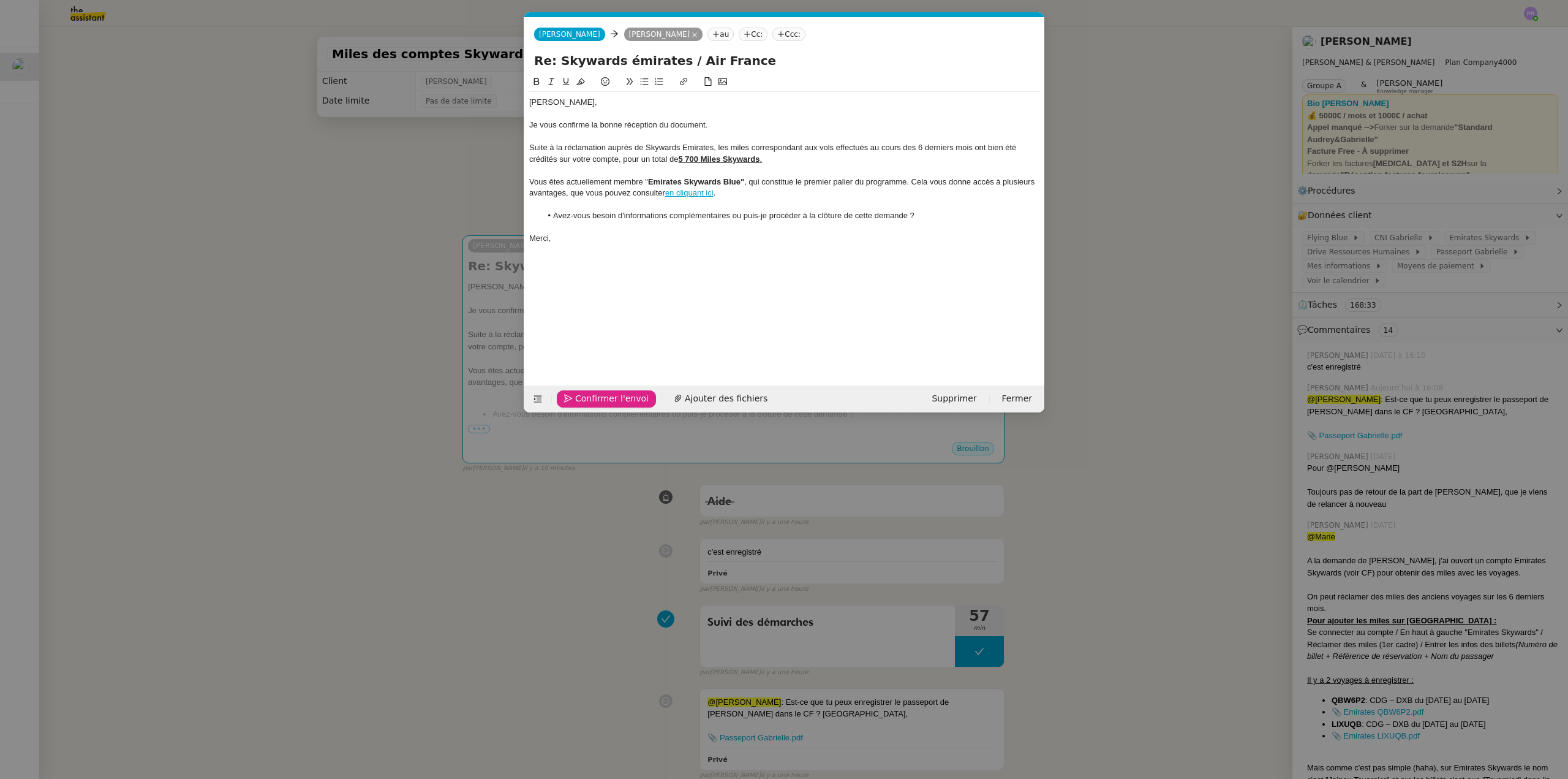
click at [575, 397] on span "Confirmer l'envoi" at bounding box center [612, 399] width 73 height 14
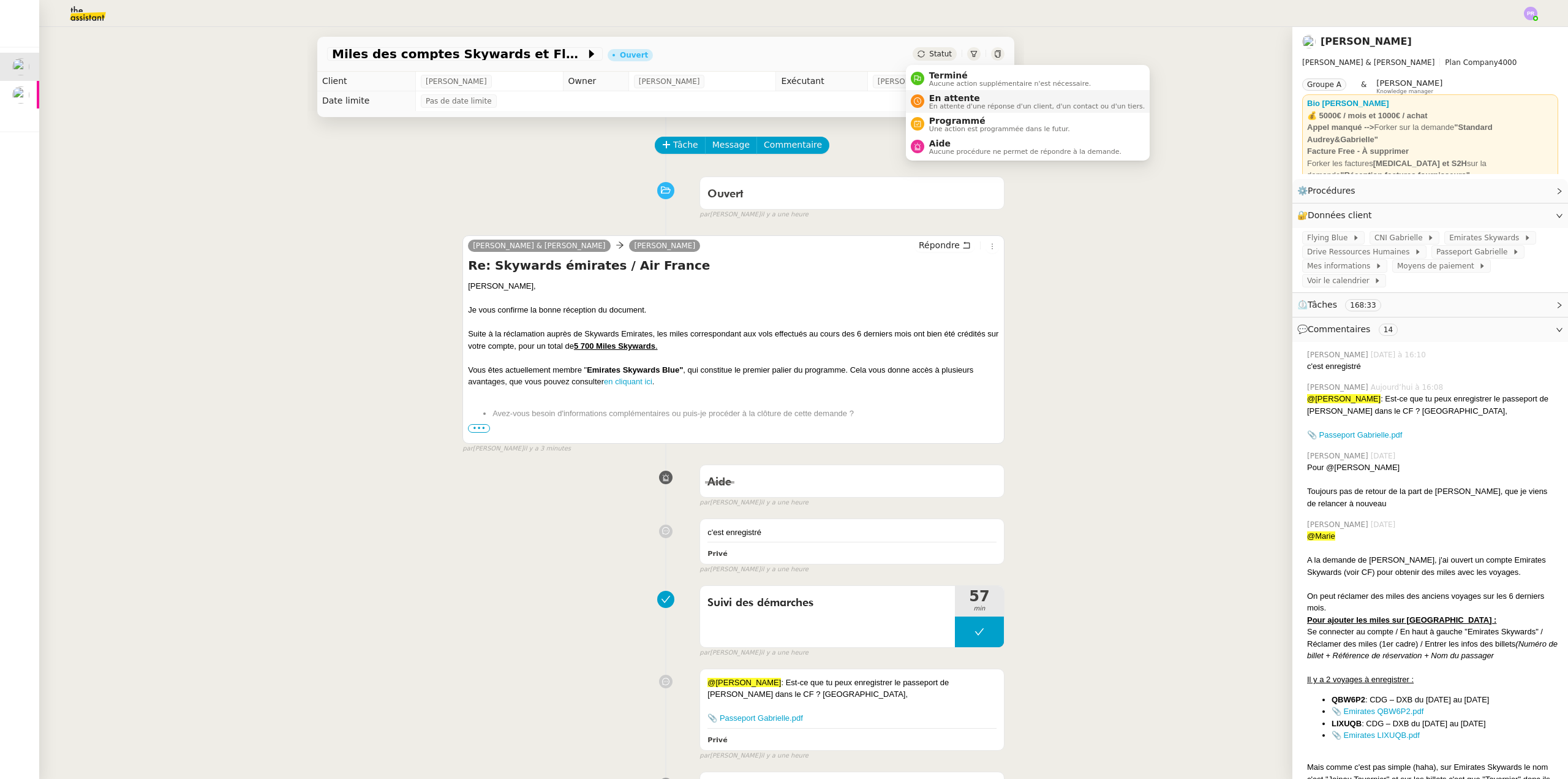
click at [949, 93] on span "En attente" at bounding box center [1037, 98] width 215 height 10
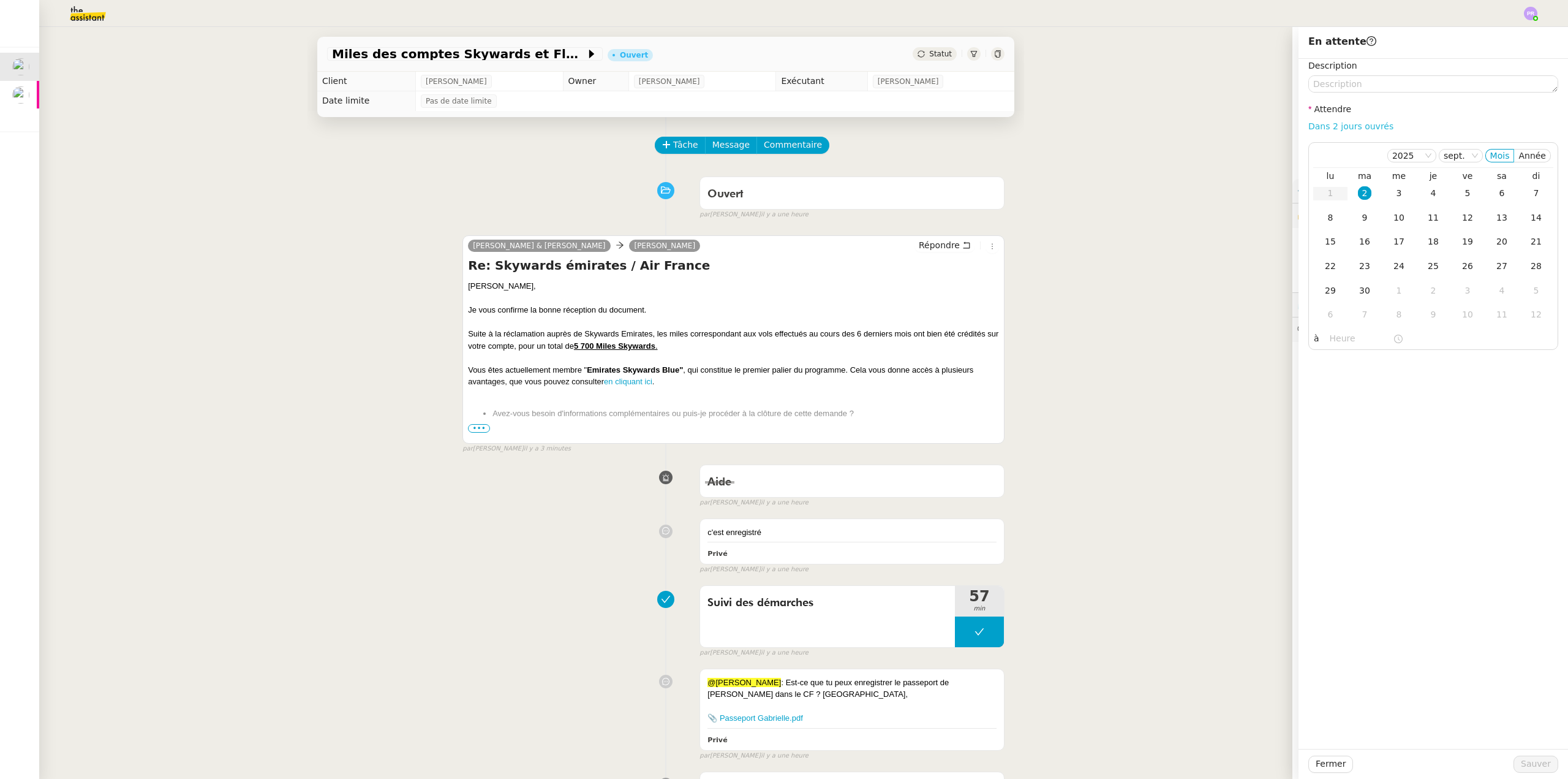
click at [1344, 124] on link "Dans 2 jours ouvrés" at bounding box center [1351, 126] width 85 height 10
type input "07:00"
click at [1525, 760] on span "Sauver" at bounding box center [1536, 764] width 30 height 14
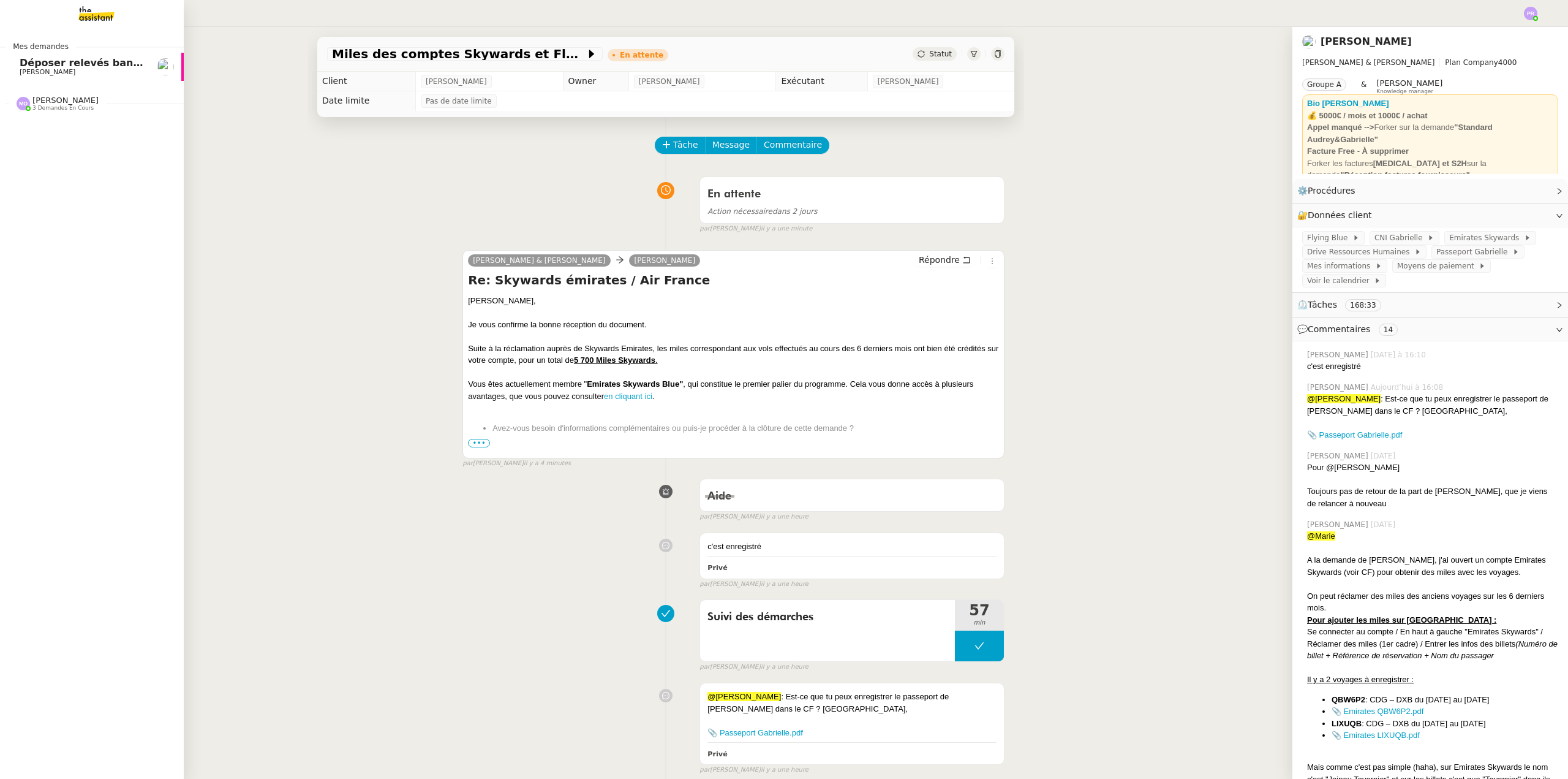
click at [53, 57] on link "Déposer relevés bancaires dans GED [PERSON_NAME] [PERSON_NAME]" at bounding box center [92, 67] width 184 height 28
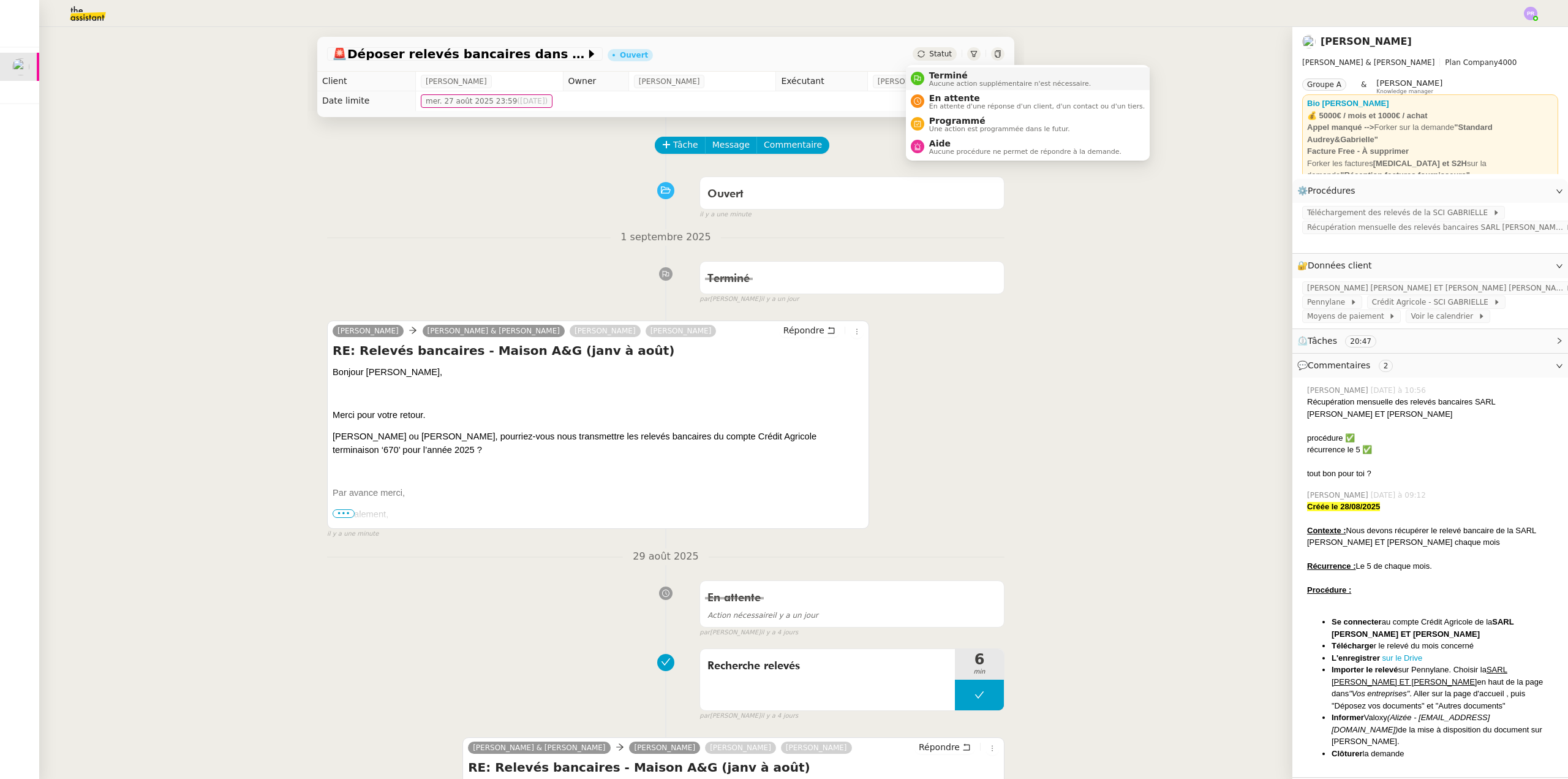
click at [949, 71] on span "Terminé" at bounding box center [1010, 75] width 162 height 10
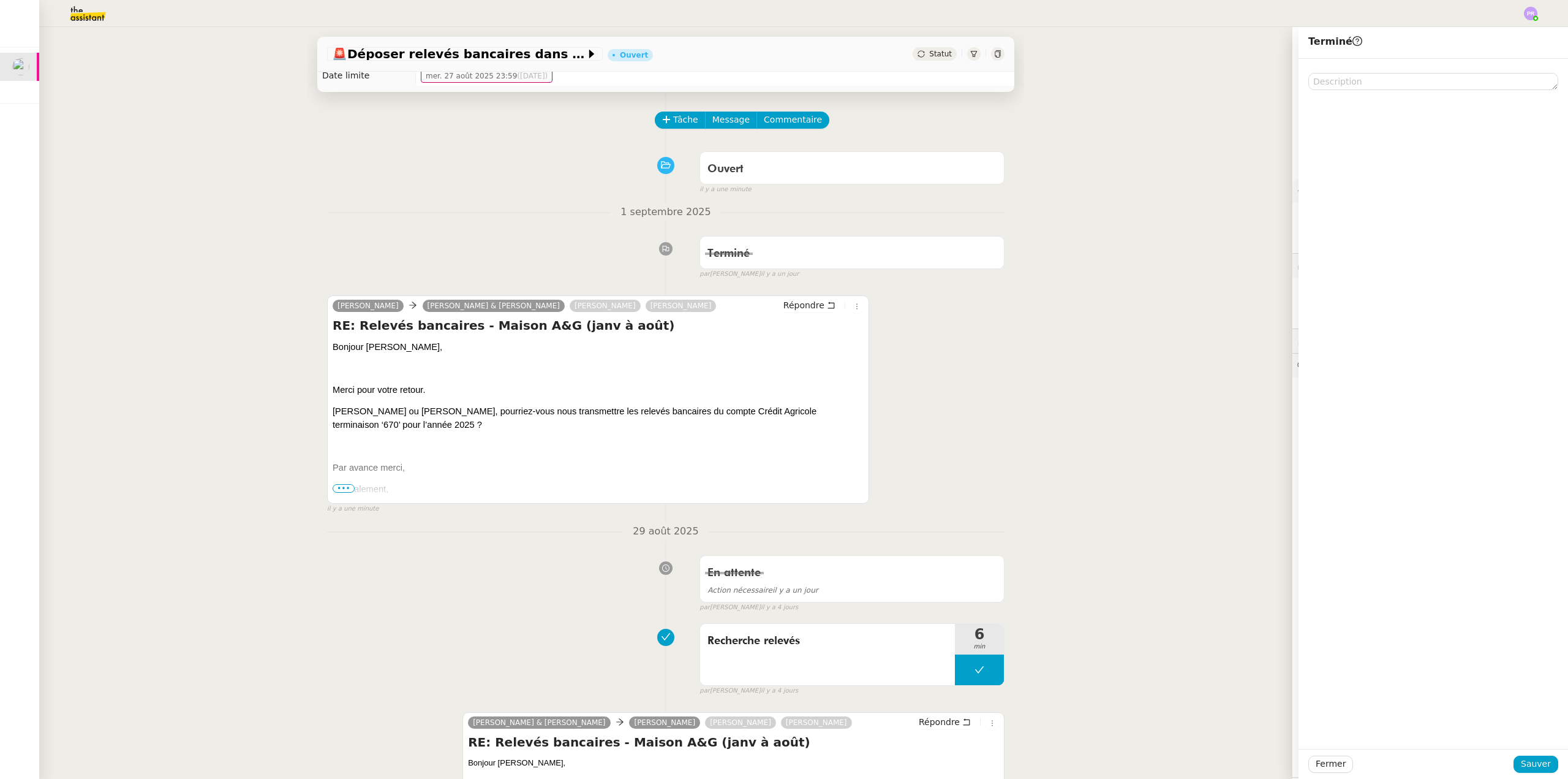
scroll to position [184, 0]
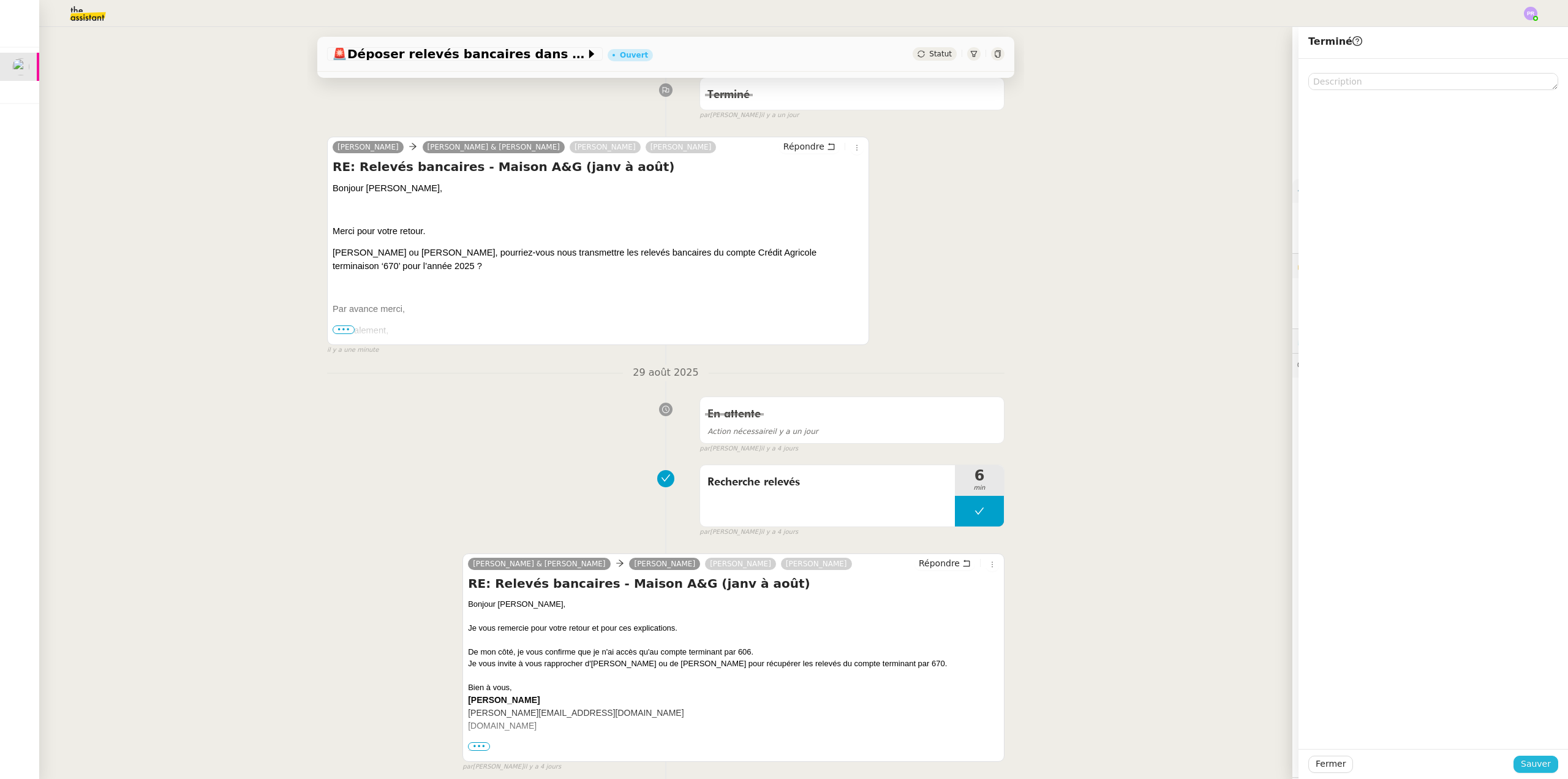
click at [1536, 764] on span "Sauver" at bounding box center [1536, 764] width 30 height 14
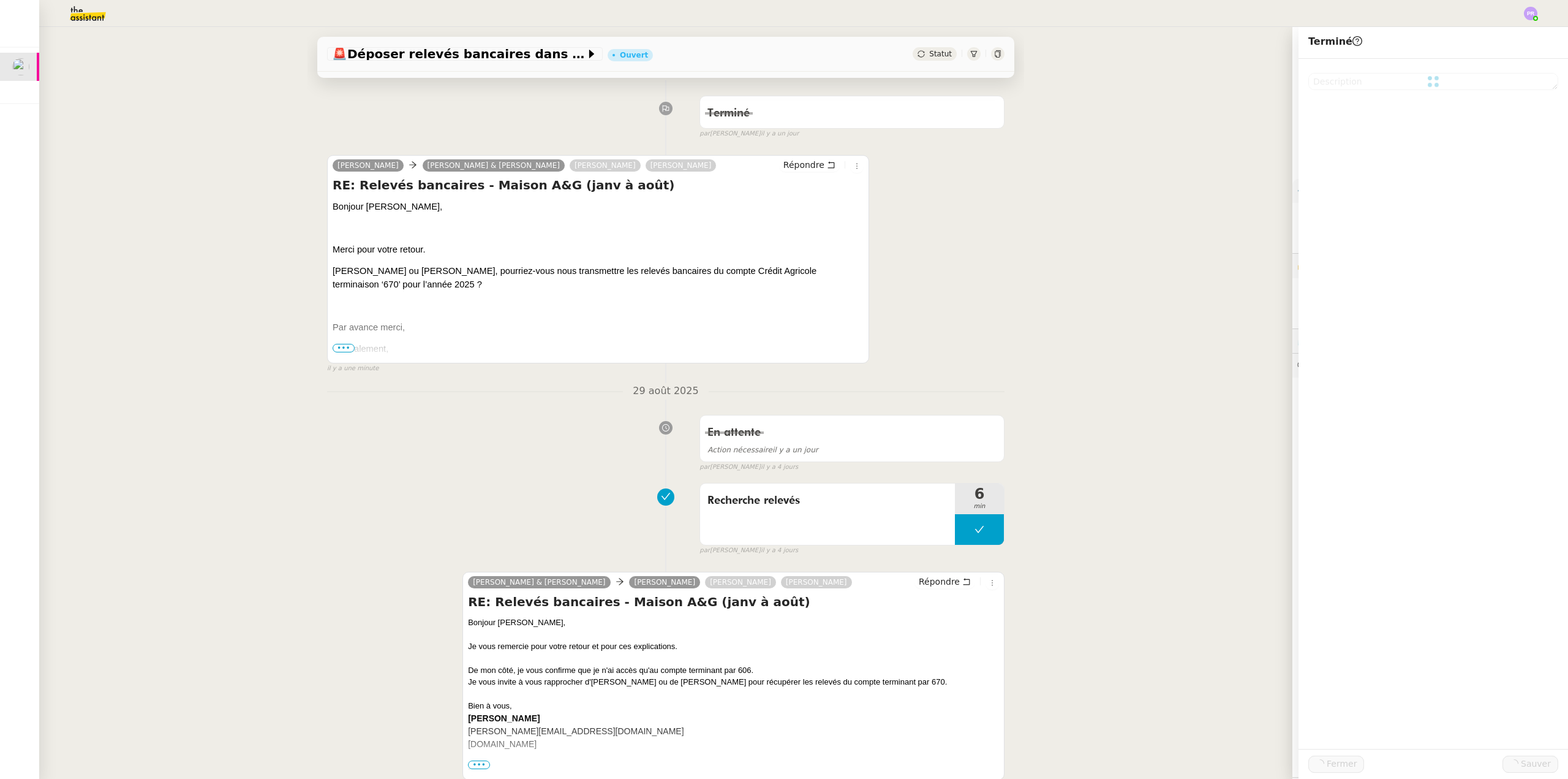
scroll to position [202, 0]
